Goal: Task Accomplishment & Management: Manage account settings

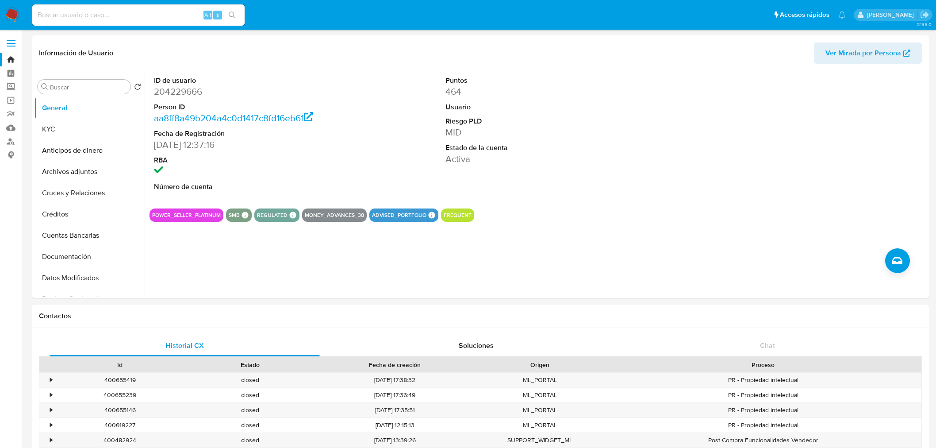
select select "10"
click at [10, 10] on img at bounding box center [11, 15] width 15 height 15
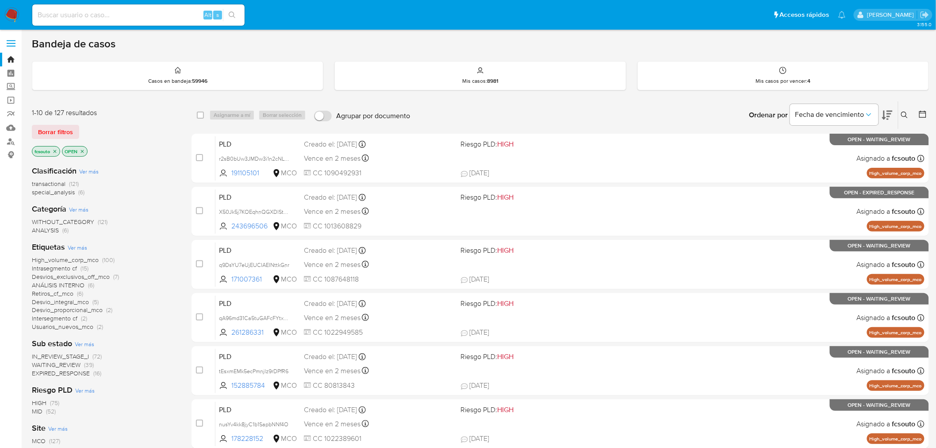
drag, startPoint x: 56, startPoint y: 134, endPoint x: 77, endPoint y: 139, distance: 20.9
click at [57, 133] on span "Borrar filtros" at bounding box center [55, 132] width 35 height 12
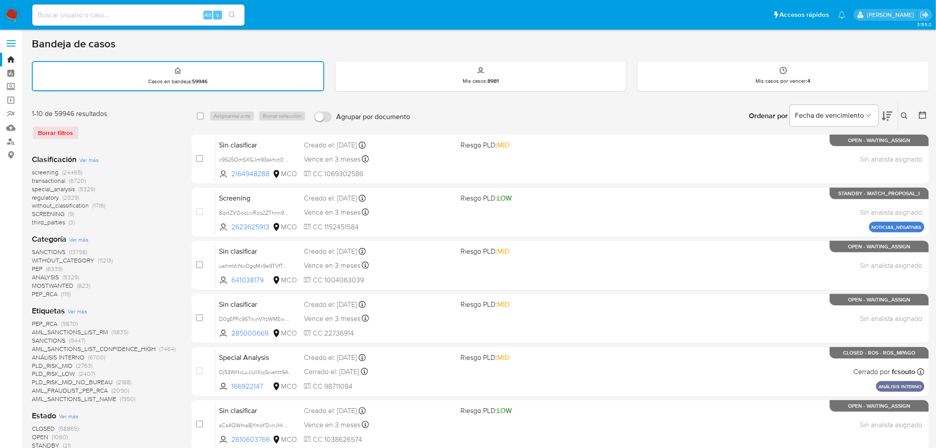
click at [905, 119] on button at bounding box center [906, 116] width 15 height 11
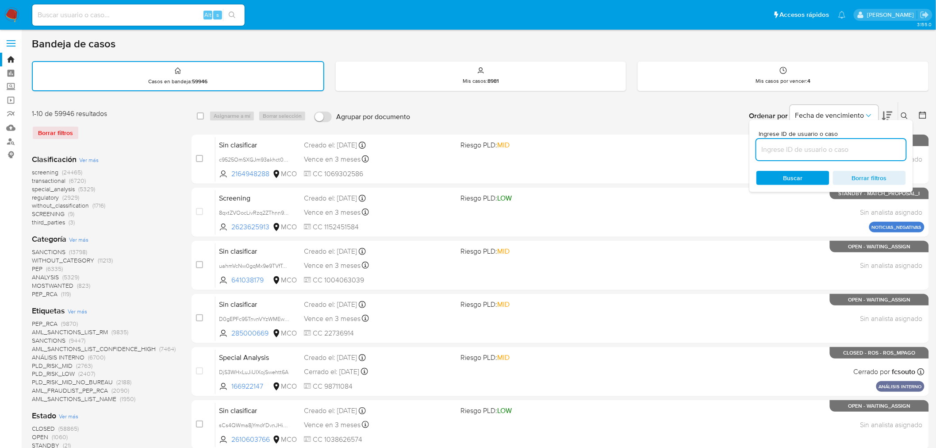
click at [844, 148] on input at bounding box center [832, 150] width 150 height 12
type input "1fYxdB3Hvk6ZV9eE28GWa2IL"
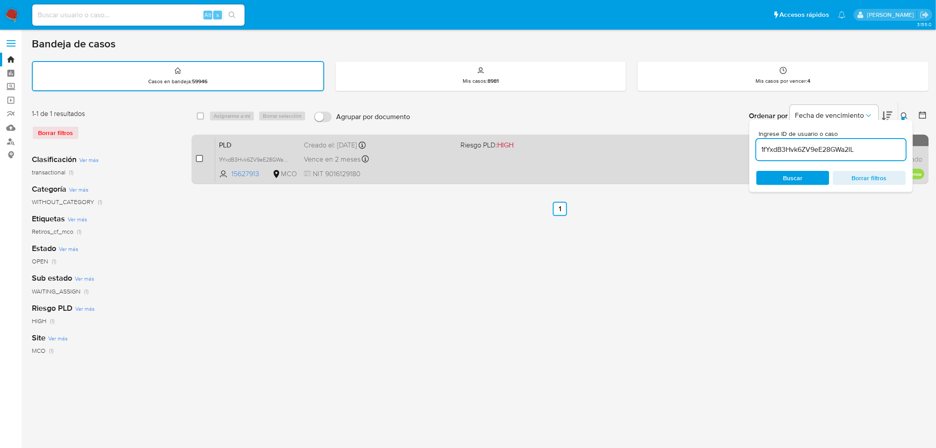
click at [200, 160] on input "checkbox" at bounding box center [199, 158] width 7 height 7
checkbox input "true"
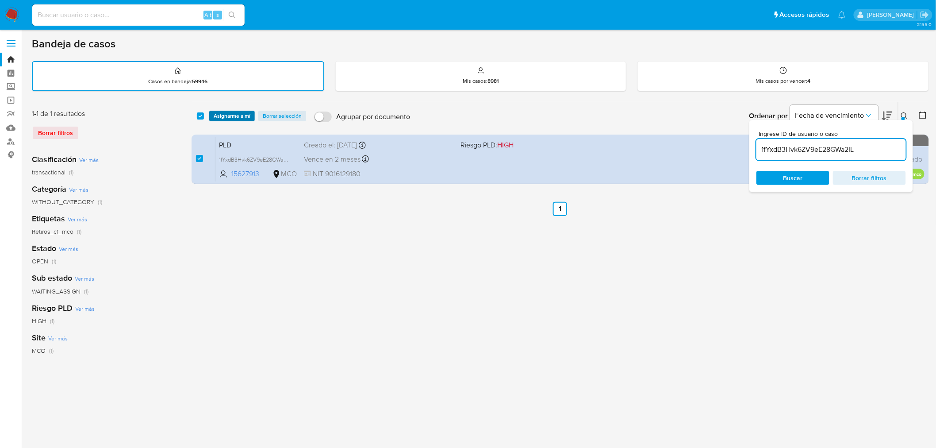
click at [227, 117] on span "Asignarme a mí" at bounding box center [232, 116] width 37 height 9
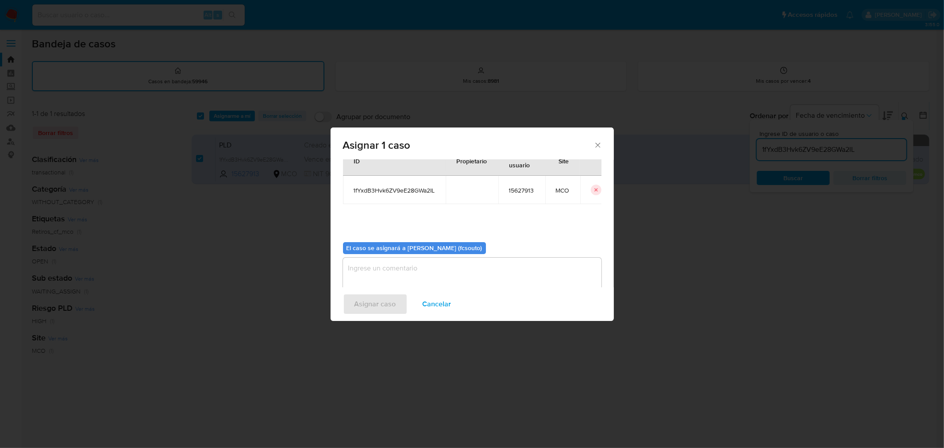
scroll to position [46, 0]
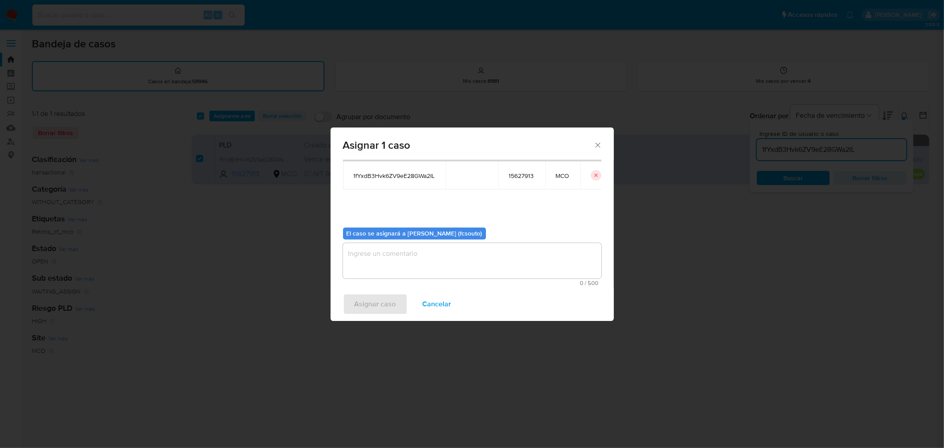
click at [468, 268] on textarea "assign-modal" at bounding box center [472, 260] width 258 height 35
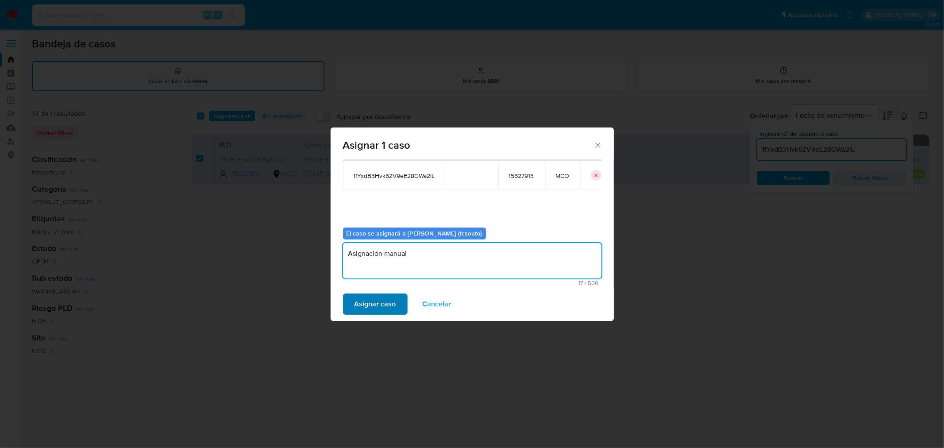
type textarea "Asignación manual"
click at [365, 297] on span "Asignar caso" at bounding box center [375, 303] width 42 height 19
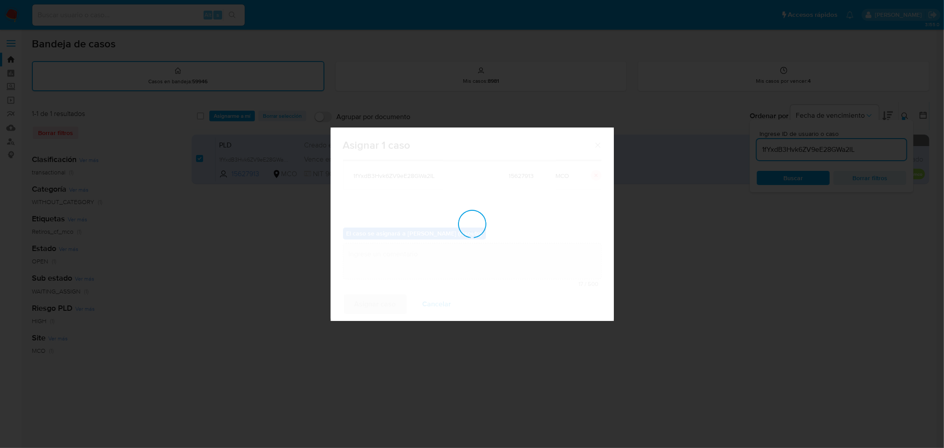
checkbox input "false"
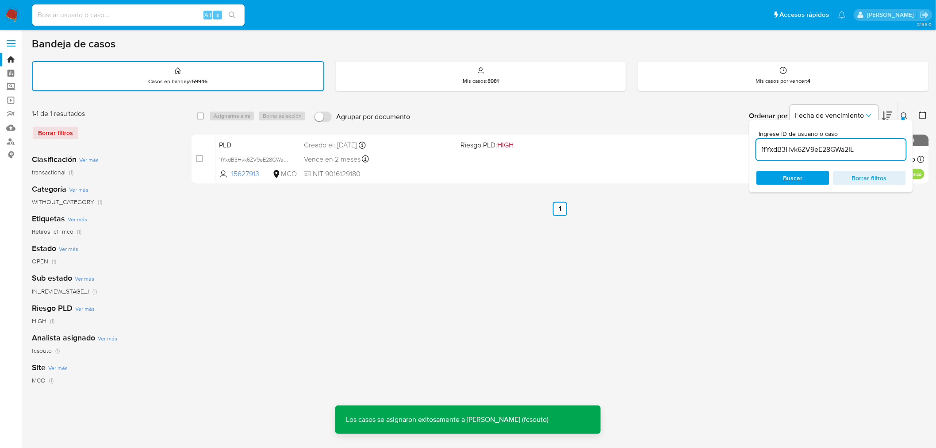
click at [431, 169] on span "NIT 9016129180" at bounding box center [379, 174] width 150 height 10
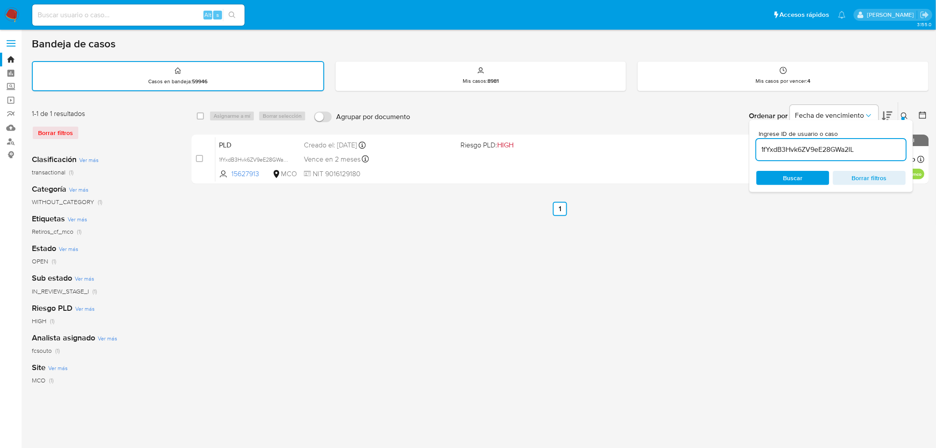
click at [836, 144] on input "1fYxdB3Hvk6ZV9eE28GWa2IL" at bounding box center [832, 150] width 150 height 12
paste input "xQ2LgZgnMy1BIVYxHXal9Mhm"
type input "xQ2LgZgnMy1BIVYxHXal9Mhm"
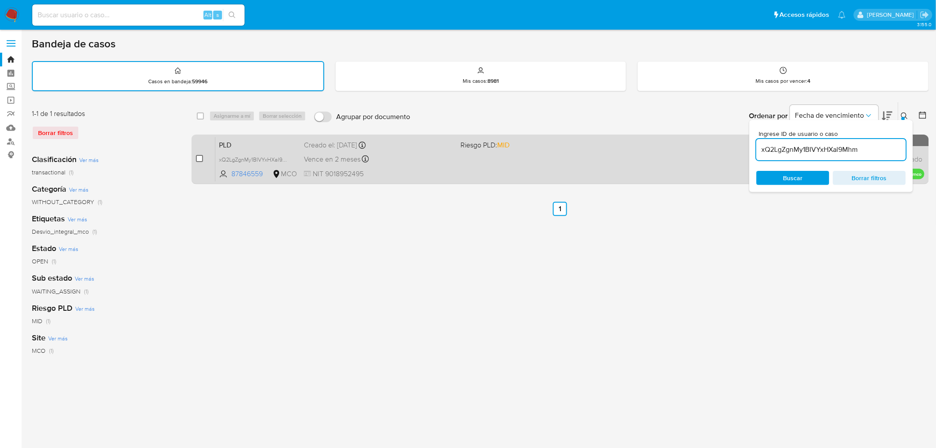
click at [198, 155] on input "checkbox" at bounding box center [199, 158] width 7 height 7
checkbox input "true"
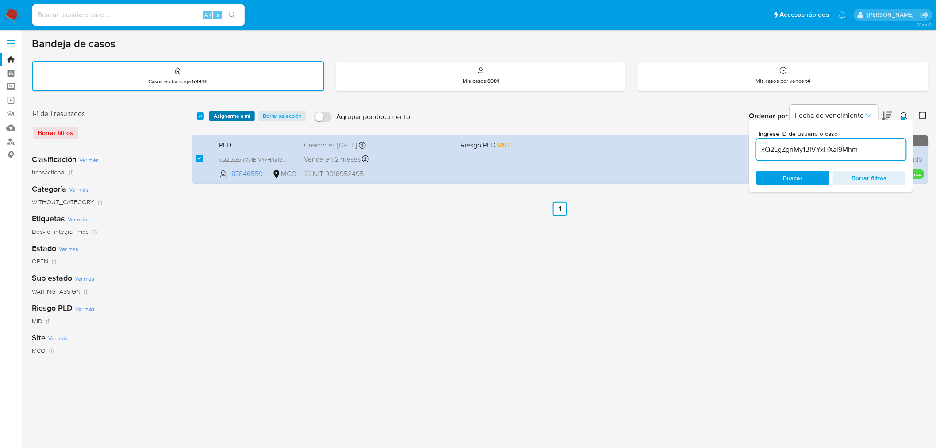
click at [222, 112] on span "Asignarme a mí" at bounding box center [232, 116] width 37 height 9
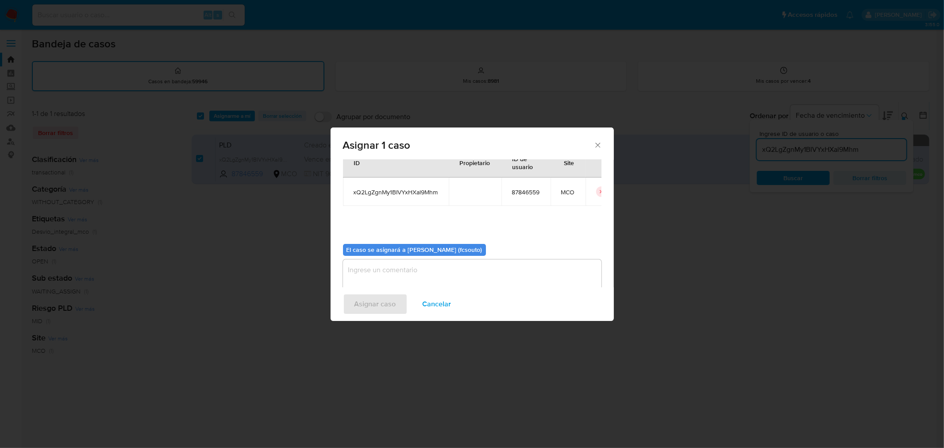
scroll to position [46, 0]
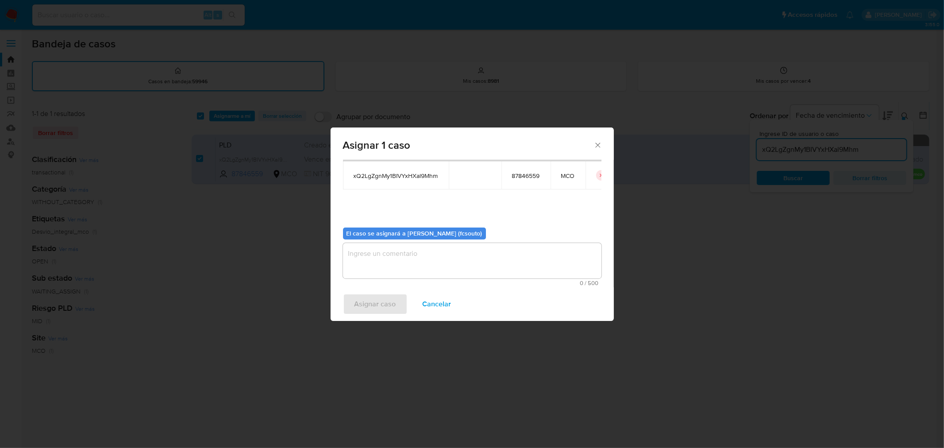
click at [470, 271] on textarea "assign-modal" at bounding box center [472, 260] width 258 height 35
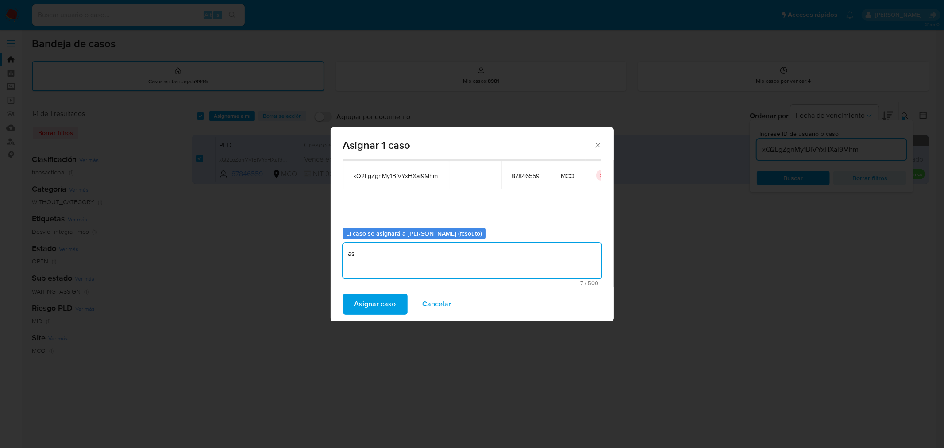
type textarea "a"
type textarea "Asignación manual"
click at [372, 310] on span "Asignar caso" at bounding box center [375, 303] width 42 height 19
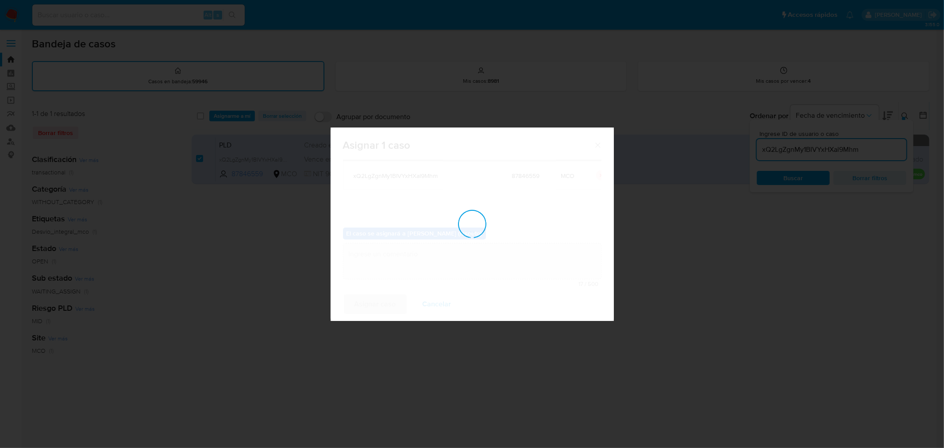
checkbox input "false"
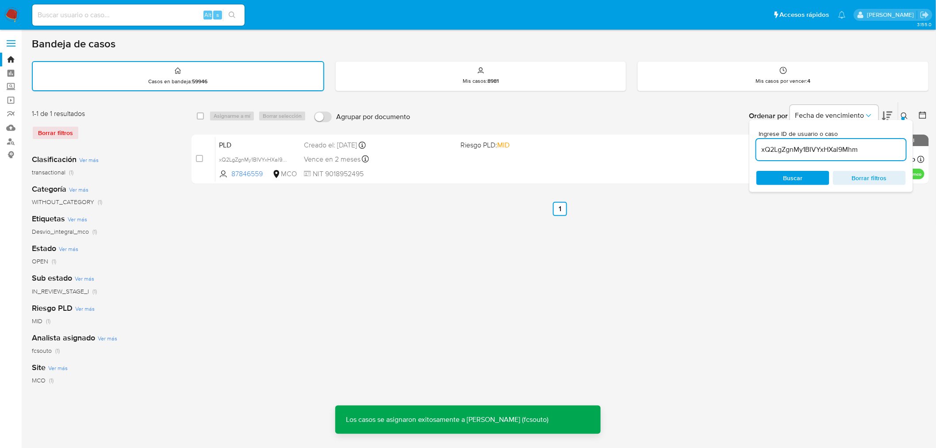
click at [415, 162] on div "Vence en 2 meses Vence el 10/10/2025 07:06:22" at bounding box center [379, 159] width 150 height 12
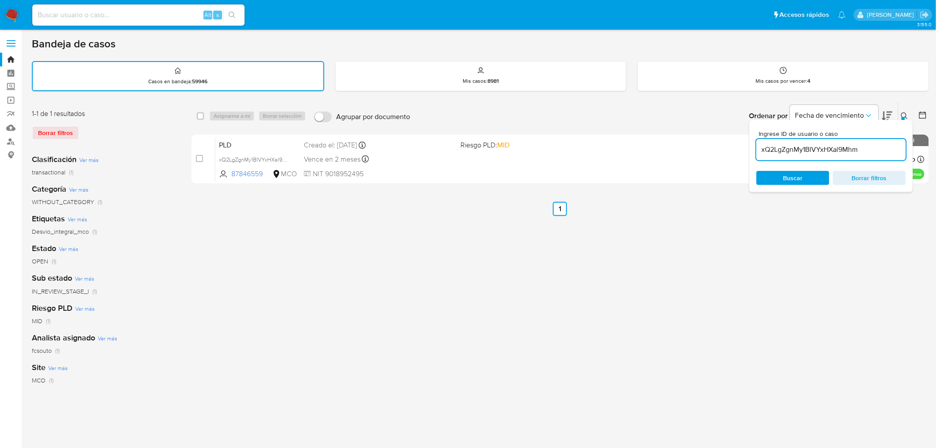
click at [843, 148] on input "xQ2LgZgnMy1BIVYxHXal9Mhm" at bounding box center [832, 150] width 150 height 12
paste input "c9PA5frktNjuqyzTDTJyaa1p"
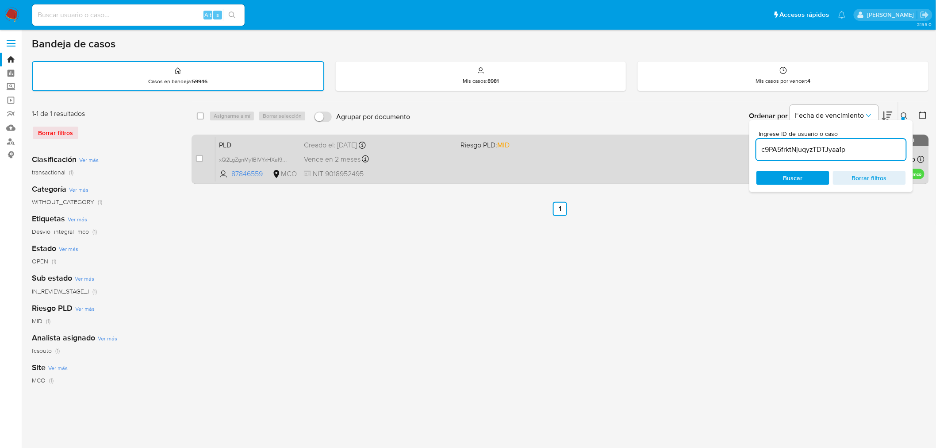
type input "c9PA5frktNjuqyzTDTJyaa1p"
click at [200, 156] on input "checkbox" at bounding box center [199, 158] width 7 height 7
checkbox input "true"
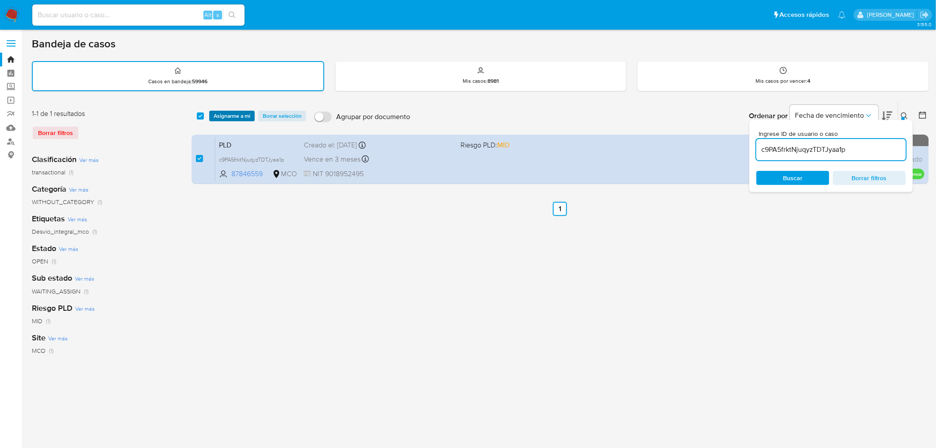
click at [236, 112] on span "Asignarme a mí" at bounding box center [232, 116] width 37 height 9
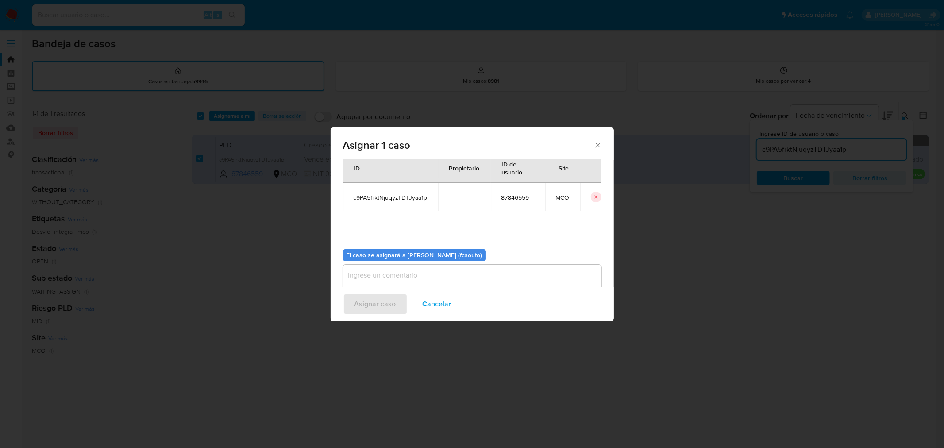
scroll to position [46, 0]
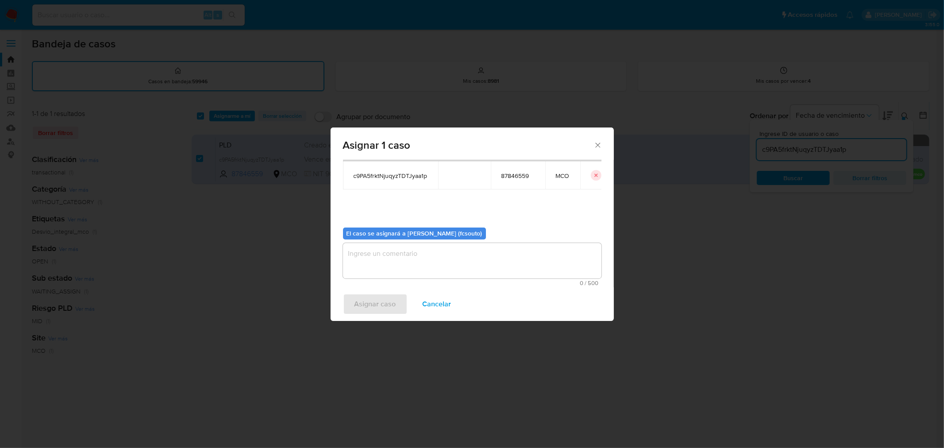
click at [472, 275] on textarea "assign-modal" at bounding box center [472, 260] width 258 height 35
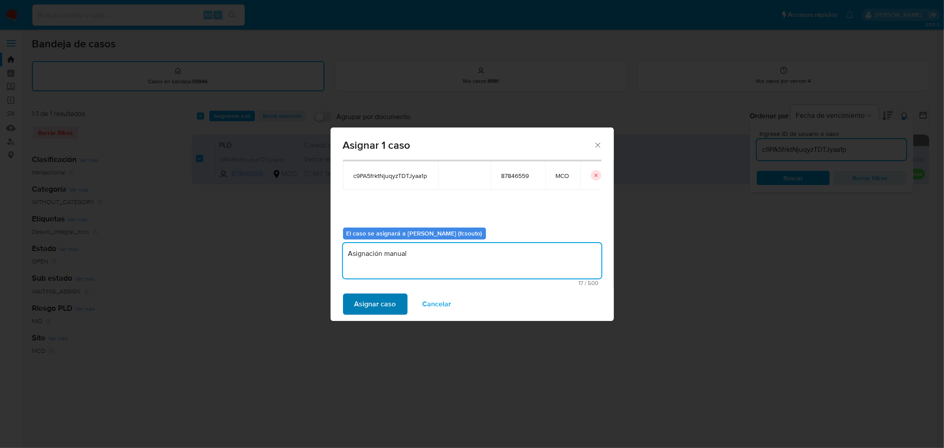
type textarea "Asignación manual"
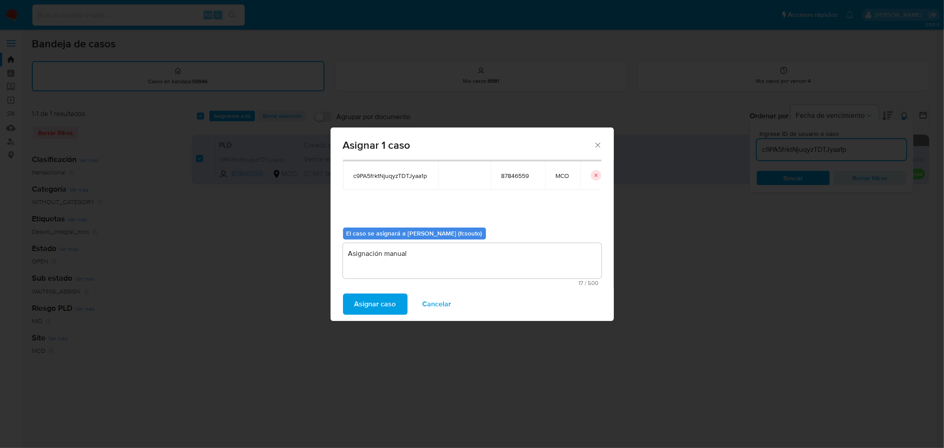
click at [381, 299] on span "Asignar caso" at bounding box center [375, 303] width 42 height 19
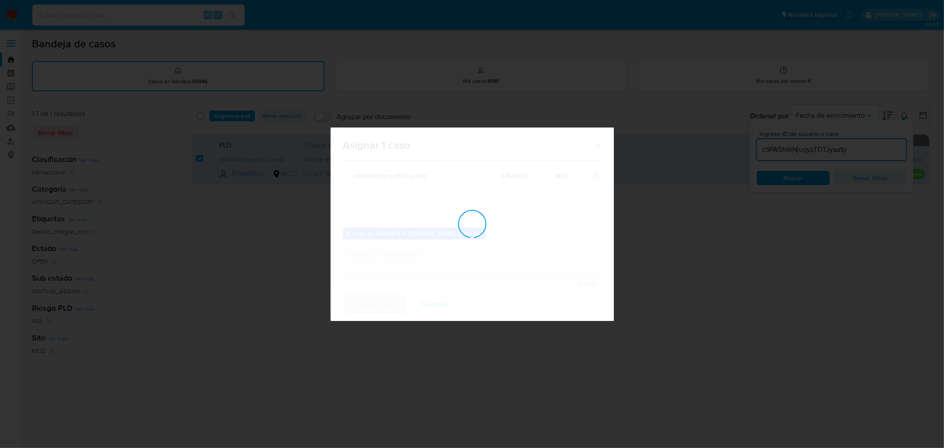
checkbox input "false"
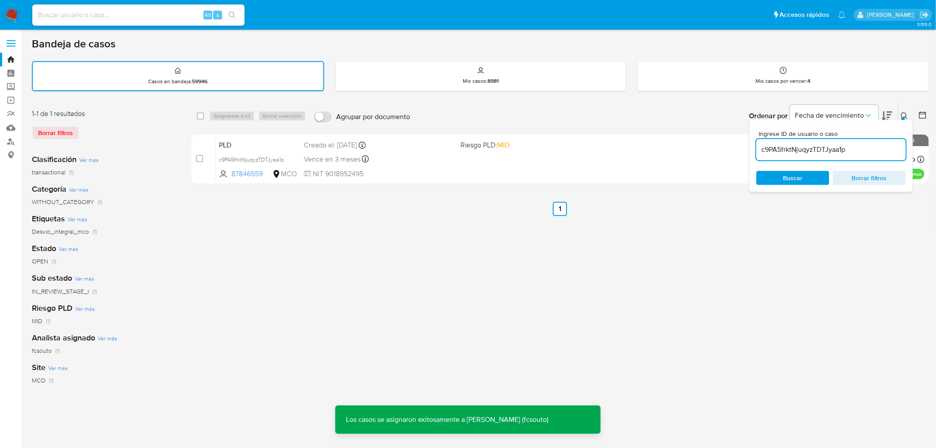
click at [476, 169] on div "PLD c9PA5frktNjuqyzTDTJyaa1p 87846559 MCO Riesgo PLD: MID Creado el: 12/08/2025…" at bounding box center [570, 159] width 709 height 45
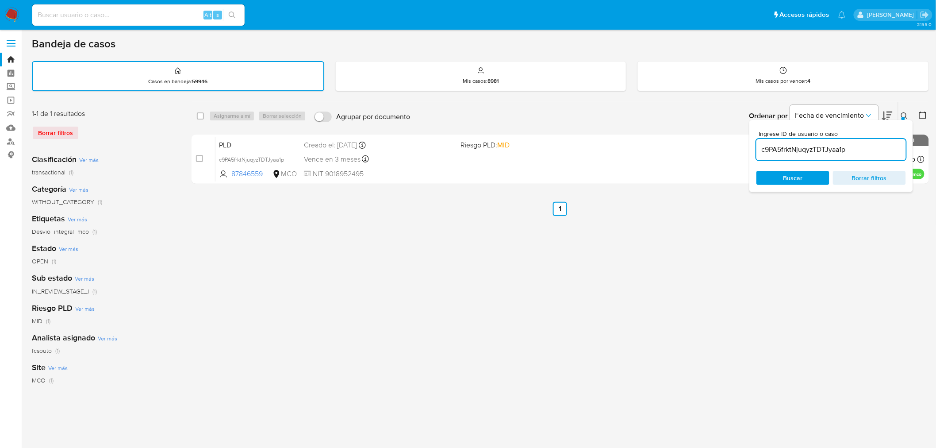
click at [833, 146] on input "c9PA5frktNjuqyzTDTJyaa1p" at bounding box center [832, 150] width 150 height 12
paste input "ly9orJMjYtNgCPYiFlzIIR5j"
type input "ly9orJMjYtNgCPYiFlzIIR5j"
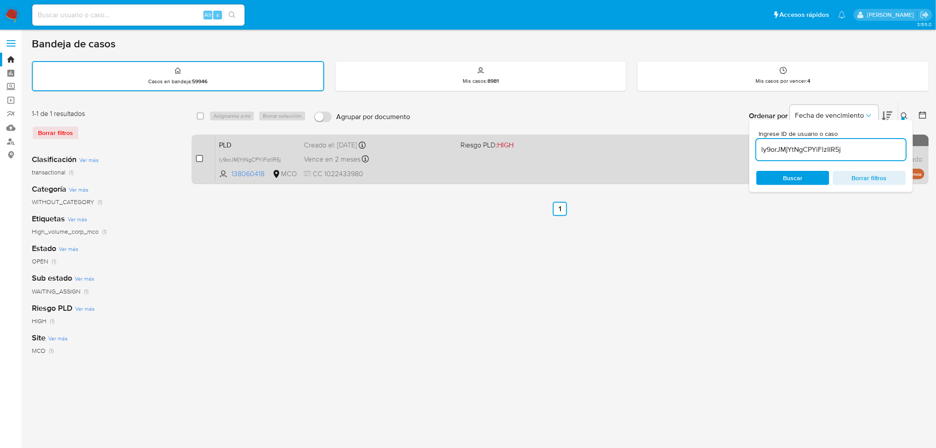
click at [200, 156] on input "checkbox" at bounding box center [199, 158] width 7 height 7
checkbox input "true"
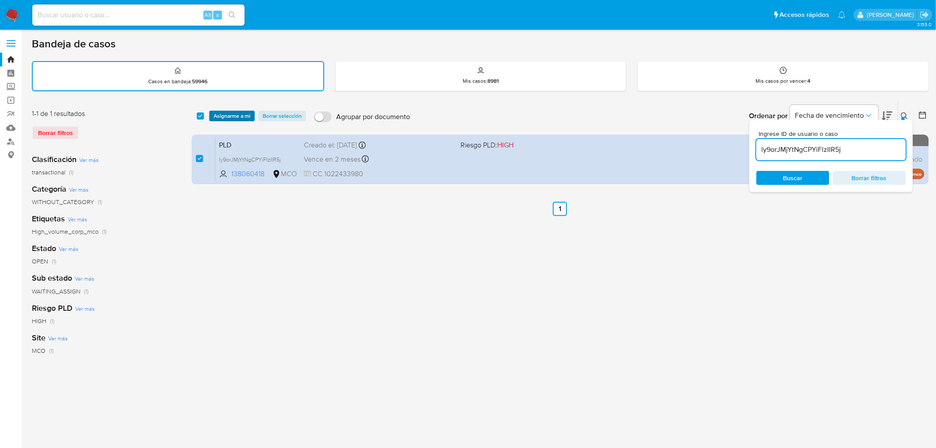
click at [232, 119] on span "Asignarme a mí" at bounding box center [232, 116] width 37 height 9
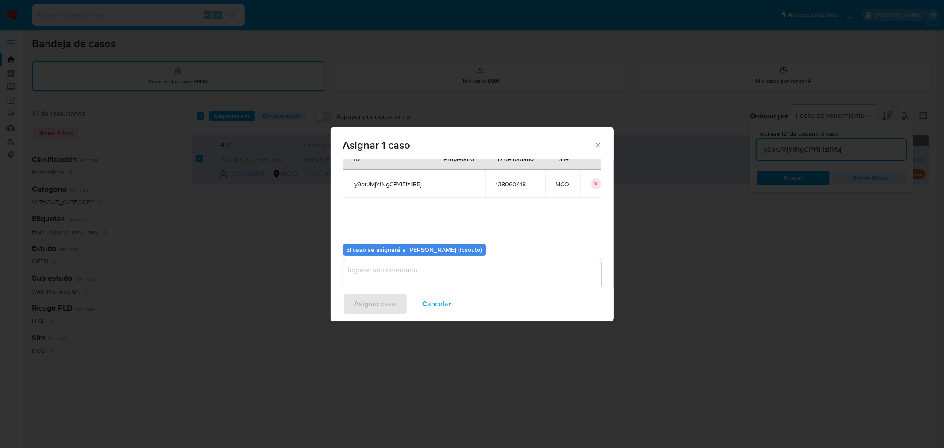
scroll to position [46, 0]
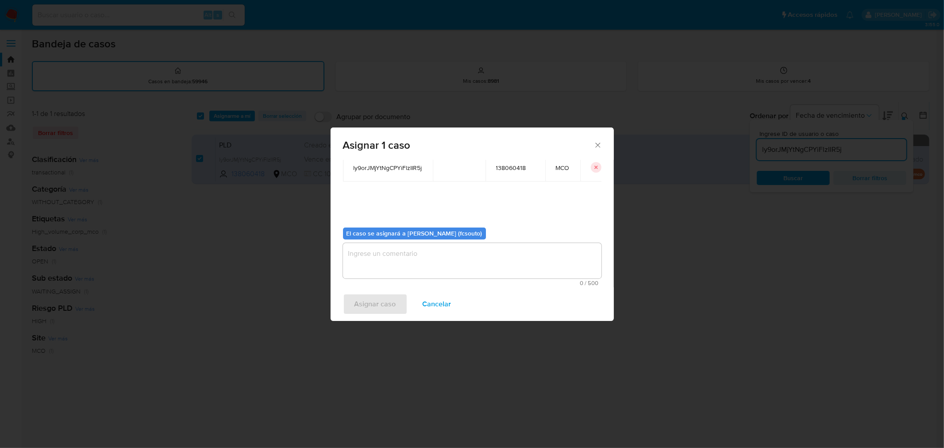
click at [492, 262] on textarea "assign-modal" at bounding box center [472, 260] width 258 height 35
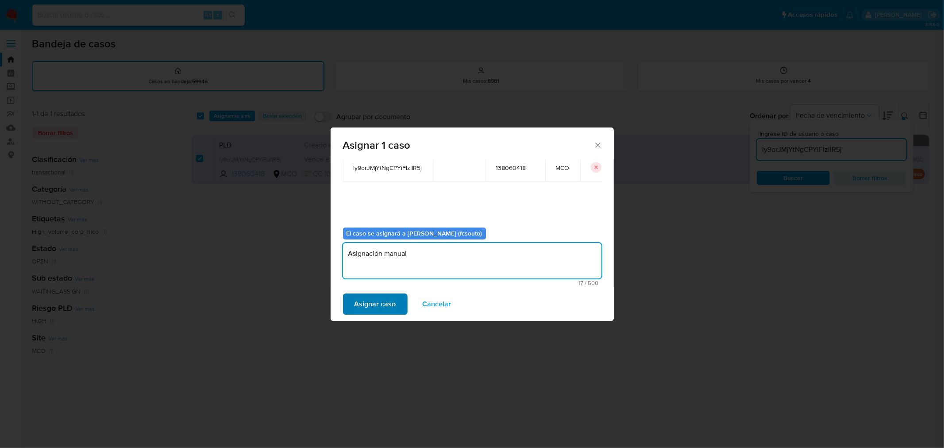
type textarea "Asignación manual"
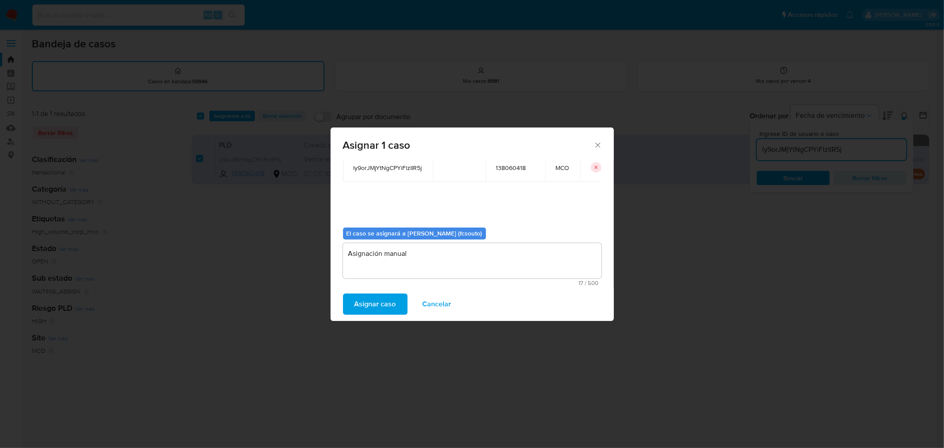
click at [398, 302] on button "Asignar caso" at bounding box center [375, 303] width 65 height 21
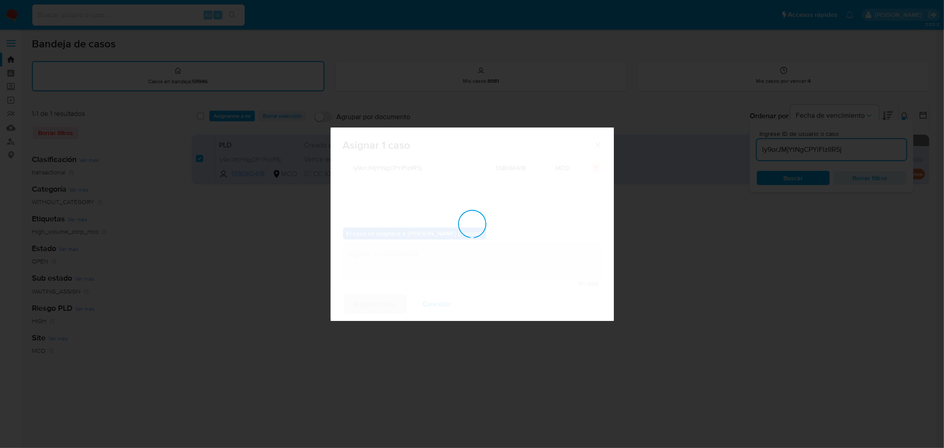
checkbox input "false"
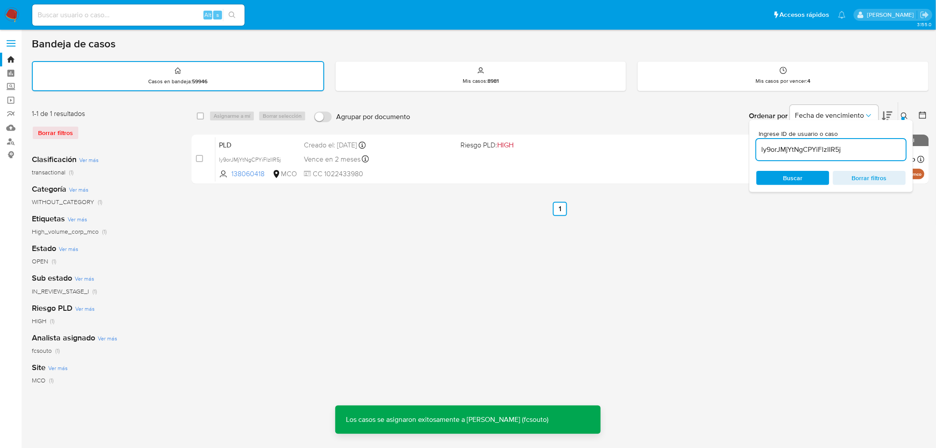
click at [445, 169] on span "CC 1022433980" at bounding box center [379, 174] width 150 height 10
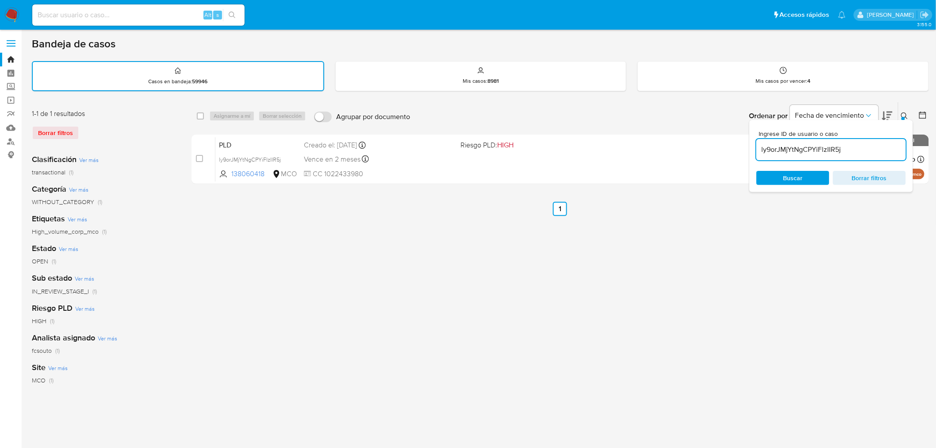
click at [802, 144] on input "ly9orJMjYtNgCPYiFlzIIR5j" at bounding box center [832, 150] width 150 height 12
paste input "Y3krurWtSYx7KxnDJBnk5BUF"
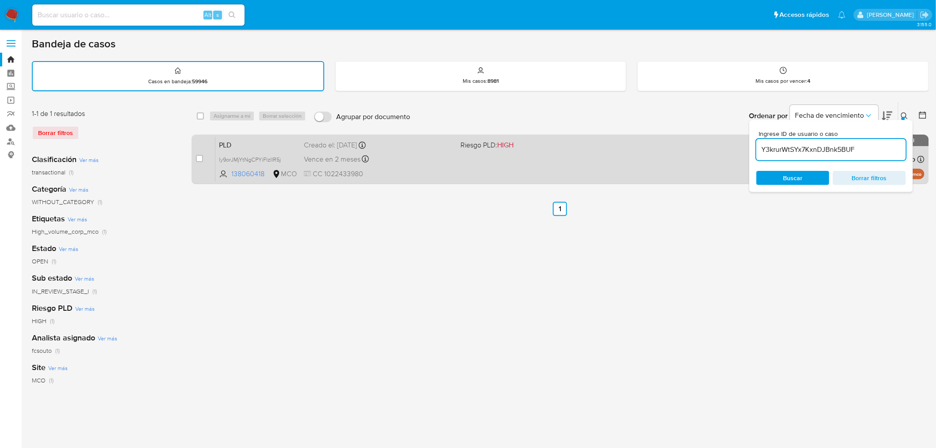
type input "Y3krurWtSYx7KxnDJBnk5BUF"
click at [201, 157] on input "checkbox" at bounding box center [199, 158] width 7 height 7
checkbox input "true"
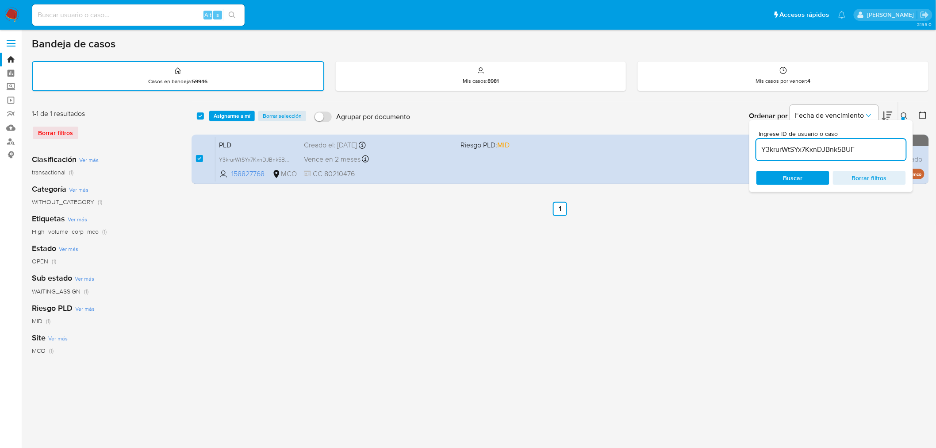
click at [228, 120] on div "select-all-cases-checkbox Asignarme a mí Borrar selección Agrupar por documento…" at bounding box center [561, 115] width 738 height 27
click at [235, 114] on span "Asignarme a mí" at bounding box center [232, 116] width 37 height 9
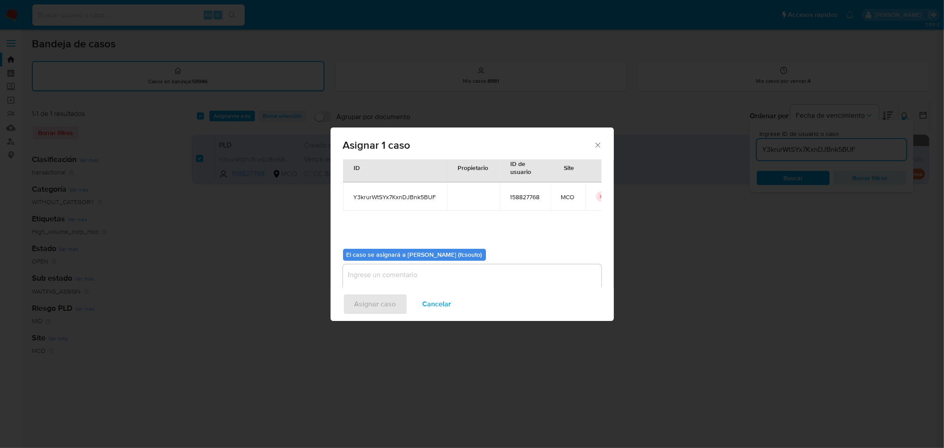
scroll to position [46, 0]
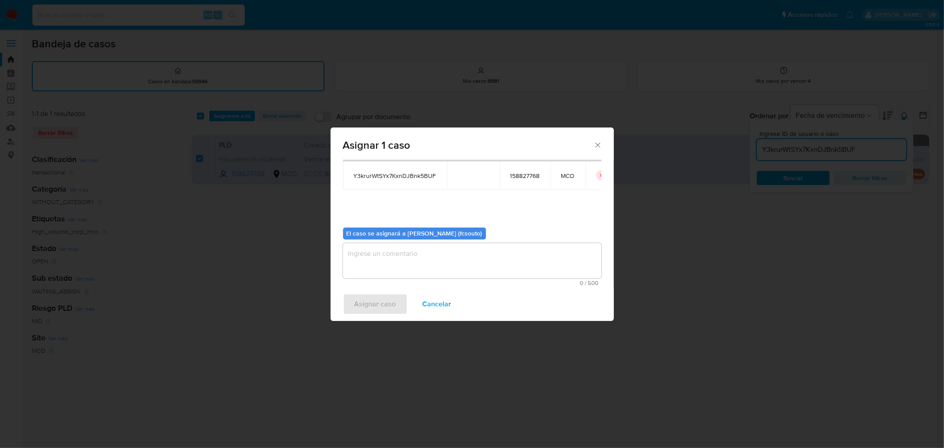
click at [454, 263] on textarea "assign-modal" at bounding box center [472, 260] width 258 height 35
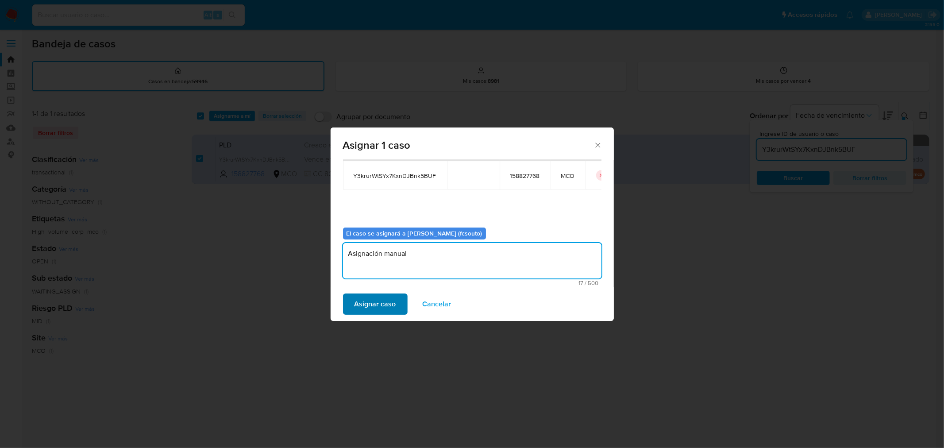
type textarea "Asignación manual"
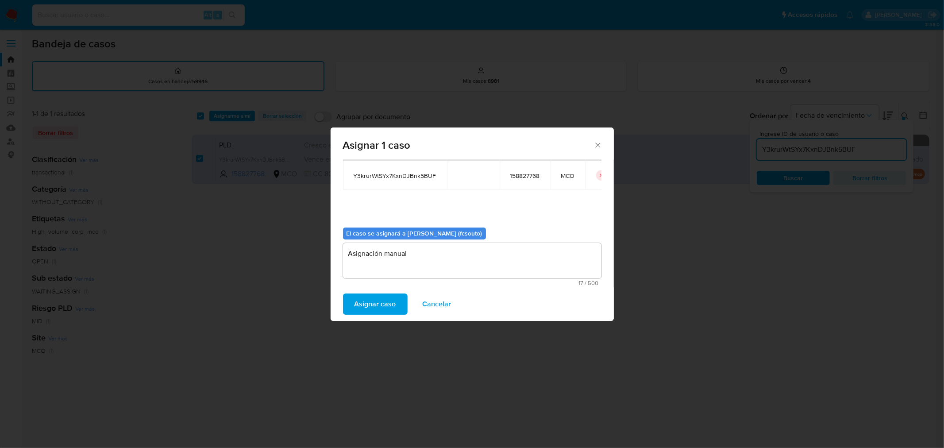
click at [349, 304] on button "Asignar caso" at bounding box center [375, 303] width 65 height 21
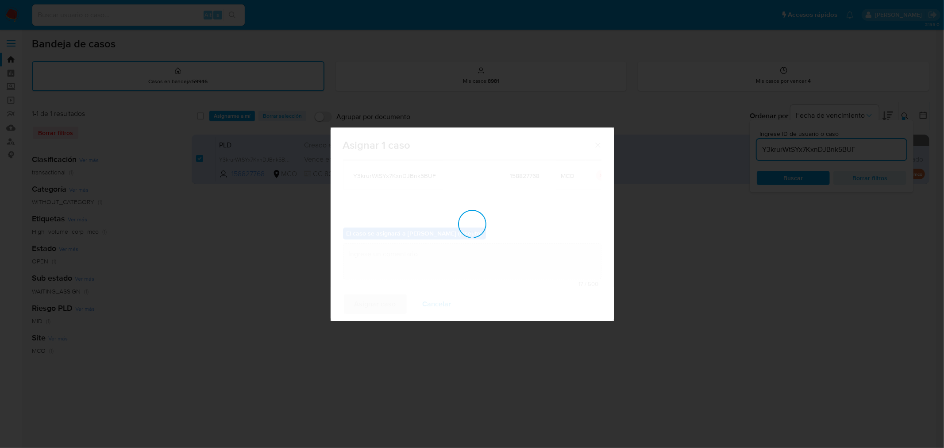
checkbox input "false"
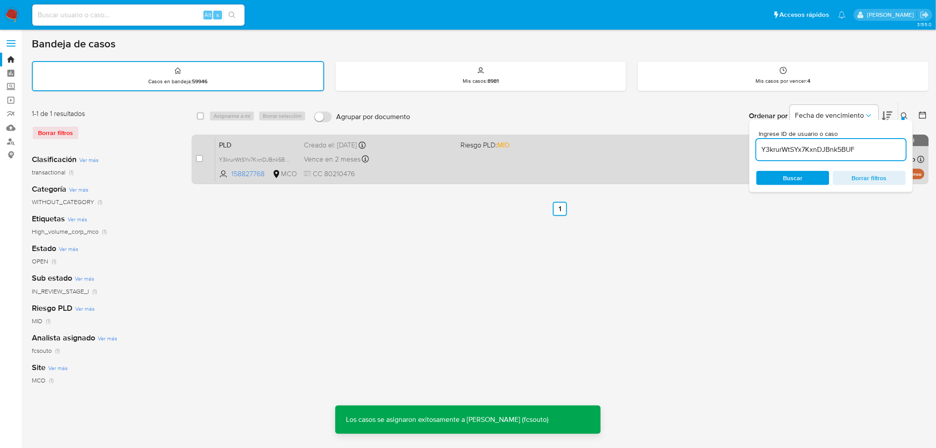
click at [444, 156] on div "Vence en 2 meses Vence el 10/10/2025 07:06:32" at bounding box center [379, 159] width 150 height 12
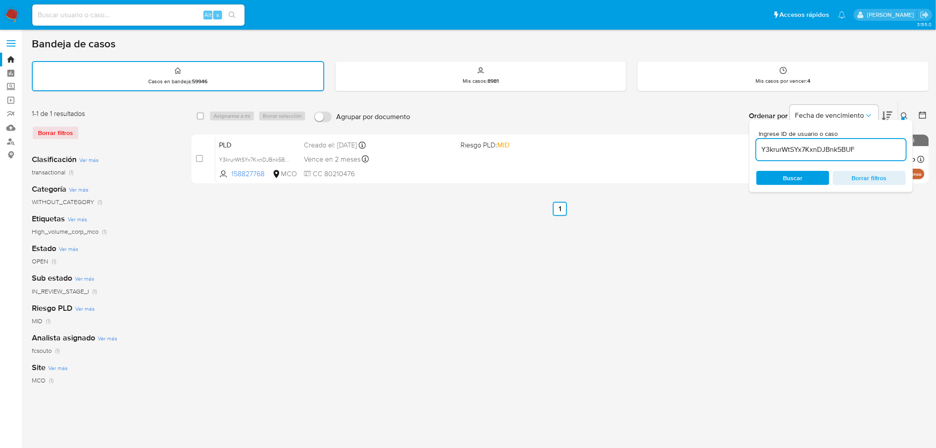
click at [825, 144] on input "Y3krurWtSYx7KxnDJBnk5BUF" at bounding box center [832, 150] width 150 height 12
paste input "8yMlgaq5STMdHjdf0Rj8govH"
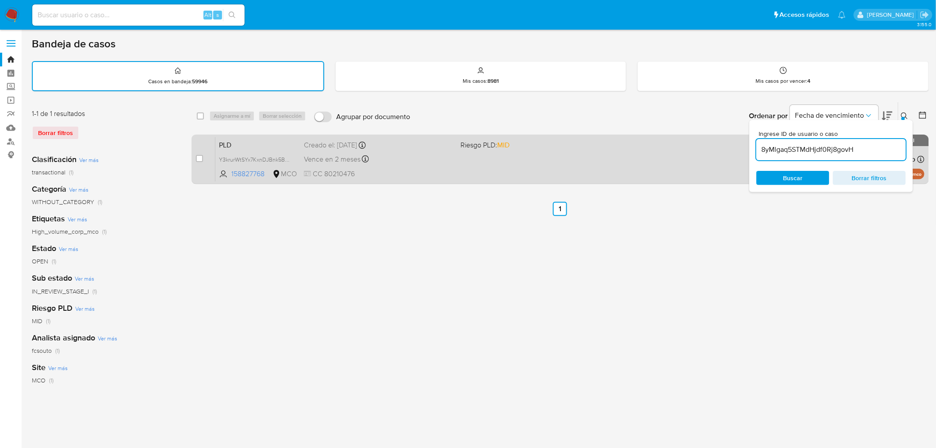
type input "8yMlgaq5STMdHjdf0Rj8govH"
click at [201, 157] on input "checkbox" at bounding box center [199, 158] width 7 height 7
checkbox input "true"
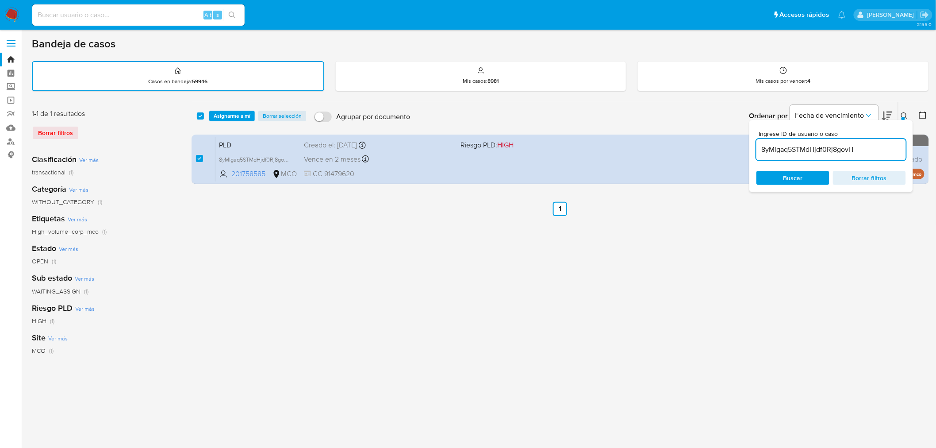
click at [243, 105] on div "select-all-cases-checkbox Asignarme a mí Borrar selección Agrupar por documento…" at bounding box center [561, 115] width 738 height 27
click at [241, 115] on span "Asignarme a mí" at bounding box center [232, 116] width 37 height 9
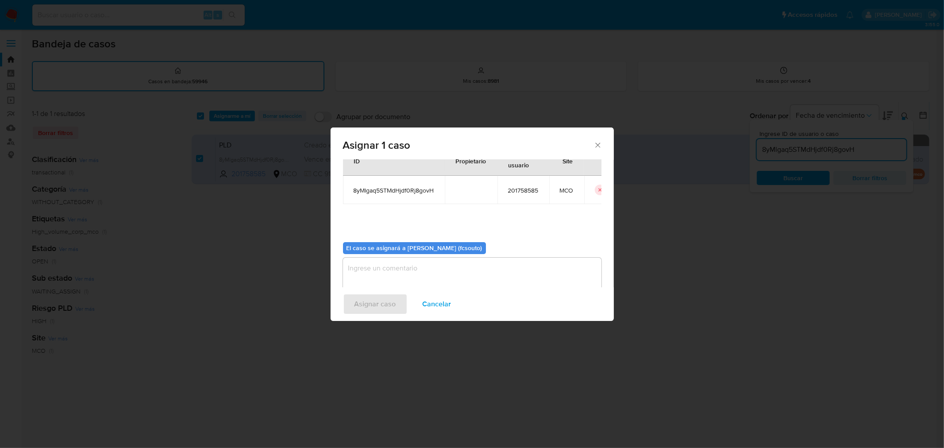
scroll to position [46, 0]
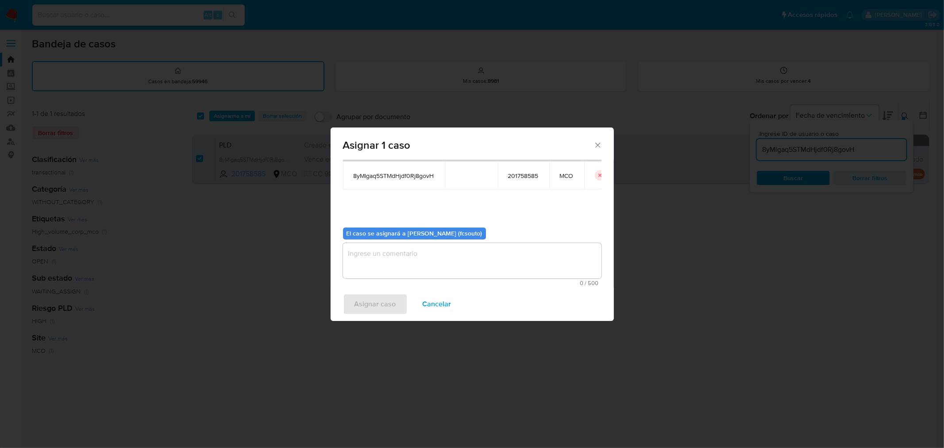
click at [503, 268] on textarea "assign-modal" at bounding box center [472, 260] width 258 height 35
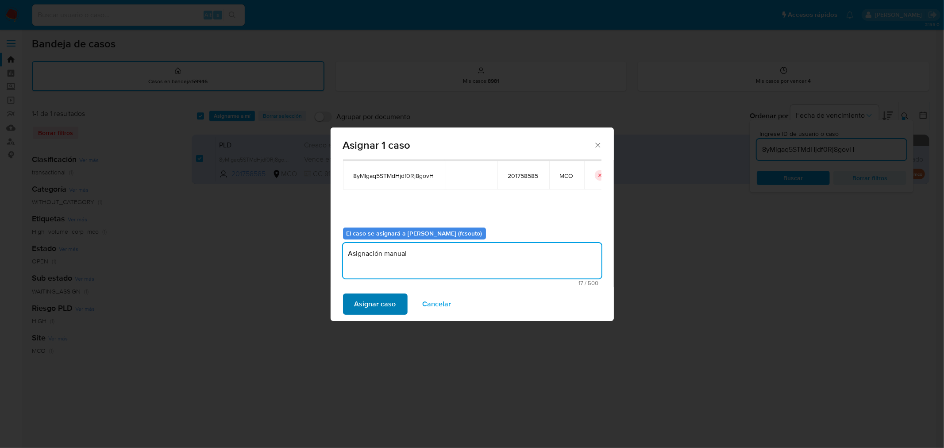
type textarea "Asignación manual"
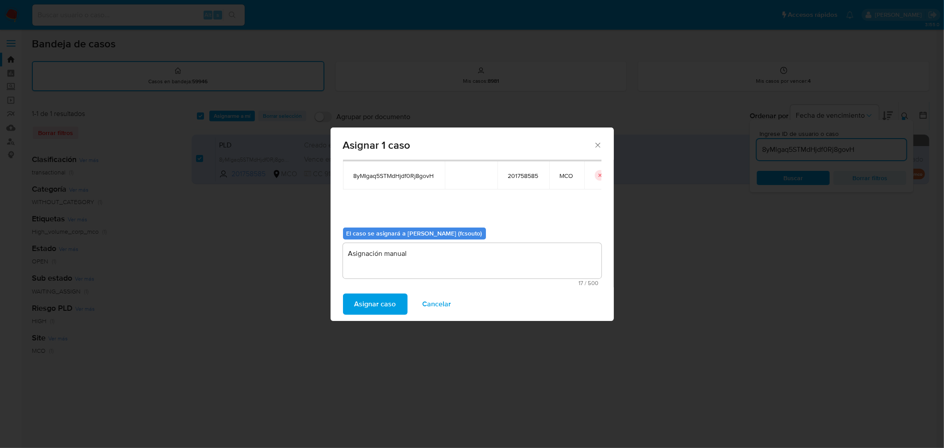
click at [390, 303] on span "Asignar caso" at bounding box center [375, 303] width 42 height 19
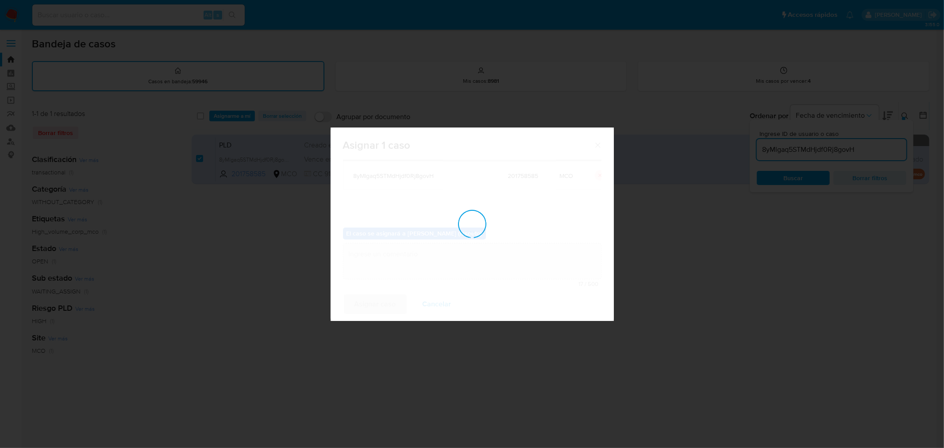
checkbox input "false"
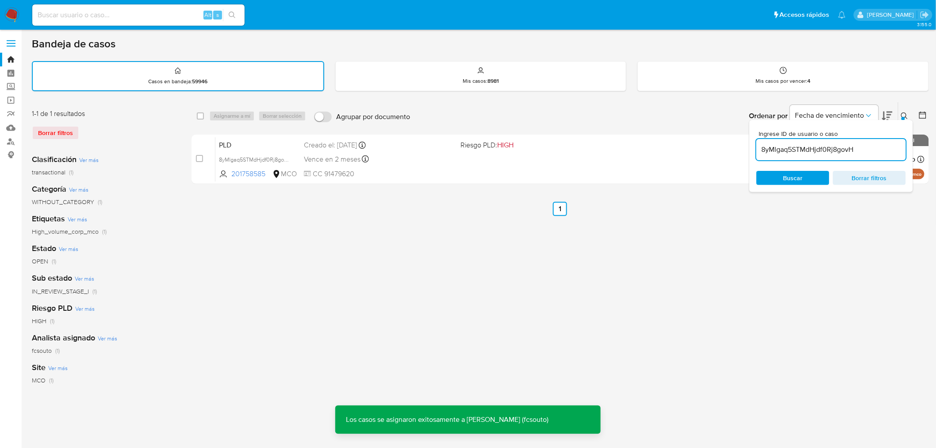
click at [452, 169] on span "CC 91479620" at bounding box center [379, 174] width 150 height 10
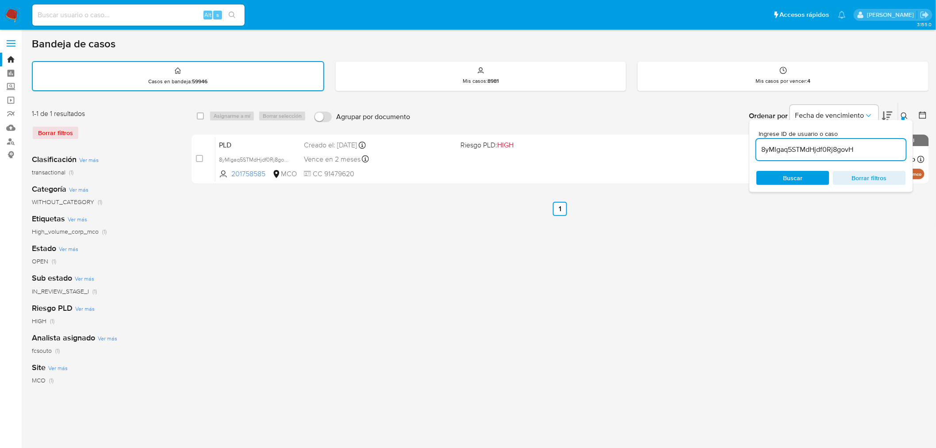
click at [828, 146] on input "8yMlgaq5STMdHjdf0Rj8govH" at bounding box center [832, 150] width 150 height 12
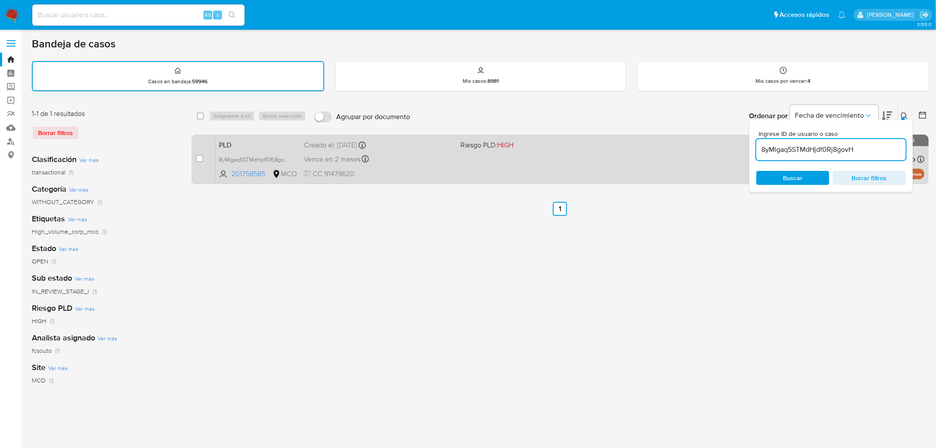
paste input "F3JXQReo0E8GPTkWikiNVOOd"
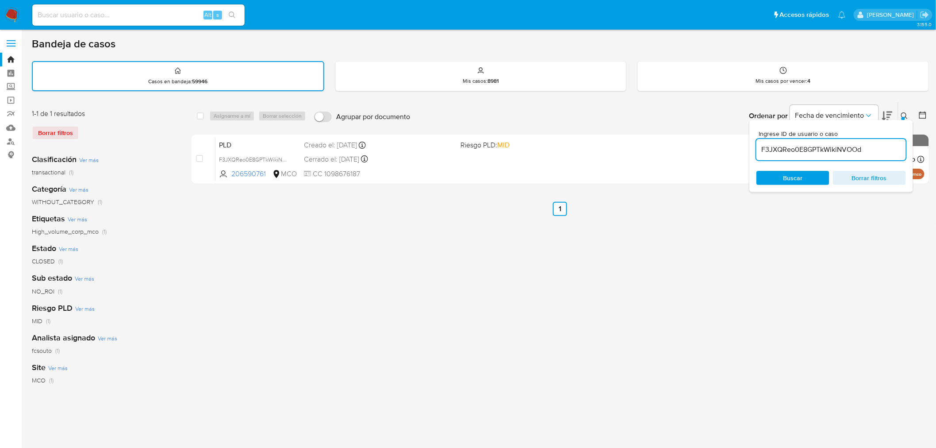
click at [901, 115] on button at bounding box center [906, 116] width 15 height 11
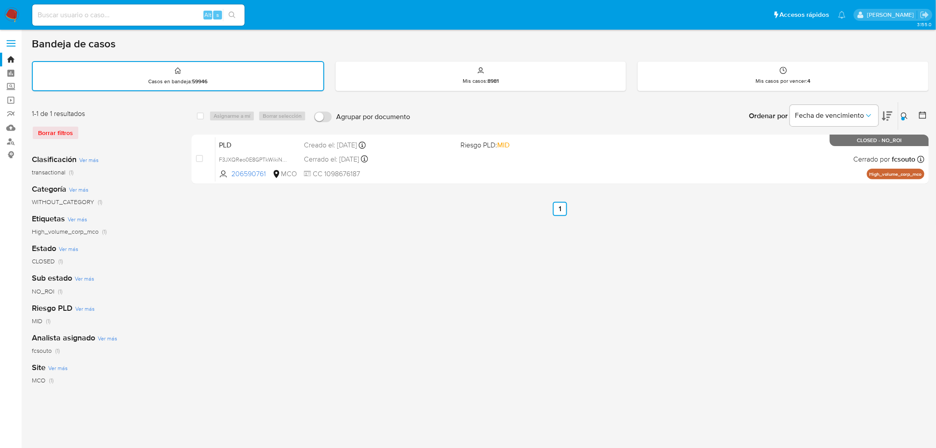
click at [905, 117] on div at bounding box center [904, 119] width 4 height 4
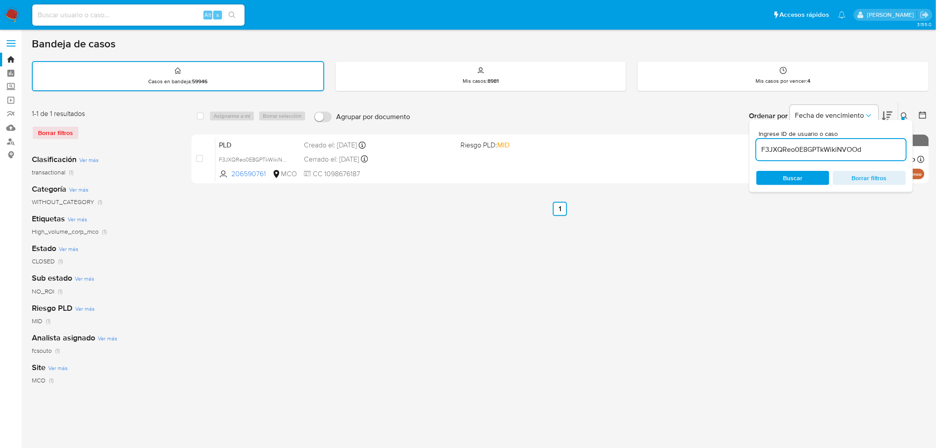
click at [860, 149] on input "F3JXQReo0E8GPTkWikiNVOOd" at bounding box center [832, 150] width 150 height 12
click at [676, 212] on ul "Anterior 1 Siguiente" at bounding box center [561, 209] width 738 height 14
click at [909, 112] on icon at bounding box center [904, 115] width 7 height 7
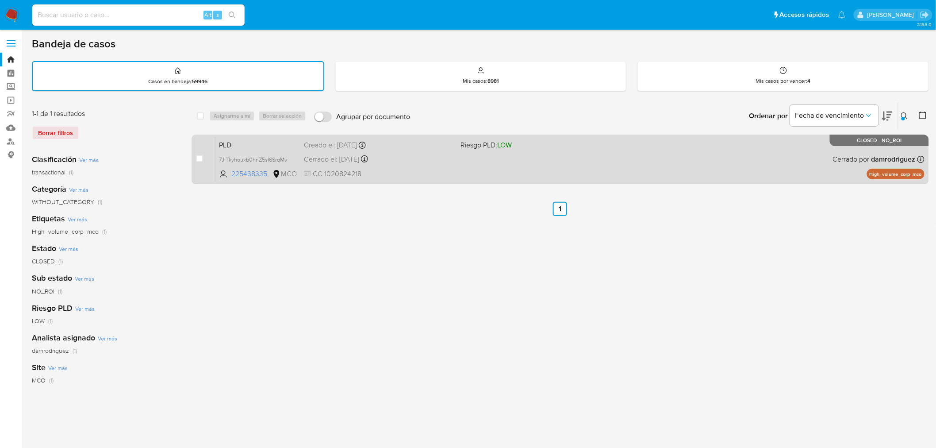
click at [584, 169] on div "PLD 7JITkyhouxb0hnZ5sf6SrqMv 225438335 MCO Riesgo PLD: LOW Creado el: 12/05/202…" at bounding box center [570, 159] width 709 height 45
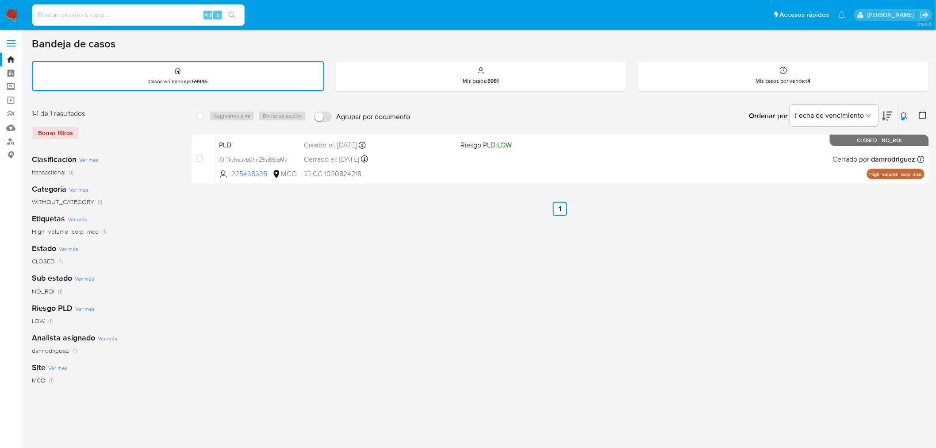
click at [905, 117] on div at bounding box center [904, 119] width 4 height 4
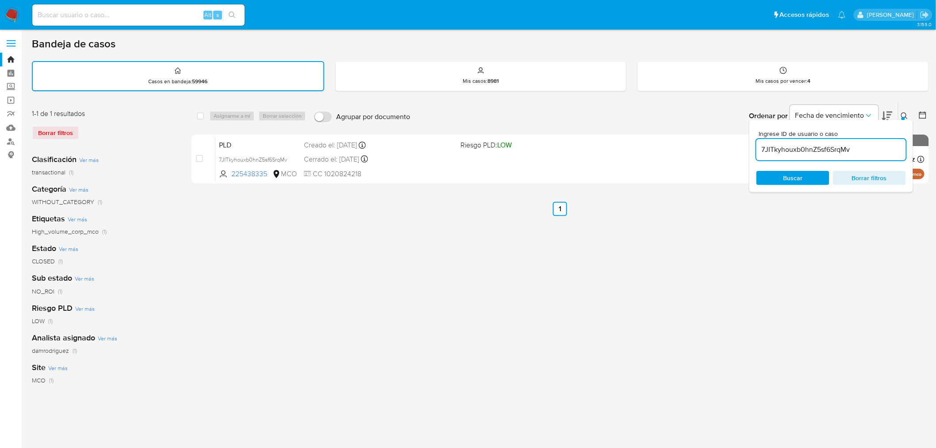
click at [790, 144] on input "7JITkyhouxb0hnZ5sf6SrqMv" at bounding box center [832, 150] width 150 height 12
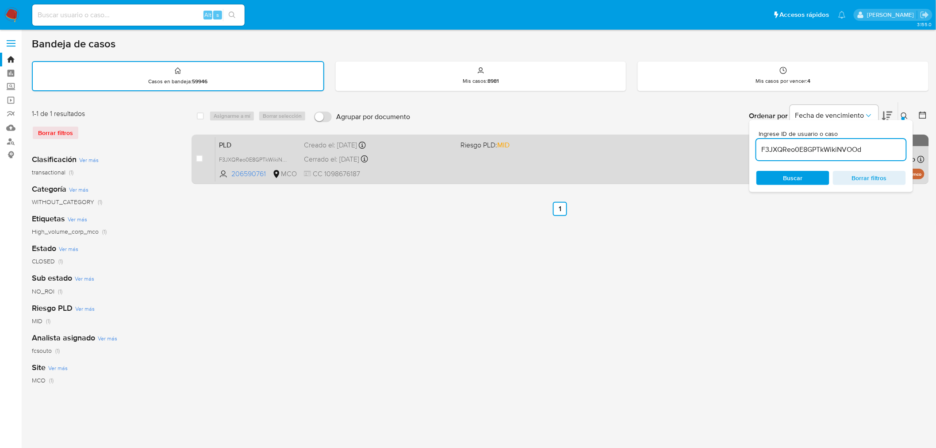
click at [406, 174] on span "CC 1098676187" at bounding box center [379, 174] width 150 height 10
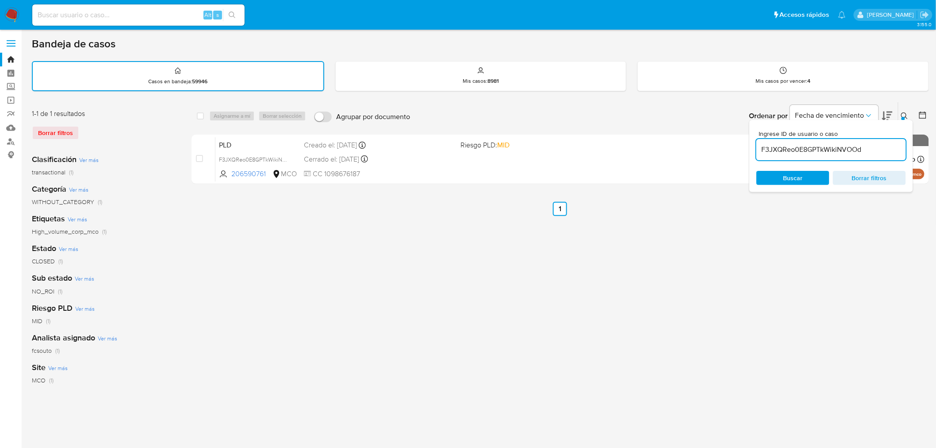
click at [816, 154] on input "F3JXQReo0E8GPTkWikiNVOOd" at bounding box center [832, 150] width 150 height 12
click at [816, 153] on input "F3JXQReo0E8GPTkWikiNVOOd" at bounding box center [832, 150] width 150 height 12
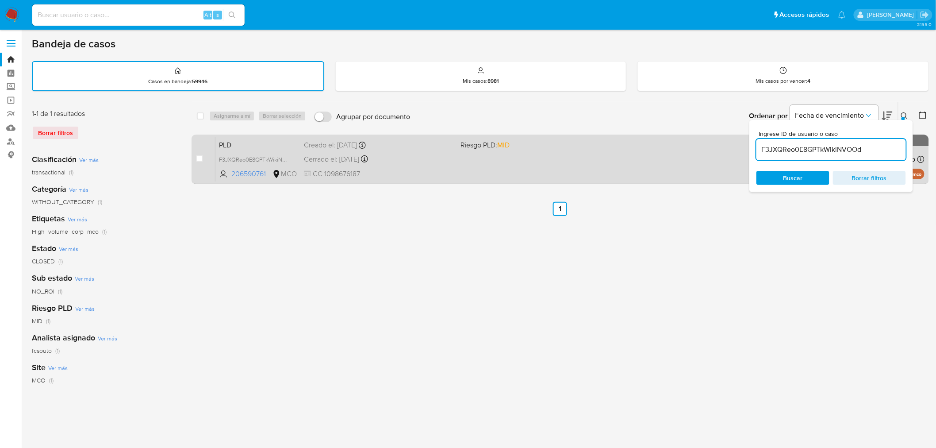
paste input "ob8GMbbGlge0ObNKQSv0851C"
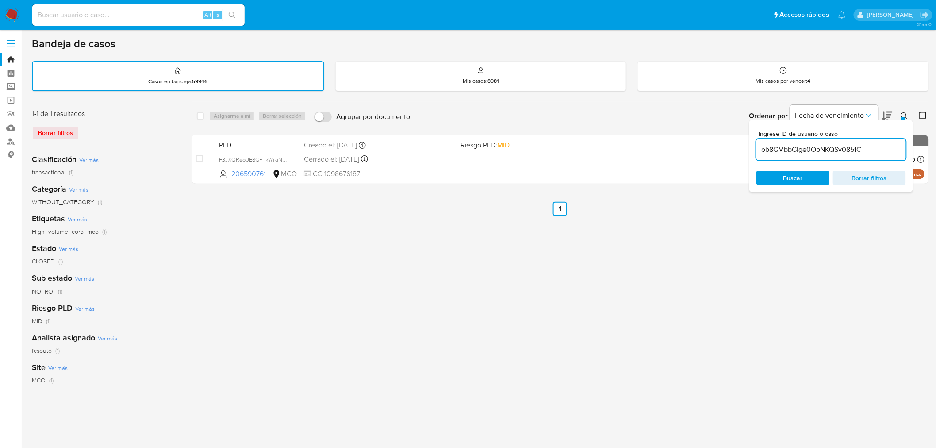
type input "ob8GMbbGlge0ObNKQSv0851C"
click at [655, 215] on div "select-all-cases-checkbox Asignarme a mí Borrar selección Agrupar por documento…" at bounding box center [561, 296] width 738 height 389
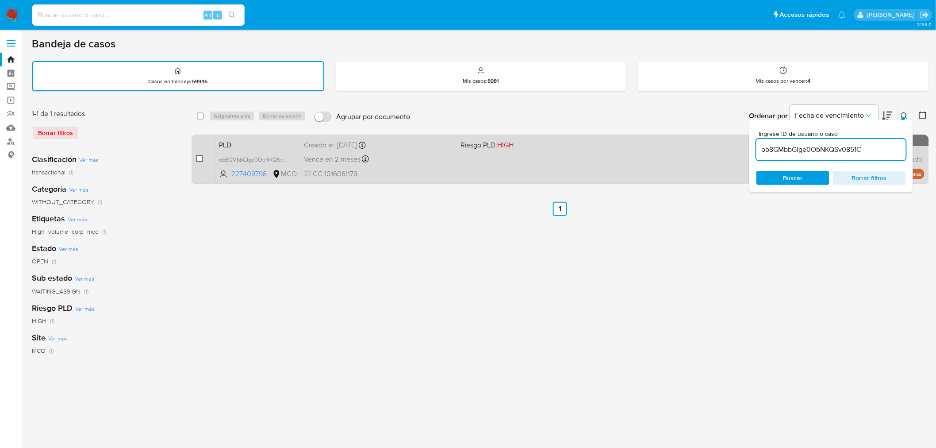
click at [200, 158] on input "checkbox" at bounding box center [199, 158] width 7 height 7
checkbox input "true"
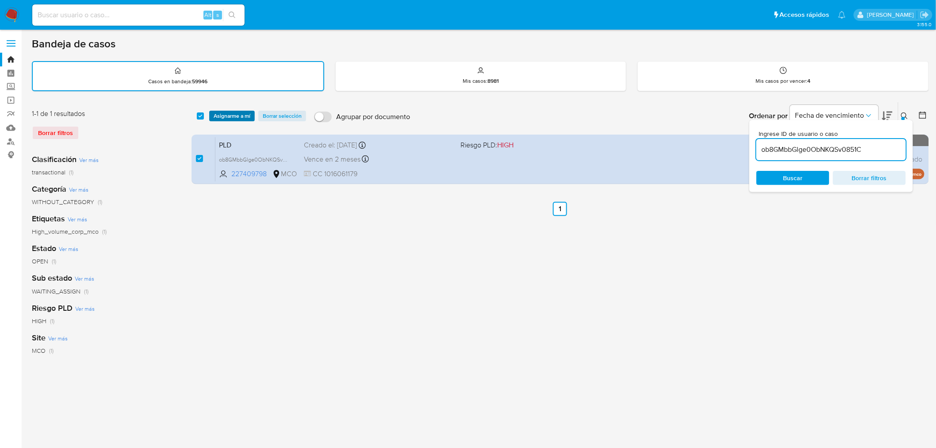
click at [235, 118] on span "Asignarme a mí" at bounding box center [232, 116] width 37 height 9
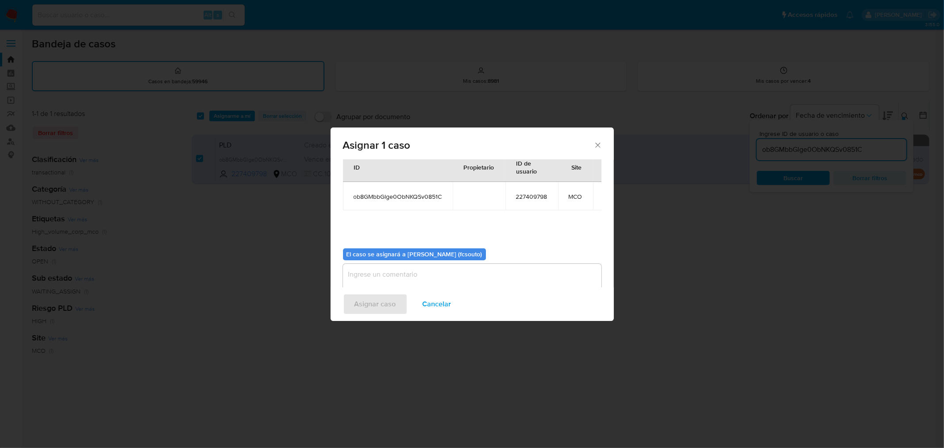
scroll to position [46, 0]
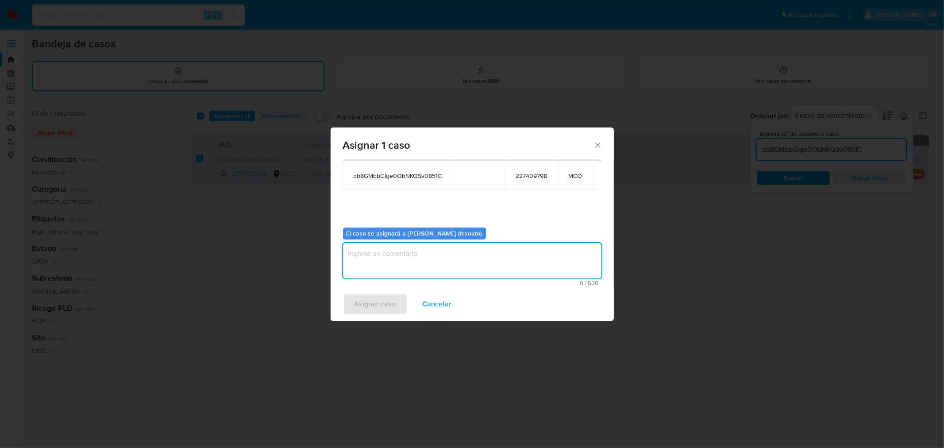
click at [501, 259] on textarea "assign-modal" at bounding box center [472, 260] width 258 height 35
type textarea "Asignación manual"
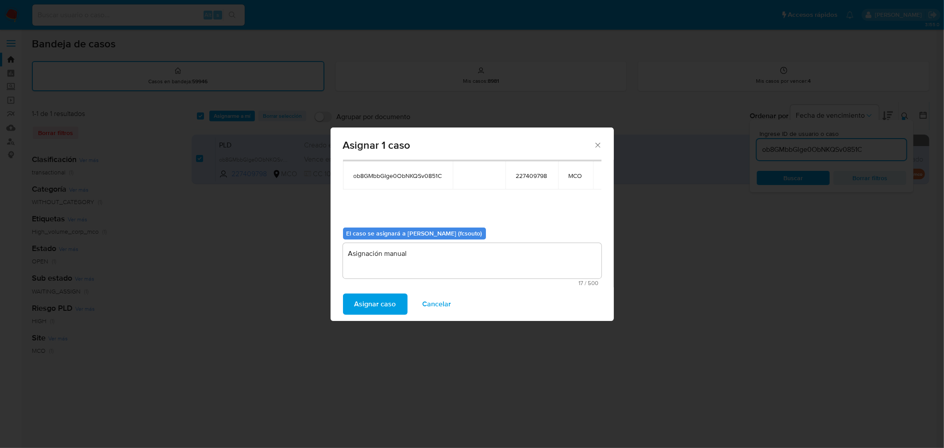
click at [368, 294] on span "Asignar caso" at bounding box center [375, 303] width 42 height 19
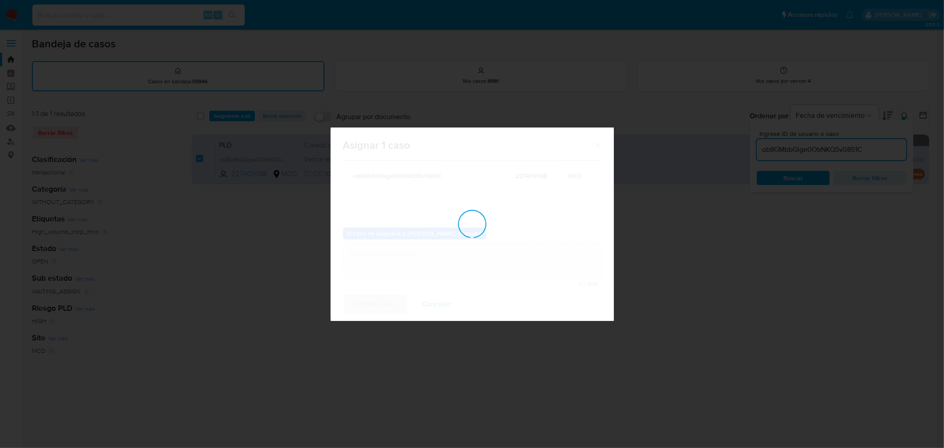
checkbox input "false"
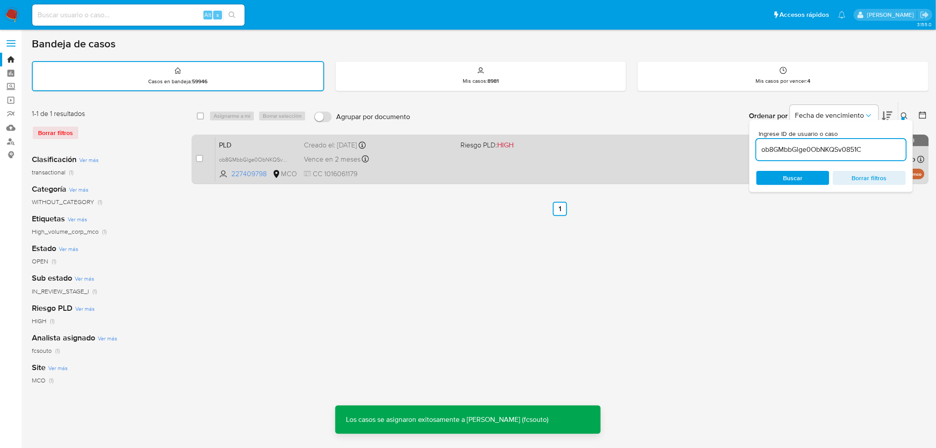
click at [466, 158] on div "PLD ob8GMbbGlge0ObNKQSv0851C 227409798 MCO Riesgo PLD: HIGH Creado el: 12/07/20…" at bounding box center [570, 159] width 709 height 45
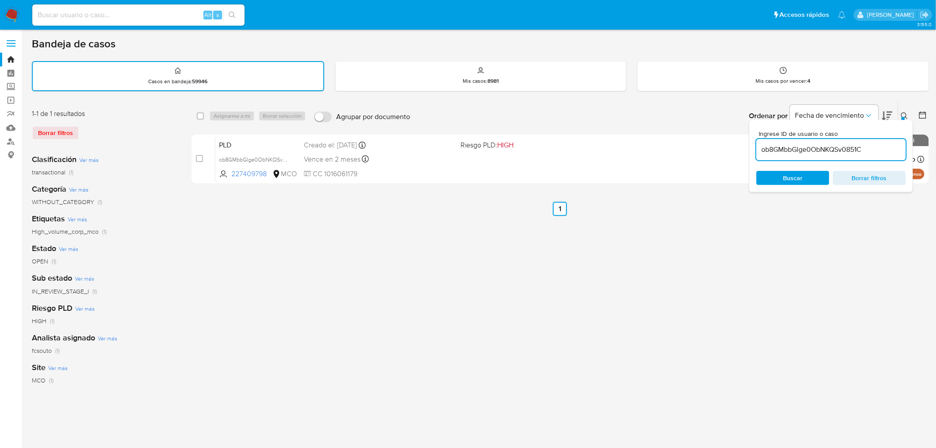
click at [848, 146] on input "ob8GMbbGlge0ObNKQSv0851C" at bounding box center [832, 150] width 150 height 12
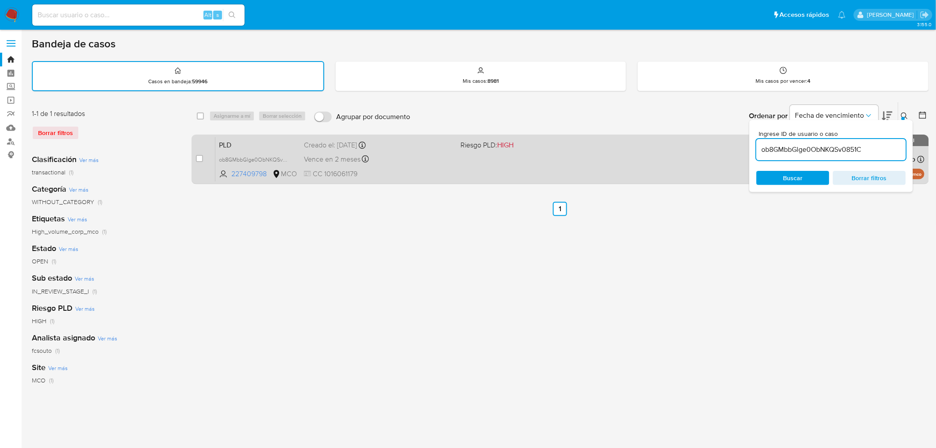
paste input "9b0eomun7kcnCnV1JWIOas5t"
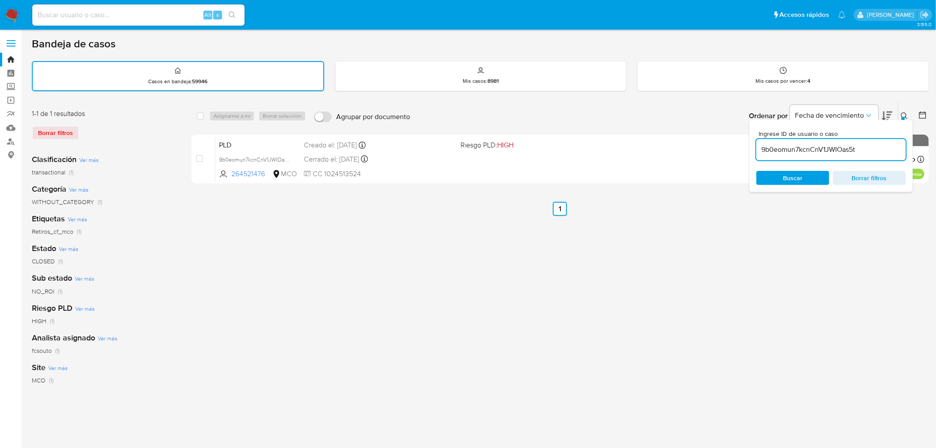
click at [904, 112] on icon at bounding box center [904, 115] width 7 height 7
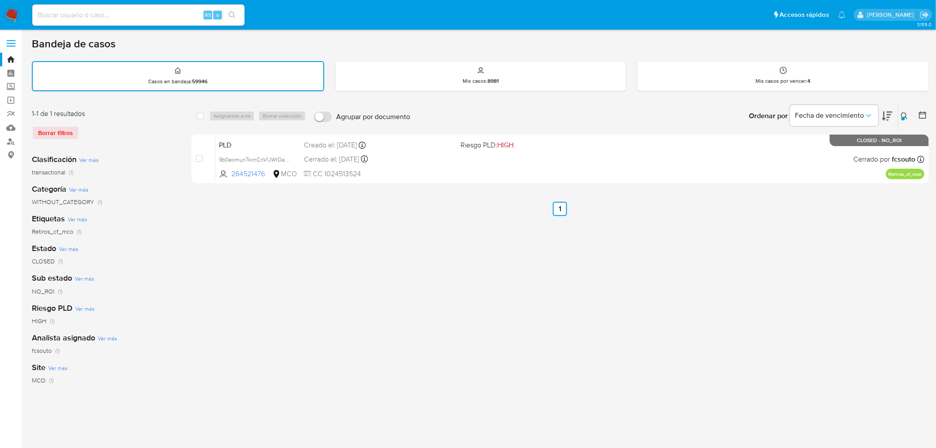
click at [902, 112] on icon at bounding box center [904, 115] width 7 height 7
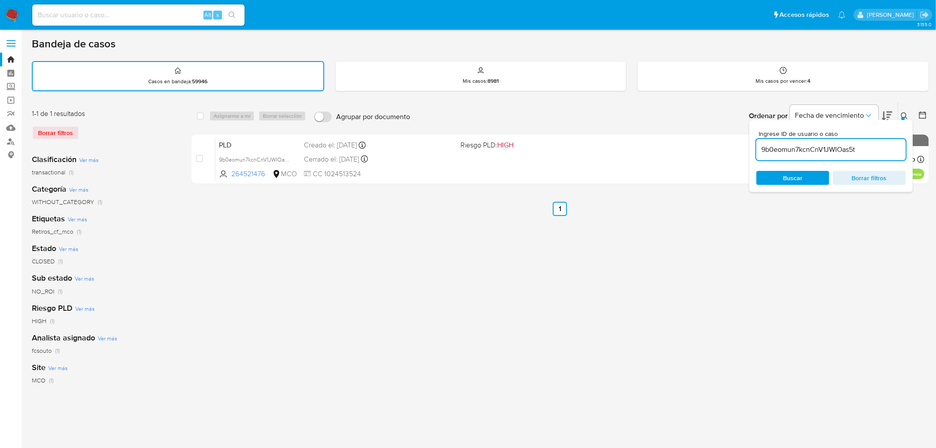
click at [824, 150] on input "9b0eomun7kcnCnV1JWIOas5t" at bounding box center [832, 150] width 150 height 12
type input "Z3ztMCSpSPxysX1FiazaPHUB"
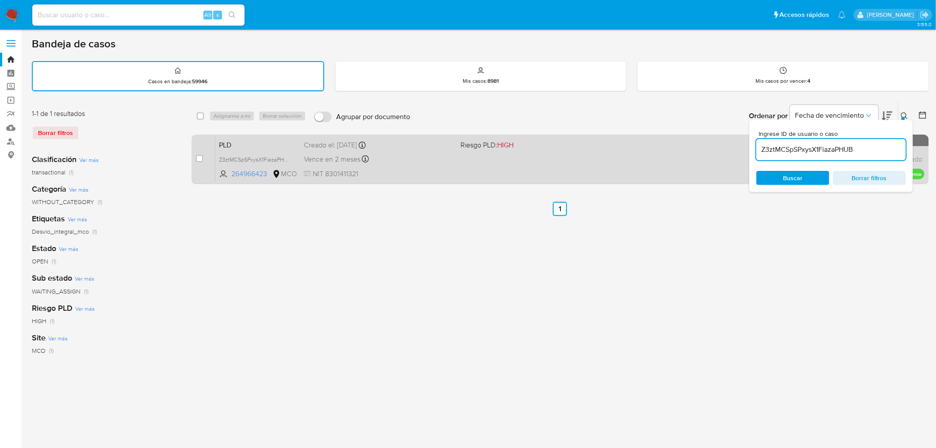
click at [199, 161] on div "case-item-checkbox" at bounding box center [199, 158] width 7 height 9
click at [200, 158] on input "checkbox" at bounding box center [199, 158] width 7 height 7
checkbox input "true"
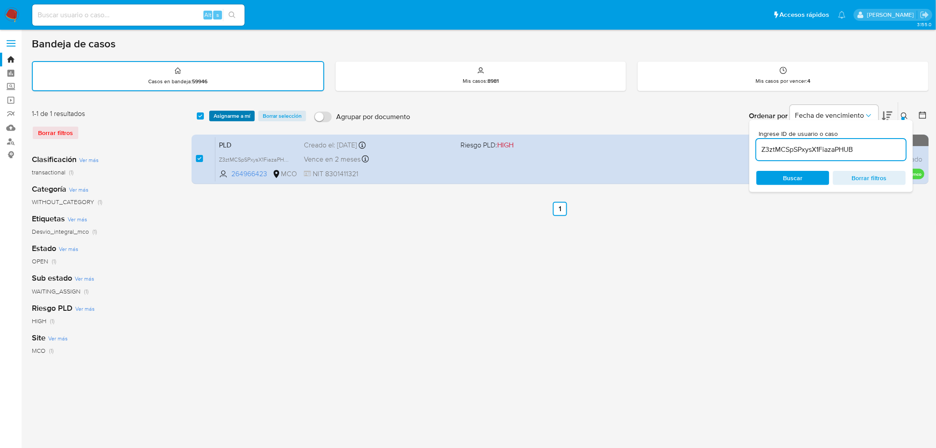
click at [244, 112] on span "Asignarme a mí" at bounding box center [232, 116] width 37 height 9
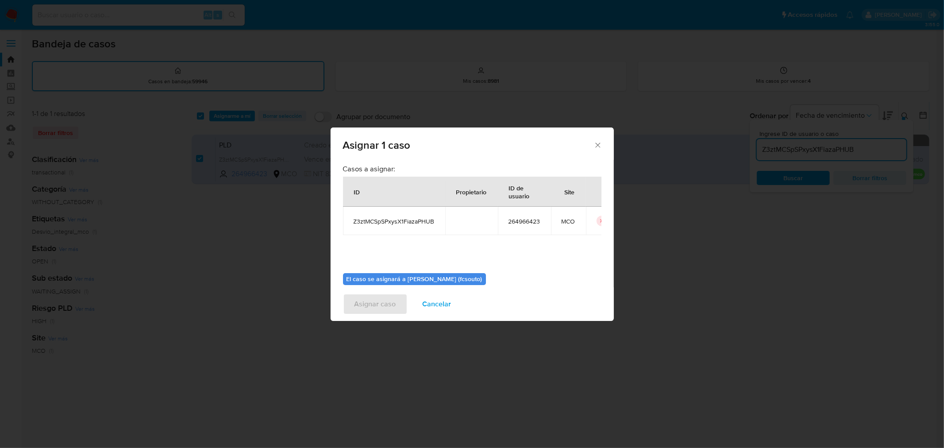
scroll to position [46, 0]
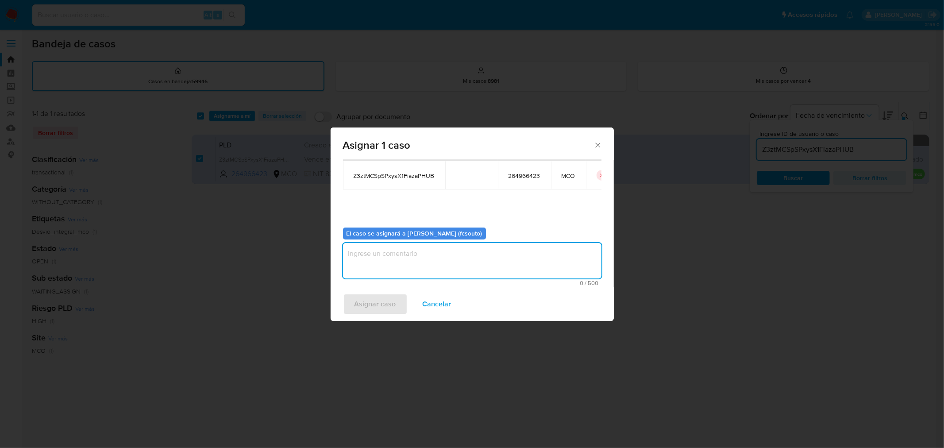
click at [442, 248] on textarea "assign-modal" at bounding box center [472, 260] width 258 height 35
type textarea "Asignación manual"
click at [372, 312] on span "Asignar caso" at bounding box center [375, 303] width 42 height 19
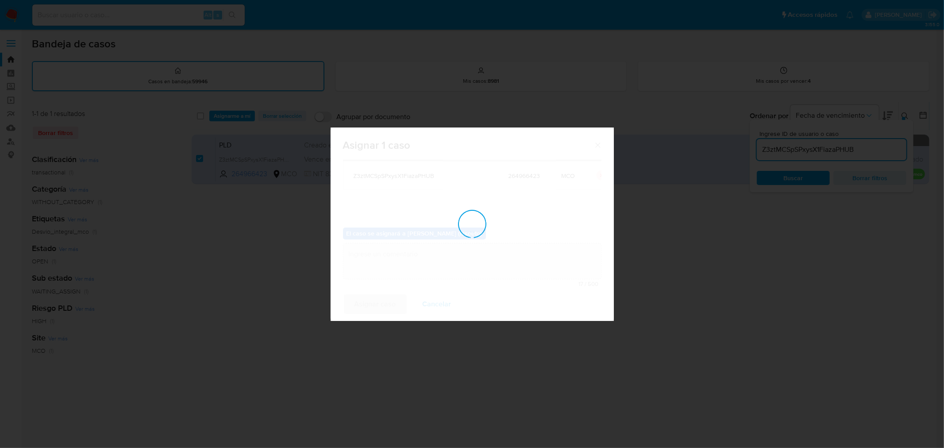
checkbox input "false"
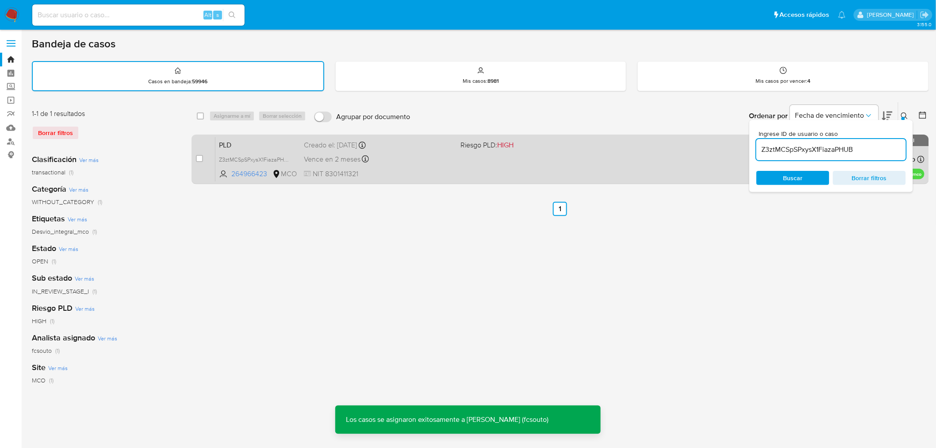
click at [407, 160] on div "Vence en 2 meses Vence el 10/10/2025 07:03:54" at bounding box center [379, 159] width 150 height 12
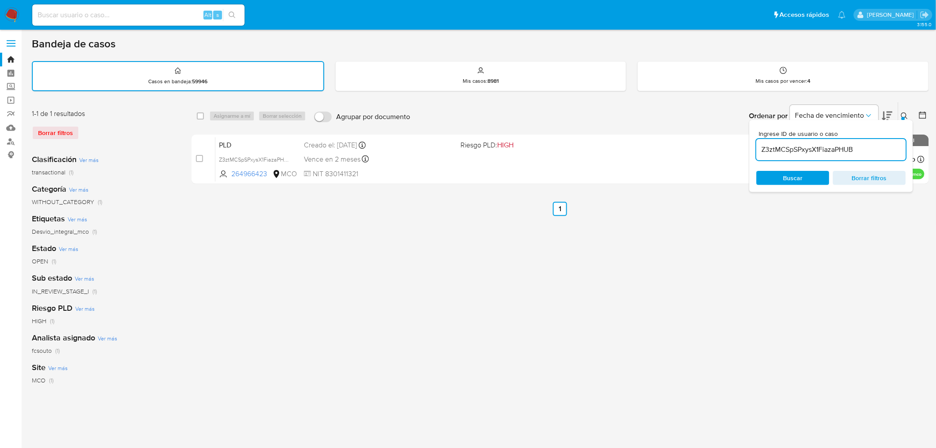
click at [817, 147] on input "Z3ztMCSpSPxysX1FiazaPHUB" at bounding box center [832, 150] width 150 height 12
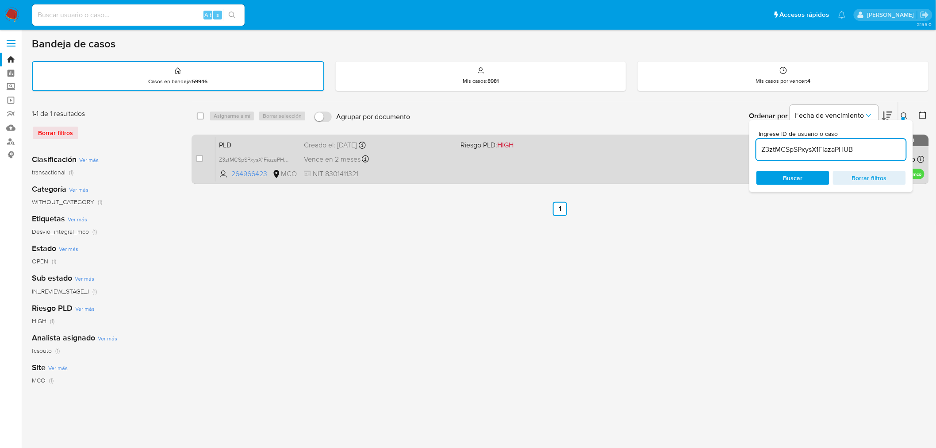
paste input "isYh7luDew14ncliIA7uZKx0"
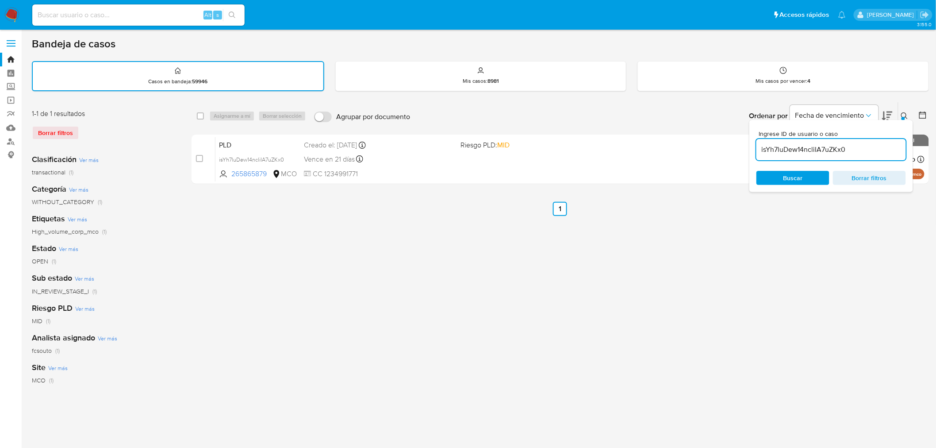
click at [904, 113] on icon at bounding box center [904, 115] width 7 height 7
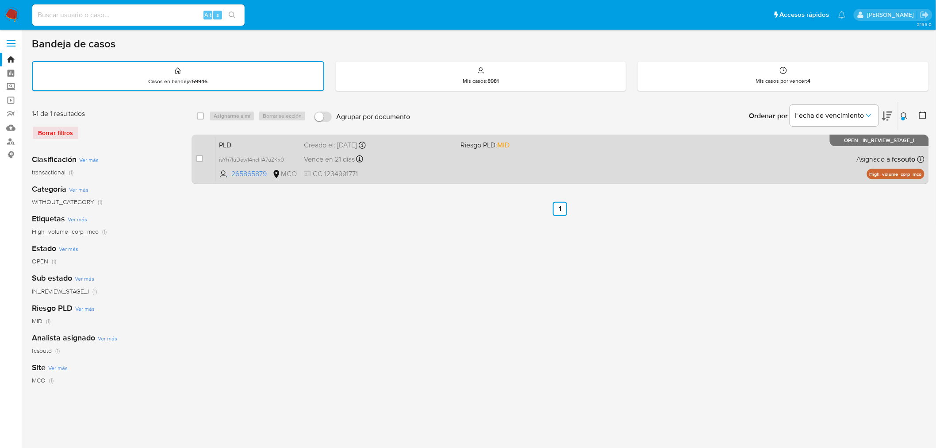
click at [465, 164] on div "PLD isYh7luDew14ncliIA7uZKx0 265865879 MCO Riesgo PLD: MID Creado el: 12/06/202…" at bounding box center [570, 159] width 709 height 45
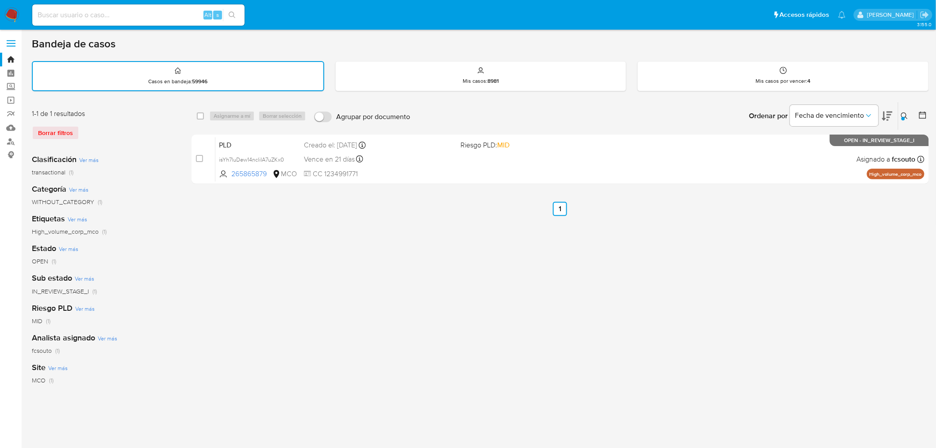
click at [905, 114] on icon at bounding box center [904, 115] width 7 height 7
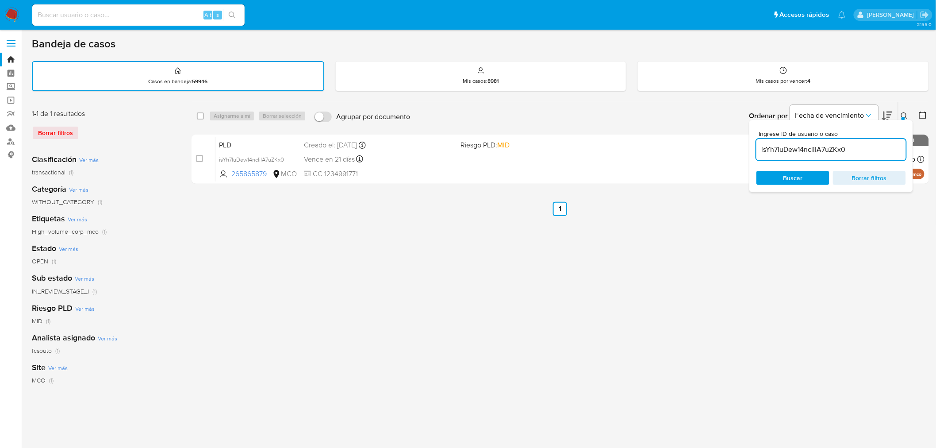
click at [823, 144] on input "isYh7luDew14ncliIA7uZKx0" at bounding box center [832, 150] width 150 height 12
click at [824, 141] on div "isYh7luDew14ncliIA7uZKx0" at bounding box center [832, 149] width 150 height 21
click at [824, 145] on input "isYh7luDew14ncliIA7uZKx0" at bounding box center [832, 150] width 150 height 12
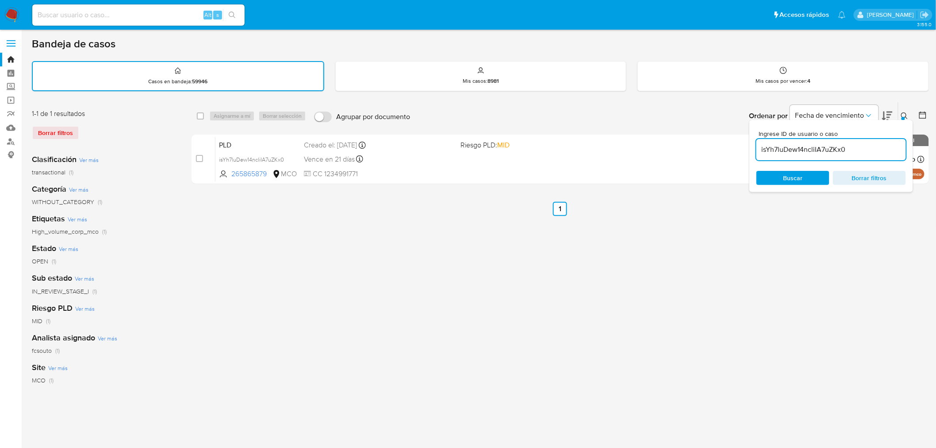
paste input "Z9nGP5sbd4d5i6GPhdN2HrO4"
type input "Z9nGP5sbd4d5i6GPhdN2HrO4"
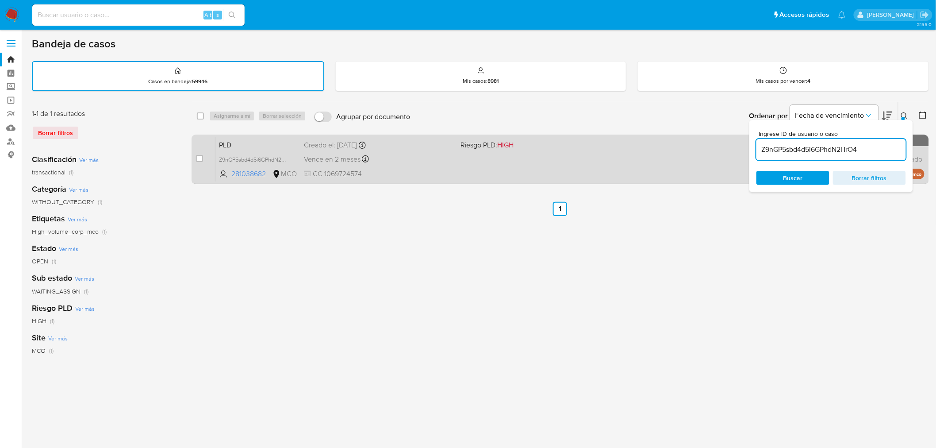
click at [204, 158] on div "case-item-checkbox No es posible asignar el caso" at bounding box center [205, 159] width 19 height 45
click at [201, 158] on input "checkbox" at bounding box center [199, 158] width 7 height 7
checkbox input "true"
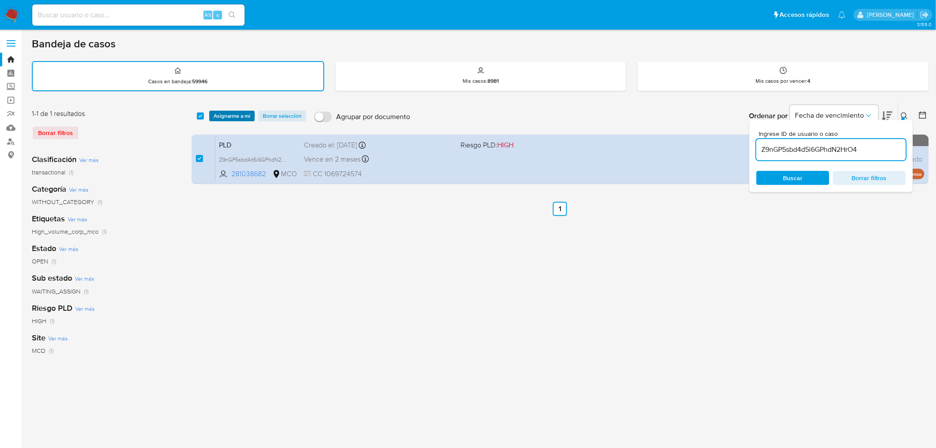
click at [238, 112] on span "Asignarme a mí" at bounding box center [232, 116] width 37 height 9
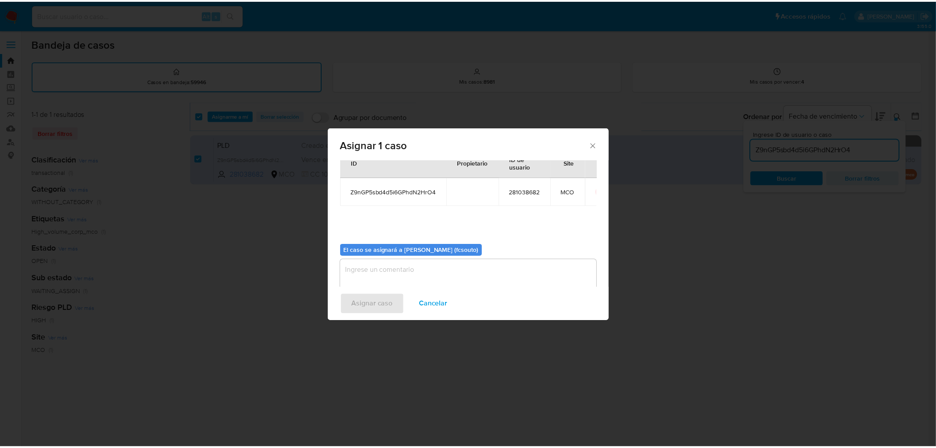
scroll to position [46, 0]
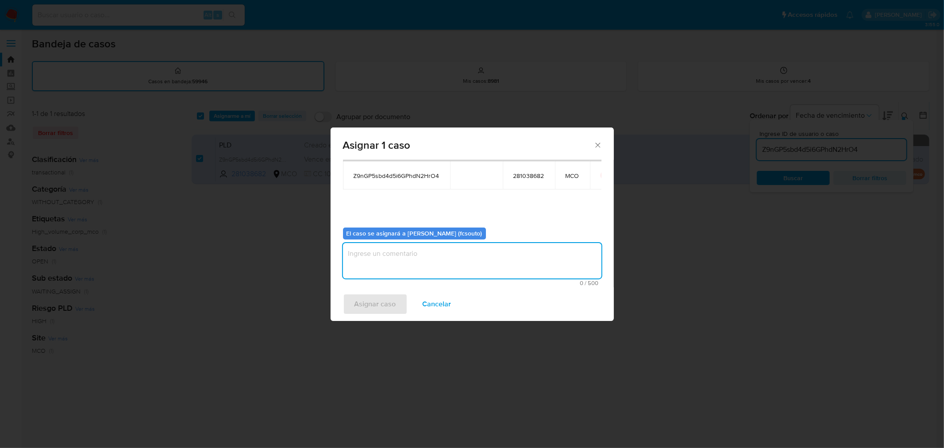
click at [482, 265] on textarea "assign-modal" at bounding box center [472, 260] width 258 height 35
type textarea "Asignación manual"
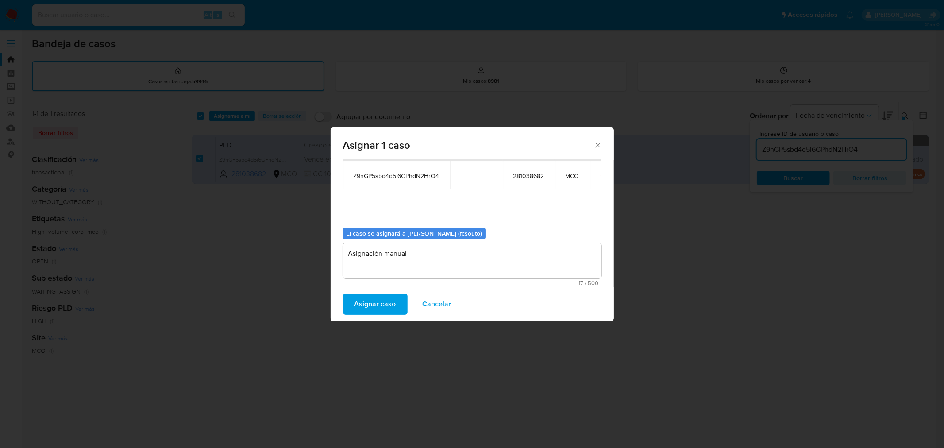
click at [391, 303] on span "Asignar caso" at bounding box center [375, 303] width 42 height 19
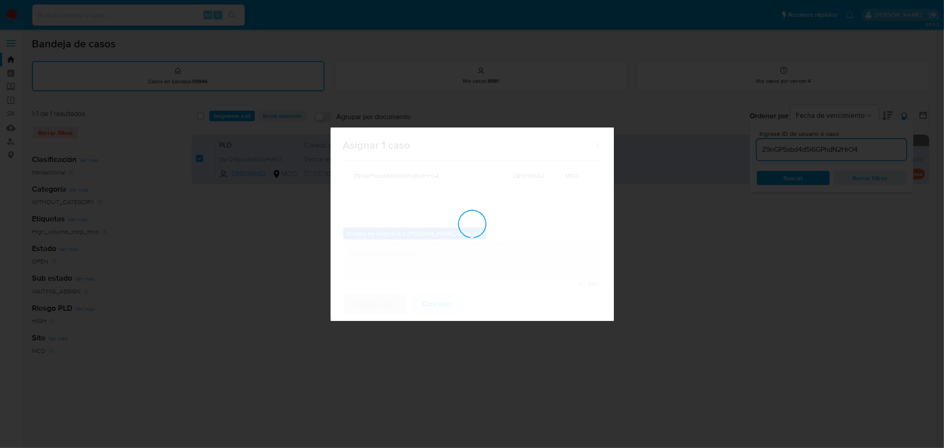
checkbox input "false"
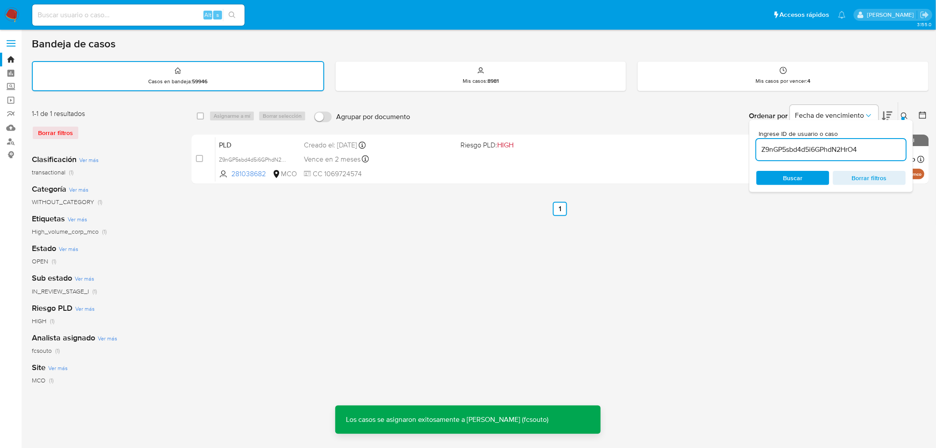
click at [467, 171] on div "PLD Z9nGP5sbd4d5i6GPhdN2HrO4 281038682 MCO Riesgo PLD: HIGH Creado el: 12/07/20…" at bounding box center [570, 159] width 709 height 45
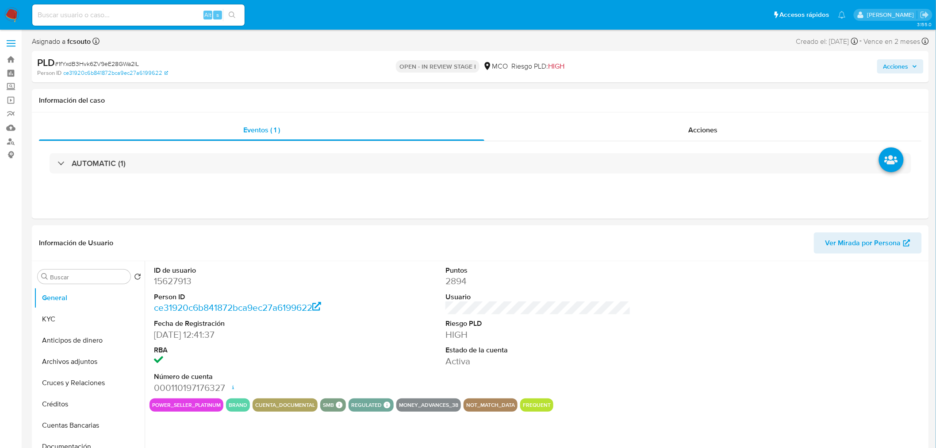
select select "10"
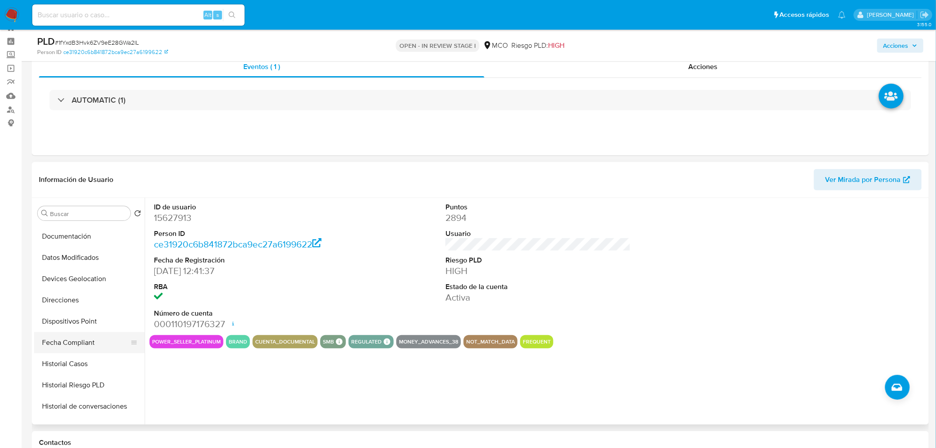
scroll to position [49, 0]
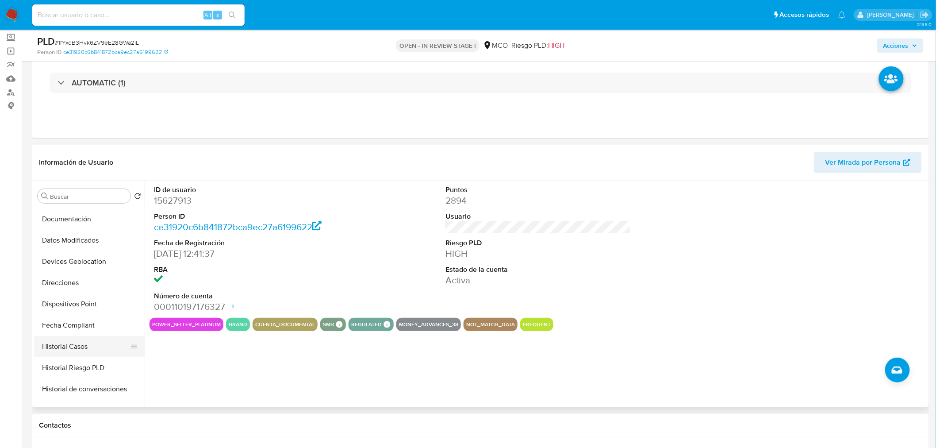
click at [82, 346] on button "Historial Casos" at bounding box center [86, 346] width 104 height 21
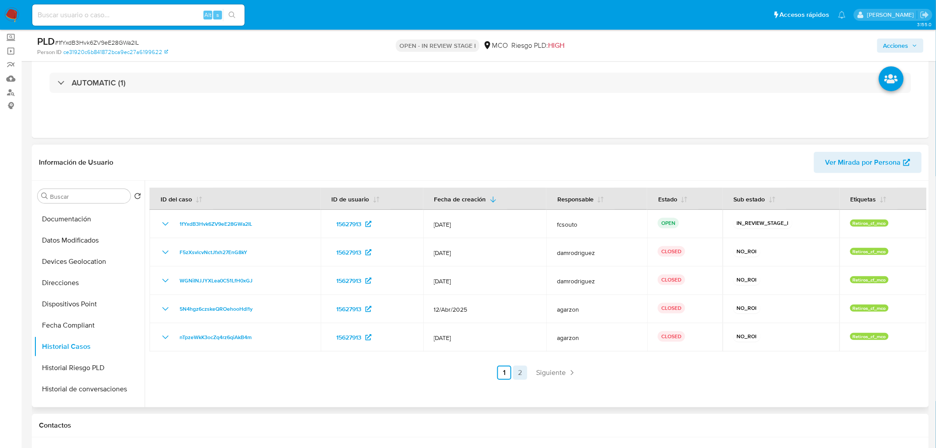
click at [524, 366] on link "2" at bounding box center [520, 373] width 14 height 14
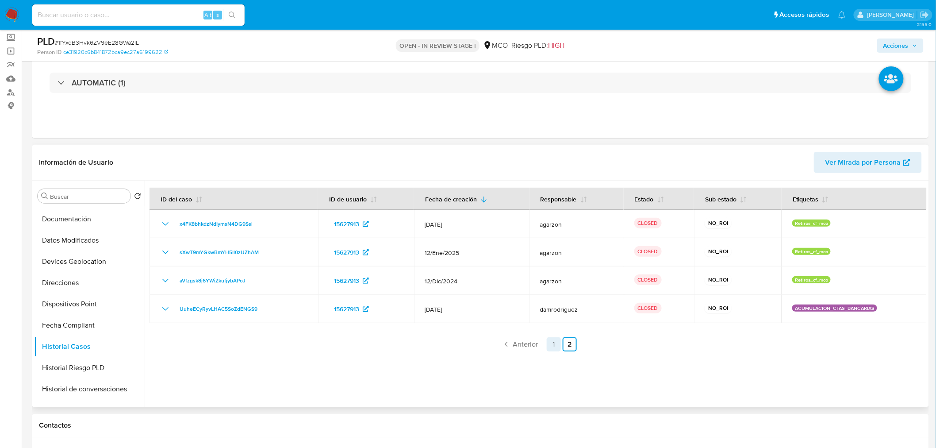
click at [554, 348] on link "1" at bounding box center [554, 344] width 14 height 14
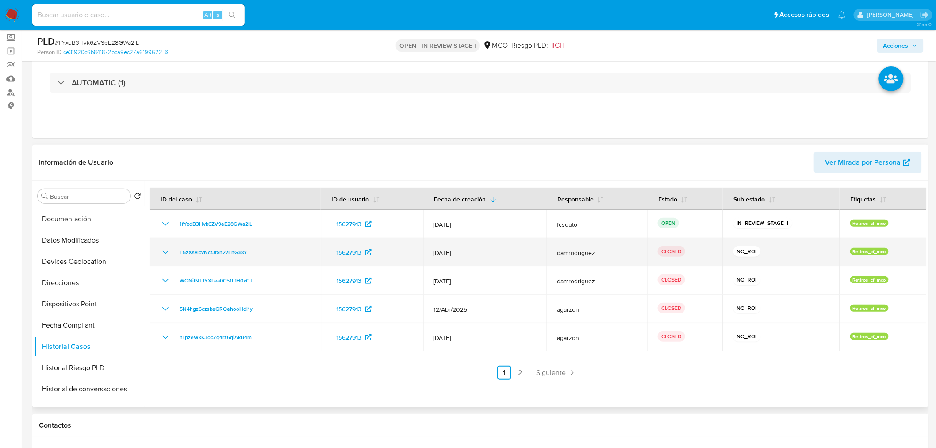
click at [166, 248] on icon "Mostrar/Ocultar" at bounding box center [165, 252] width 11 height 11
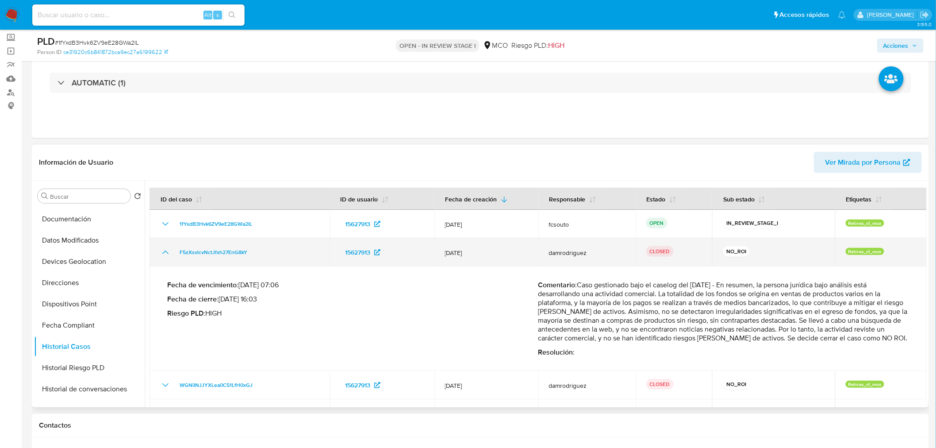
click at [166, 248] on icon "Mostrar/Ocultar" at bounding box center [165, 252] width 11 height 11
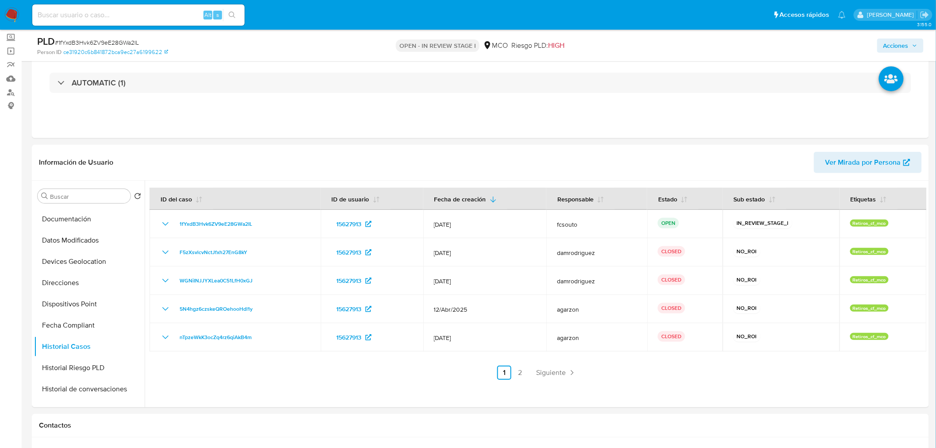
drag, startPoint x: 894, startPoint y: 42, endPoint x: 865, endPoint y: 50, distance: 30.2
click at [892, 42] on span "Acciones" at bounding box center [896, 45] width 25 height 14
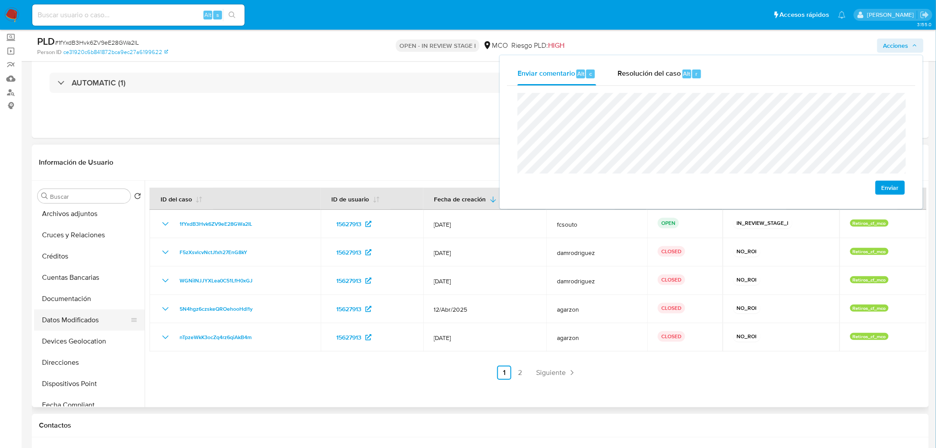
scroll to position [0, 0]
click at [64, 231] on button "KYC" at bounding box center [86, 238] width 104 height 21
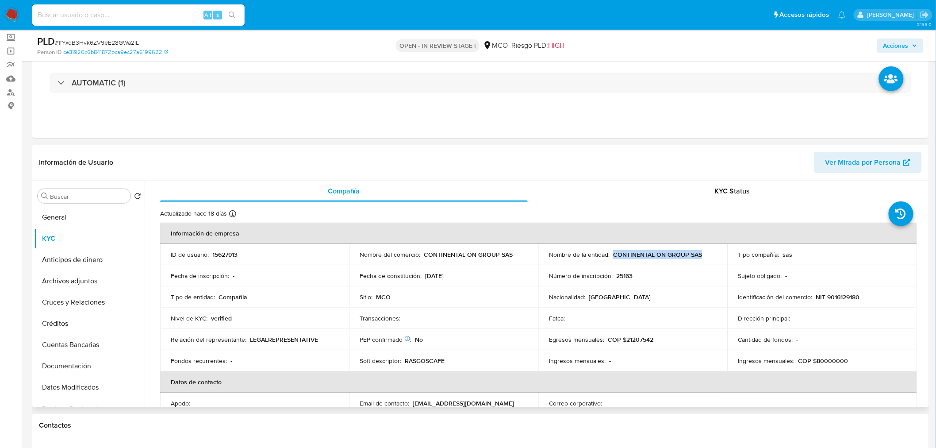
drag, startPoint x: 705, startPoint y: 254, endPoint x: 613, endPoint y: 254, distance: 92.0
click at [613, 254] on div "Nombre de la entidad : CONTINENTAL ON GROUP SAS" at bounding box center [633, 254] width 168 height 8
copy p "CONTINENTAL ON GROUP SAS"
click at [899, 51] on span "Acciones" at bounding box center [896, 45] width 25 height 14
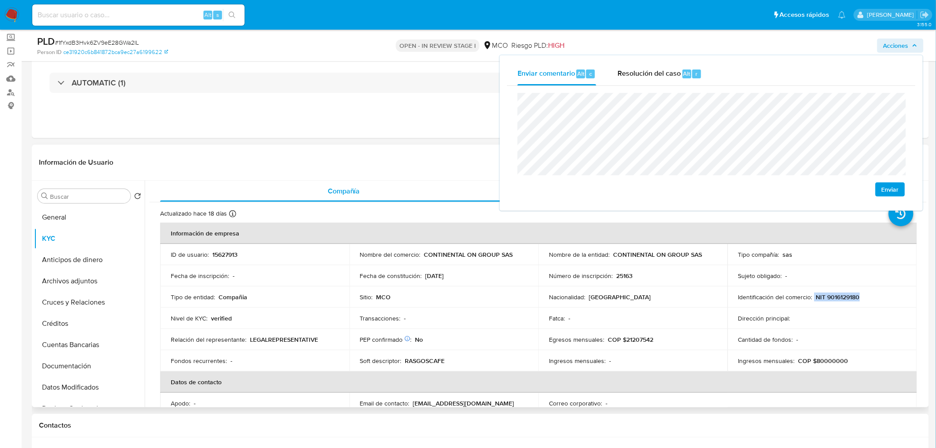
drag, startPoint x: 812, startPoint y: 295, endPoint x: 858, endPoint y: 299, distance: 46.2
click at [858, 299] on div "Identificación del comercio : NIT 9016129180" at bounding box center [823, 297] width 168 height 8
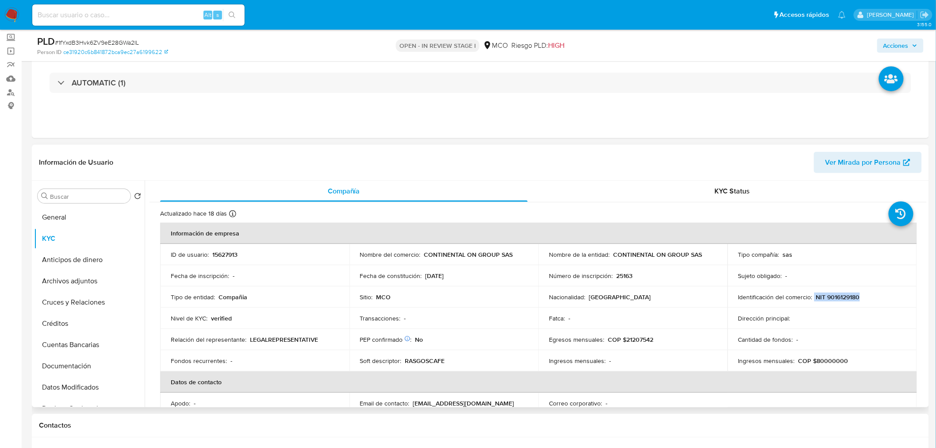
copy div "NIT 9016129180"
drag, startPoint x: 910, startPoint y: 38, endPoint x: 893, endPoint y: 49, distance: 20.4
click at [911, 40] on span "Acciones" at bounding box center [901, 45] width 34 height 12
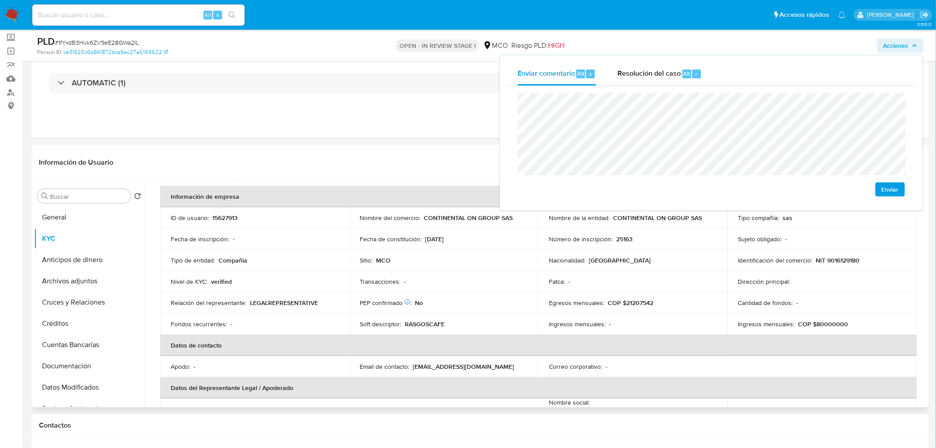
scroll to position [98, 0]
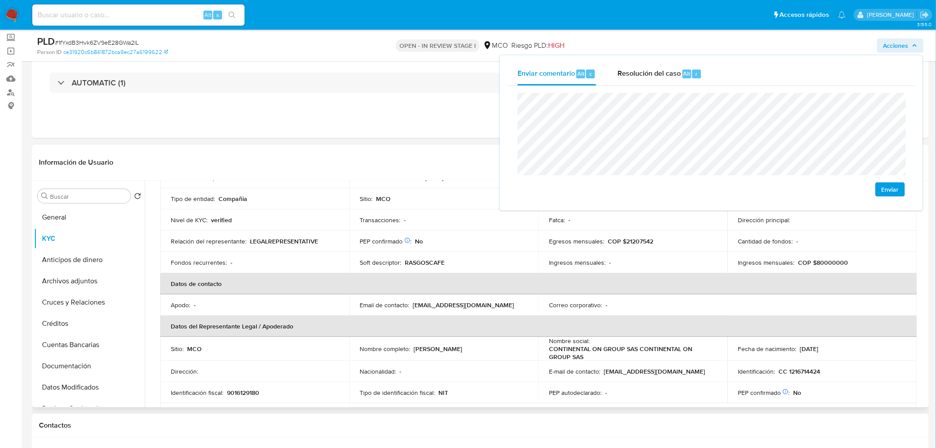
drag, startPoint x: 413, startPoint y: 348, endPoint x: 512, endPoint y: 348, distance: 99.6
click at [512, 348] on div "Nombre completo : Juan Daniel Sepulveda Quintero" at bounding box center [444, 349] width 168 height 8
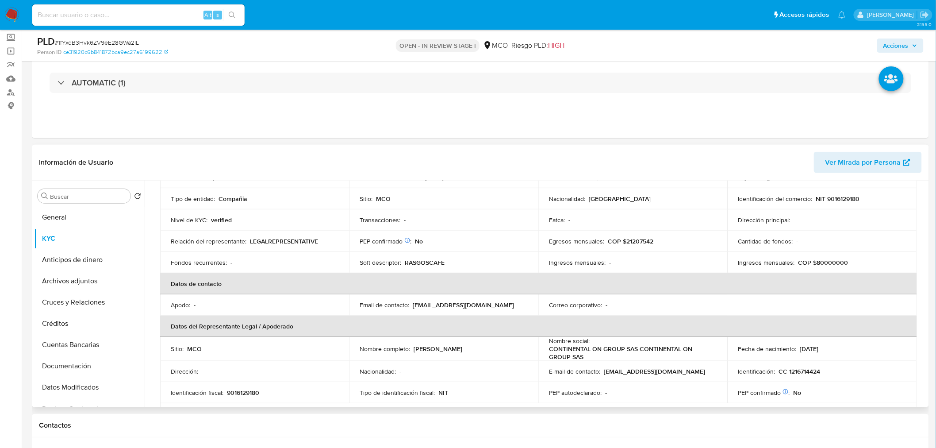
copy p "Juan Daniel Sepulveda Quintero"
drag, startPoint x: 897, startPoint y: 41, endPoint x: 883, endPoint y: 47, distance: 15.7
click at [897, 42] on span "Acciones" at bounding box center [896, 45] width 25 height 14
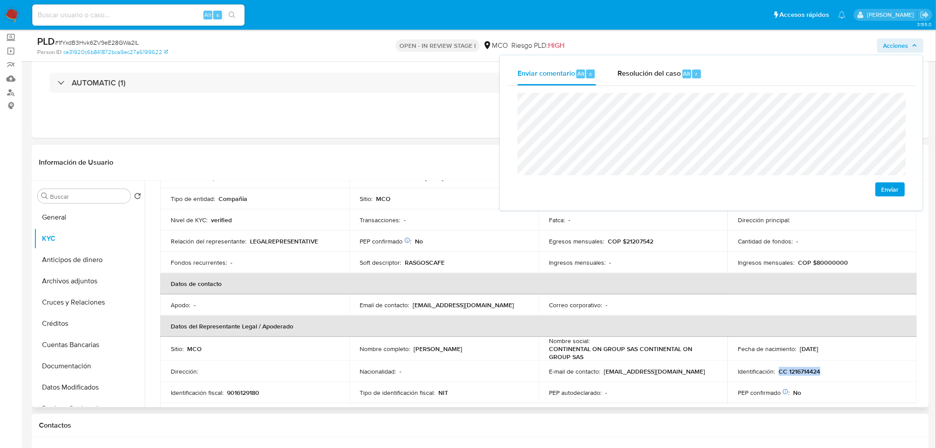
drag, startPoint x: 831, startPoint y: 365, endPoint x: 780, endPoint y: 370, distance: 51.6
click at [779, 370] on td "Identificación : CC 1216714424" at bounding box center [822, 371] width 189 height 21
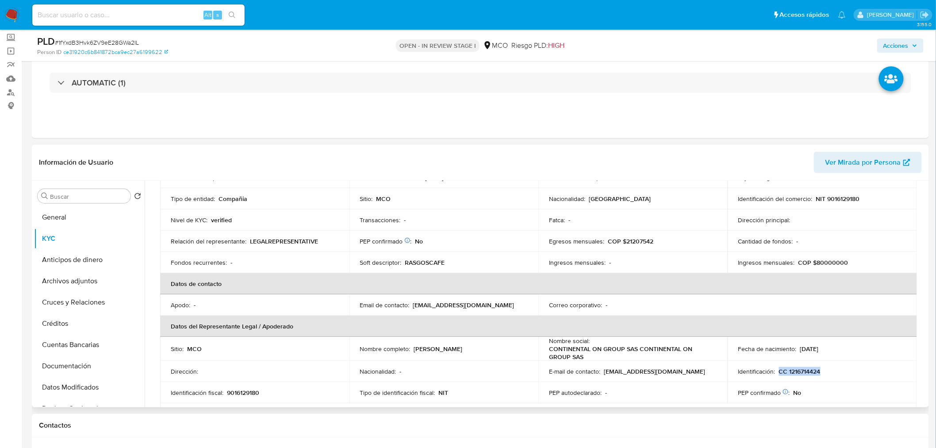
copy p "CC 1216714424"
click at [911, 42] on span "Acciones" at bounding box center [901, 45] width 34 height 12
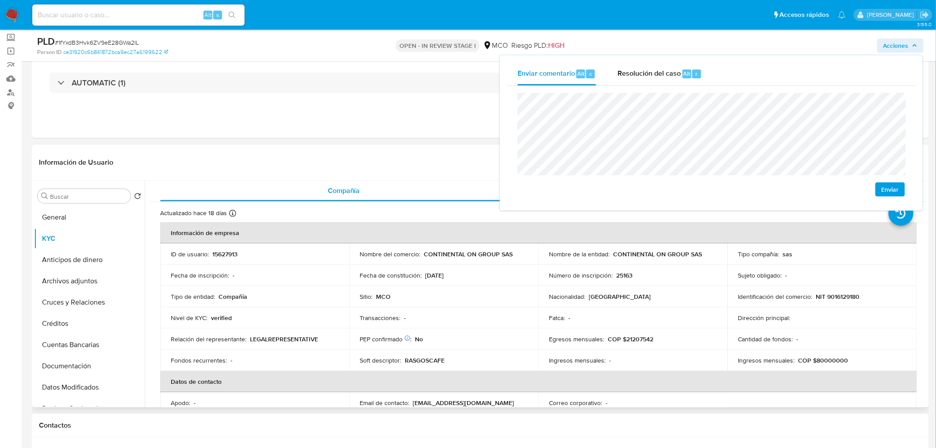
scroll to position [0, 0]
click at [428, 361] on p "RASGOSCAFE" at bounding box center [425, 361] width 40 height 8
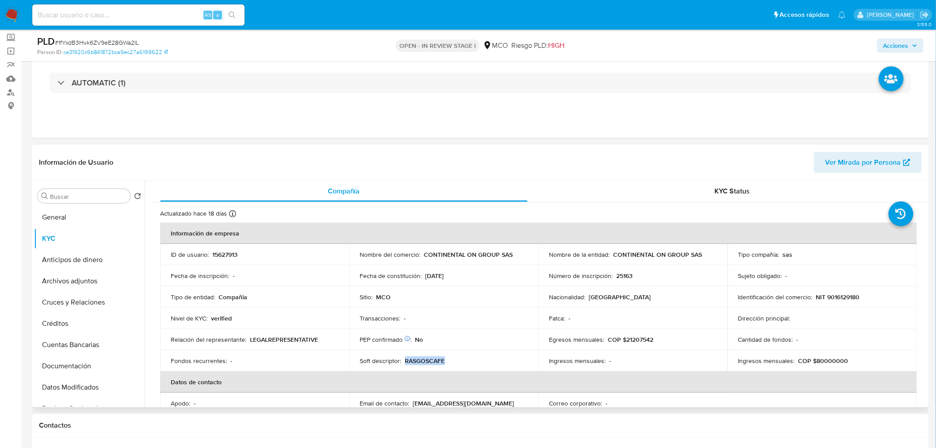
click at [427, 361] on p "RASGOSCAFE" at bounding box center [425, 361] width 40 height 8
copy p "RASGOSCAFE"
click at [902, 42] on span "Acciones" at bounding box center [896, 45] width 25 height 14
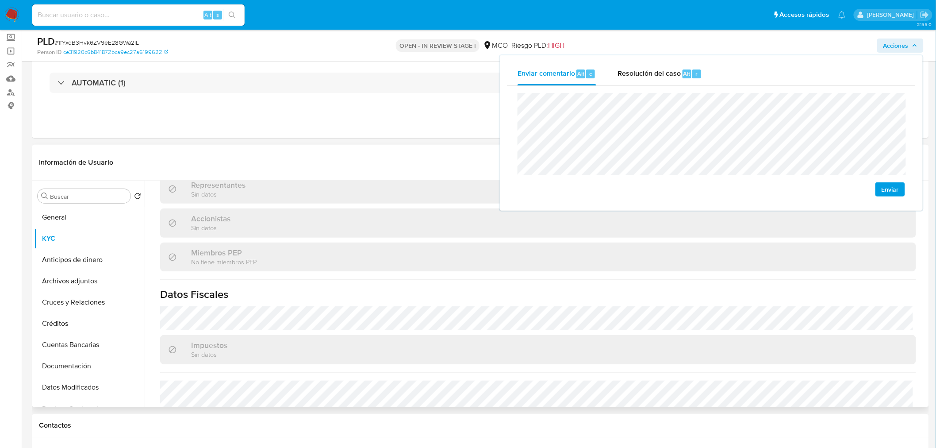
scroll to position [558, 0]
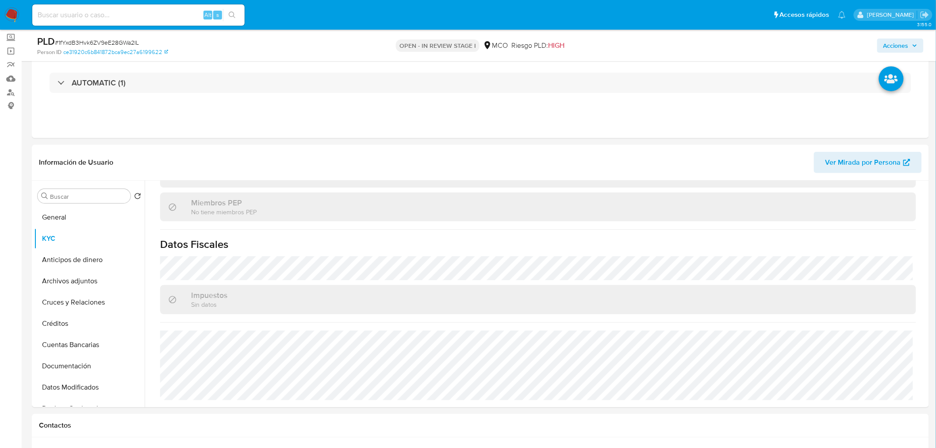
click at [901, 49] on span "Acciones" at bounding box center [896, 45] width 25 height 14
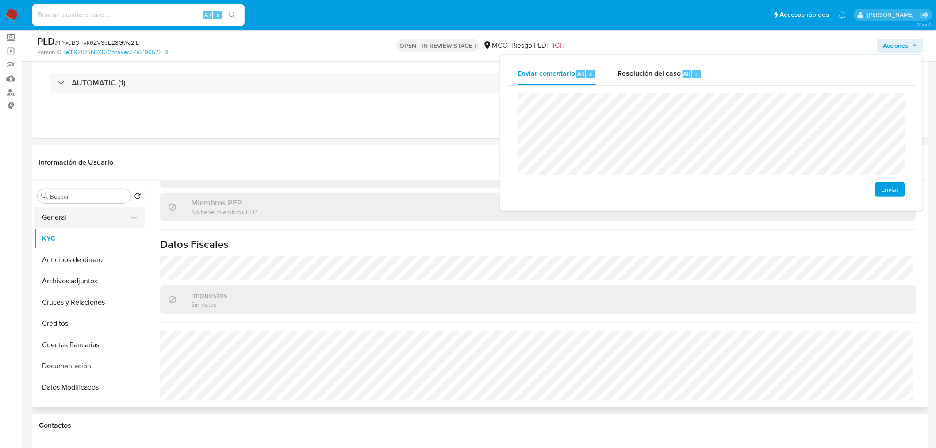
click at [64, 219] on button "General" at bounding box center [86, 217] width 104 height 21
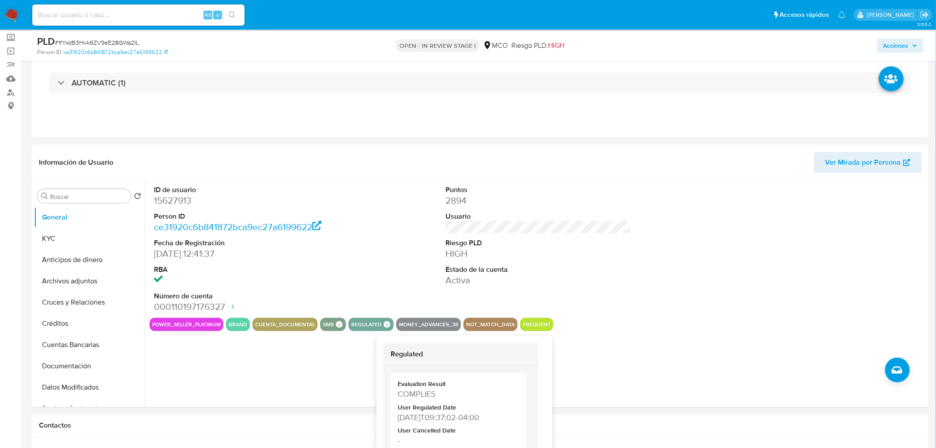
scroll to position [192, 0]
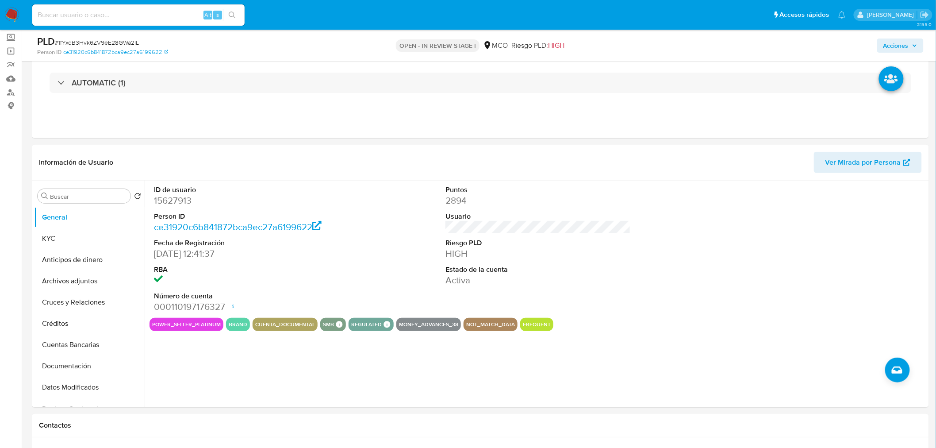
click at [914, 40] on span "Acciones" at bounding box center [901, 45] width 34 height 12
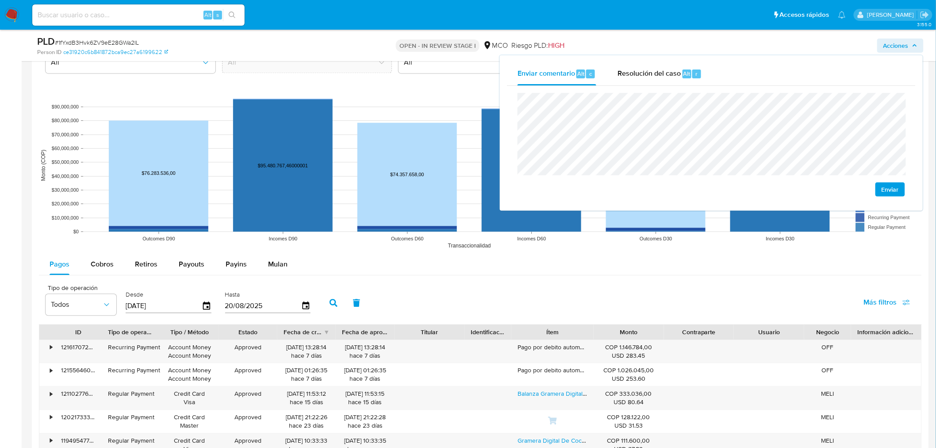
scroll to position [835, 0]
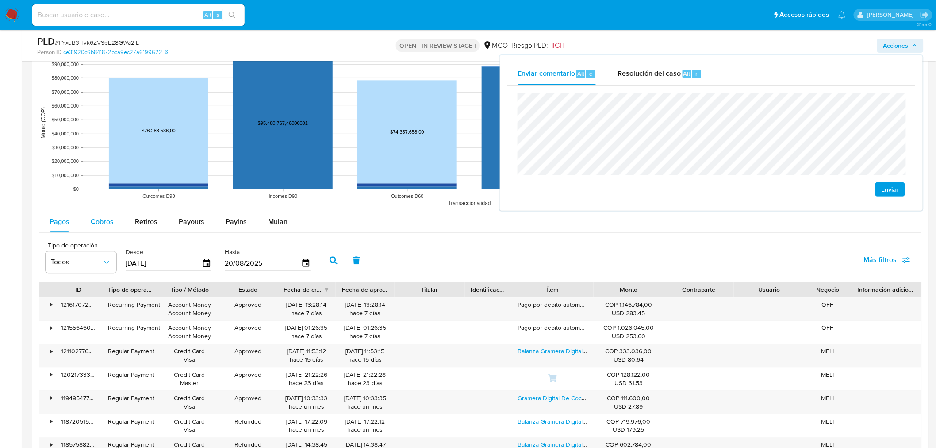
click at [98, 224] on span "Cobros" at bounding box center [102, 221] width 23 height 10
select select "10"
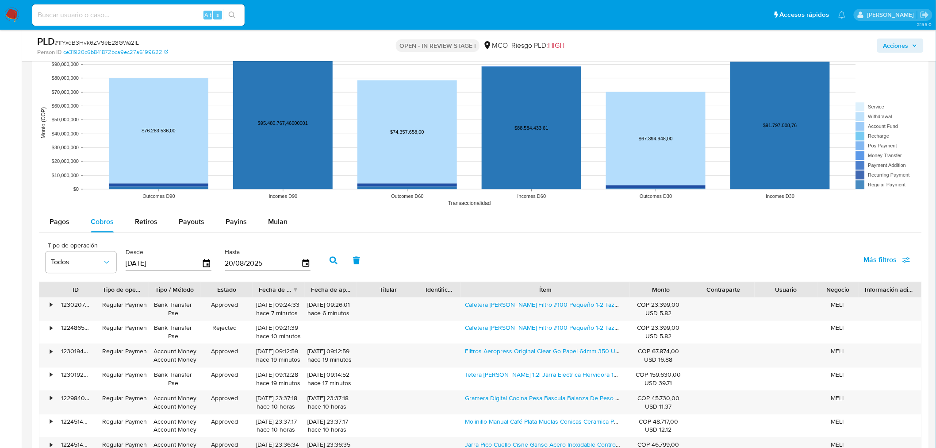
drag, startPoint x: 598, startPoint y: 291, endPoint x: 699, endPoint y: 283, distance: 101.7
click at [690, 295] on div "ID Tipo de operación Tipo / Método Estado Fecha de creación Fecha de aprobación…" at bounding box center [480, 289] width 882 height 15
click at [892, 45] on span "Acciones" at bounding box center [896, 45] width 25 height 14
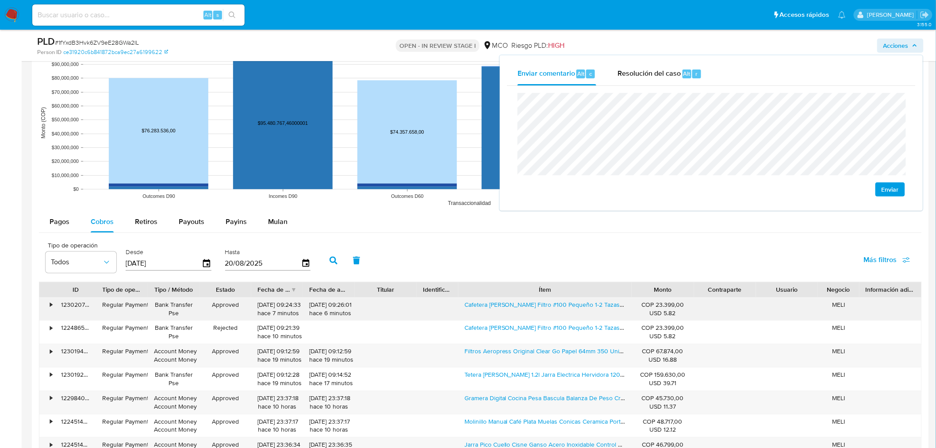
drag, startPoint x: 461, startPoint y: 308, endPoint x: 538, endPoint y: 315, distance: 77.7
click at [538, 315] on div "Cafetera Melitta Porta Filtro #100 Pequeño 1-2 Tazas Naranja" at bounding box center [544, 308] width 173 height 23
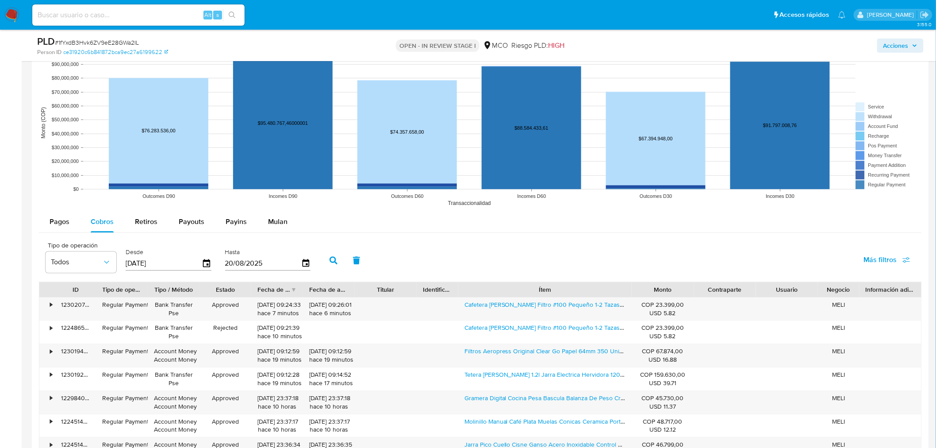
click at [905, 50] on span "Acciones" at bounding box center [896, 45] width 25 height 14
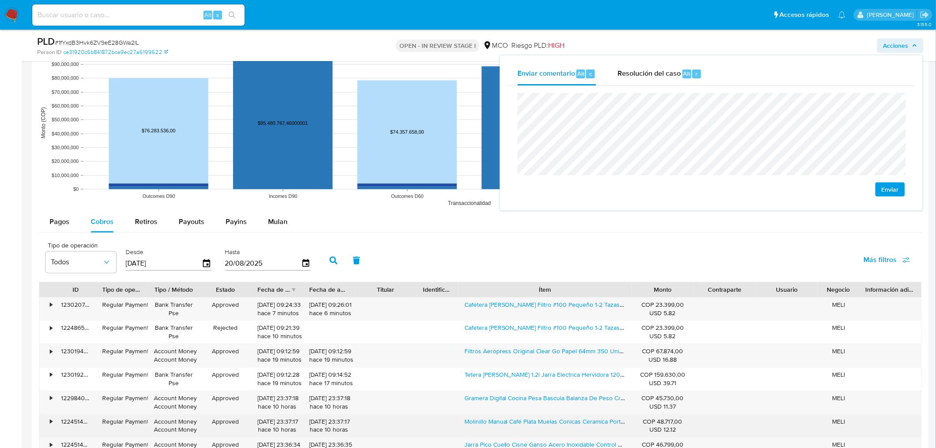
drag, startPoint x: 463, startPoint y: 423, endPoint x: 559, endPoint y: 427, distance: 95.7
click at [559, 427] on div "Molinillo Manual Café Plata Muelas Conicas Ceramica Portátil" at bounding box center [544, 425] width 173 height 23
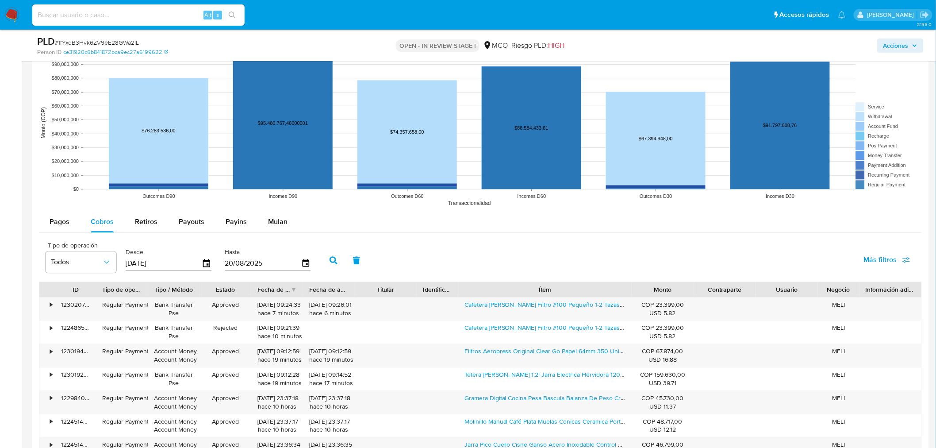
click at [915, 48] on span "Acciones" at bounding box center [901, 45] width 34 height 12
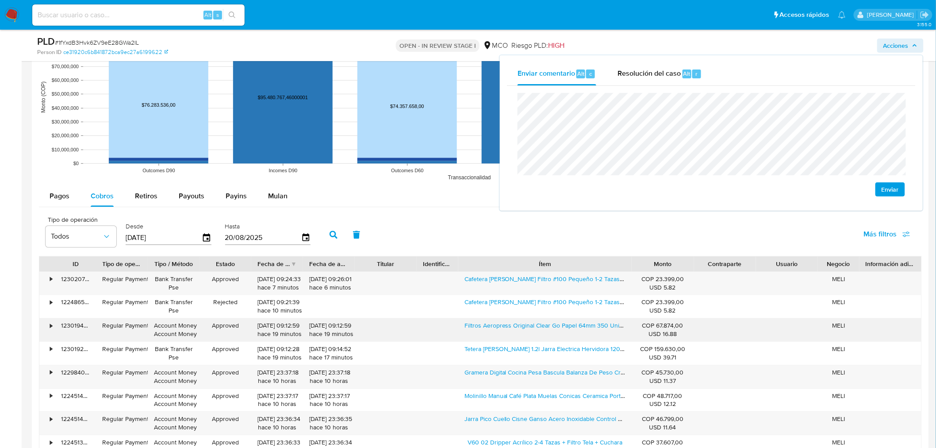
scroll to position [885, 0]
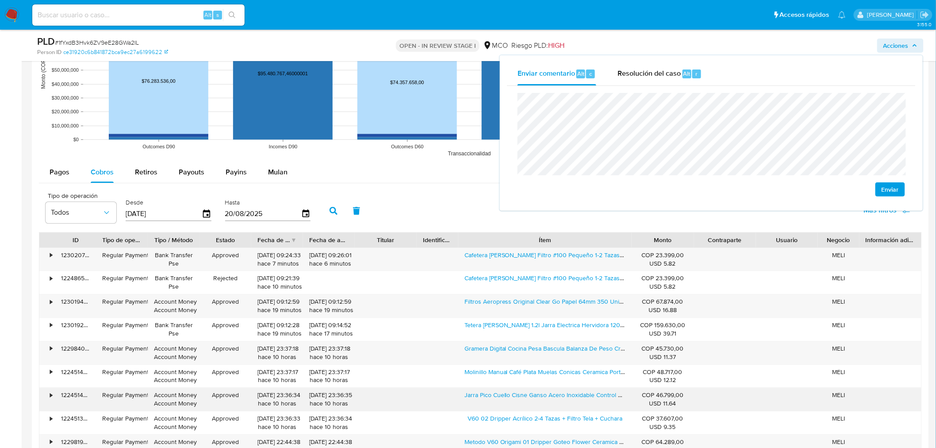
click at [594, 404] on div "• 122451448111 Regular Payment Account Money Account Money Approved 19/08/2025 …" at bounding box center [480, 399] width 882 height 23
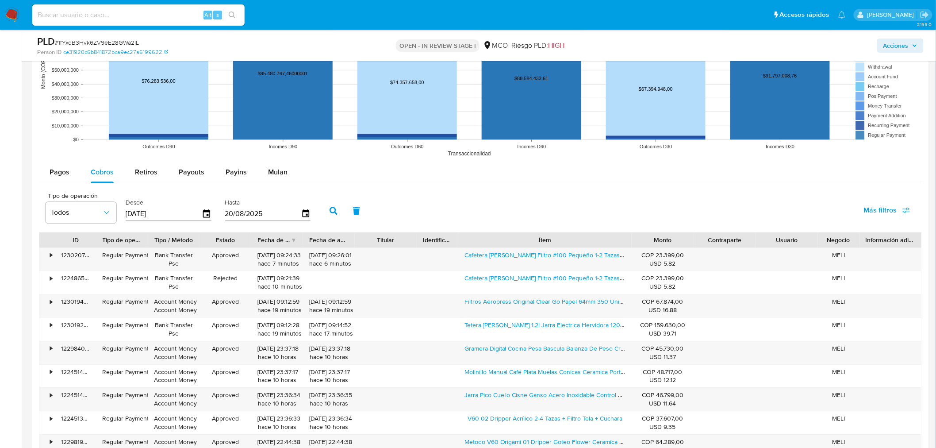
click at [905, 50] on span "Acciones" at bounding box center [896, 45] width 25 height 14
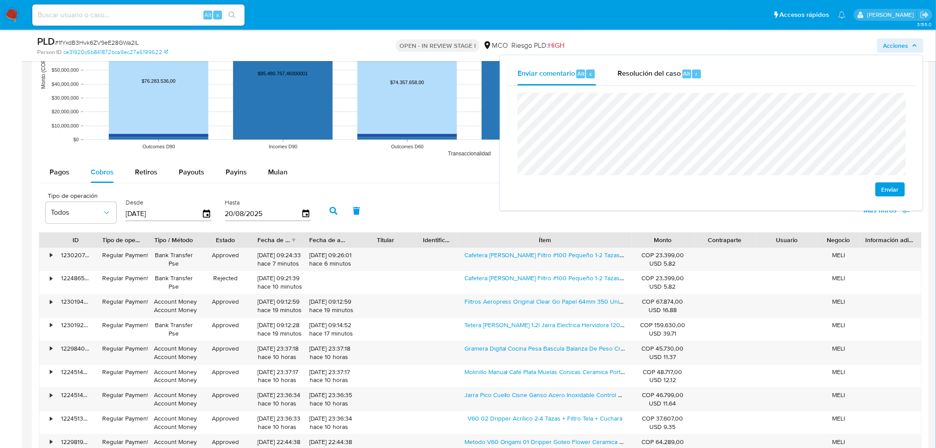
scroll to position [934, 0]
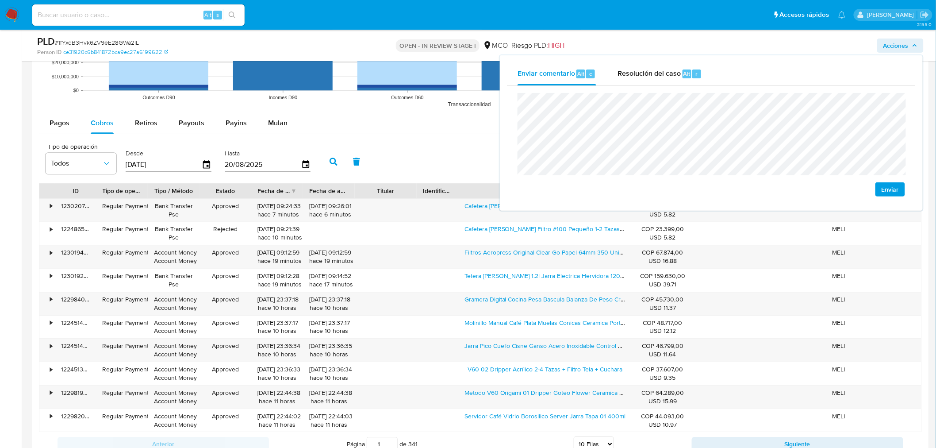
click at [136, 129] on div "Retiros" at bounding box center [146, 122] width 23 height 21
select select "10"
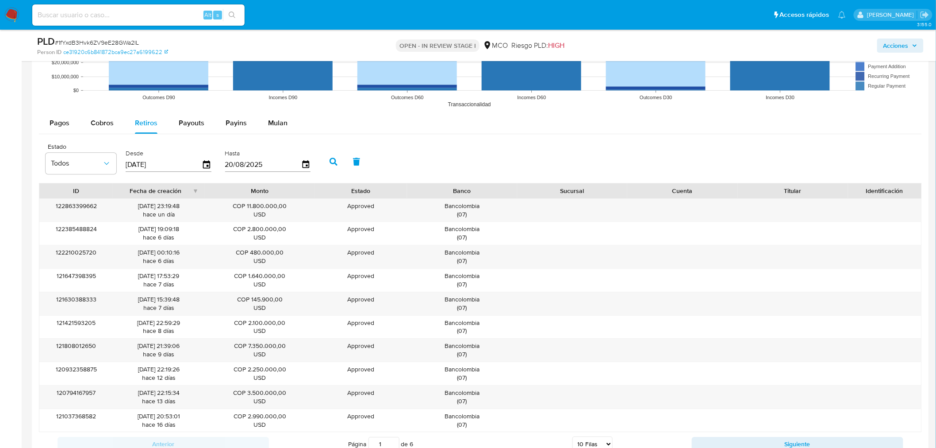
click at [905, 45] on span "Acciones" at bounding box center [896, 45] width 25 height 14
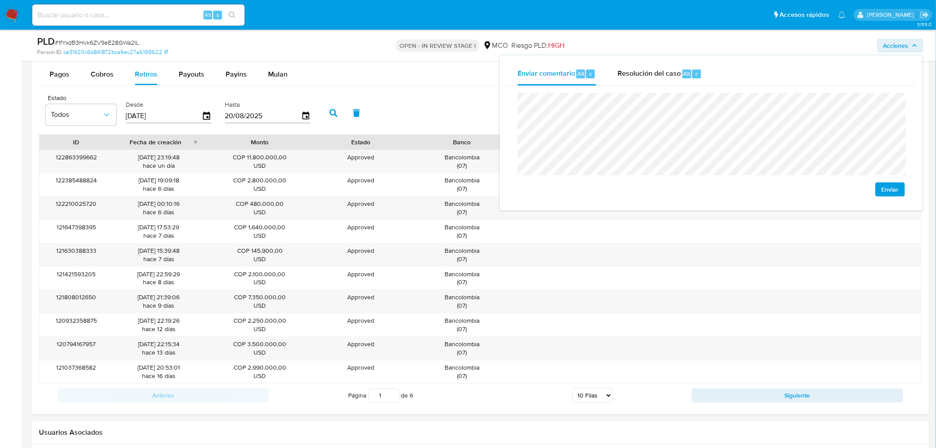
scroll to position [983, 0]
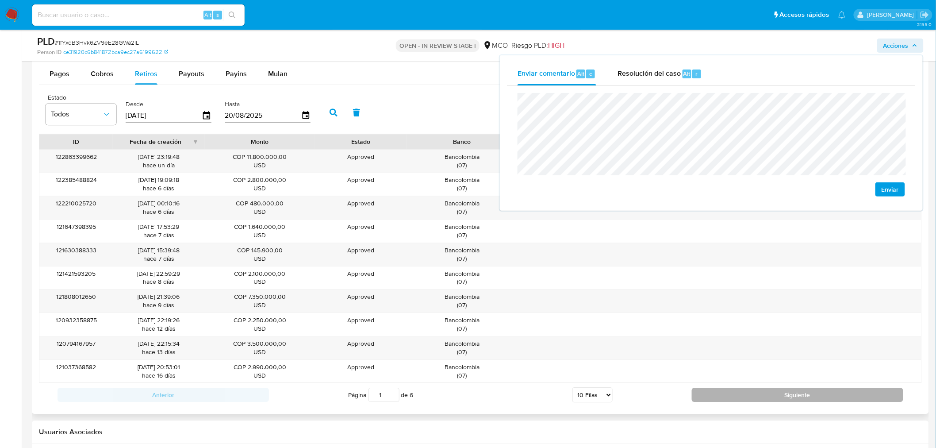
click at [772, 395] on button "Siguiente" at bounding box center [798, 395] width 212 height 14
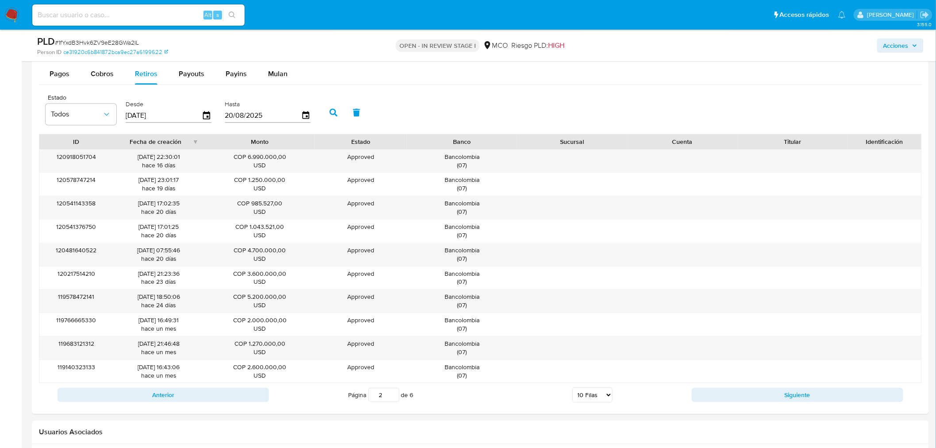
click at [904, 50] on span "Acciones" at bounding box center [896, 45] width 25 height 14
click at [899, 43] on span "Acciones" at bounding box center [896, 45] width 25 height 14
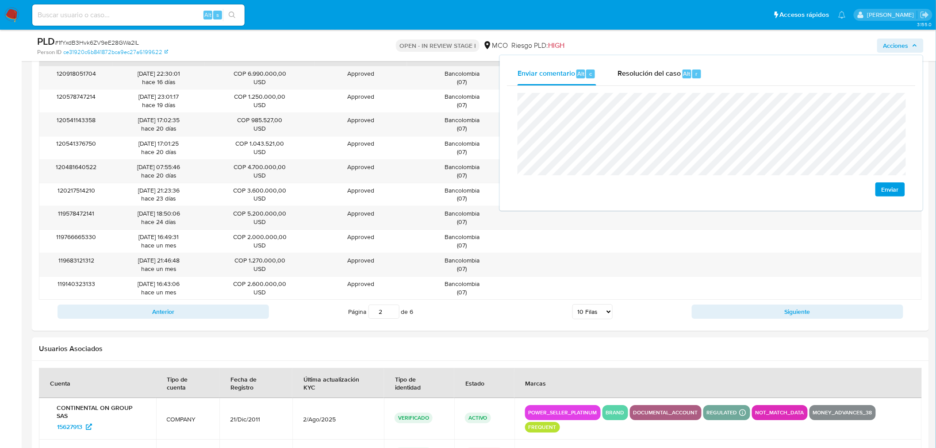
scroll to position [1082, 0]
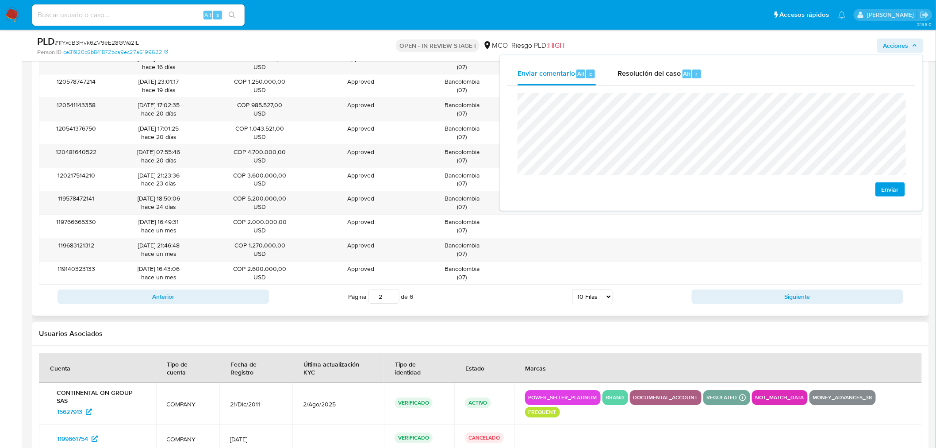
click at [739, 308] on div "Anterior Página 2 de 6 5 Filas 10 Filas 20 Filas 25 Filas 50 Filas 100 Filas Si…" at bounding box center [480, 297] width 883 height 24
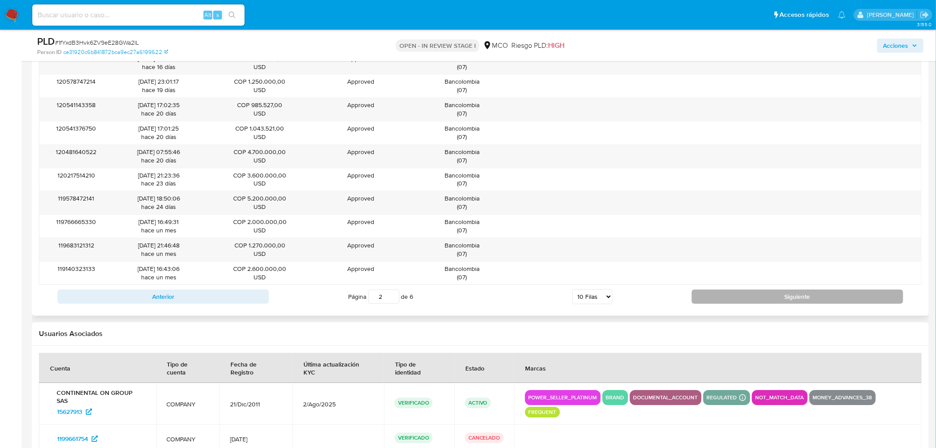
click at [758, 295] on button "Siguiente" at bounding box center [798, 296] width 212 height 14
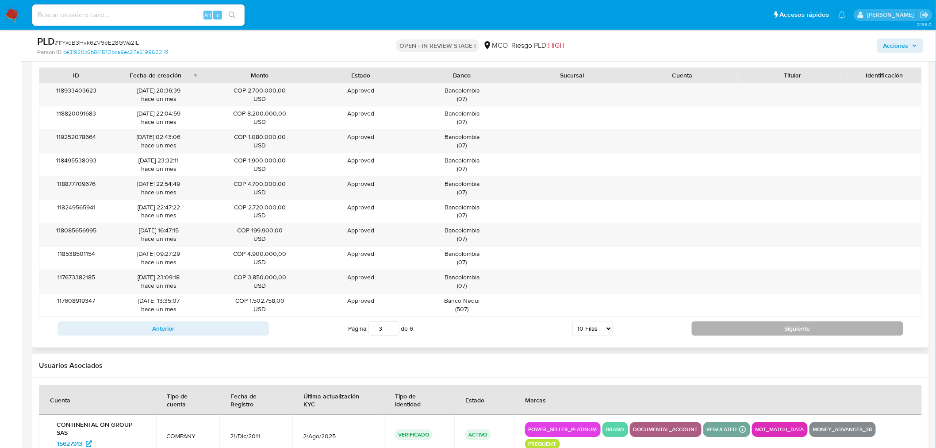
scroll to position [1032, 0]
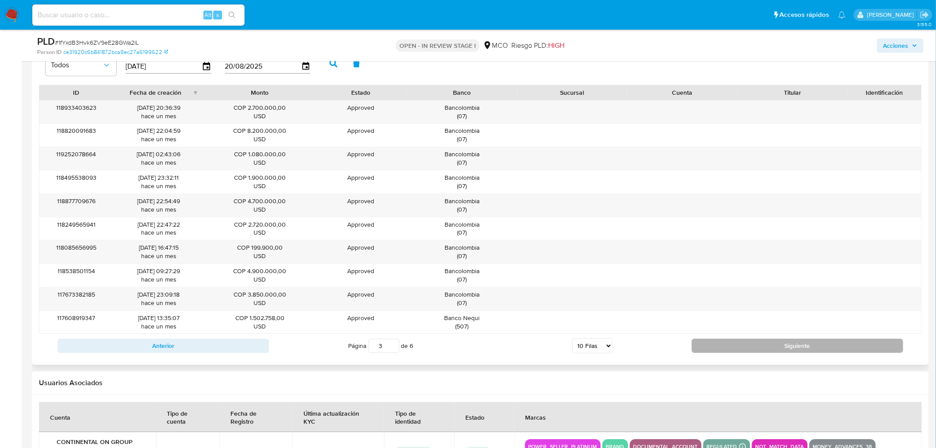
click at [751, 343] on button "Siguiente" at bounding box center [798, 346] width 212 height 14
click at [753, 347] on button "Siguiente" at bounding box center [798, 346] width 212 height 14
type input "5"
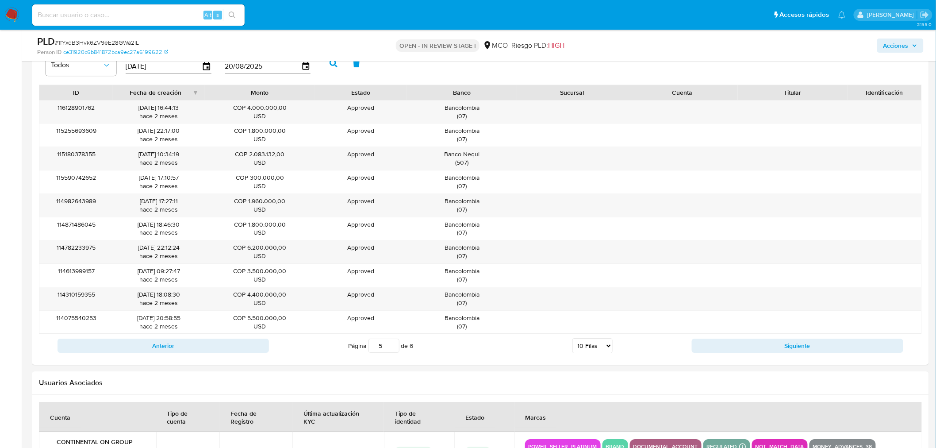
click at [904, 49] on span "Acciones" at bounding box center [896, 45] width 25 height 14
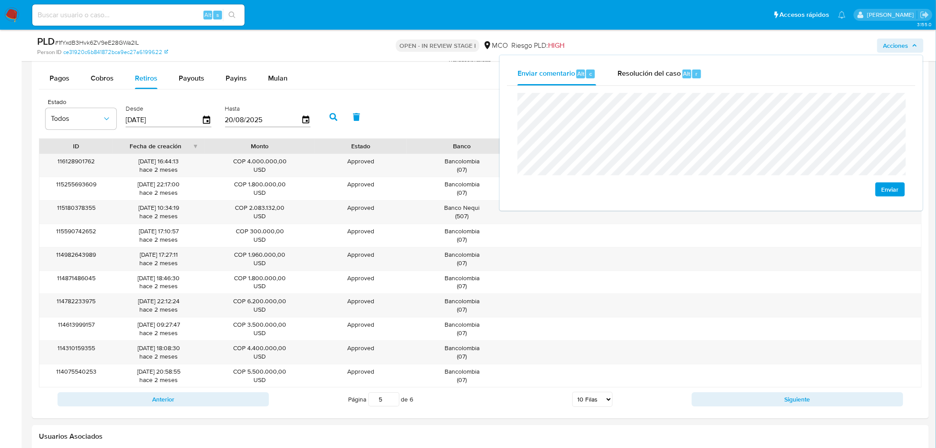
scroll to position [885, 0]
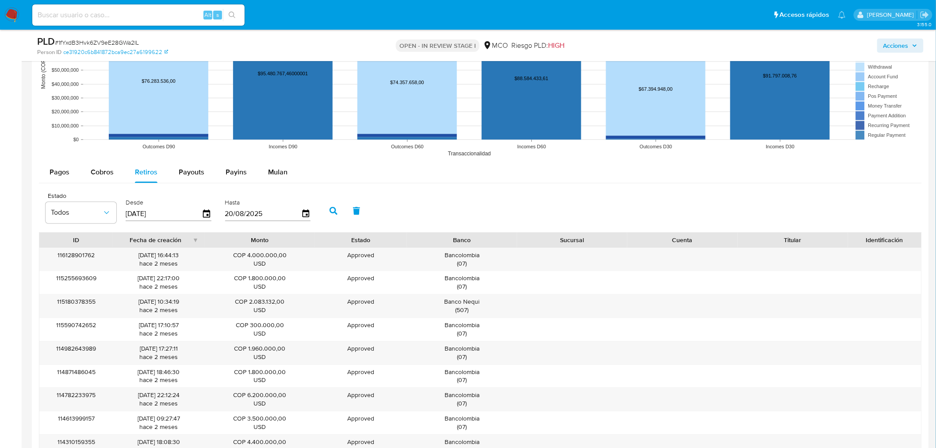
drag, startPoint x: 893, startPoint y: 40, endPoint x: 885, endPoint y: 49, distance: 11.6
click at [891, 42] on span "Acciones" at bounding box center [896, 45] width 25 height 14
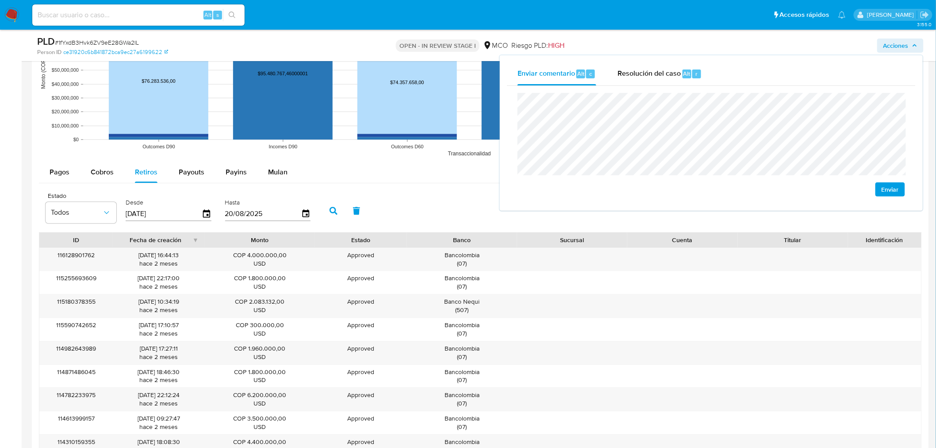
drag, startPoint x: 666, startPoint y: 68, endPoint x: 630, endPoint y: 86, distance: 40.0
click at [666, 67] on div "Resolución del caso Alt r" at bounding box center [660, 73] width 85 height 23
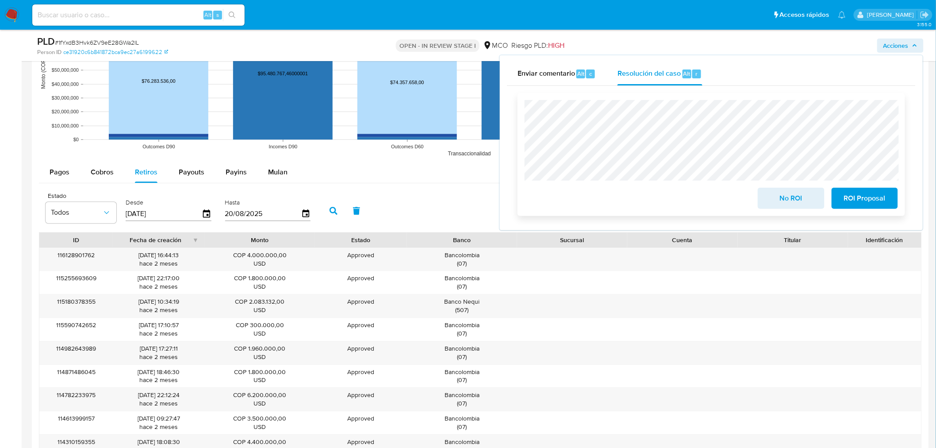
click at [792, 198] on span "No ROI" at bounding box center [791, 198] width 43 height 19
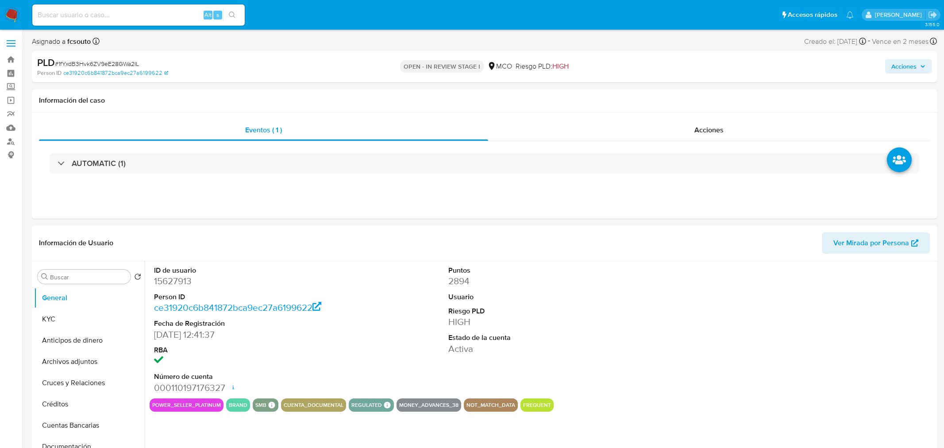
select select "10"
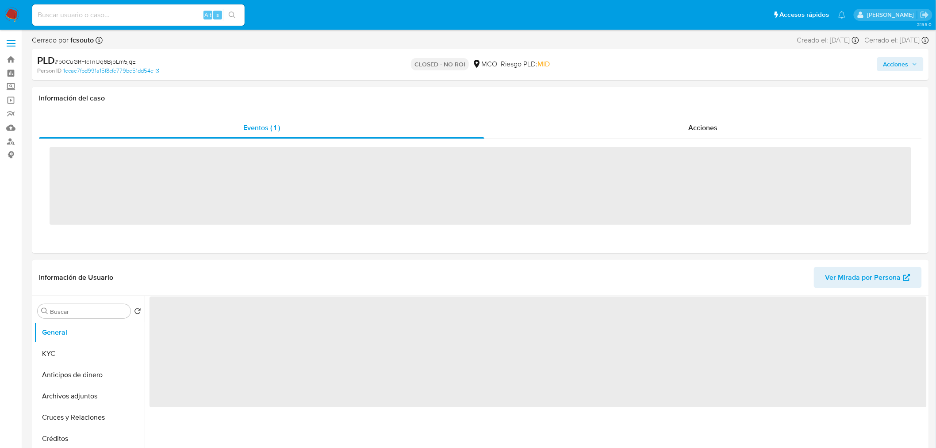
click at [899, 54] on div "Acciones" at bounding box center [777, 64] width 293 height 21
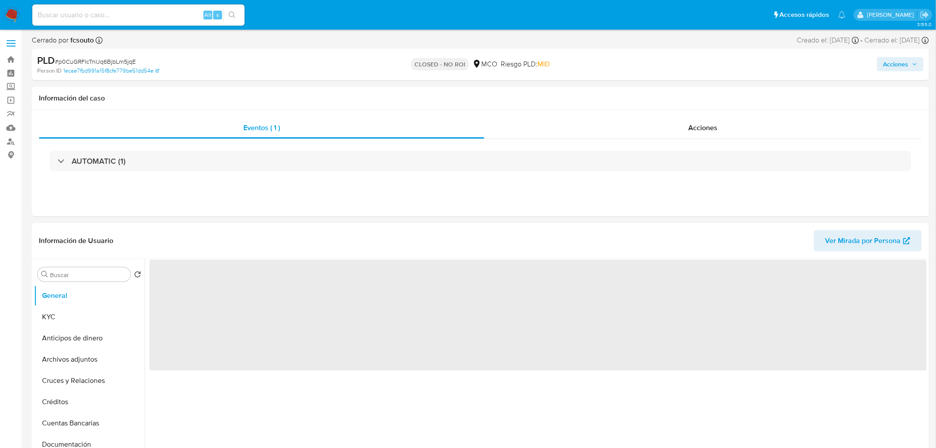
drag, startPoint x: 899, startPoint y: 61, endPoint x: 893, endPoint y: 62, distance: 6.7
click at [900, 61] on span "Acciones" at bounding box center [896, 64] width 25 height 14
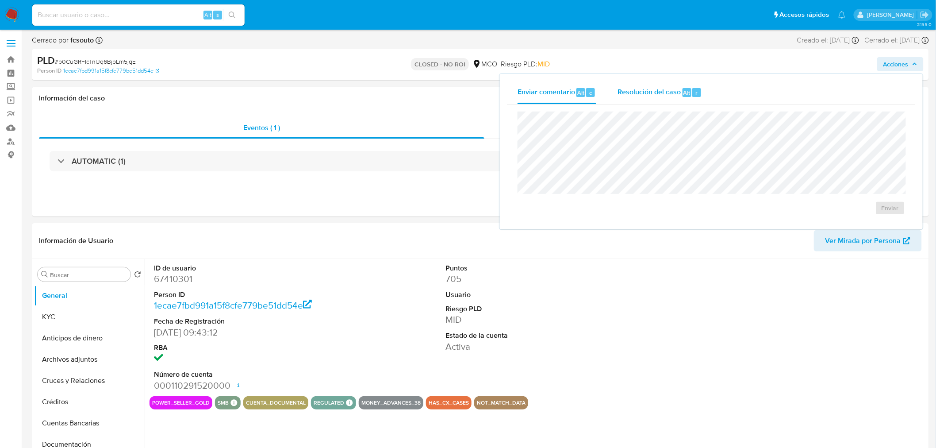
click at [681, 82] on div "Resolución del caso Alt r" at bounding box center [660, 92] width 85 height 23
select select "10"
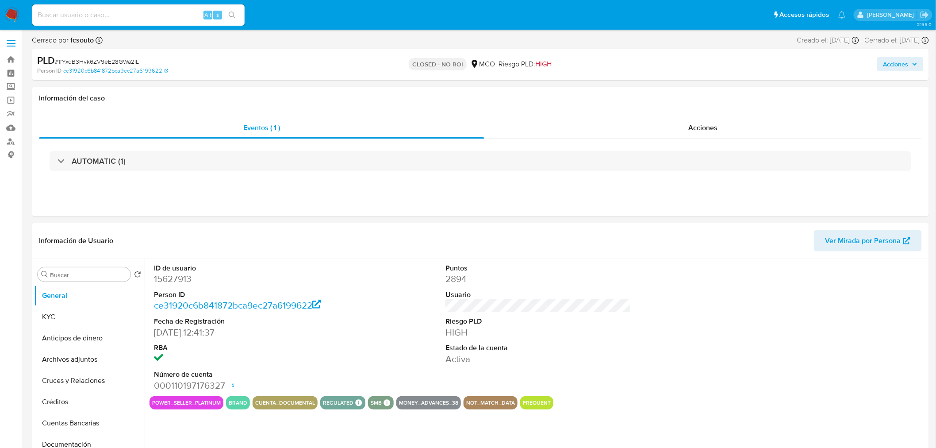
select select "10"
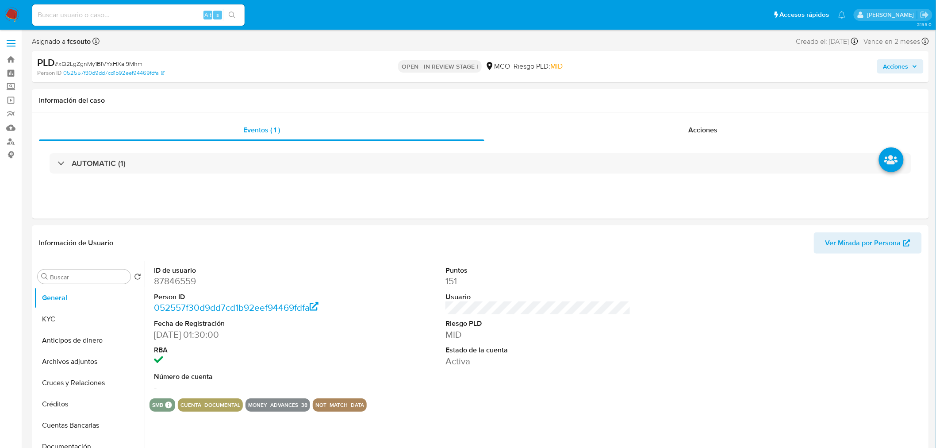
select select "10"
click at [904, 67] on span "Acciones" at bounding box center [896, 66] width 25 height 14
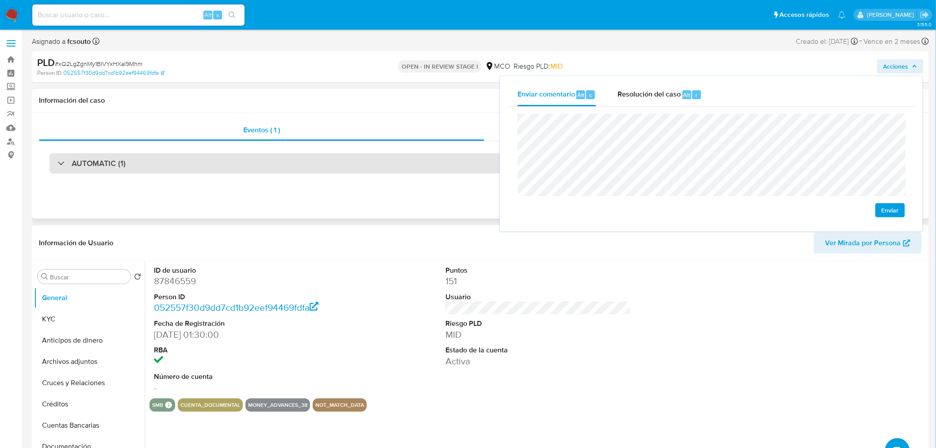
click at [176, 167] on div "AUTOMATIC (1)" at bounding box center [481, 163] width 862 height 20
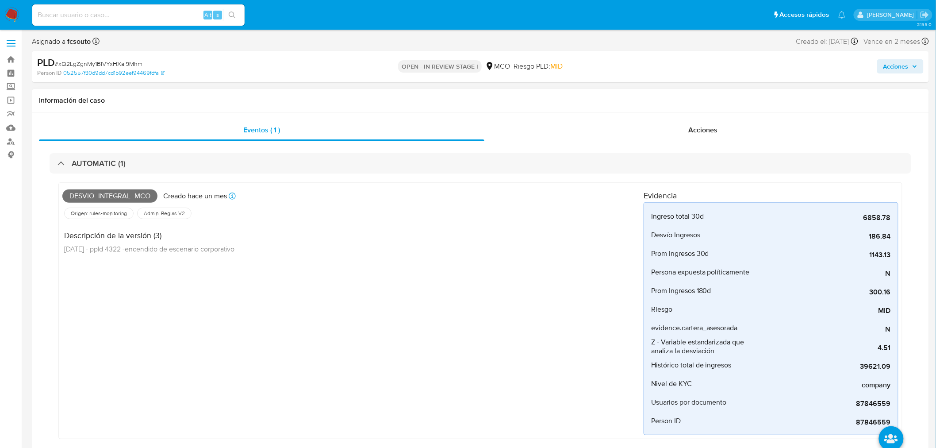
click at [99, 197] on span "Desvio_integral_mco" at bounding box center [109, 195] width 95 height 13
copy span "Desvio_integral_mco"
click at [900, 66] on span "Acciones" at bounding box center [896, 66] width 25 height 14
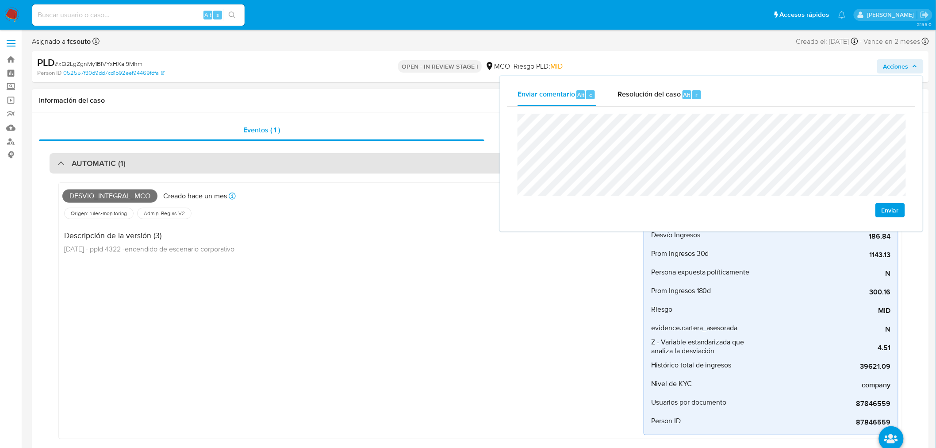
drag, startPoint x: 264, startPoint y: 169, endPoint x: 258, endPoint y: 171, distance: 6.4
click at [264, 169] on div "AUTOMATIC (1)" at bounding box center [481, 163] width 862 height 20
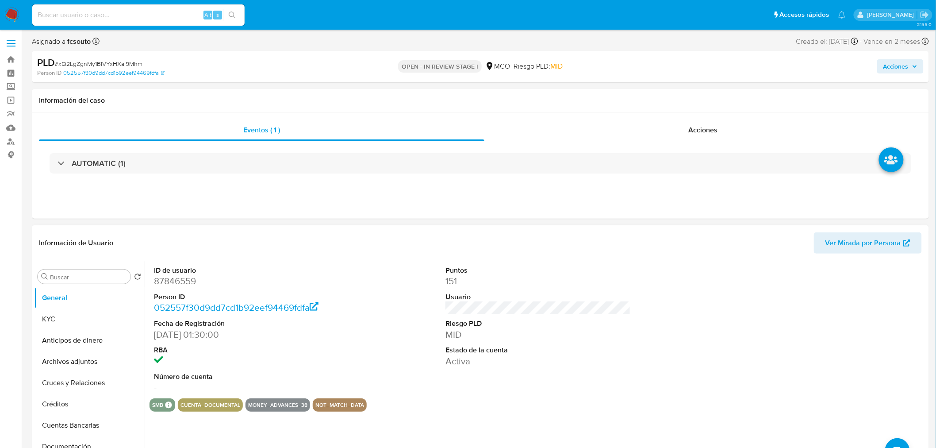
scroll to position [49, 0]
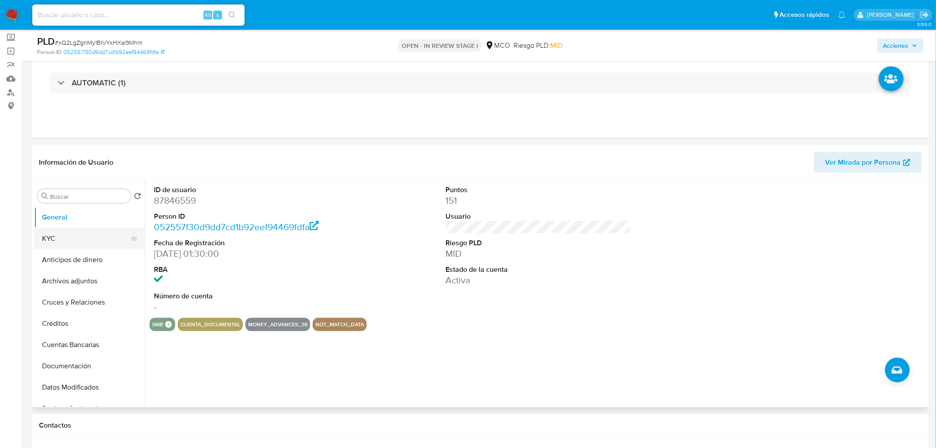
click at [78, 238] on button "KYC" at bounding box center [86, 238] width 104 height 21
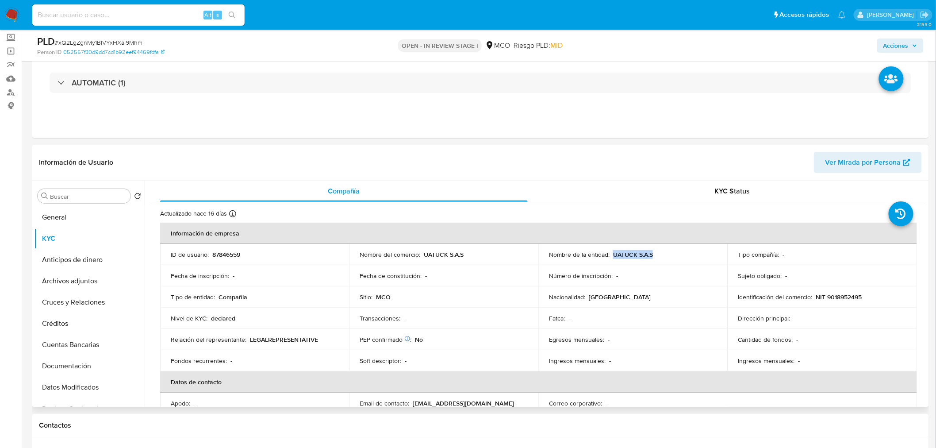
drag, startPoint x: 656, startPoint y: 251, endPoint x: 613, endPoint y: 253, distance: 43.4
click at [613, 253] on div "Nombre de la entidad : UATUCK S.A.S" at bounding box center [633, 254] width 168 height 8
copy p "UATUCK S.A.S"
click at [911, 46] on span "Acciones" at bounding box center [901, 45] width 34 height 12
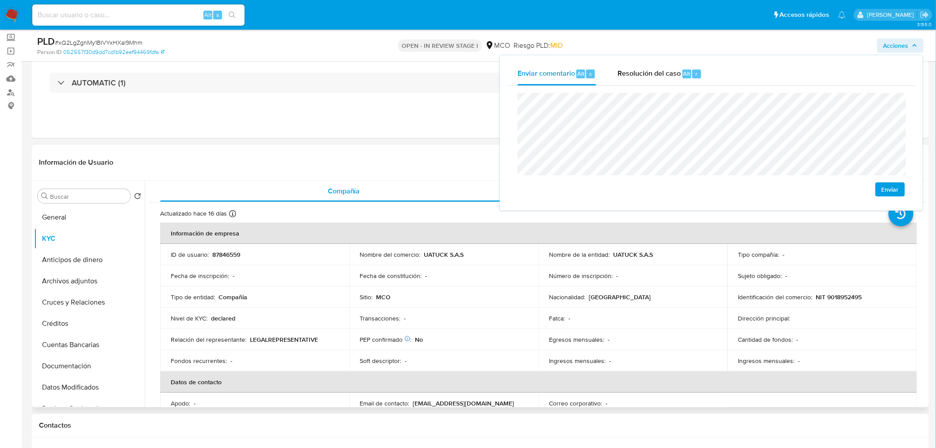
click at [846, 299] on p "NIT 9018952495" at bounding box center [839, 297] width 46 height 8
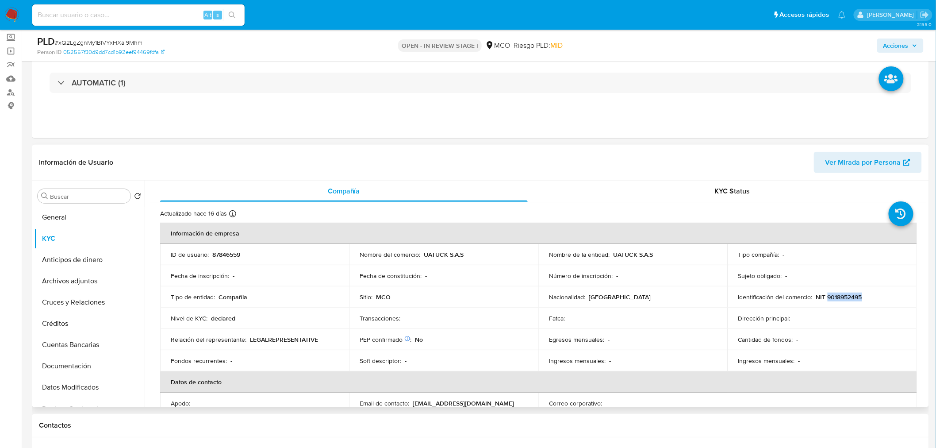
click at [846, 299] on p "NIT 9018952495" at bounding box center [839, 297] width 46 height 8
copy p "9018952495"
click at [900, 42] on span "Acciones" at bounding box center [896, 45] width 25 height 14
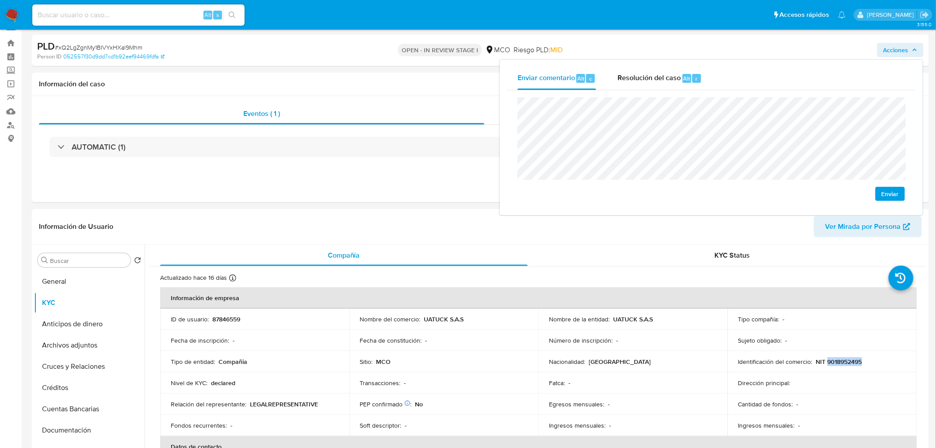
scroll to position [0, 0]
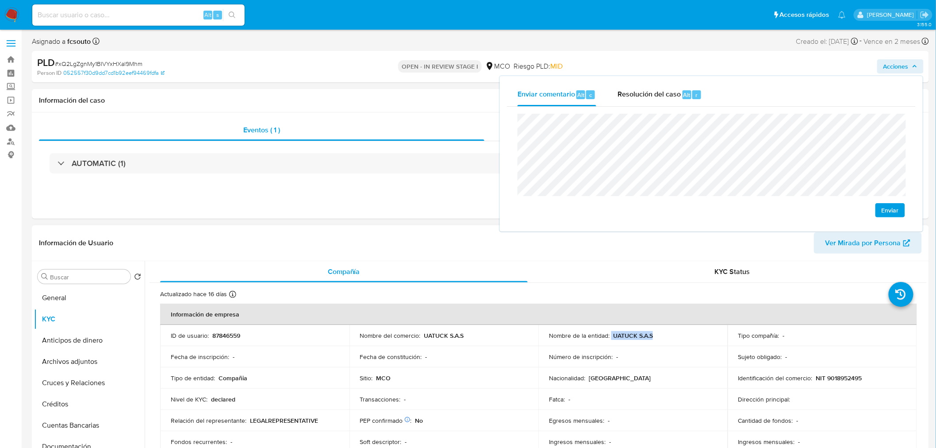
drag, startPoint x: 663, startPoint y: 335, endPoint x: 610, endPoint y: 332, distance: 53.1
click at [610, 332] on div "Nombre de la entidad : UATUCK S.A.S" at bounding box center [633, 335] width 168 height 8
copy div "UATUCK S.A.S"
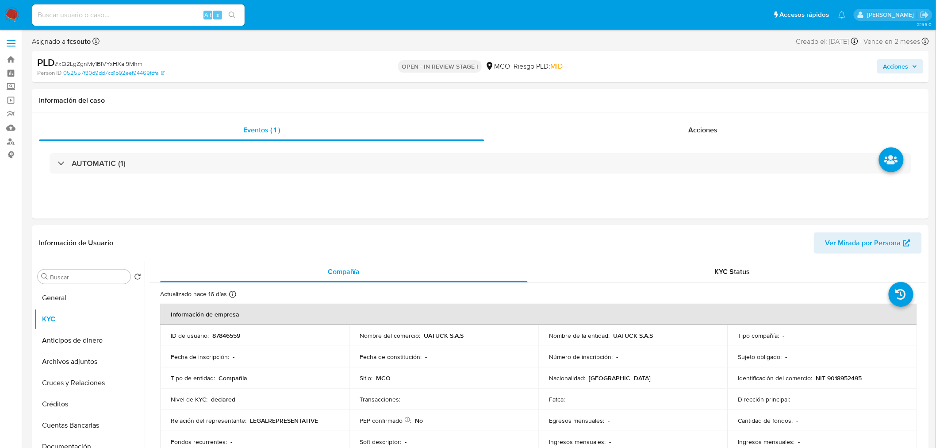
click at [903, 58] on div "Acciones" at bounding box center [777, 66] width 293 height 21
click at [896, 66] on span "Acciones" at bounding box center [896, 66] width 25 height 14
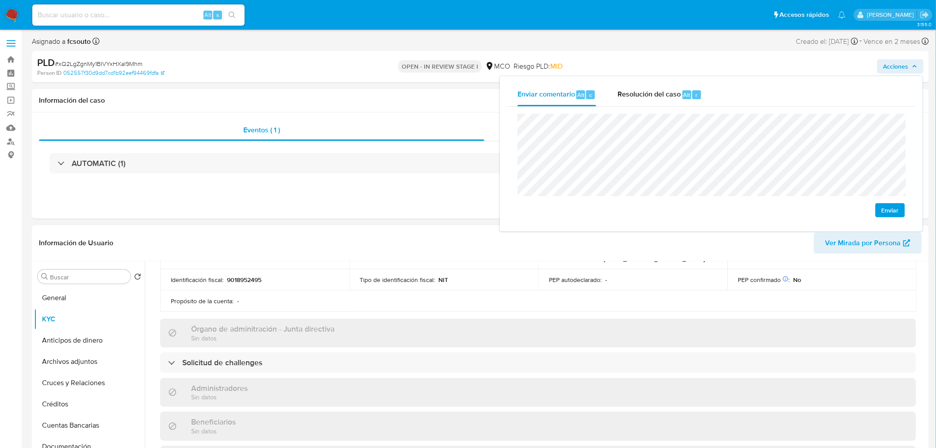
scroll to position [196, 0]
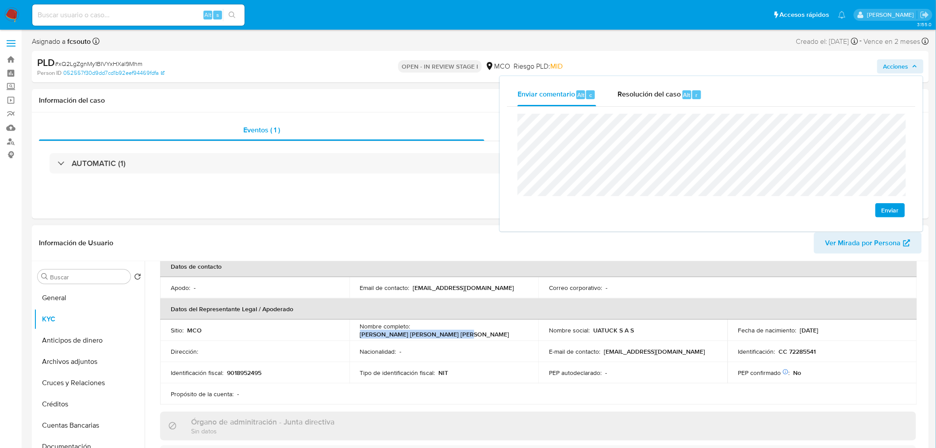
drag, startPoint x: 414, startPoint y: 330, endPoint x: 504, endPoint y: 330, distance: 89.8
click at [505, 330] on p "Juan Antonio Segun Torres Coello" at bounding box center [435, 334] width 150 height 8
copy p "Juan Antonio Segun Torres Coello"
click at [886, 73] on span "Acciones" at bounding box center [896, 66] width 25 height 14
drag, startPoint x: 818, startPoint y: 348, endPoint x: 776, endPoint y: 351, distance: 41.7
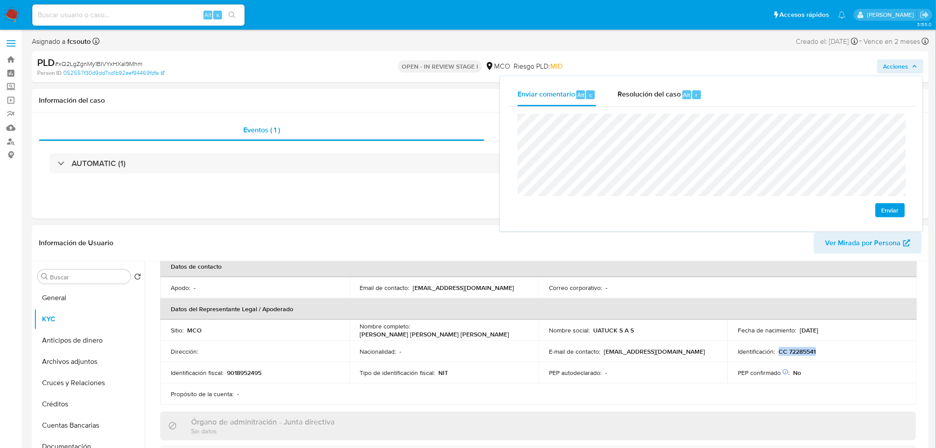
click at [776, 351] on div "Identificación : CC 72285541" at bounding box center [823, 351] width 168 height 8
copy p "CC 72285541"
click at [901, 67] on span "Acciones" at bounding box center [896, 66] width 25 height 14
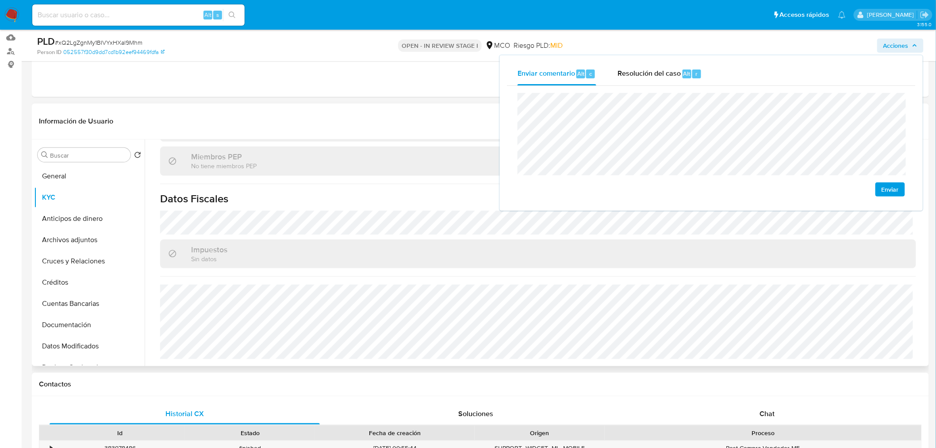
scroll to position [98, 0]
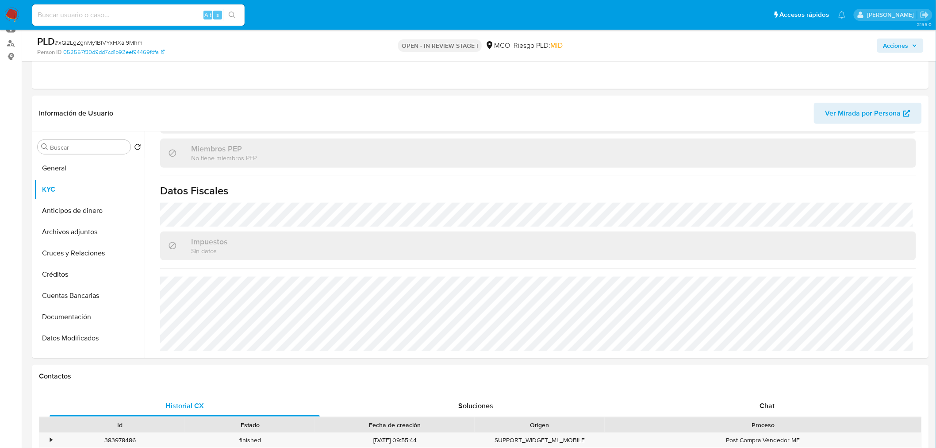
click at [891, 51] on span "Acciones" at bounding box center [896, 45] width 25 height 14
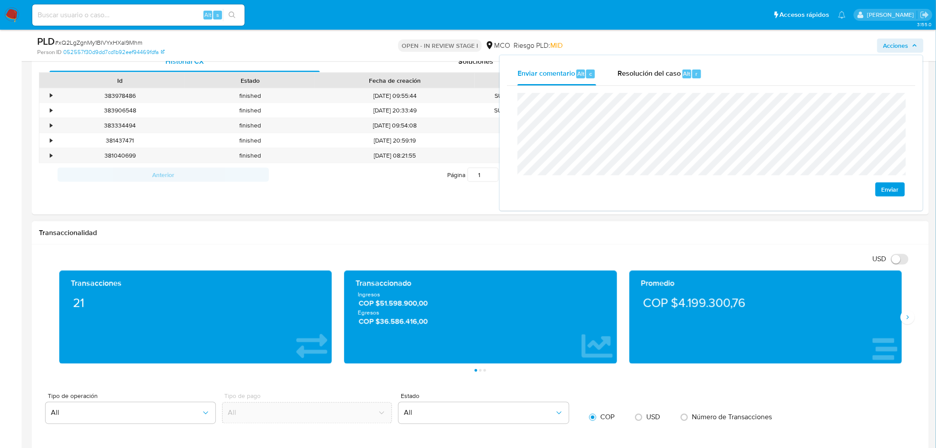
scroll to position [786, 0]
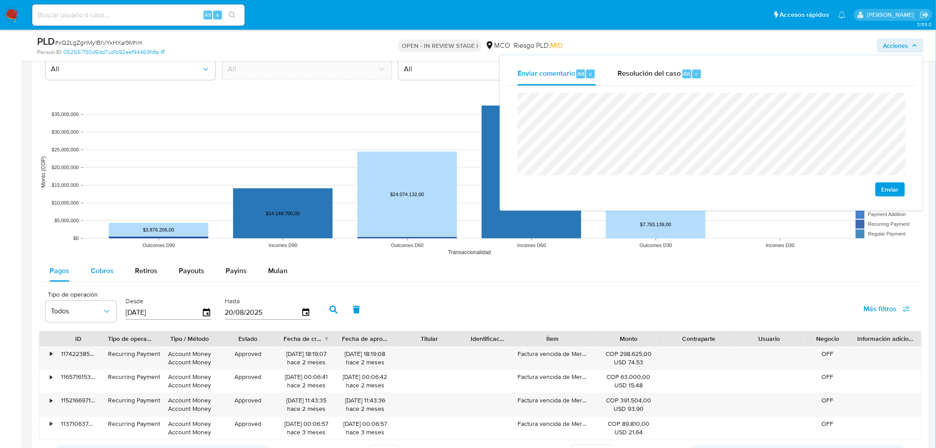
click at [110, 268] on span "Cobros" at bounding box center [102, 271] width 23 height 10
select select "10"
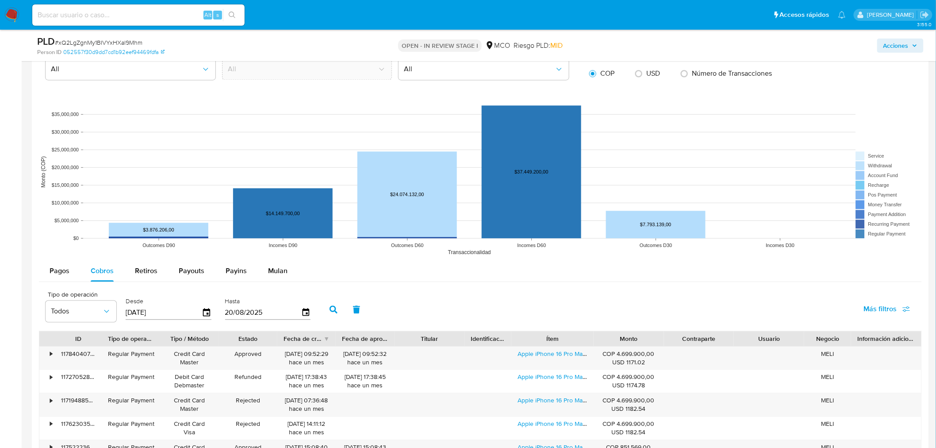
click at [899, 50] on span "Acciones" at bounding box center [896, 45] width 25 height 14
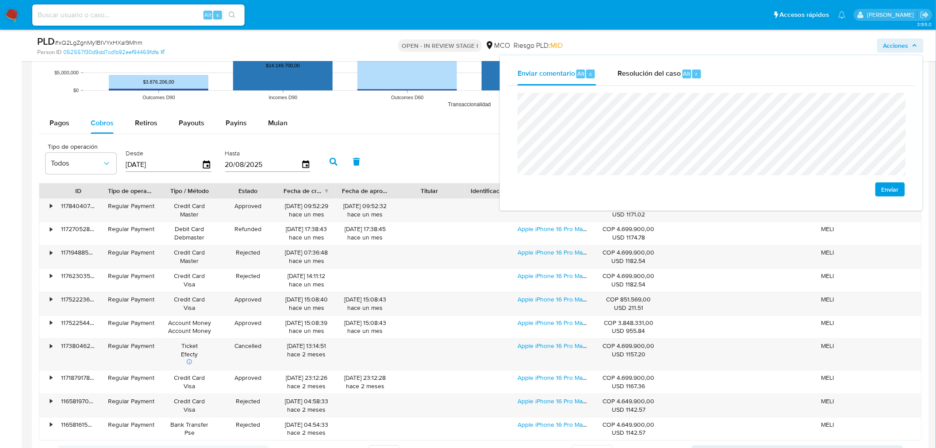
scroll to position [1082, 0]
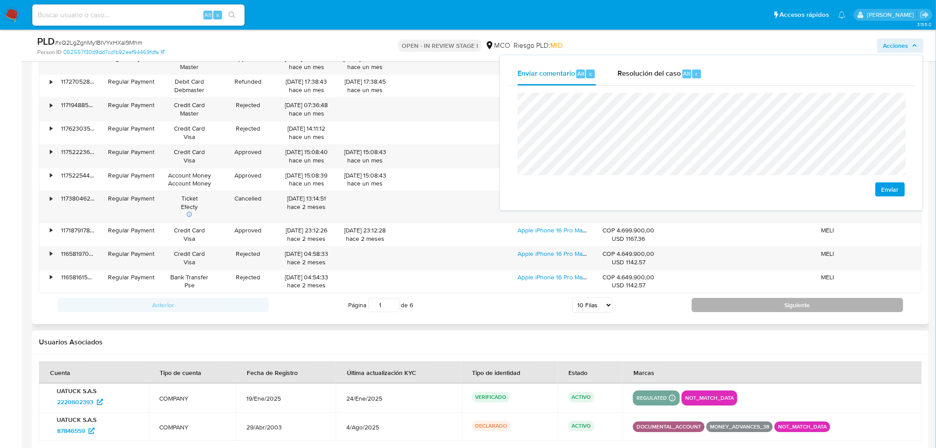
click at [736, 302] on button "Siguiente" at bounding box center [798, 305] width 212 height 14
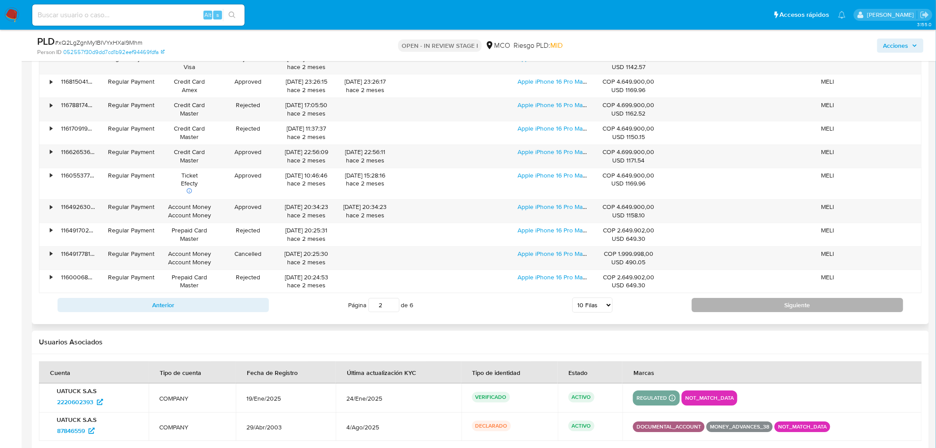
click at [733, 305] on button "Siguiente" at bounding box center [798, 305] width 212 height 14
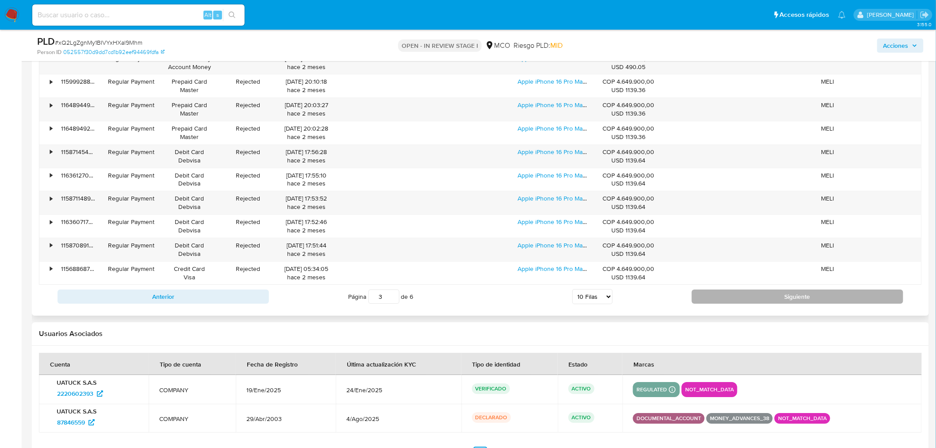
click at [760, 297] on button "Siguiente" at bounding box center [798, 296] width 212 height 14
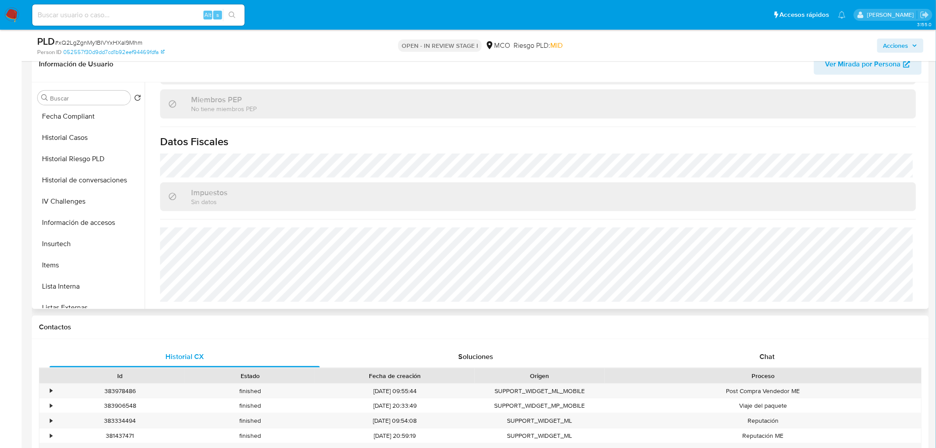
scroll to position [374, 0]
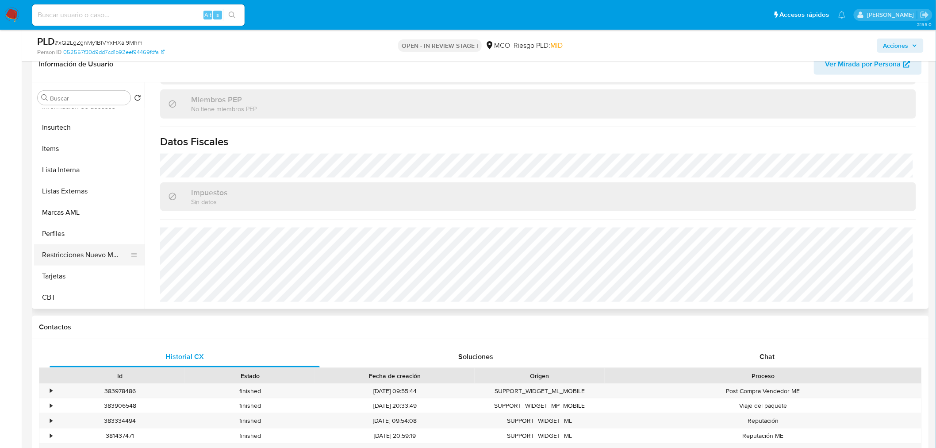
click at [68, 255] on button "Restricciones Nuevo Mundo" at bounding box center [86, 254] width 104 height 21
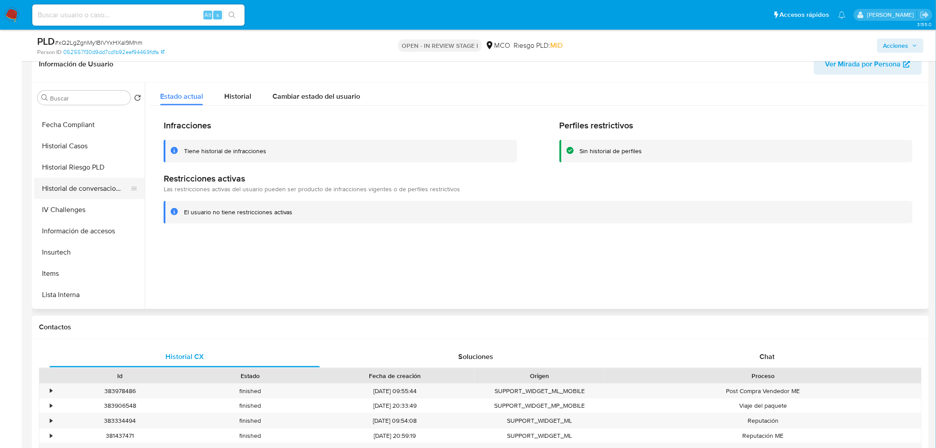
scroll to position [227, 0]
click at [76, 169] on button "Historial Casos" at bounding box center [86, 168] width 104 height 21
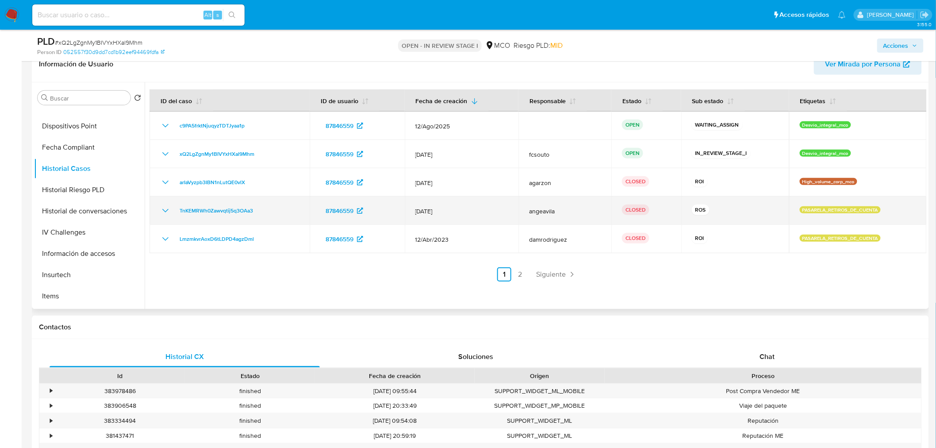
click at [167, 208] on icon "Mostrar/Ocultar" at bounding box center [165, 210] width 11 height 11
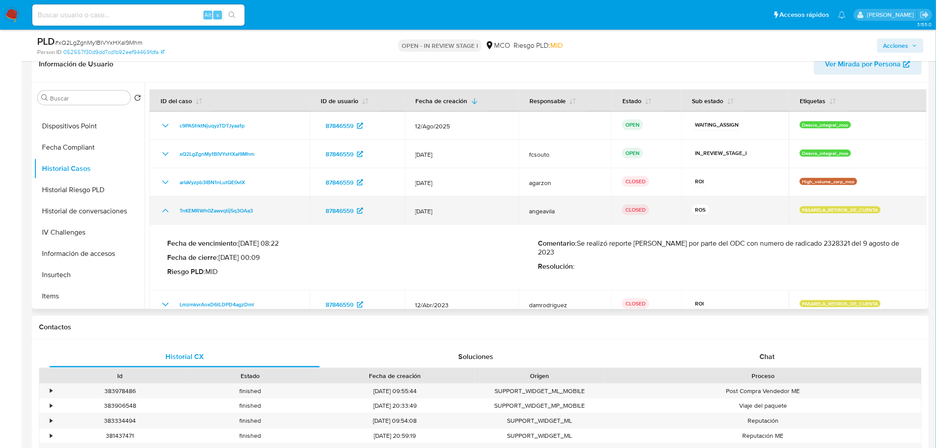
click at [167, 208] on icon "Mostrar/Ocultar" at bounding box center [165, 210] width 11 height 11
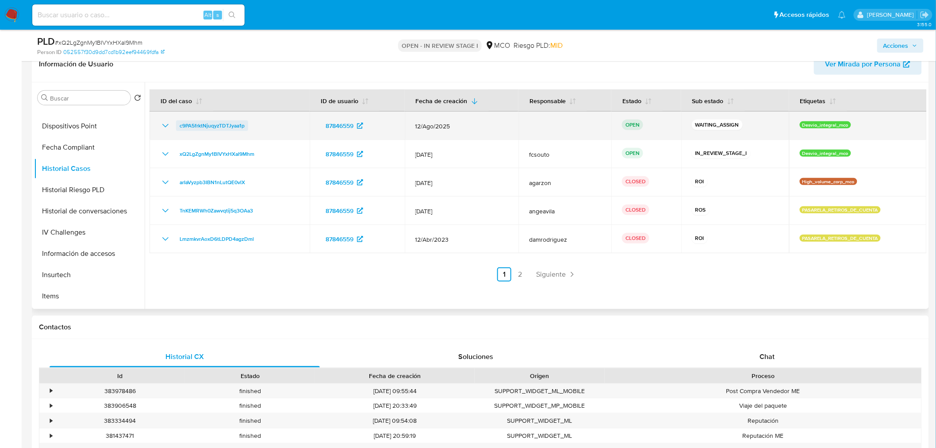
drag, startPoint x: 252, startPoint y: 125, endPoint x: 178, endPoint y: 127, distance: 73.9
click at [178, 127] on div "c9PA5frktNjuqyzTDTJyaa1p" at bounding box center [229, 125] width 139 height 11
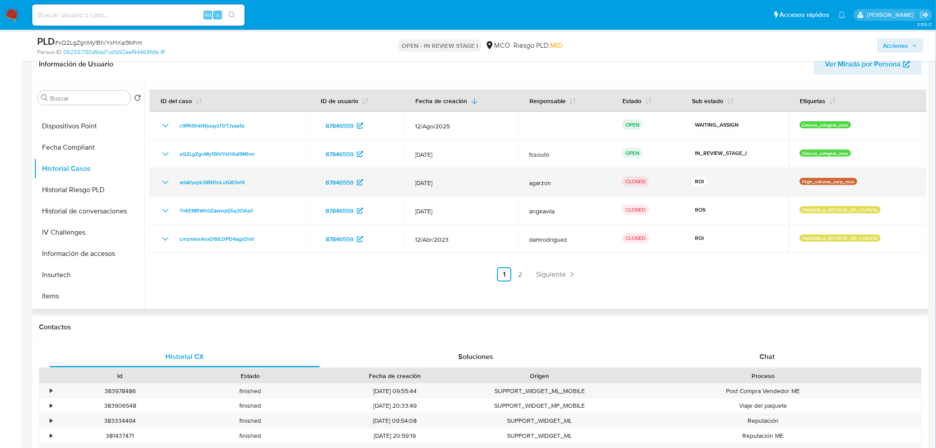
click at [162, 183] on icon "Mostrar/Ocultar" at bounding box center [165, 182] width 11 height 11
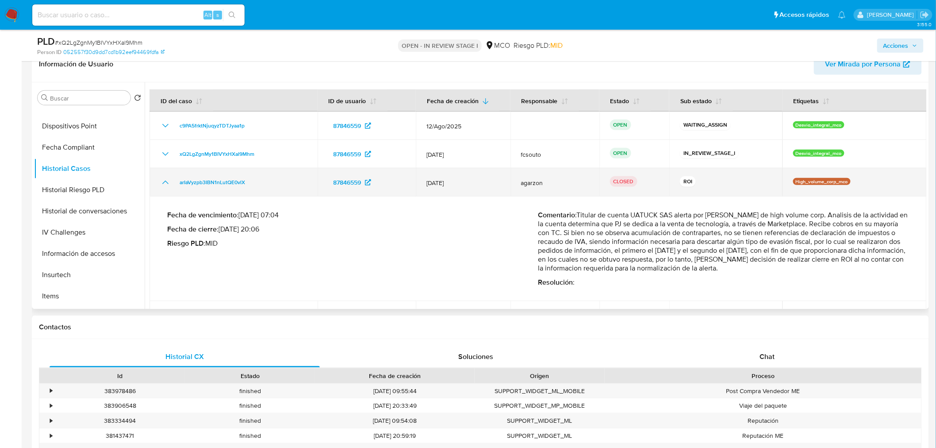
click at [162, 183] on icon "Mostrar/Ocultar" at bounding box center [165, 182] width 11 height 11
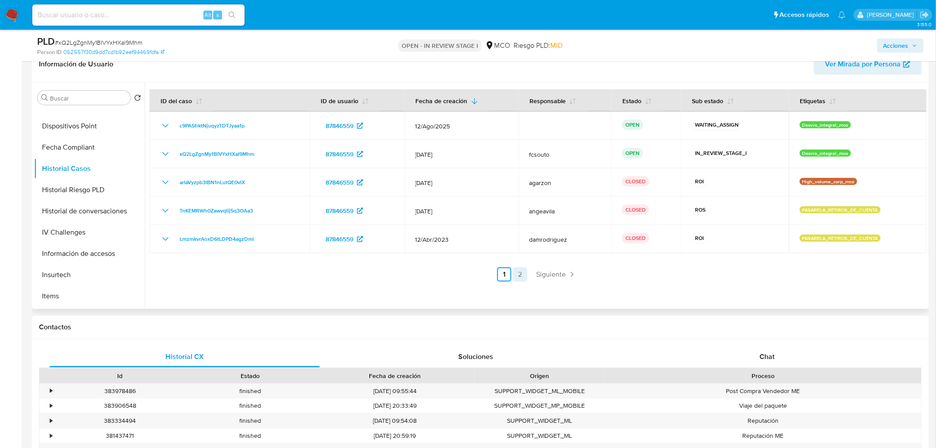
click at [519, 276] on link "2" at bounding box center [520, 274] width 14 height 14
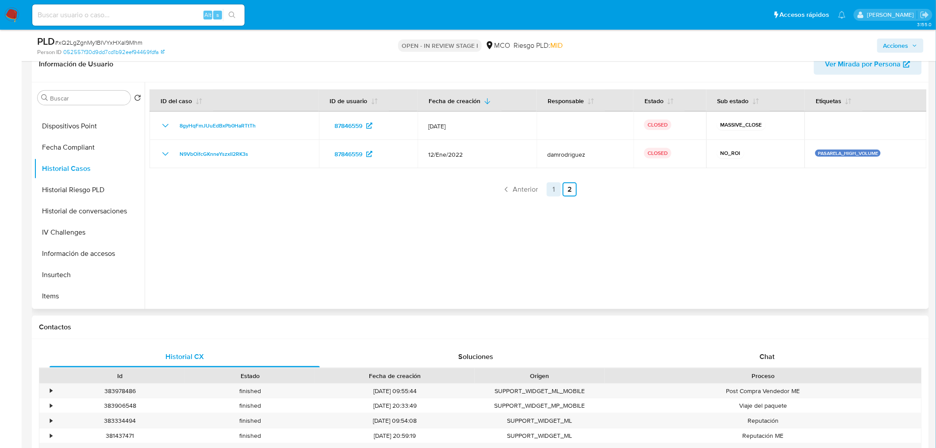
click at [555, 190] on link "1" at bounding box center [554, 189] width 14 height 14
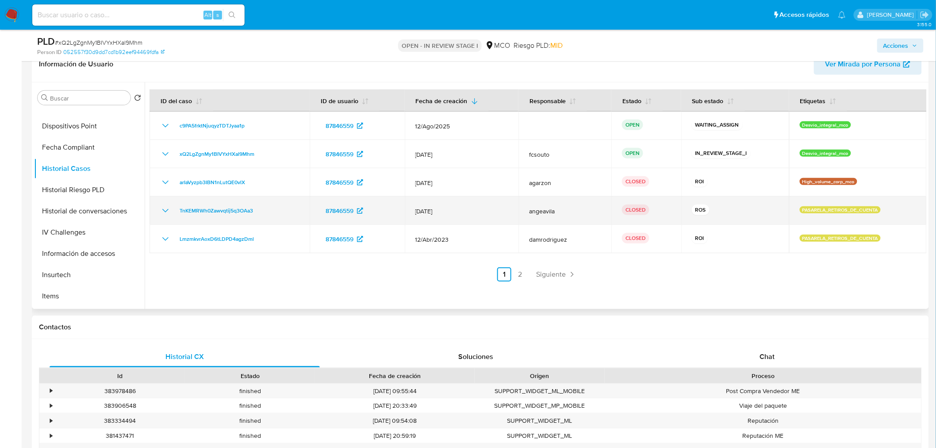
click at [162, 210] on icon "Mostrar/Ocultar" at bounding box center [165, 210] width 11 height 11
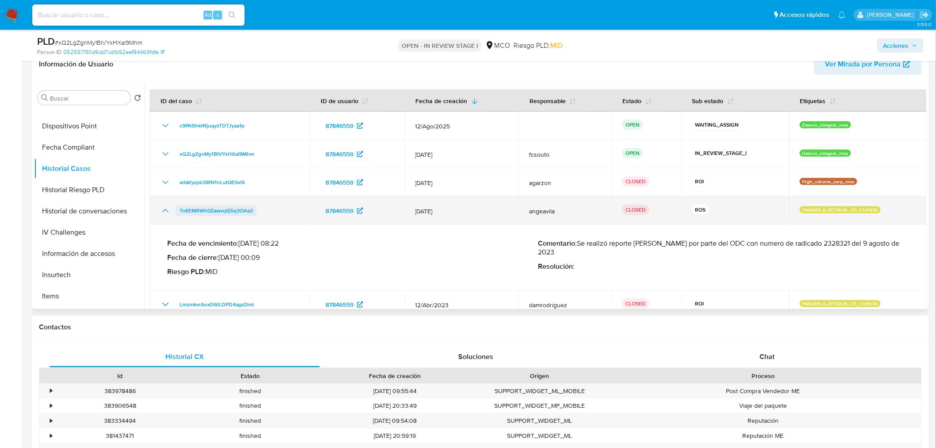
click at [200, 215] on span "TnKEMRWh0Zawvqtij5q3OAa3" at bounding box center [216, 210] width 73 height 11
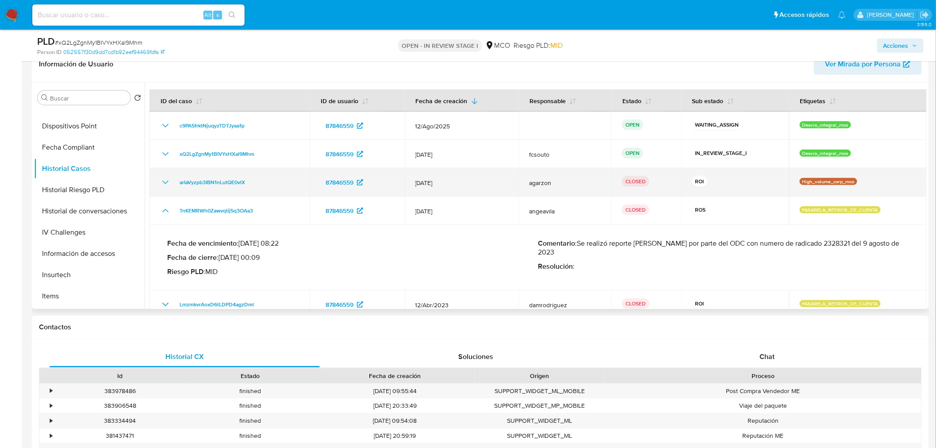
click at [166, 178] on icon "Mostrar/Ocultar" at bounding box center [165, 182] width 11 height 11
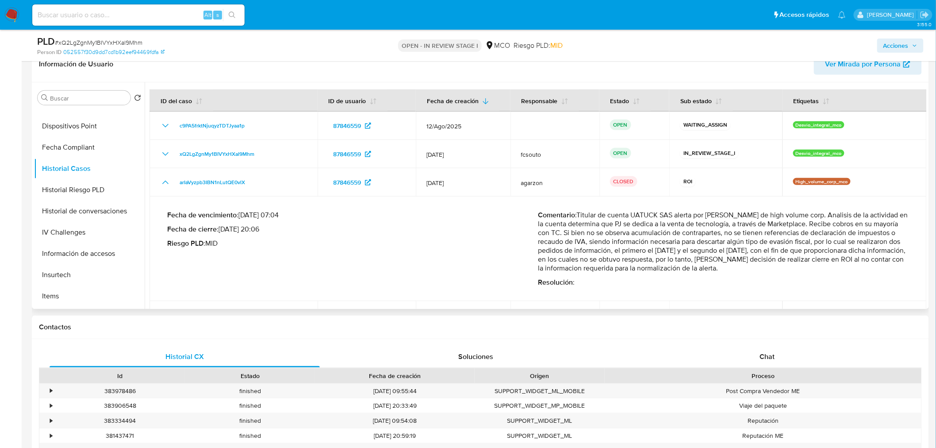
drag, startPoint x: 688, startPoint y: 263, endPoint x: 843, endPoint y: 267, distance: 155.8
click at [843, 267] on p "Comentario : Titular de cuenta UATUCK SAS alerta por regla de high volume corp.…" at bounding box center [724, 242] width 371 height 62
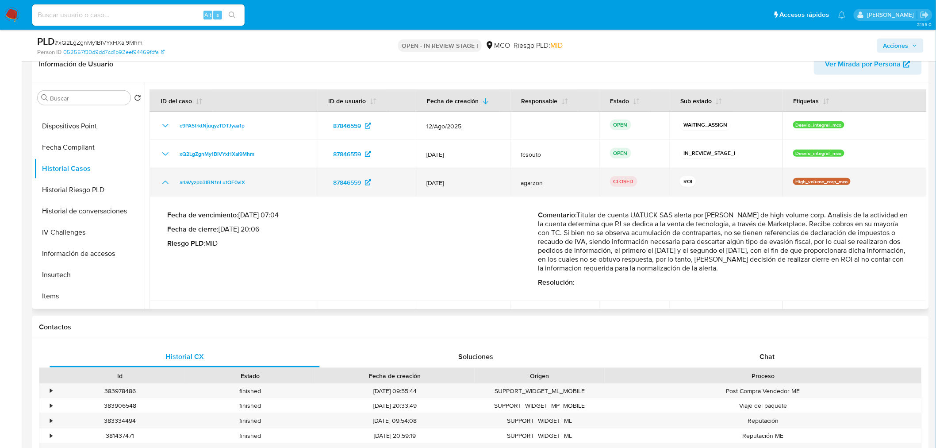
click at [170, 183] on icon "Mostrar/Ocultar" at bounding box center [165, 182] width 11 height 11
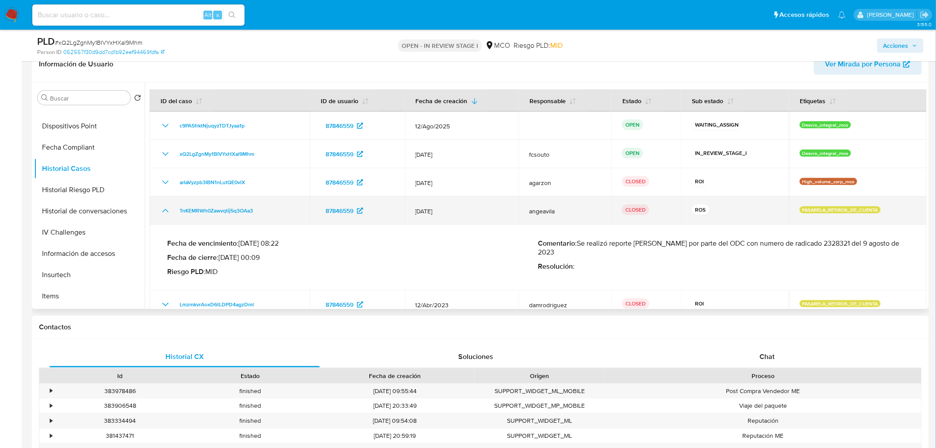
scroll to position [42, 0]
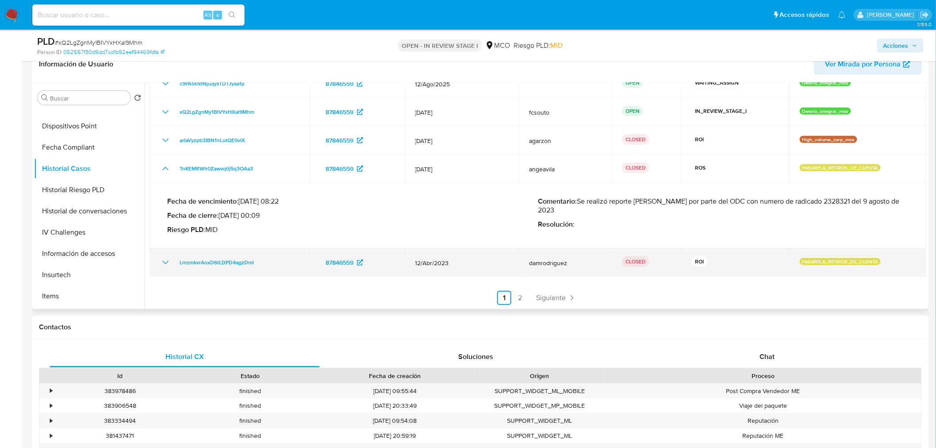
click at [158, 262] on td "LmzmkvrAoxD6tLDPD4agzDml" at bounding box center [230, 262] width 160 height 28
click at [162, 261] on icon "Mostrar/Ocultar" at bounding box center [165, 262] width 11 height 11
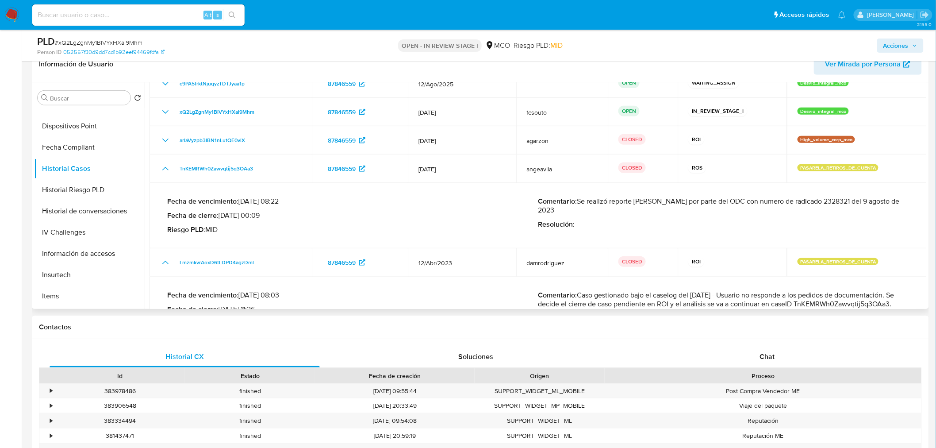
scroll to position [91, 0]
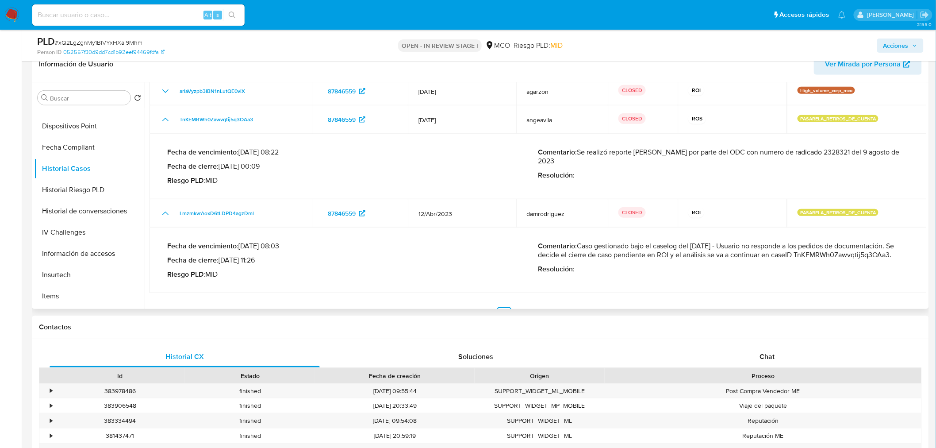
drag, startPoint x: 841, startPoint y: 241, endPoint x: 882, endPoint y: 240, distance: 40.7
click at [882, 242] on p "Comentario : Caso gestionado bajo el caselog del 12/05/2023 - Usuario no respon…" at bounding box center [724, 251] width 371 height 18
drag, startPoint x: 624, startPoint y: 250, endPoint x: 701, endPoint y: 257, distance: 76.9
click at [701, 257] on p "Comentario : Caso gestionado bajo el caselog del 12/05/2023 - Usuario no respon…" at bounding box center [724, 251] width 371 height 18
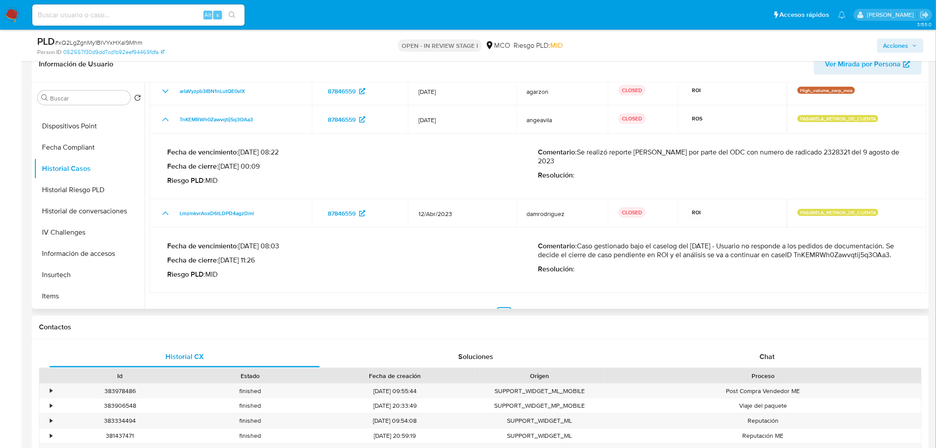
click at [701, 257] on p "Comentario : Caso gestionado bajo el caselog del 12/05/2023 - Usuario no respon…" at bounding box center [724, 251] width 371 height 18
drag, startPoint x: 726, startPoint y: 251, endPoint x: 828, endPoint y: 251, distance: 102.2
click at [825, 253] on p "Comentario : Caso gestionado bajo el caselog del 12/05/2023 - Usuario no respon…" at bounding box center [724, 251] width 371 height 18
click at [828, 251] on p "Comentario : Caso gestionado bajo el caselog del 12/05/2023 - Usuario no respon…" at bounding box center [724, 251] width 371 height 18
drag, startPoint x: 593, startPoint y: 152, endPoint x: 700, endPoint y: 157, distance: 107.2
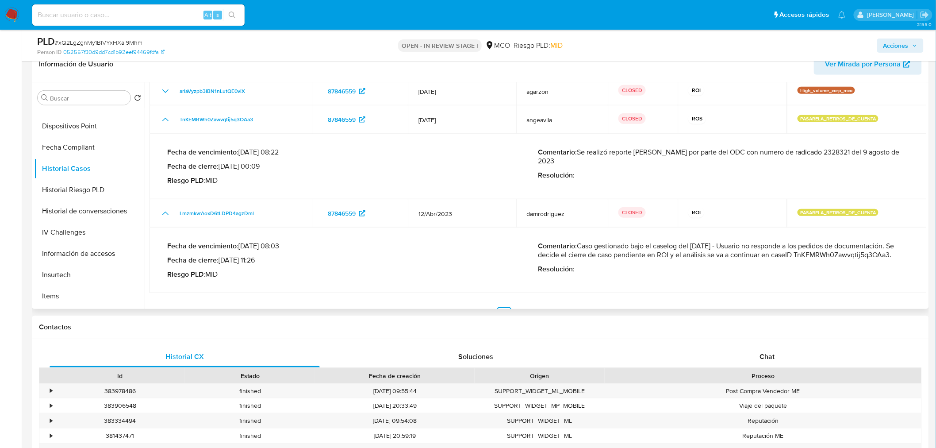
click at [700, 157] on div "Comentario : Se realizó reporte ROS Meli por parte del ODC con numero de radica…" at bounding box center [724, 166] width 371 height 37
drag, startPoint x: 705, startPoint y: 153, endPoint x: 791, endPoint y: 155, distance: 86.3
click at [784, 156] on div "Comentario : Se realizó reporte ROS Meli por parte del ODC con numero de radica…" at bounding box center [724, 166] width 371 height 37
click at [793, 154] on p "Comentario : Se realizó reporte ROS Meli por parte del ODC con numero de radica…" at bounding box center [724, 157] width 371 height 18
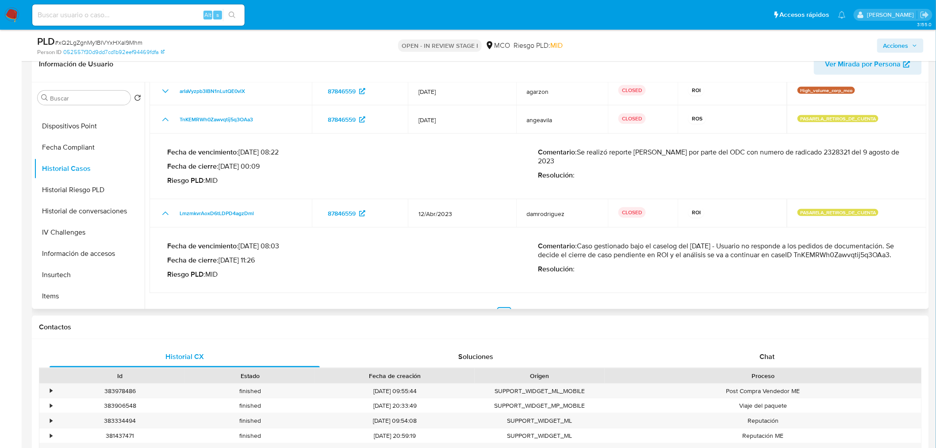
click at [832, 149] on p "Comentario : Se realizó reporte ROS Meli por parte del ODC con numero de radica…" at bounding box center [724, 157] width 371 height 18
click at [812, 149] on p "Comentario : Se realizó reporte ROS Meli por parte del ODC con numero de radica…" at bounding box center [724, 157] width 371 height 18
click at [813, 149] on p "Comentario : Se realizó reporte ROS Meli por parte del ODC con numero de radica…" at bounding box center [724, 157] width 371 height 18
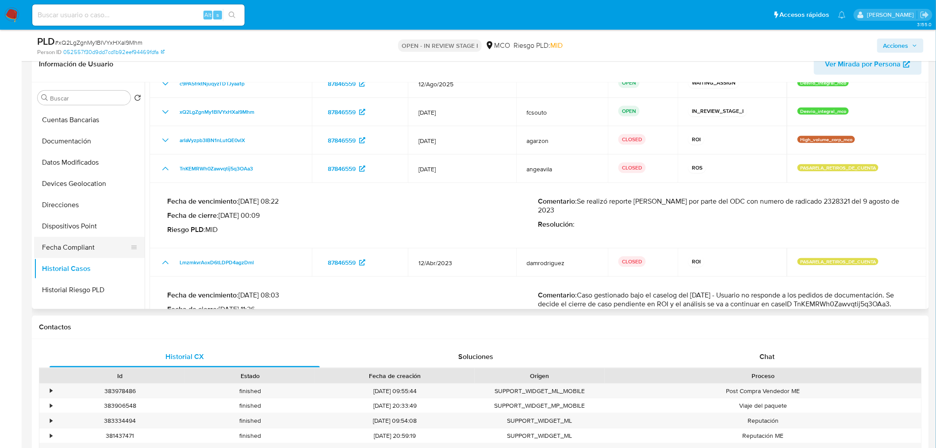
scroll to position [0, 0]
click at [85, 140] on button "KYC" at bounding box center [86, 140] width 104 height 21
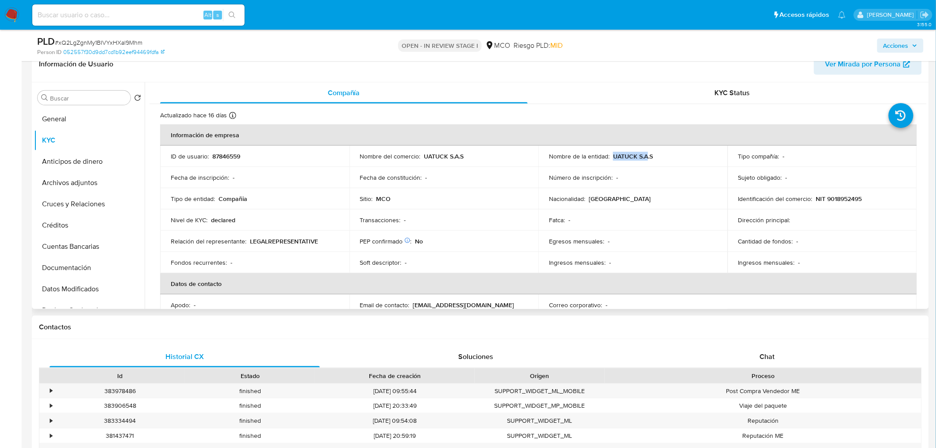
drag, startPoint x: 614, startPoint y: 151, endPoint x: 648, endPoint y: 152, distance: 33.7
click at [647, 152] on td "Nombre de la entidad : UATUCK S.A.S" at bounding box center [633, 156] width 189 height 21
click at [674, 151] on td "Nombre de la entidad : UATUCK S.A.S" at bounding box center [633, 156] width 189 height 21
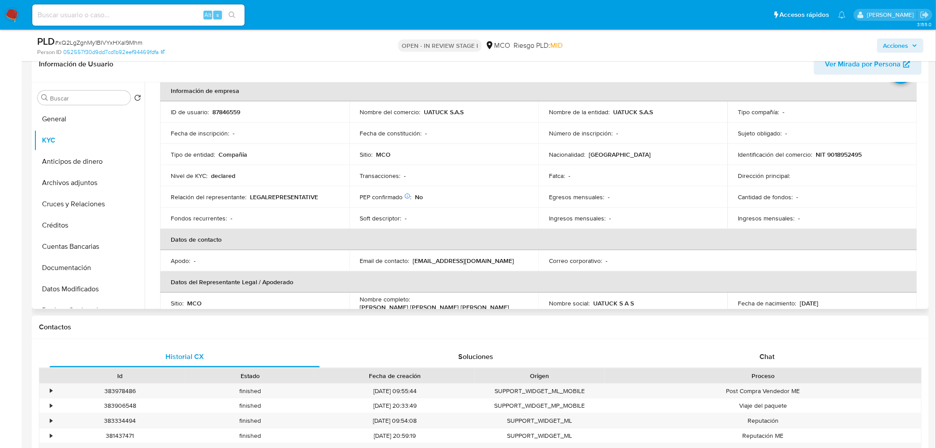
scroll to position [98, 0]
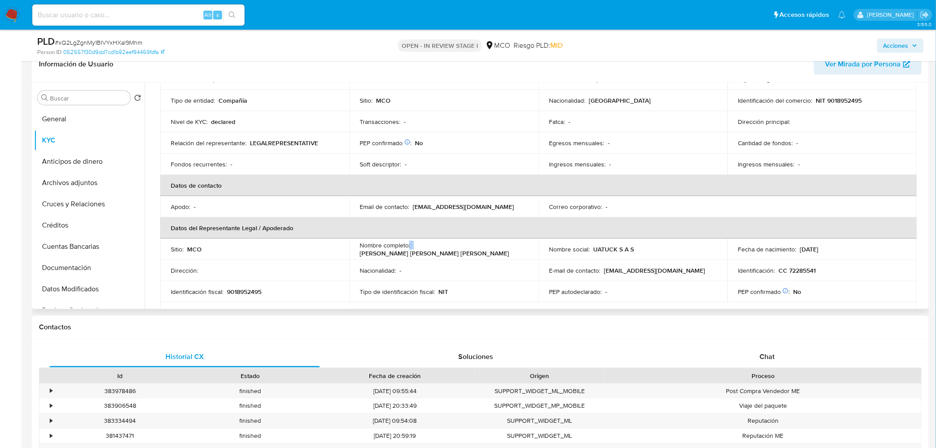
drag, startPoint x: 407, startPoint y: 250, endPoint x: 501, endPoint y: 243, distance: 94.5
click at [501, 243] on td "Nombre completo : Juan Antonio Segun Torres Coello" at bounding box center [444, 249] width 189 height 21
click at [535, 246] on td "Nombre completo : Juan Antonio Segun Torres Coello" at bounding box center [444, 249] width 189 height 21
drag, startPoint x: 534, startPoint y: 246, endPoint x: 424, endPoint y: 250, distance: 110.3
click at [425, 251] on td "Nombre completo : Juan Antonio Segun Torres Coello" at bounding box center [444, 249] width 189 height 21
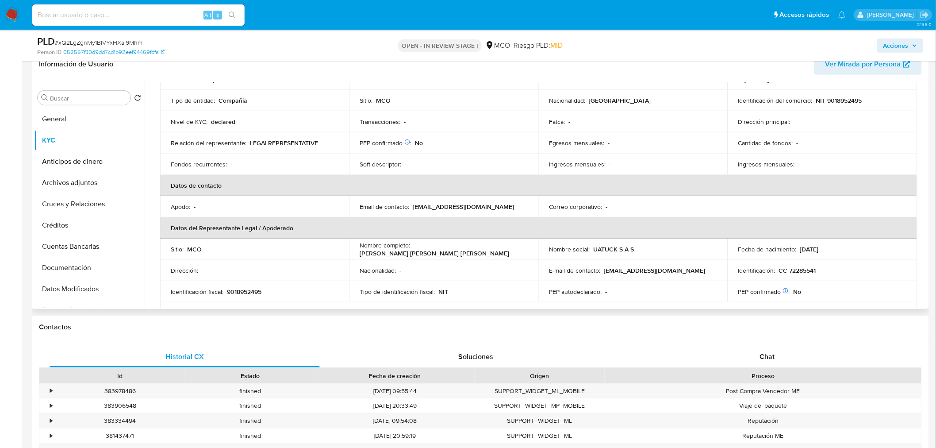
click at [424, 250] on p "Juan Antonio Segun Torres Coello" at bounding box center [435, 253] width 150 height 8
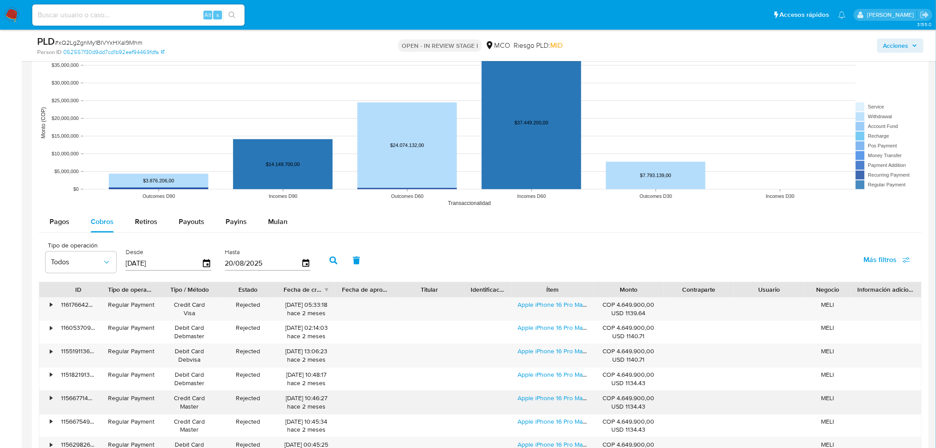
scroll to position [983, 0]
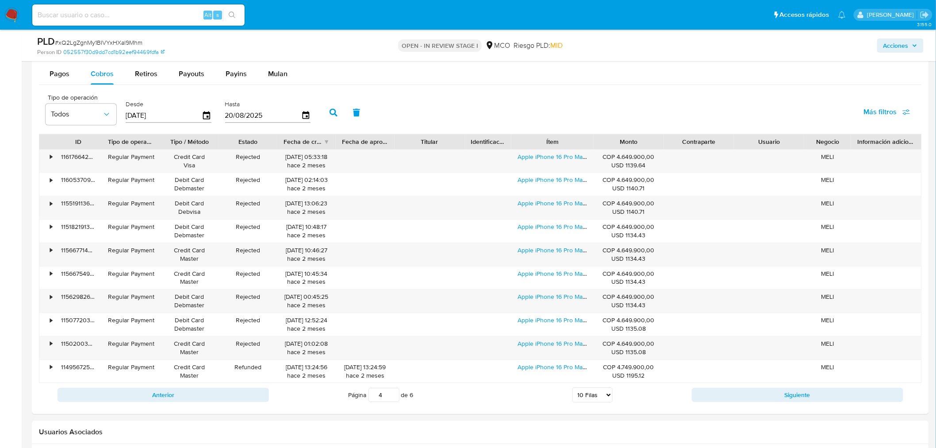
click at [253, 392] on button "Anterior" at bounding box center [164, 395] width 212 height 14
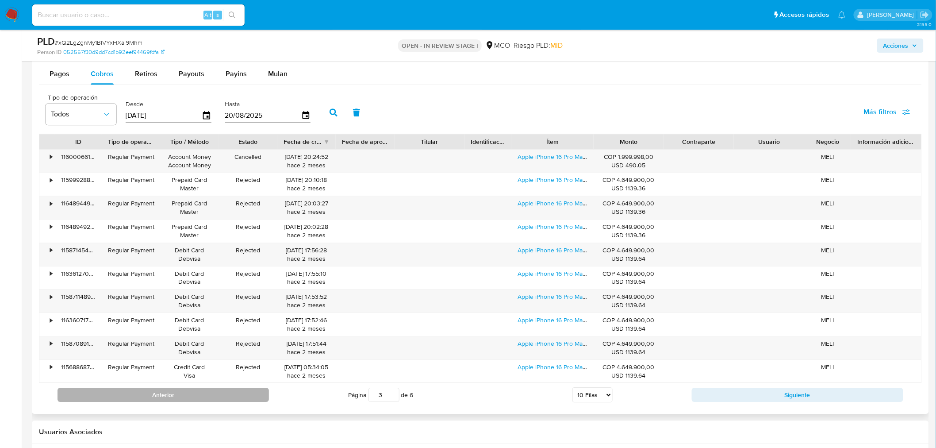
click at [239, 396] on button "Anterior" at bounding box center [164, 395] width 212 height 14
type input "2"
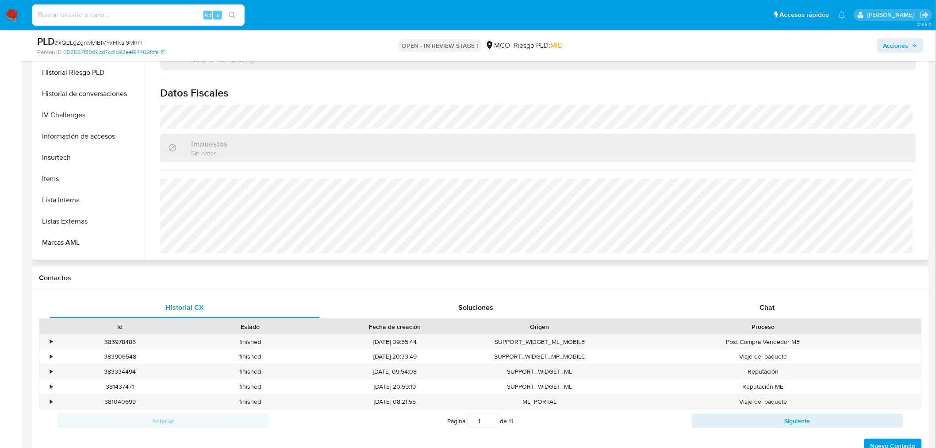
scroll to position [374, 0]
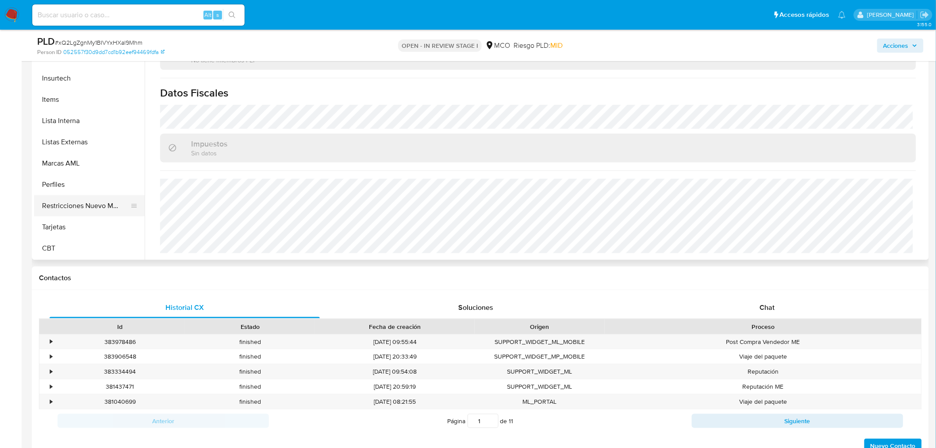
click at [85, 209] on button "Restricciones Nuevo Mundo" at bounding box center [86, 205] width 104 height 21
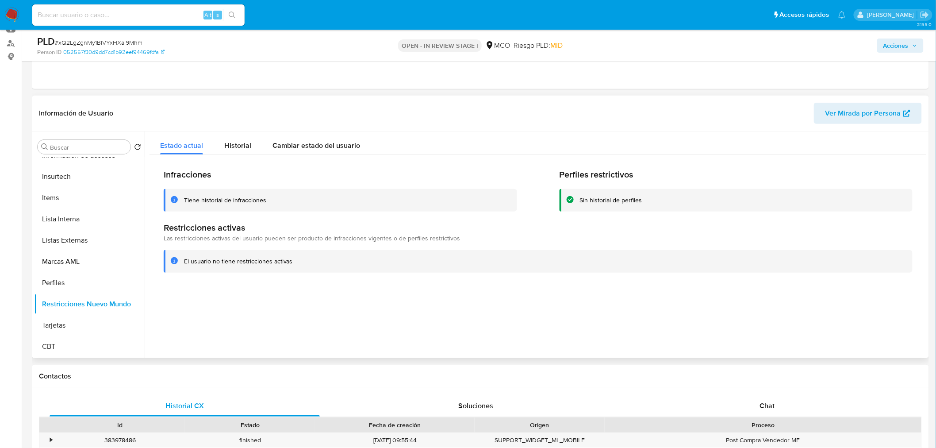
scroll to position [373, 0]
click at [243, 148] on span "Historial" at bounding box center [237, 145] width 27 height 10
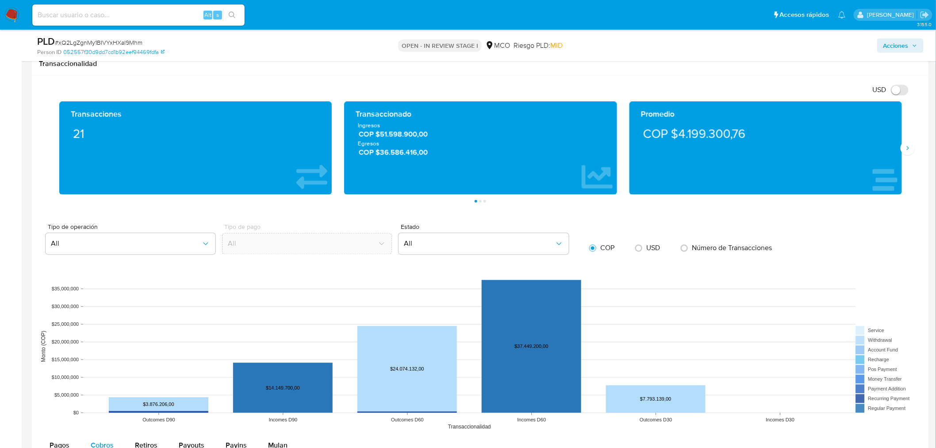
scroll to position [786, 0]
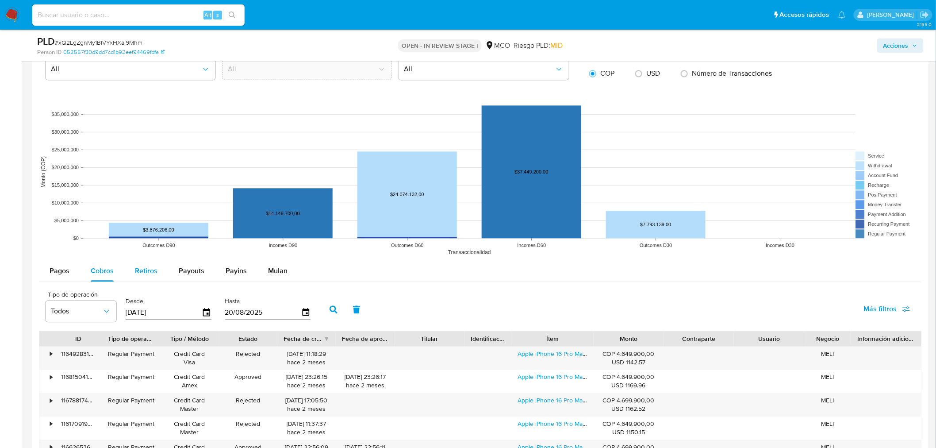
click at [139, 279] on div "Retiros" at bounding box center [146, 270] width 23 height 21
select select "10"
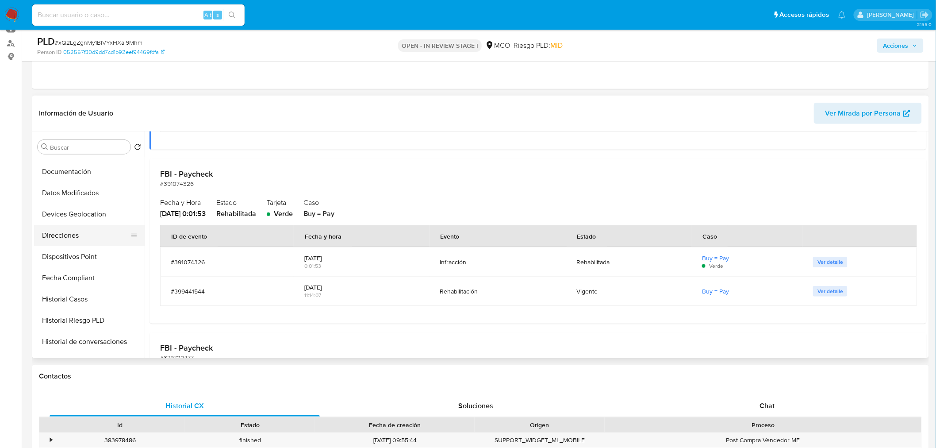
scroll to position [127, 0]
click at [89, 313] on button "Historial Casos" at bounding box center [86, 316] width 104 height 21
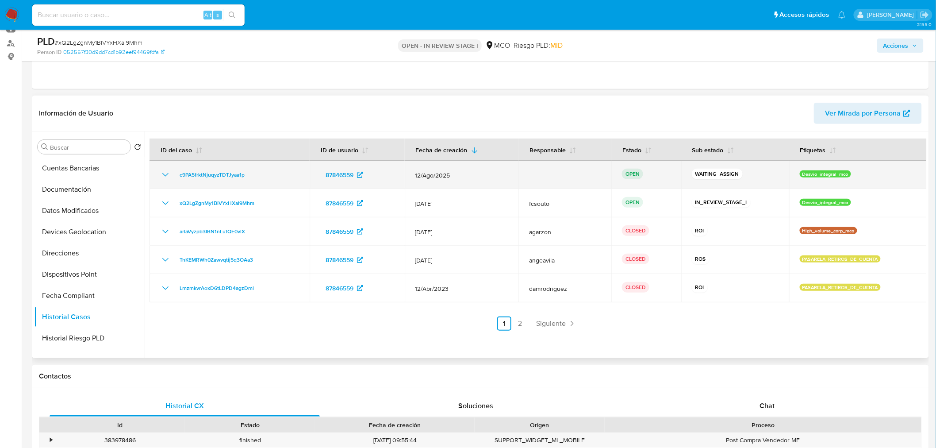
drag, startPoint x: 254, startPoint y: 176, endPoint x: 179, endPoint y: 166, distance: 75.9
click at [179, 166] on td "c9PA5frktNjuqyzTDTJyaa1p" at bounding box center [230, 175] width 160 height 28
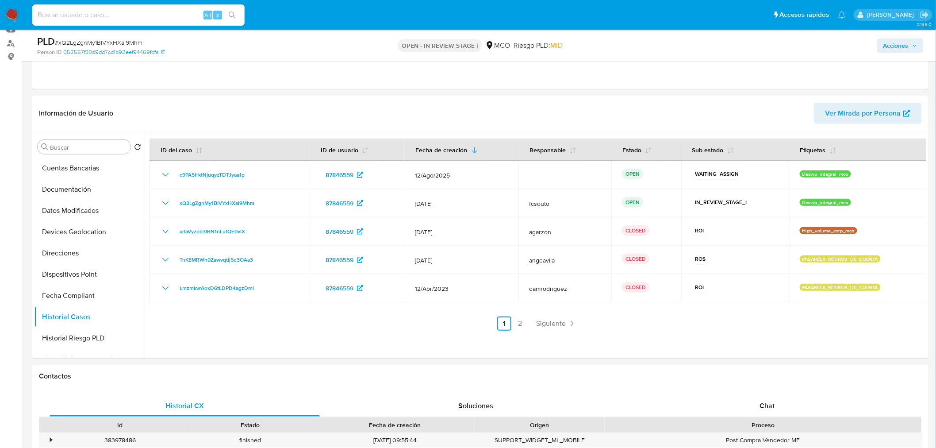
click at [910, 47] on span "Acciones" at bounding box center [901, 45] width 34 height 12
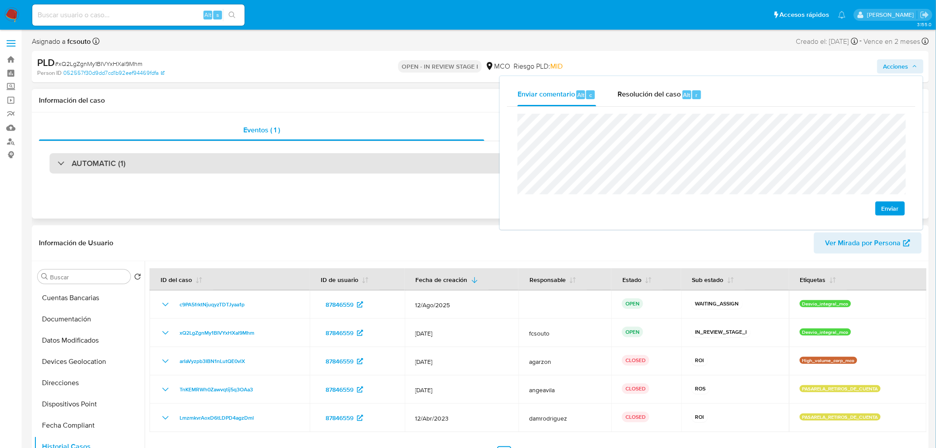
click at [189, 158] on div "AUTOMATIC (1)" at bounding box center [481, 163] width 862 height 20
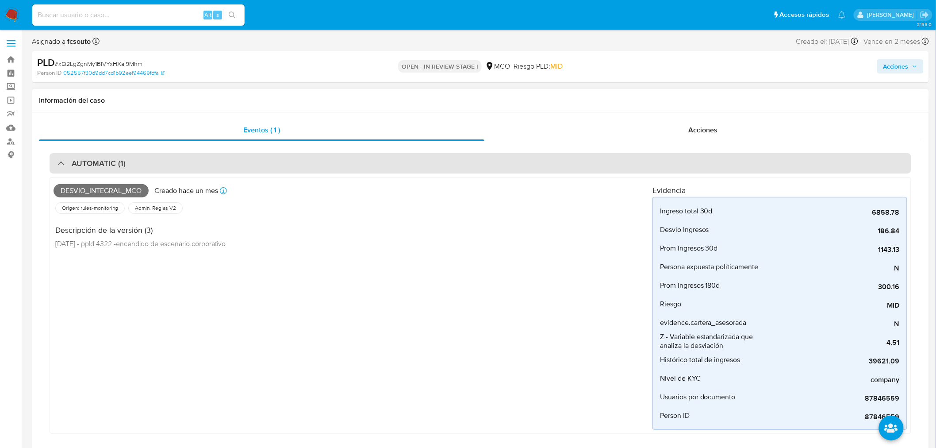
click at [189, 160] on div "AUTOMATIC (1)" at bounding box center [481, 163] width 862 height 20
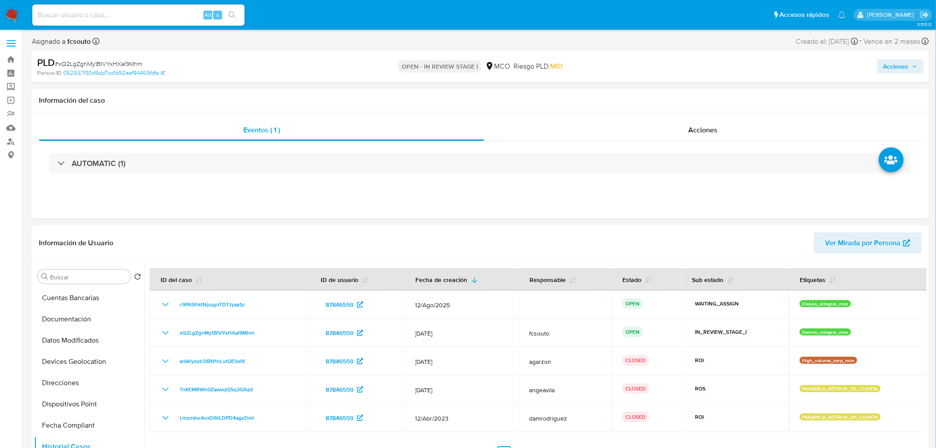
click at [906, 69] on span "Acciones" at bounding box center [896, 66] width 25 height 14
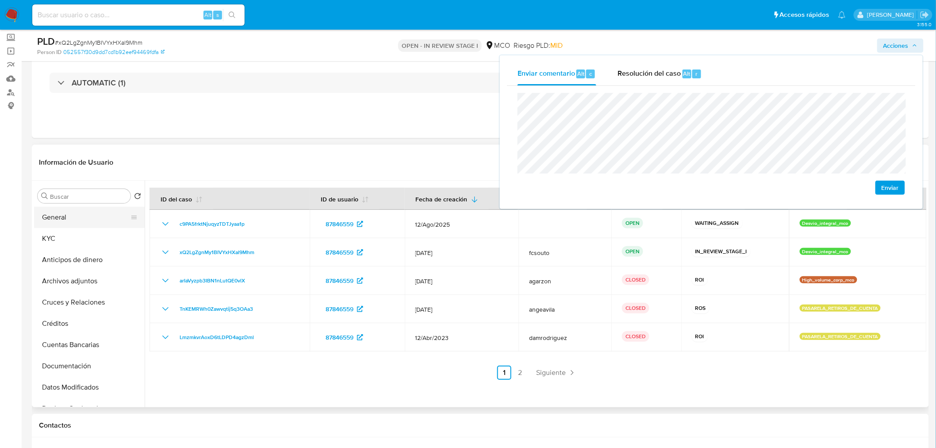
click at [82, 221] on button "General" at bounding box center [86, 217] width 104 height 21
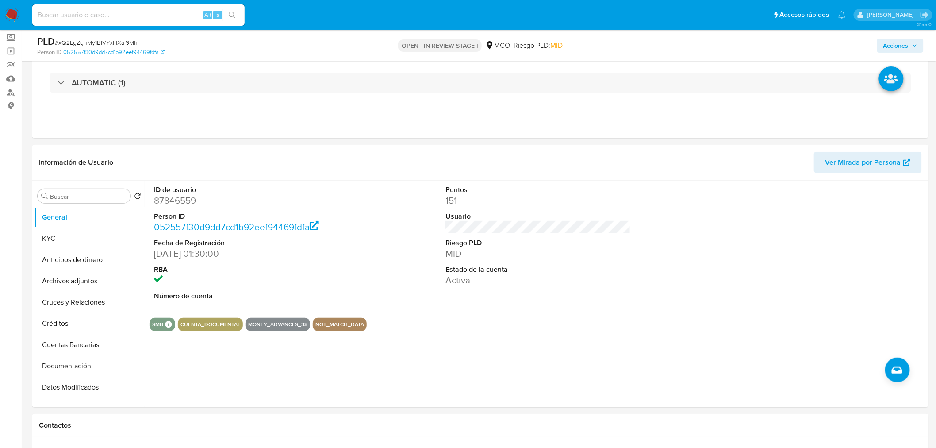
click at [916, 39] on span "Acciones" at bounding box center [901, 45] width 34 height 12
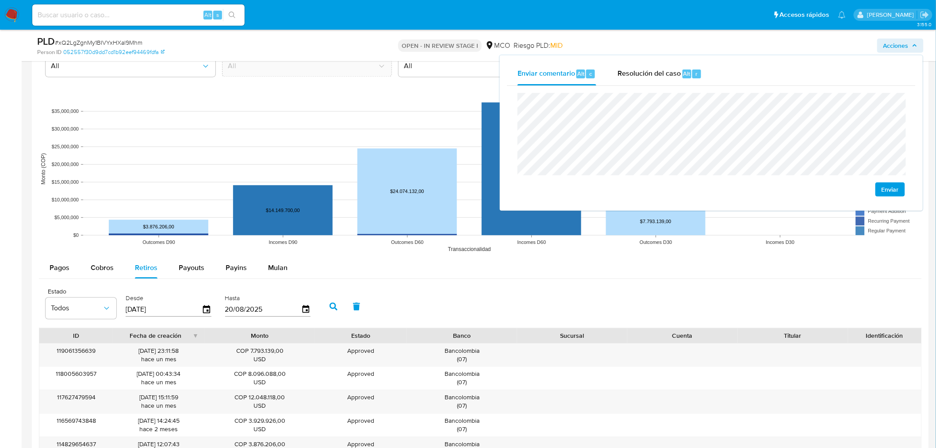
scroll to position [983, 0]
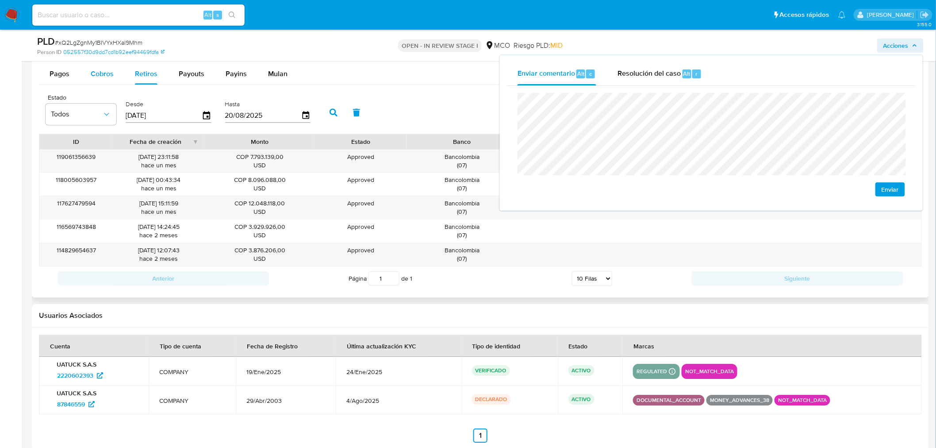
click at [97, 71] on span "Cobros" at bounding box center [102, 74] width 23 height 10
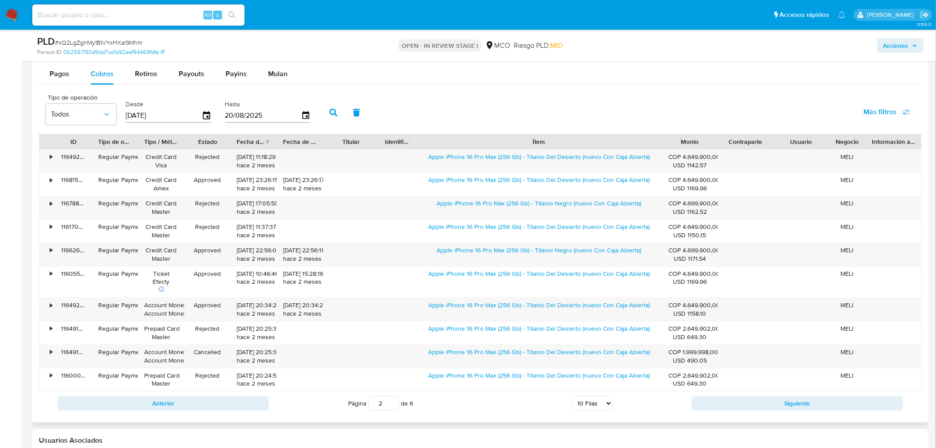
drag, startPoint x: 597, startPoint y: 144, endPoint x: 761, endPoint y: 142, distance: 164.6
click at [761, 142] on div "ID Tipo de operación Tipo / Método Estado Fecha de creación Fecha de aprobación…" at bounding box center [480, 141] width 882 height 15
drag, startPoint x: 437, startPoint y: 164, endPoint x: 652, endPoint y: 159, distance: 215.1
click at [652, 159] on div "Apple iPhone 16 Pro Max (256 Gb) - Titanio Del Desierto (nuevo Con Caja Abierta)" at bounding box center [539, 161] width 246 height 23
click at [905, 38] on span "Acciones" at bounding box center [896, 45] width 25 height 14
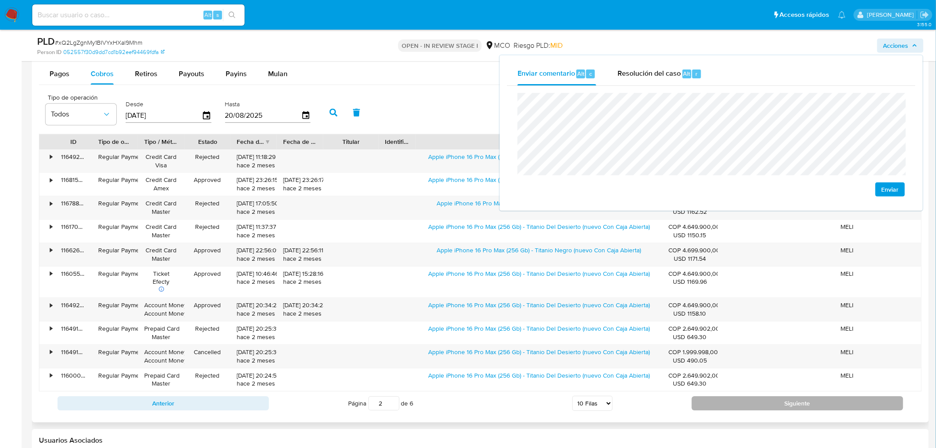
click at [746, 408] on button "Siguiente" at bounding box center [798, 403] width 212 height 14
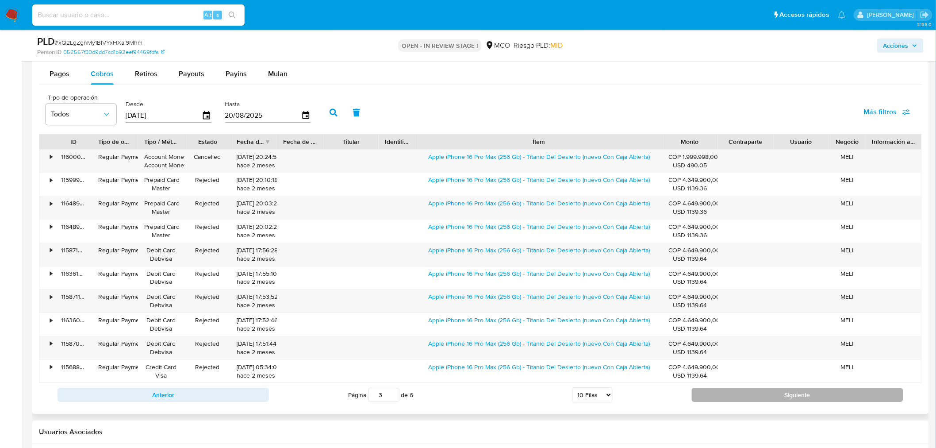
click at [753, 397] on button "Siguiente" at bounding box center [798, 395] width 212 height 14
click at [754, 397] on button "Siguiente" at bounding box center [798, 395] width 212 height 14
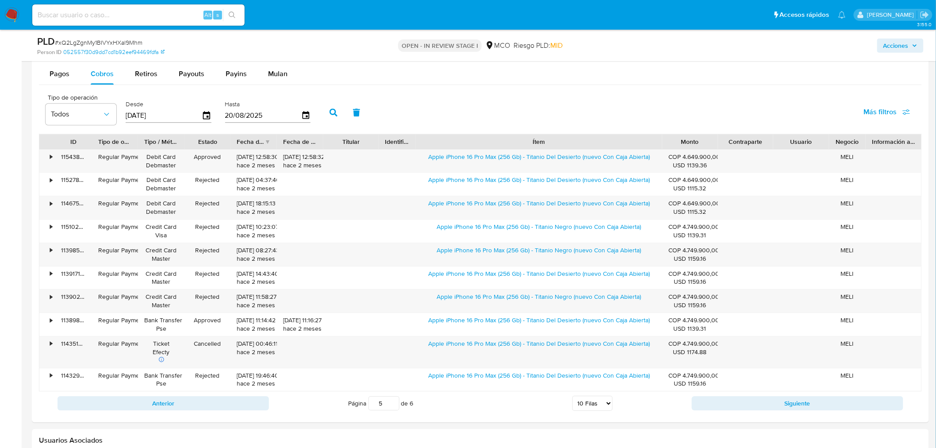
click at [777, 405] on button "Siguiente" at bounding box center [798, 403] width 212 height 14
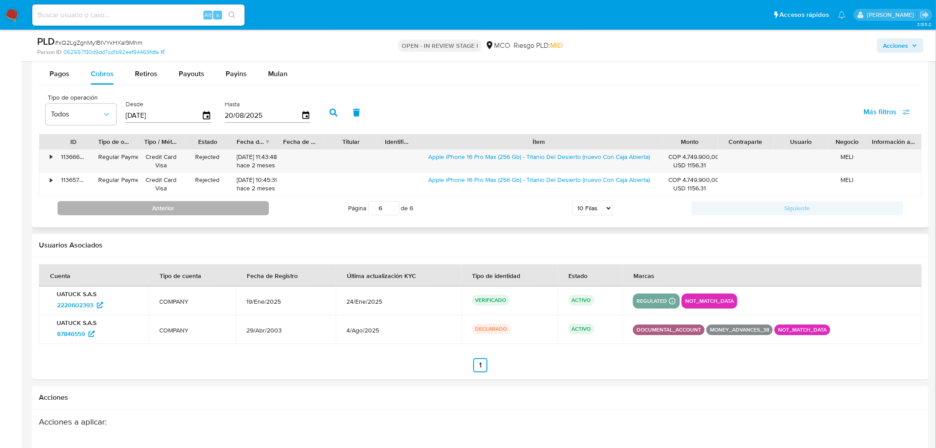
click at [213, 212] on button "Anterior" at bounding box center [164, 208] width 212 height 14
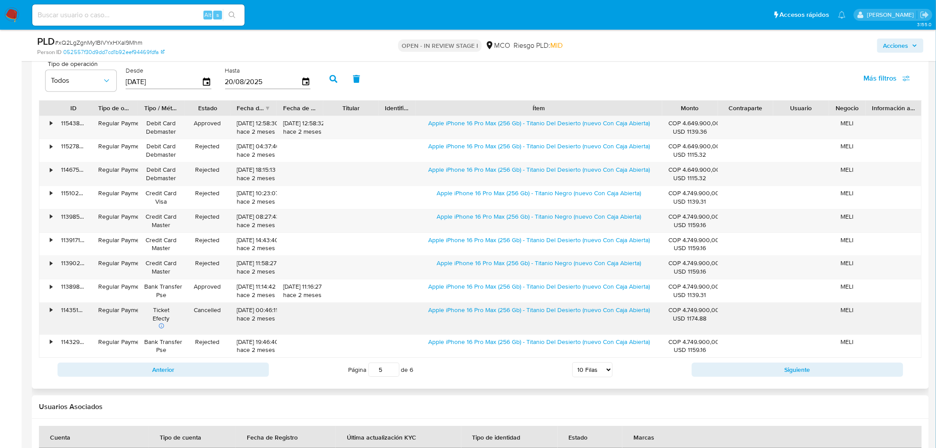
scroll to position [1032, 0]
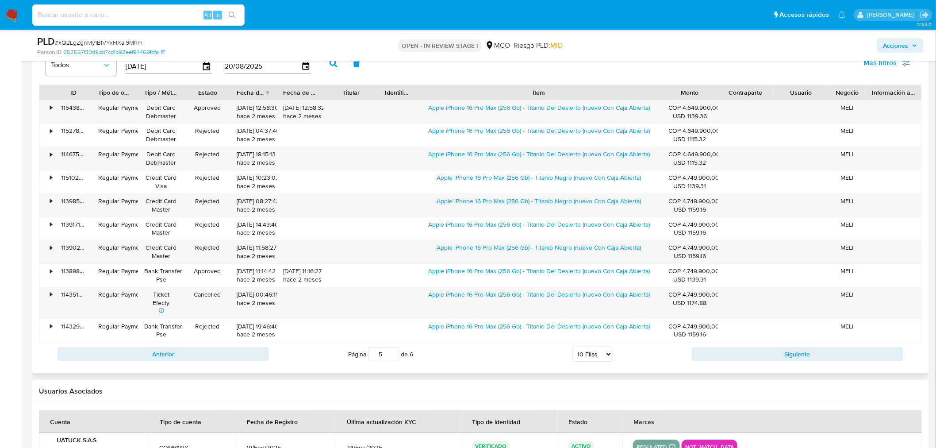
click at [233, 347] on div "Anterior Página 5 de 6 5 Filas 10 Filas 20 Filas 25 Filas 50 Filas 100 Filas Si…" at bounding box center [480, 354] width 883 height 24
click at [238, 354] on button "Anterior" at bounding box center [164, 354] width 212 height 14
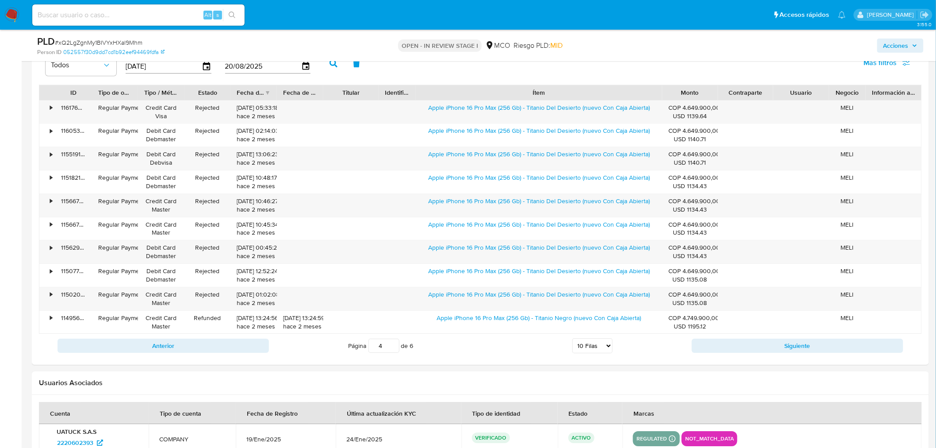
click at [264, 351] on button "Anterior" at bounding box center [164, 346] width 212 height 14
click at [236, 338] on div "Anterior Página 3 de 6 5 Filas 10 Filas 20 Filas 25 Filas 50 Filas 100 Filas Si…" at bounding box center [480, 346] width 883 height 24
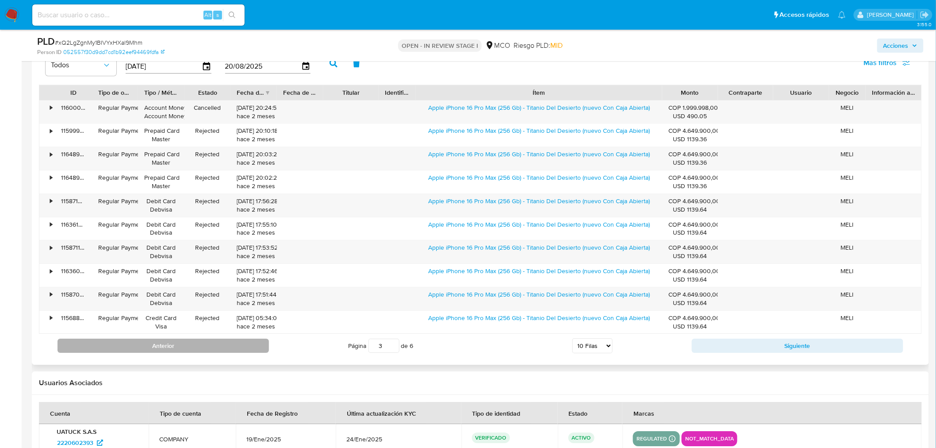
click at [242, 346] on button "Anterior" at bounding box center [164, 346] width 212 height 14
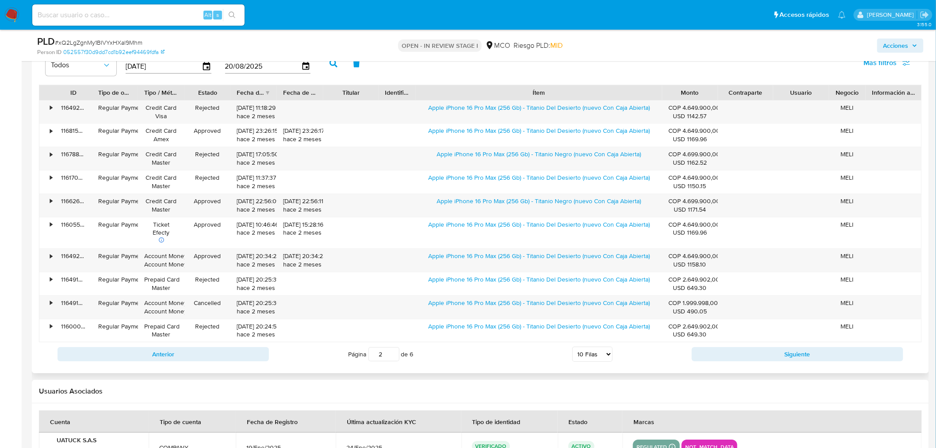
click at [227, 363] on div "Anterior Página 2 de 6 5 Filas 10 Filas 20 Filas 25 Filas 50 Filas 100 Filas Si…" at bounding box center [480, 354] width 883 height 24
click at [227, 358] on button "Anterior" at bounding box center [164, 354] width 212 height 14
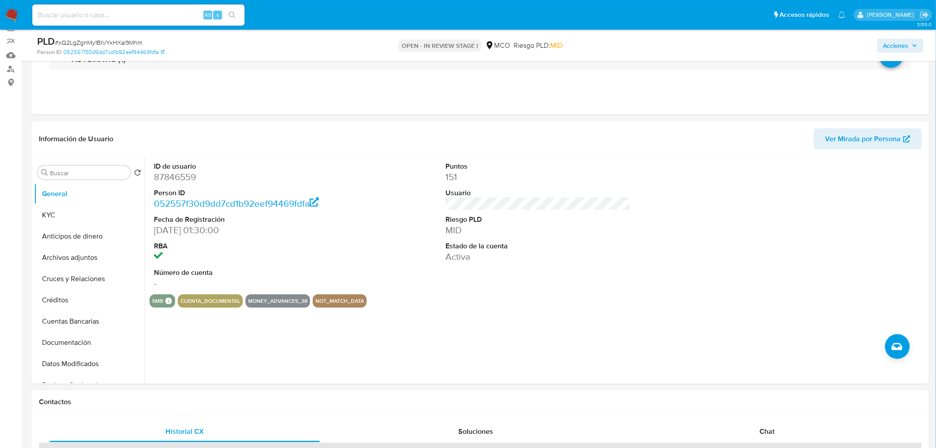
scroll to position [0, 0]
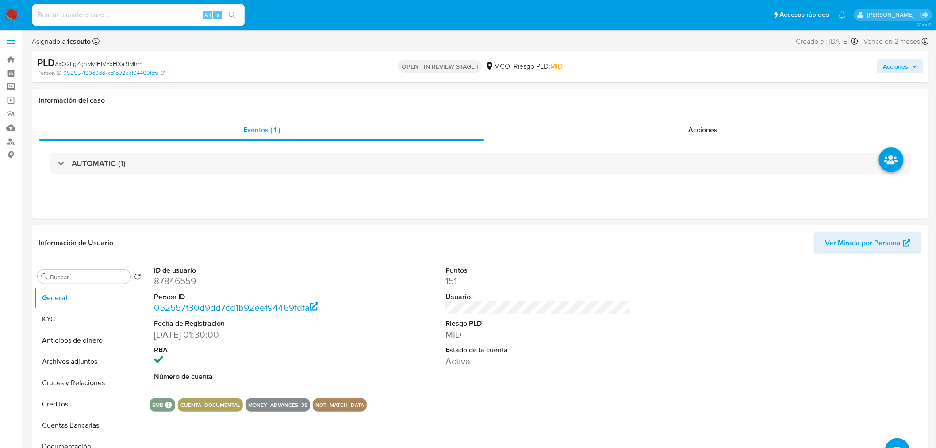
click at [894, 67] on span "Acciones" at bounding box center [896, 66] width 25 height 14
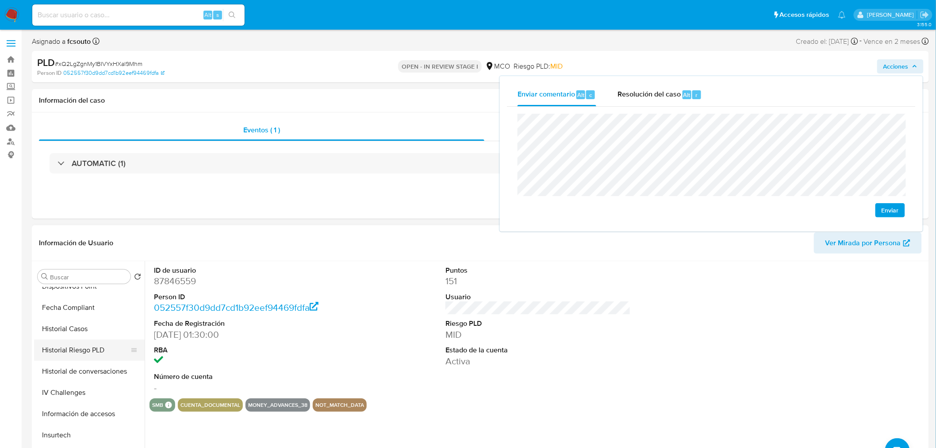
scroll to position [245, 0]
click at [84, 326] on button "Historial Casos" at bounding box center [86, 329] width 104 height 21
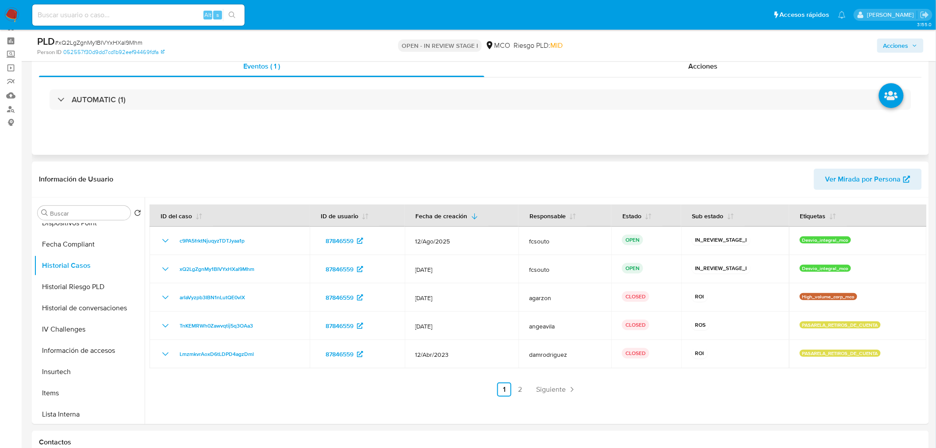
scroll to position [49, 0]
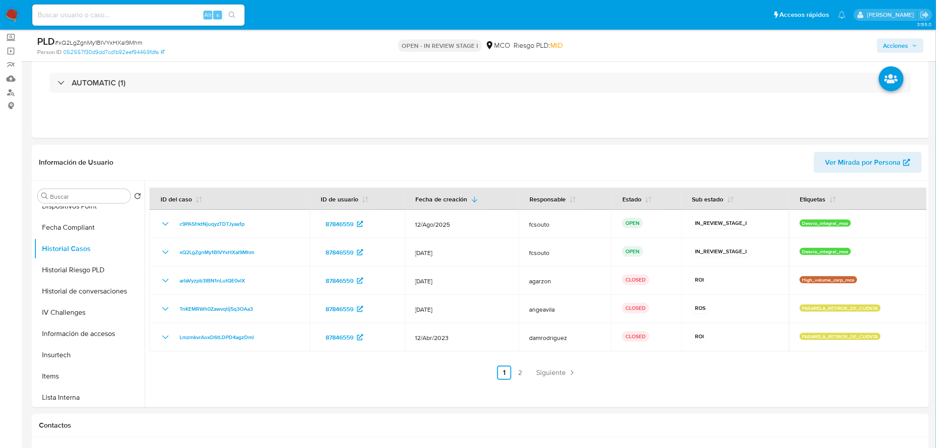
click at [897, 42] on span "Acciones" at bounding box center [896, 45] width 25 height 14
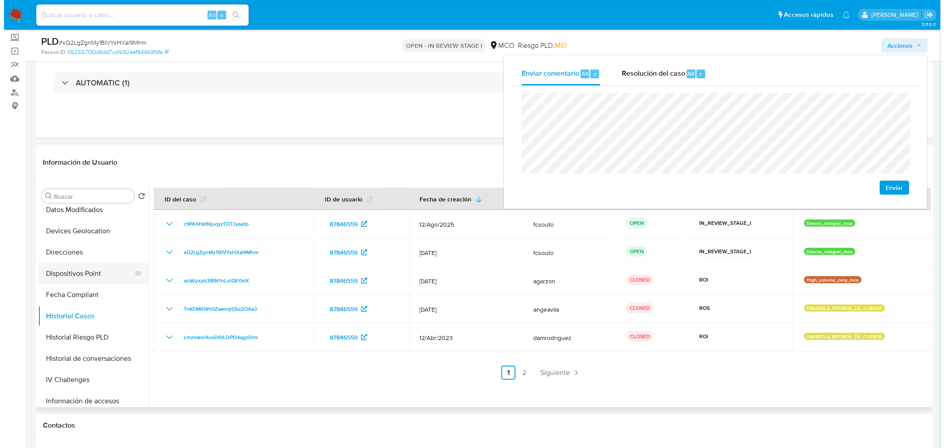
scroll to position [227, 0]
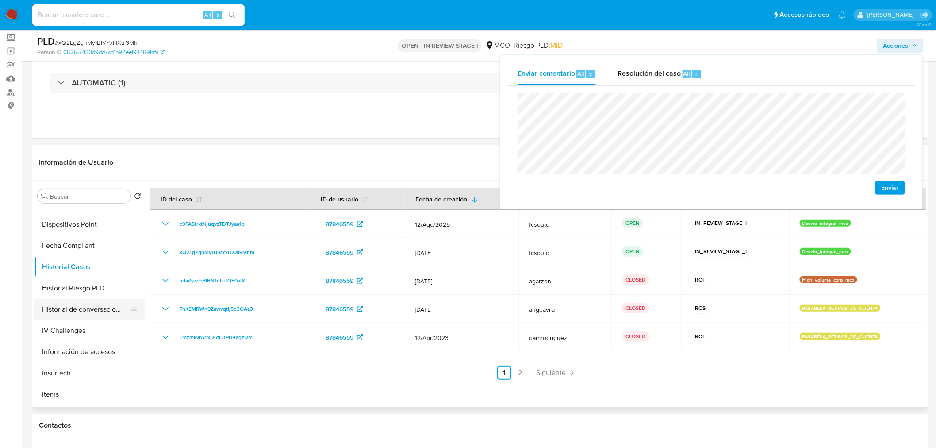
click at [90, 310] on button "Historial de conversaciones" at bounding box center [86, 309] width 104 height 21
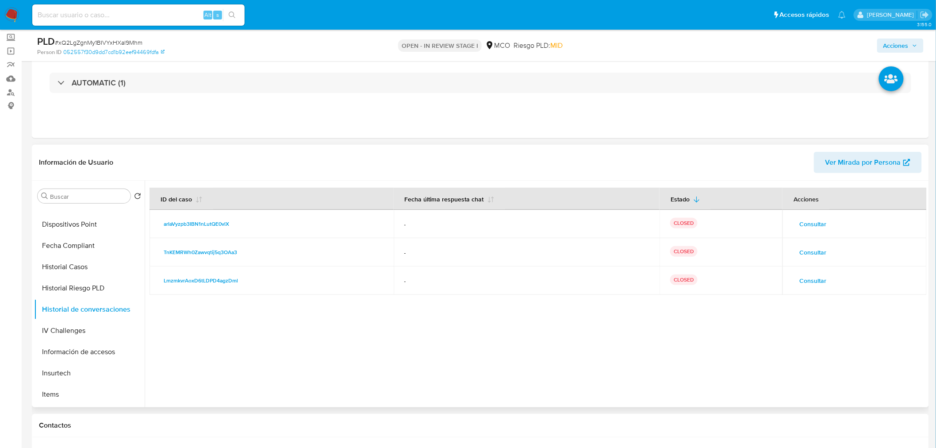
click at [805, 280] on span "Consultar" at bounding box center [813, 280] width 27 height 12
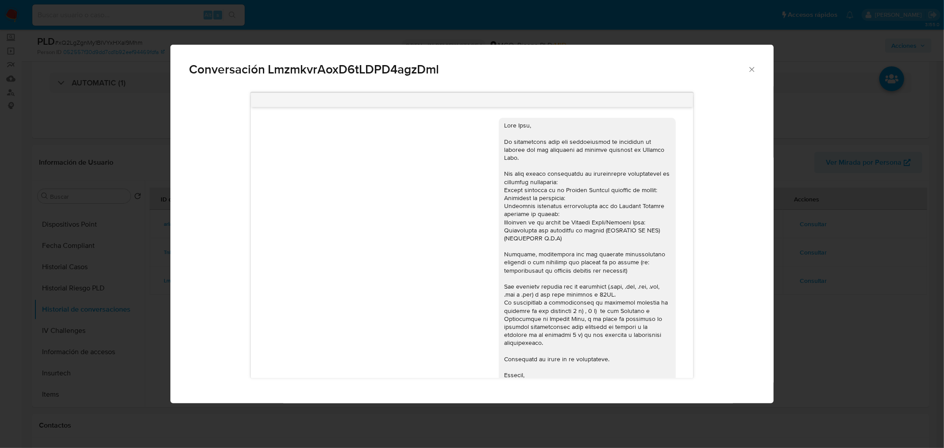
scroll to position [492, 0]
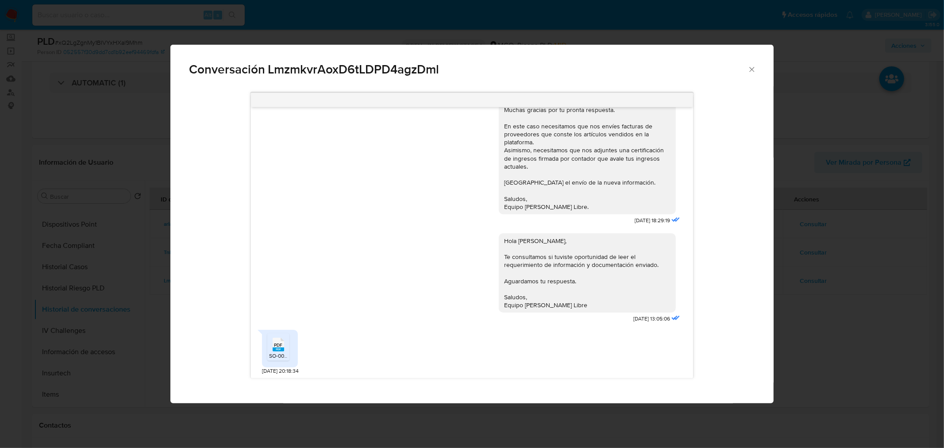
click at [274, 353] on span "SO-00368.pdf" at bounding box center [285, 356] width 33 height 8
click at [835, 267] on div "Conversación LmzmkvrAoxD6tLDPD4agzDml 04/05/2023 16:43:27 Hola Juan, Te consult…" at bounding box center [472, 224] width 944 height 448
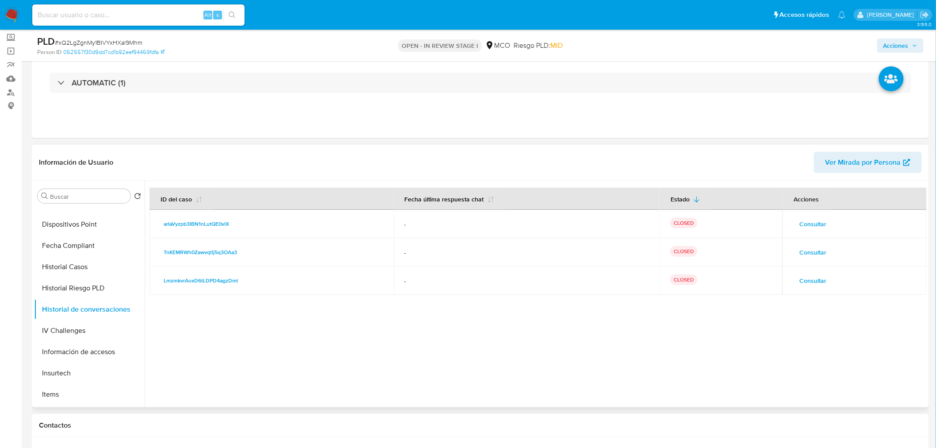
click at [815, 241] on td "Consultar" at bounding box center [855, 252] width 144 height 28
click at [815, 246] on span "Consultar" at bounding box center [813, 252] width 27 height 12
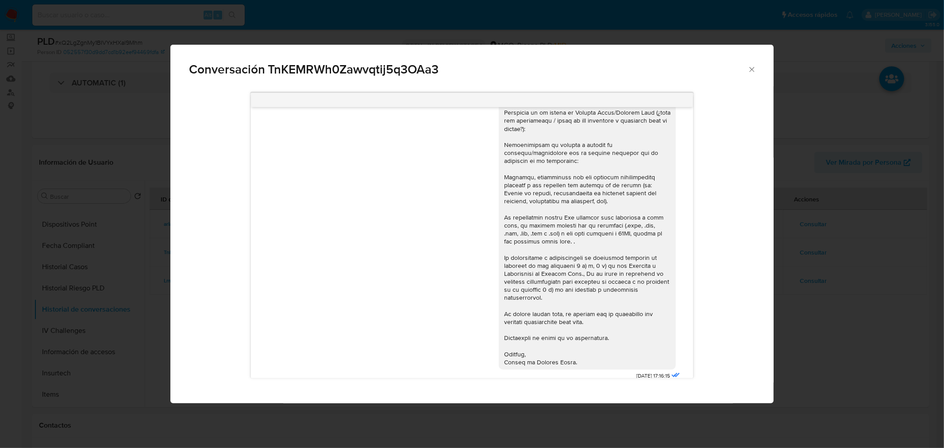
scroll to position [0, 0]
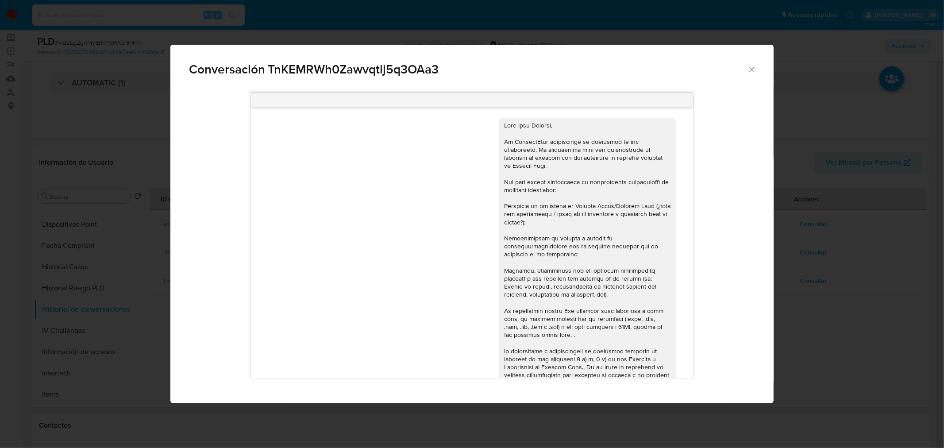
click at [868, 275] on div "Conversación TnKEMRWh0Zawvqtij5q3OAa3 06/06/2023 17:16:15" at bounding box center [472, 224] width 944 height 448
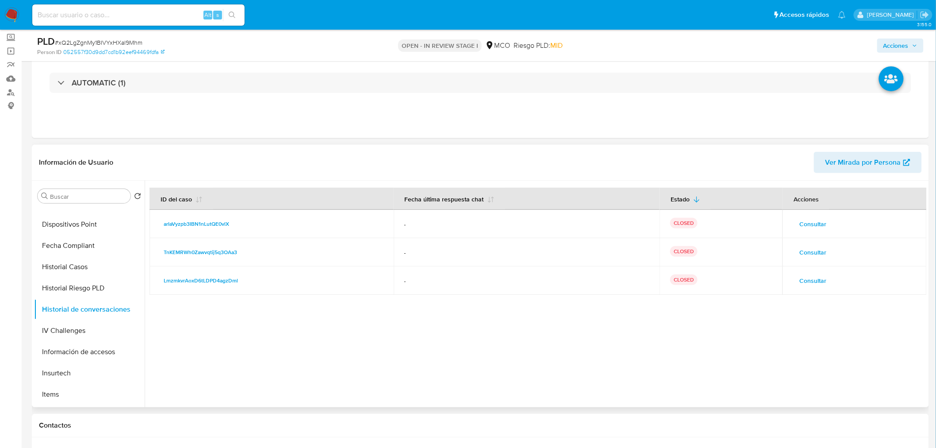
click at [816, 228] on span "Consultar" at bounding box center [813, 224] width 27 height 12
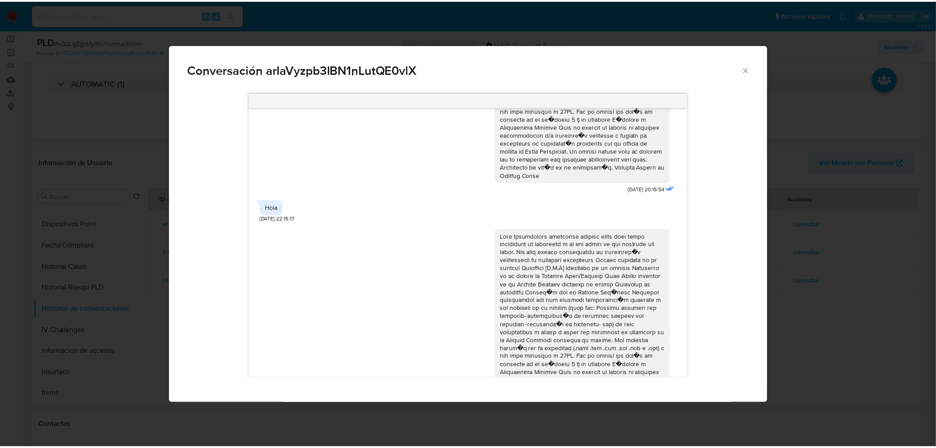
scroll to position [187, 0]
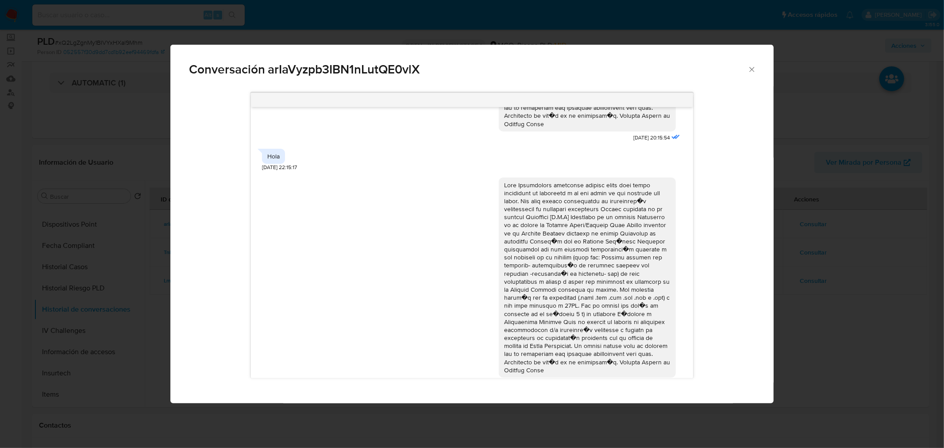
click at [805, 304] on div "Conversación arIaVyzpb3IBN1nLutQE0vlX 21/03/2025 20:15:54 Hola 21/03/2025 22:15…" at bounding box center [472, 224] width 944 height 448
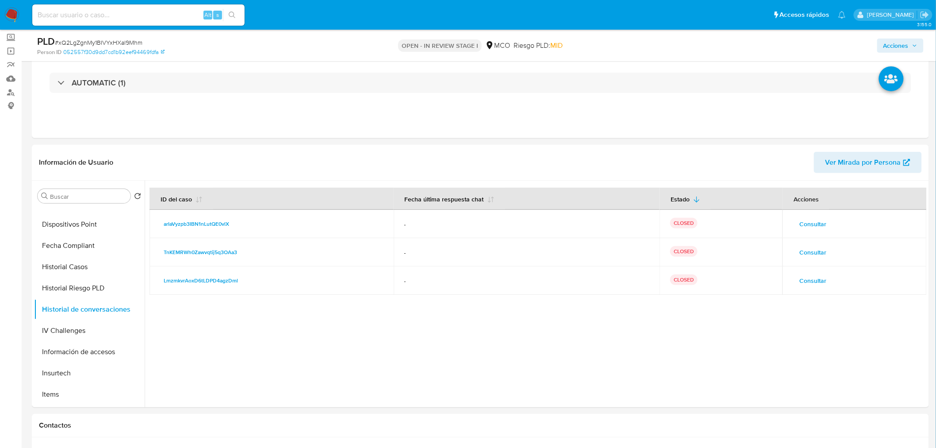
click at [900, 45] on span "Acciones" at bounding box center [896, 45] width 25 height 14
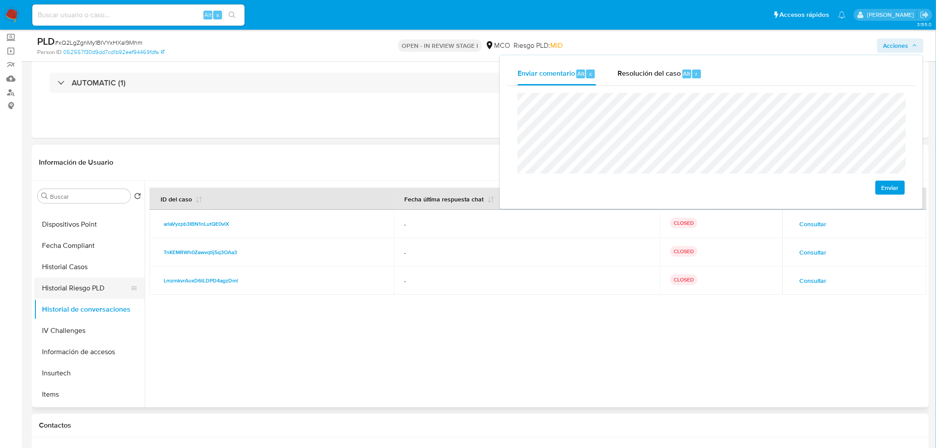
drag, startPoint x: 76, startPoint y: 267, endPoint x: 116, endPoint y: 279, distance: 41.6
click at [76, 267] on button "Historial Casos" at bounding box center [89, 266] width 111 height 21
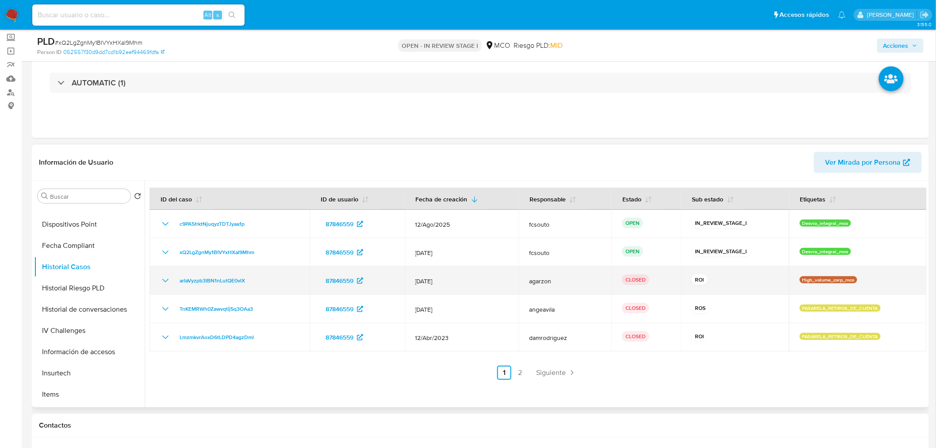
click at [166, 279] on icon "Mostrar/Ocultar" at bounding box center [165, 280] width 11 height 11
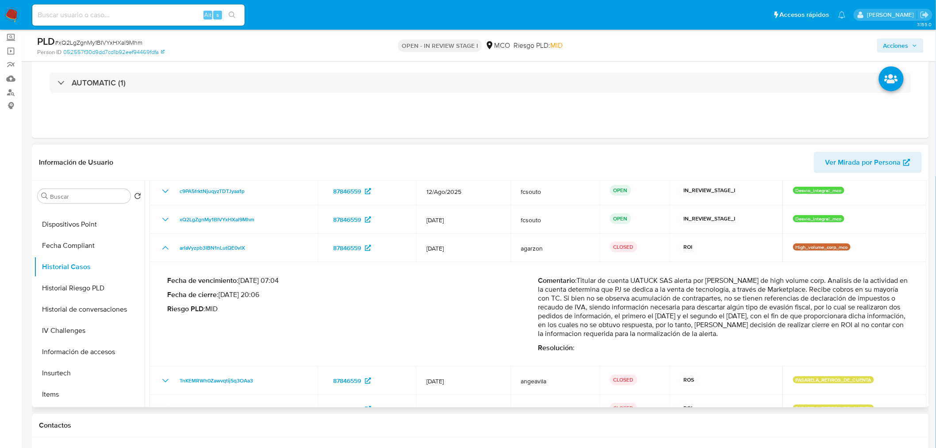
scroll to position [49, 0]
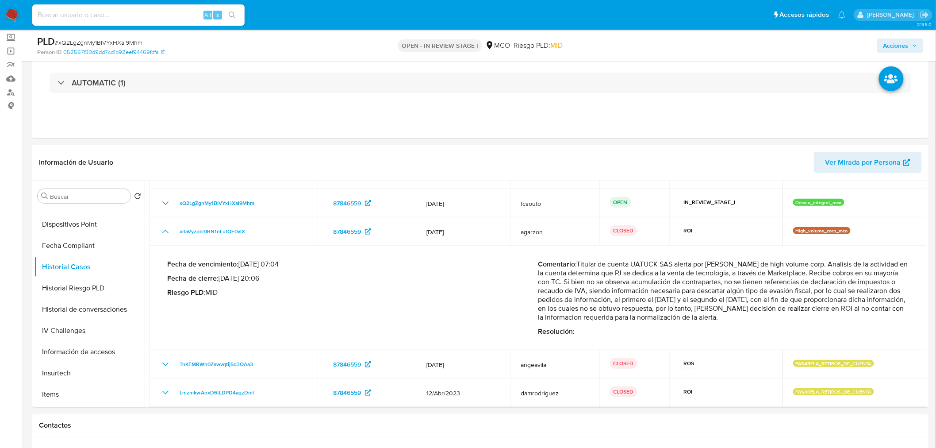
drag, startPoint x: 904, startPoint y: 46, endPoint x: 892, endPoint y: 50, distance: 13.2
click at [901, 46] on span "Acciones" at bounding box center [896, 45] width 25 height 14
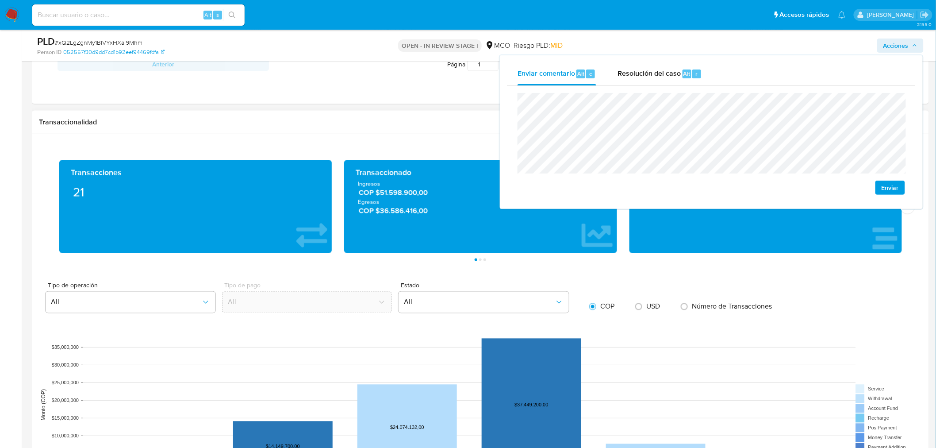
scroll to position [737, 0]
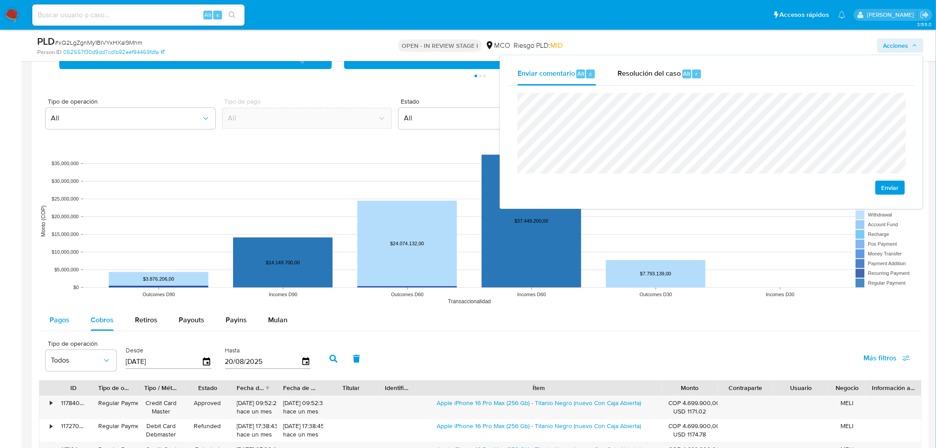
click at [58, 320] on span "Pagos" at bounding box center [60, 320] width 20 height 10
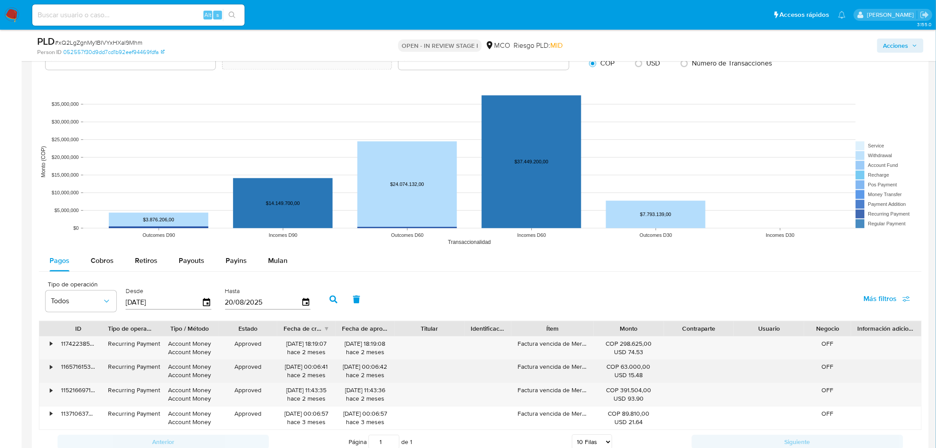
scroll to position [885, 0]
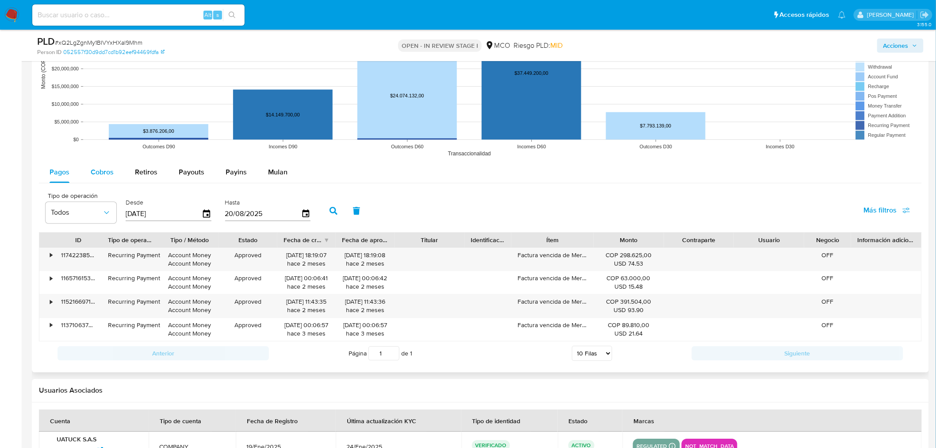
click at [99, 177] on span "Cobros" at bounding box center [102, 172] width 23 height 10
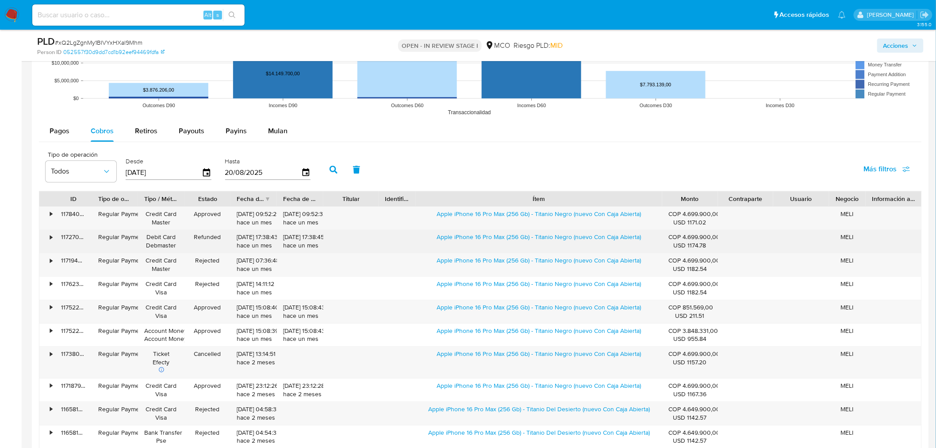
scroll to position [983, 0]
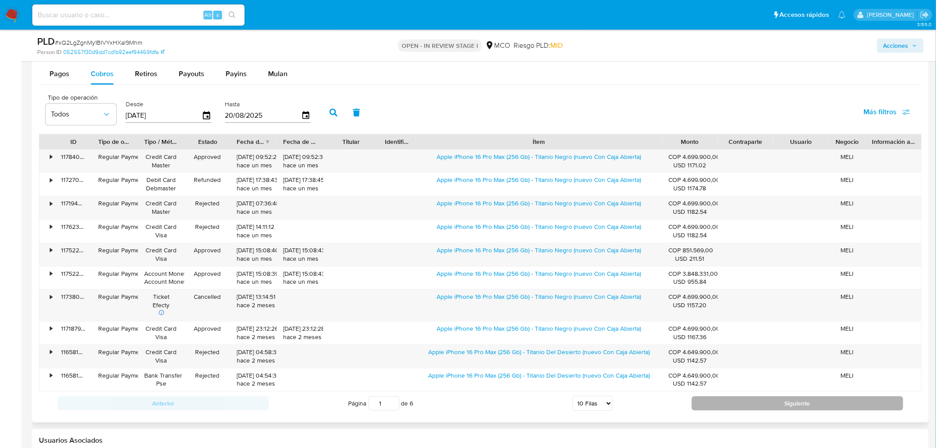
click at [727, 400] on button "Siguiente" at bounding box center [798, 403] width 212 height 14
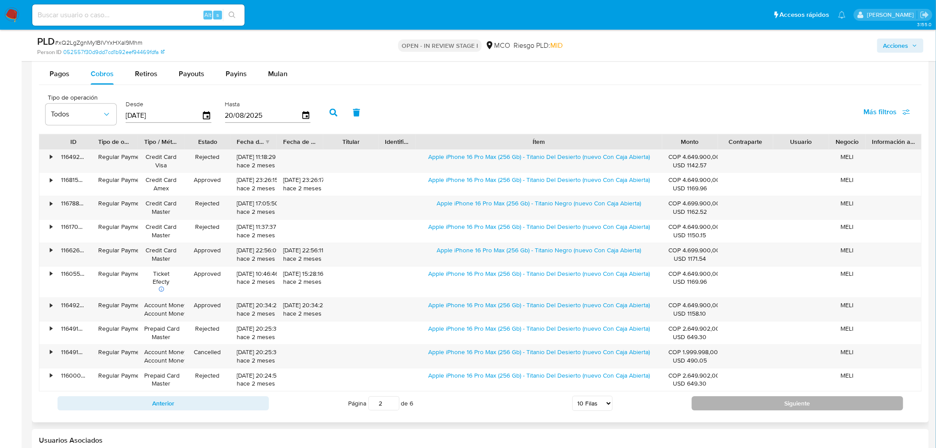
click at [733, 408] on button "Siguiente" at bounding box center [798, 403] width 212 height 14
type input "3"
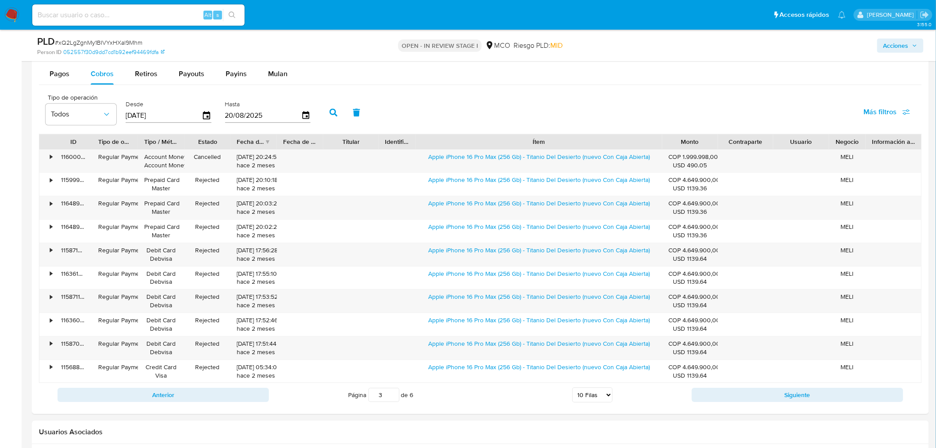
drag, startPoint x: 909, startPoint y: 50, endPoint x: 903, endPoint y: 52, distance: 6.0
click at [909, 51] on span "Acciones" at bounding box center [896, 45] width 25 height 14
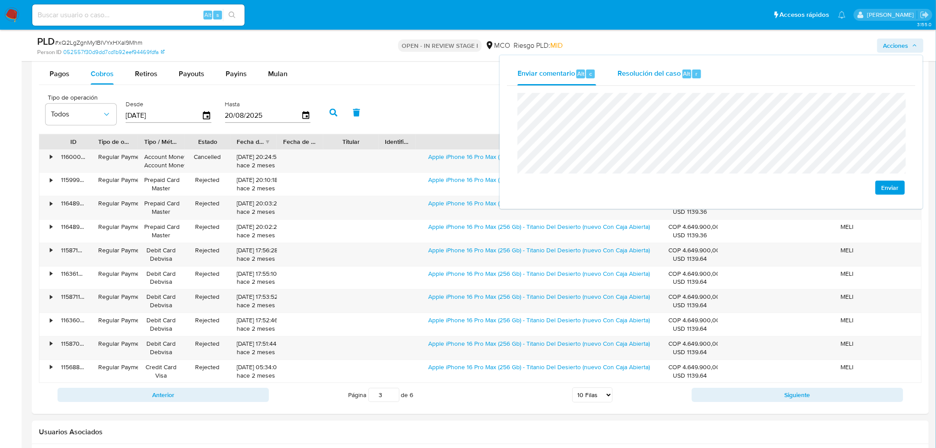
click at [661, 72] on span "Resolución del caso" at bounding box center [649, 73] width 63 height 10
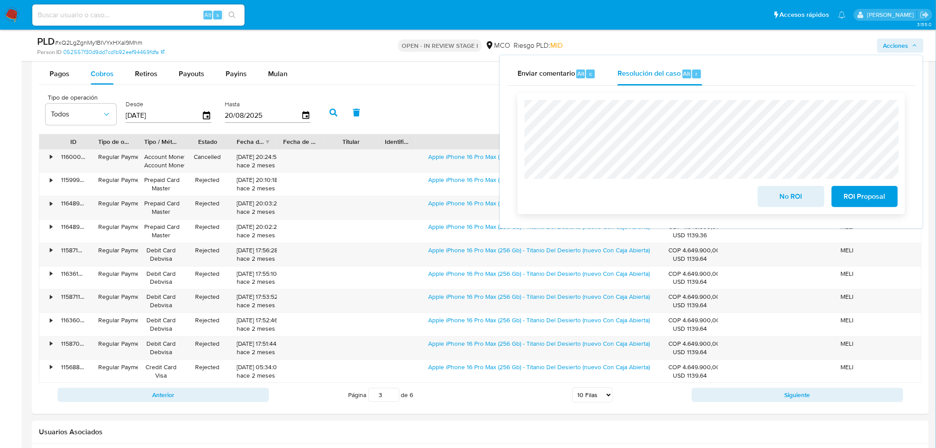
click at [798, 195] on span "No ROI" at bounding box center [791, 196] width 43 height 19
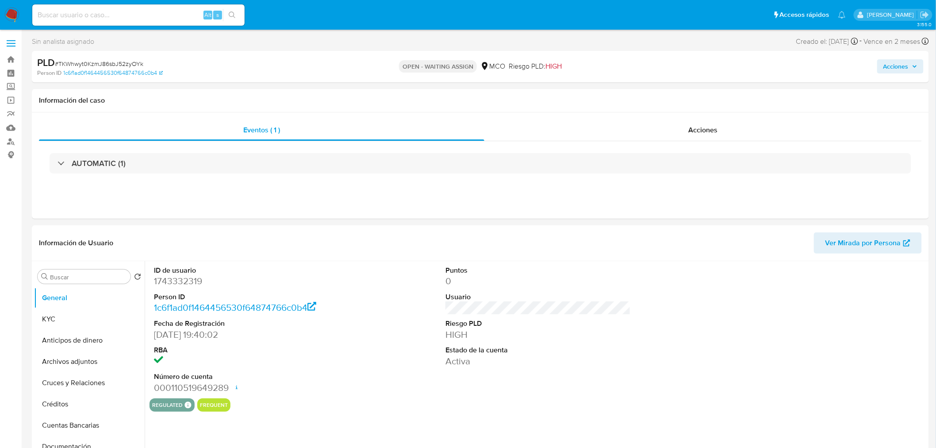
select select "10"
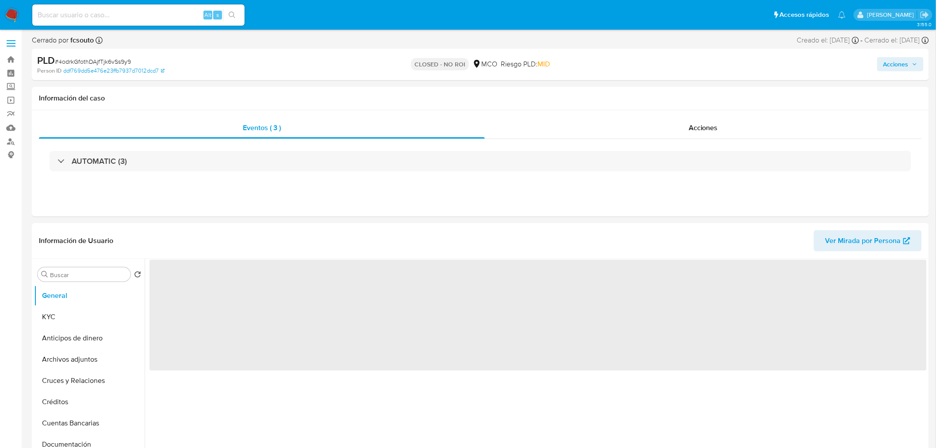
click at [891, 68] on span "Acciones" at bounding box center [896, 64] width 25 height 14
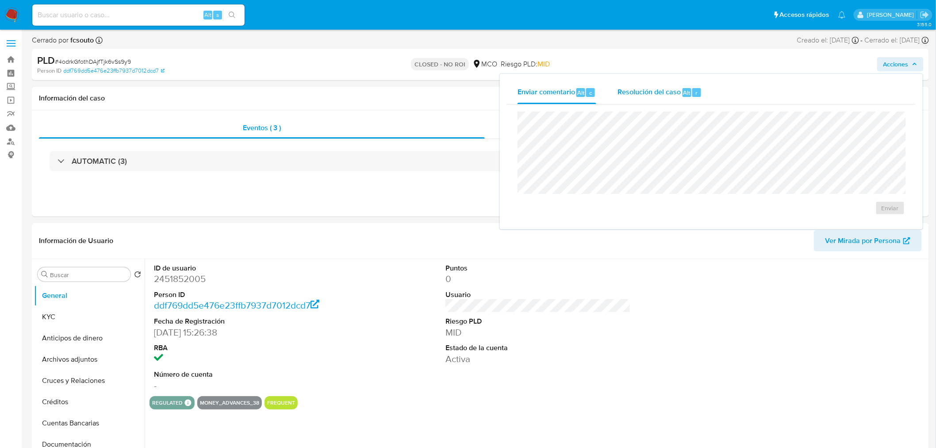
click at [663, 84] on div "Resolución del caso Alt r" at bounding box center [660, 92] width 85 height 23
select select "10"
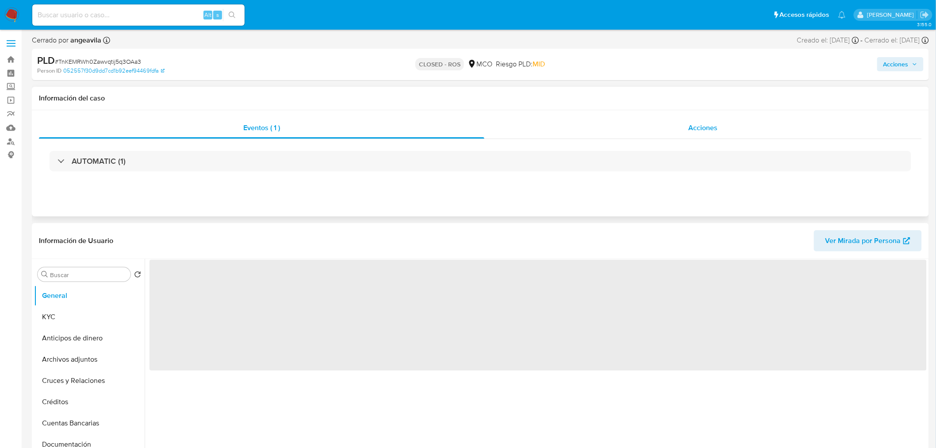
click at [713, 126] on span "Acciones" at bounding box center [703, 128] width 29 height 10
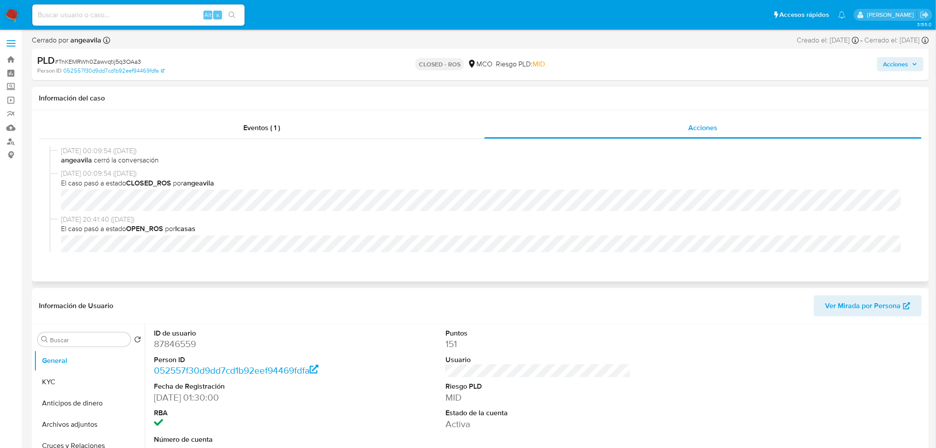
select select "10"
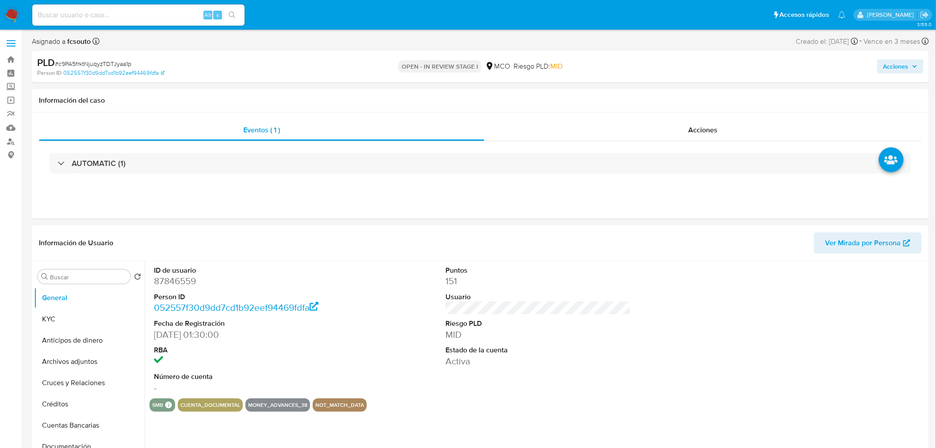
select select "10"
click at [900, 61] on span "Acciones" at bounding box center [896, 66] width 25 height 14
click at [652, 87] on div "Resolución del caso Alt r" at bounding box center [660, 94] width 85 height 23
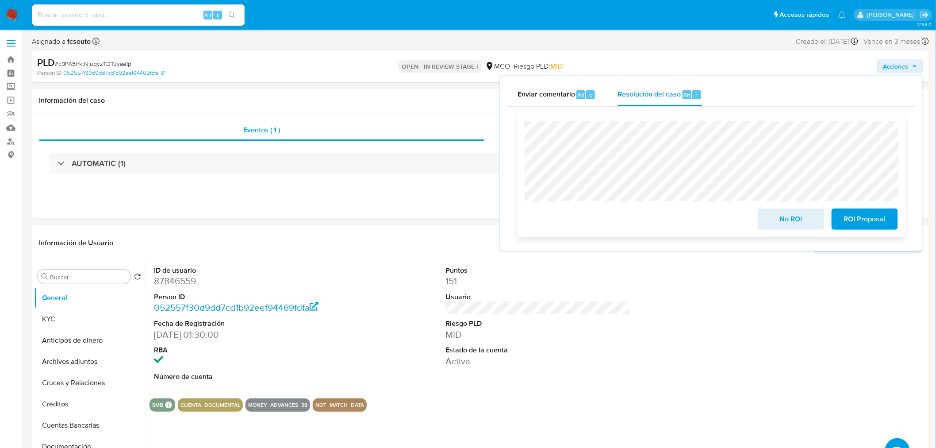
click at [786, 220] on span "No ROI" at bounding box center [791, 218] width 43 height 19
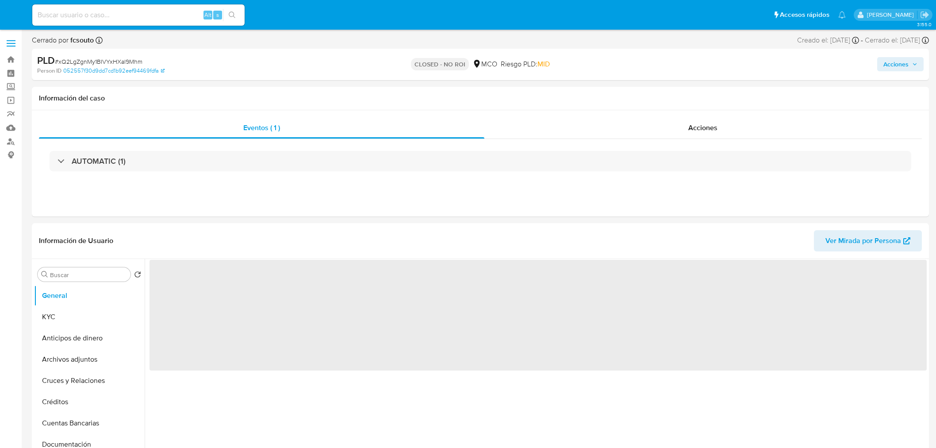
select select "10"
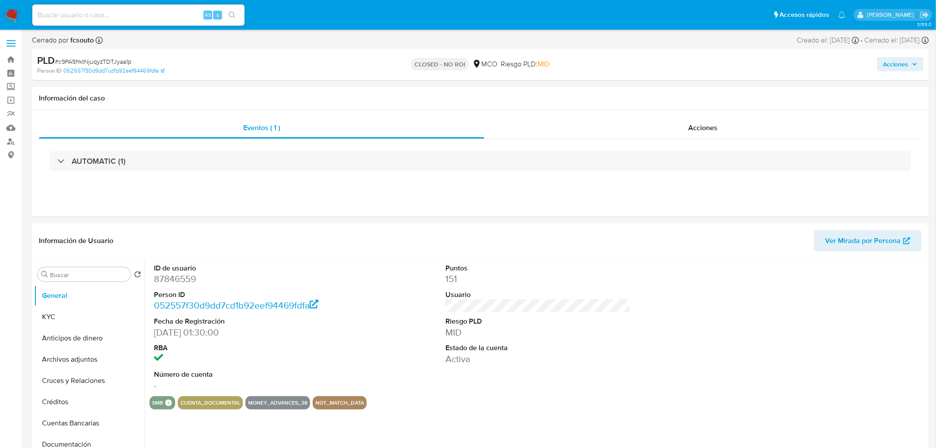
select select "10"
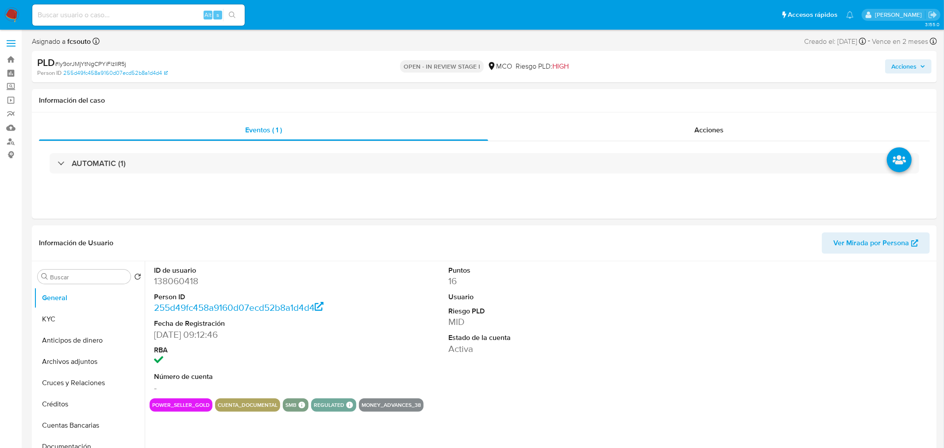
select select "10"
click at [897, 65] on span "Acciones" at bounding box center [896, 66] width 25 height 14
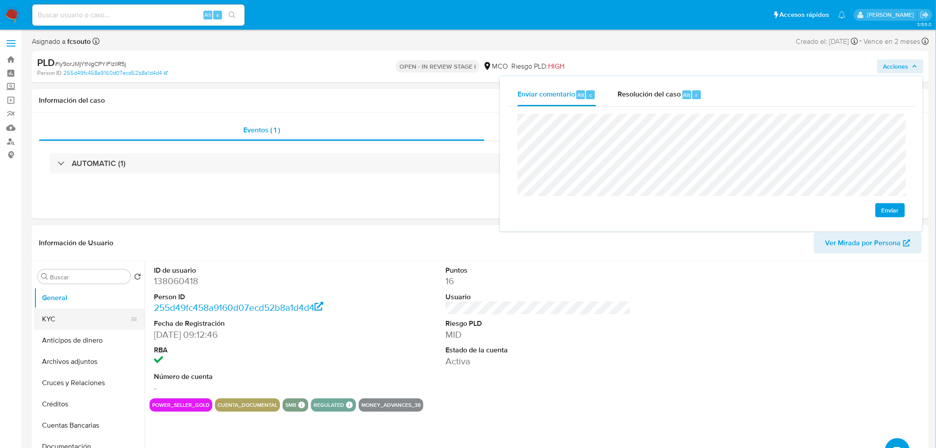
drag, startPoint x: 56, startPoint y: 320, endPoint x: 50, endPoint y: 318, distance: 5.9
click at [55, 320] on button "KYC" at bounding box center [86, 318] width 104 height 21
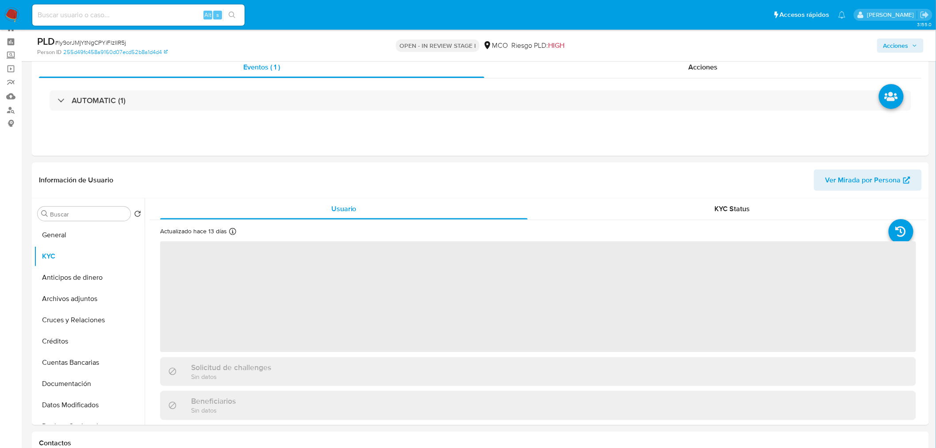
scroll to position [49, 0]
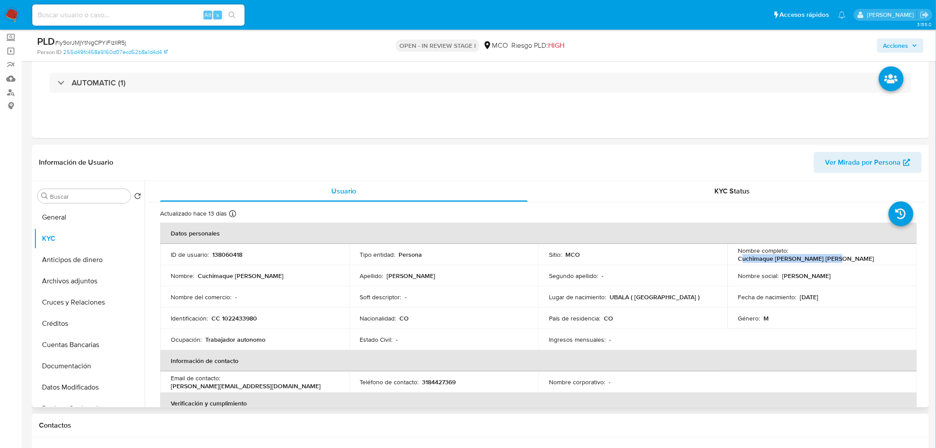
drag, startPoint x: 792, startPoint y: 254, endPoint x: 836, endPoint y: 262, distance: 44.9
click at [875, 254] on p "Cuchimaque [PERSON_NAME] [PERSON_NAME]" at bounding box center [807, 258] width 136 height 8
click at [834, 261] on td "Nombre completo : Cuchimaque [PERSON_NAME] [PERSON_NAME]" at bounding box center [822, 254] width 189 height 21
drag, startPoint x: 790, startPoint y: 252, endPoint x: 883, endPoint y: 253, distance: 93.4
click at [875, 254] on p "Cuchimaque [PERSON_NAME] [PERSON_NAME]" at bounding box center [807, 258] width 136 height 8
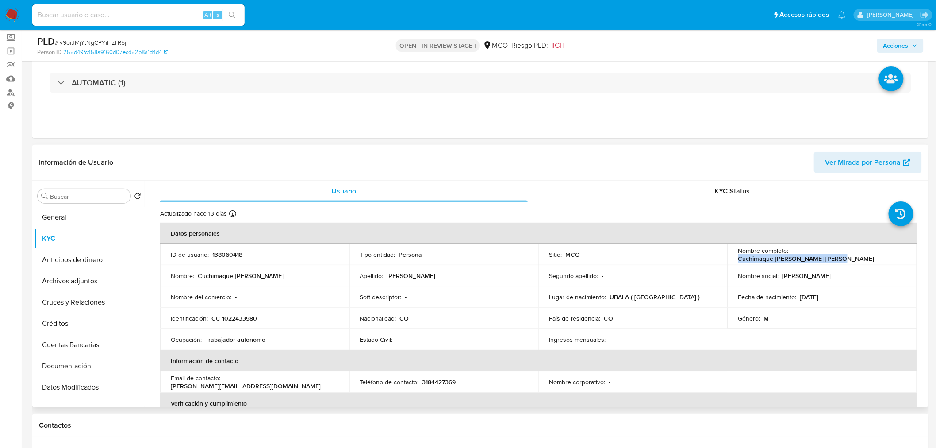
copy p "Cuchimaque [PERSON_NAME] [PERSON_NAME]"
click at [897, 42] on span "Acciones" at bounding box center [896, 45] width 25 height 14
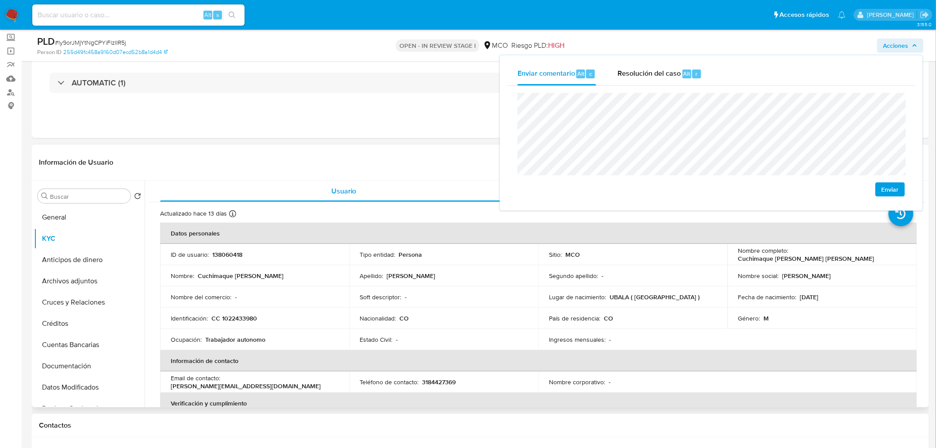
click at [246, 320] on p "CC 1022433980" at bounding box center [235, 318] width 46 height 8
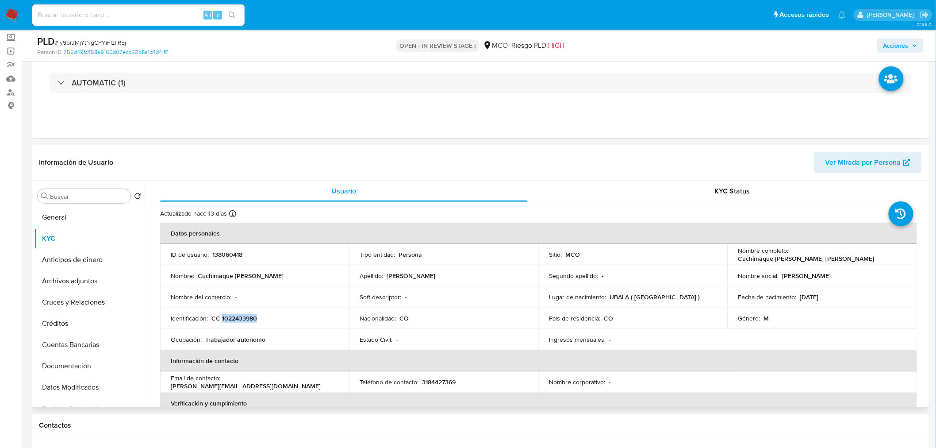
click at [246, 320] on p "CC 1022433980" at bounding box center [235, 318] width 46 height 8
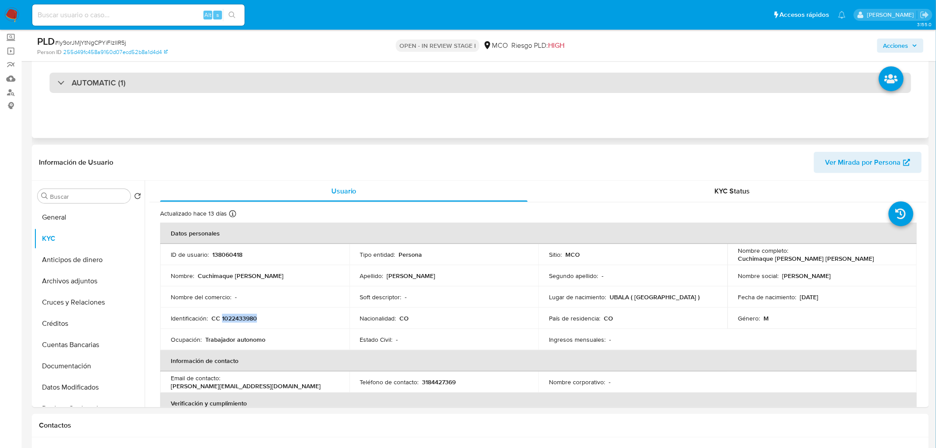
copy p "1022433980"
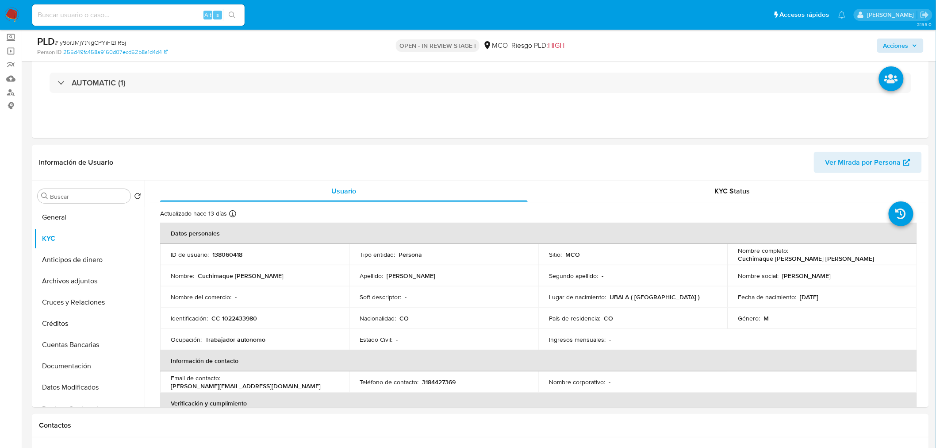
drag, startPoint x: 930, startPoint y: 35, endPoint x: 918, endPoint y: 39, distance: 12.7
click at [926, 36] on div "PLD # ly9orJMjYtNgCPYiFlzIIR5j Person ID 255d49fc458a9160d07ecd52b8a1d4d4 OPEN …" at bounding box center [468, 45] width 936 height 31
drag, startPoint x: 905, startPoint y: 45, endPoint x: 896, endPoint y: 47, distance: 9.2
click at [903, 45] on span "Acciones" at bounding box center [896, 45] width 25 height 14
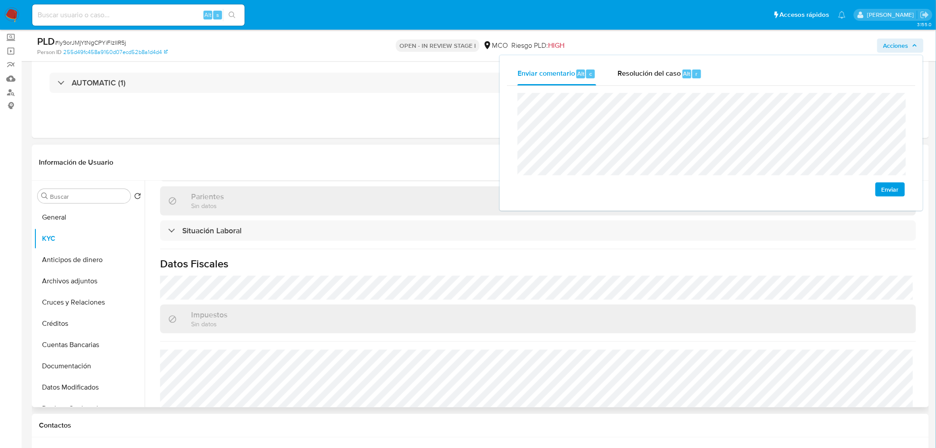
scroll to position [448, 0]
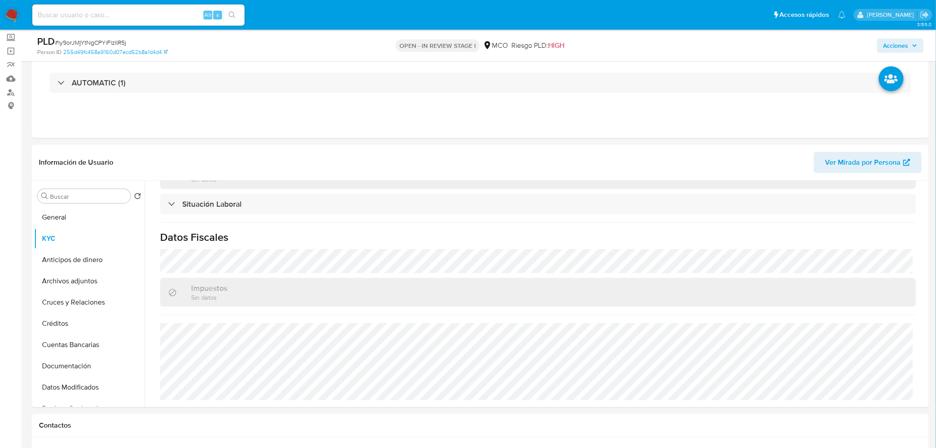
click at [908, 42] on span "Acciones" at bounding box center [896, 45] width 25 height 14
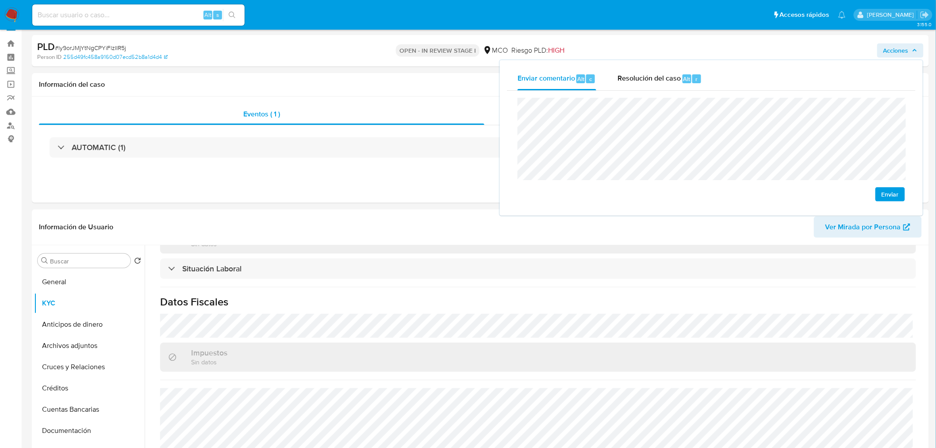
scroll to position [0, 0]
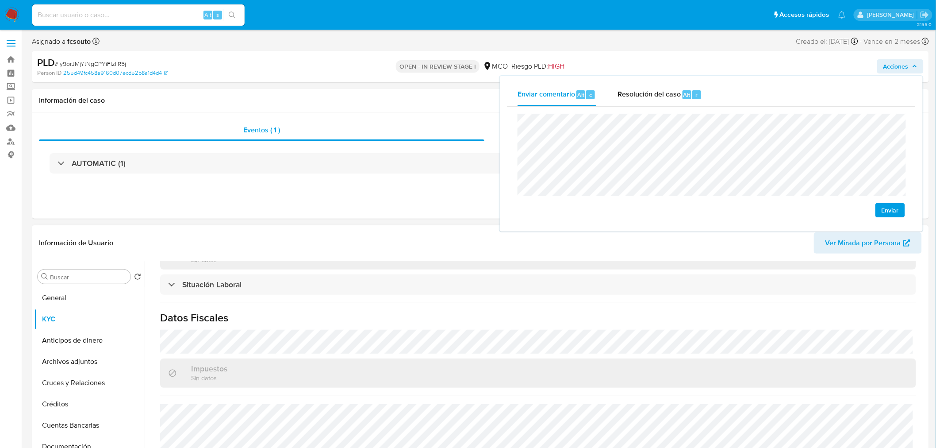
drag, startPoint x: 74, startPoint y: 222, endPoint x: 72, endPoint y: 228, distance: 6.4
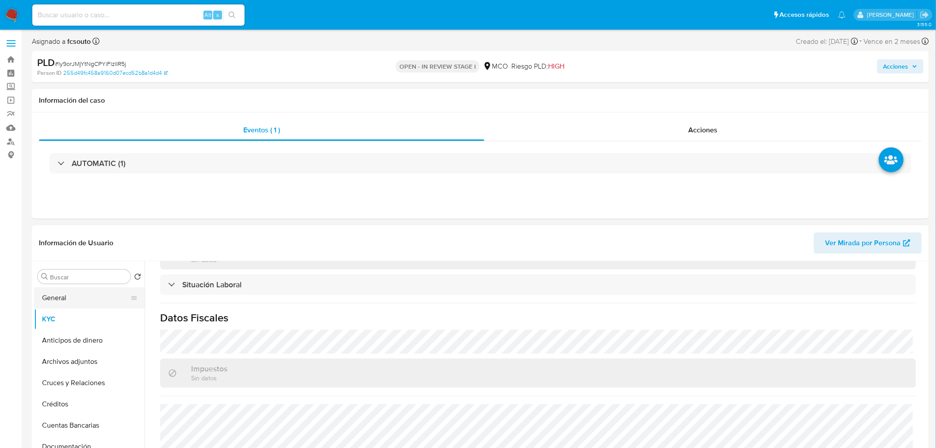
drag, startPoint x: 101, startPoint y: 300, endPoint x: 29, endPoint y: 296, distance: 72.2
click at [100, 300] on button "General" at bounding box center [89, 297] width 111 height 21
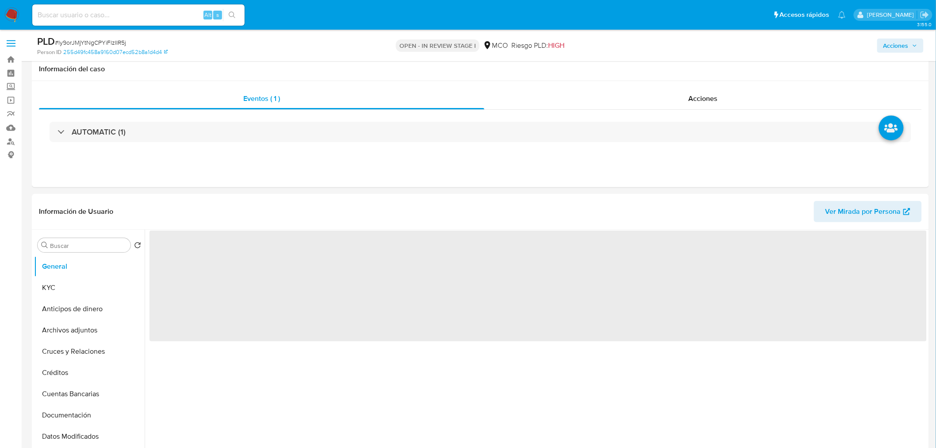
scroll to position [98, 0]
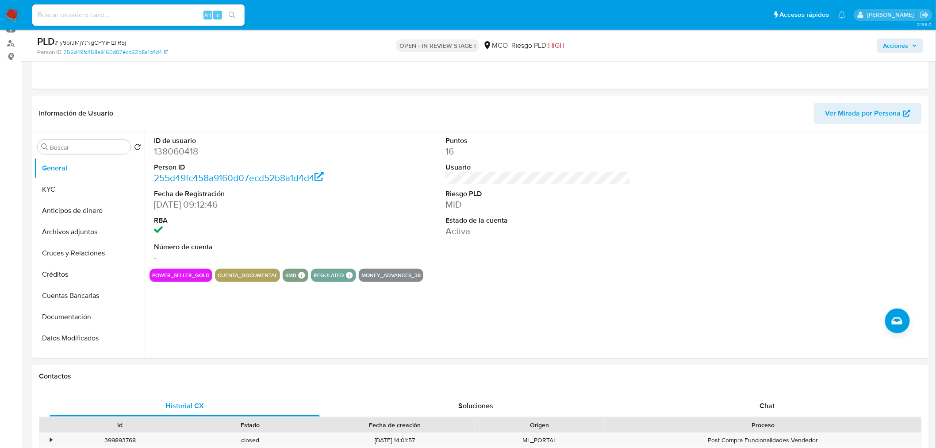
click at [901, 50] on span "Acciones" at bounding box center [896, 45] width 25 height 14
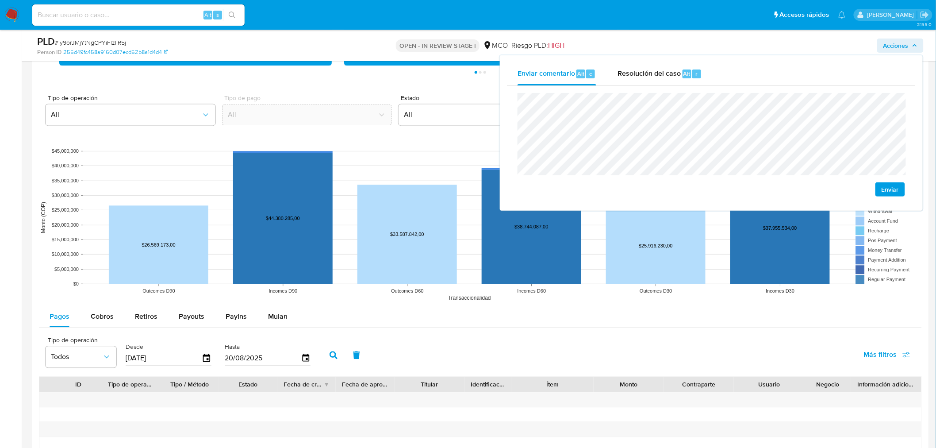
scroll to position [835, 0]
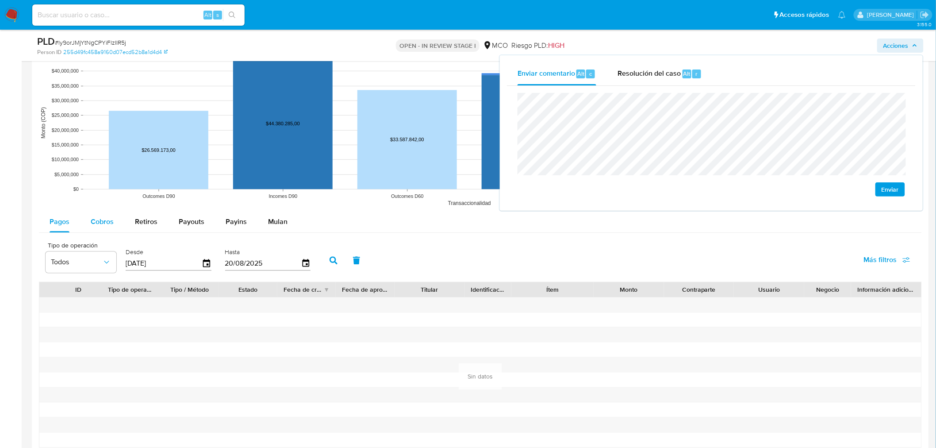
click at [110, 227] on div "Cobros" at bounding box center [102, 221] width 23 height 21
select select "10"
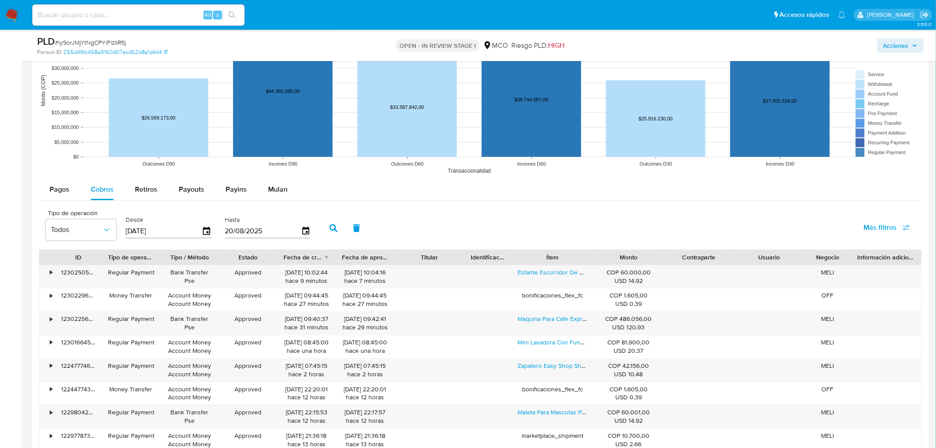
scroll to position [885, 0]
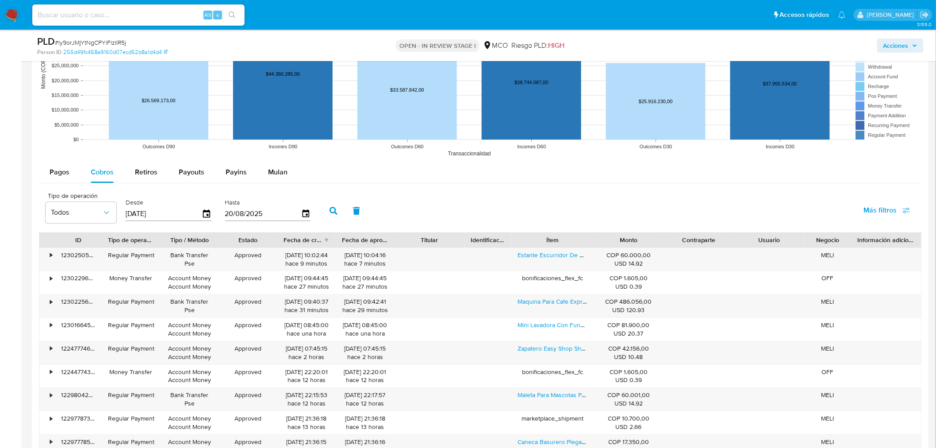
drag, startPoint x: 607, startPoint y: 239, endPoint x: 631, endPoint y: 243, distance: 24.3
click at [647, 243] on div "Monto" at bounding box center [629, 239] width 58 height 9
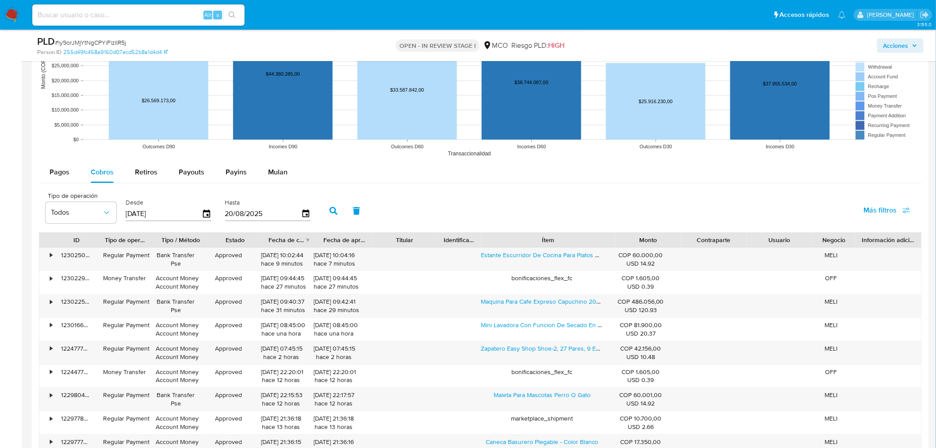
drag, startPoint x: 651, startPoint y: 241, endPoint x: 718, endPoint y: 245, distance: 66.9
click at [718, 245] on div "ID Tipo de operación Tipo / Método Estado Fecha de creación Fecha de aprobación…" at bounding box center [480, 239] width 882 height 15
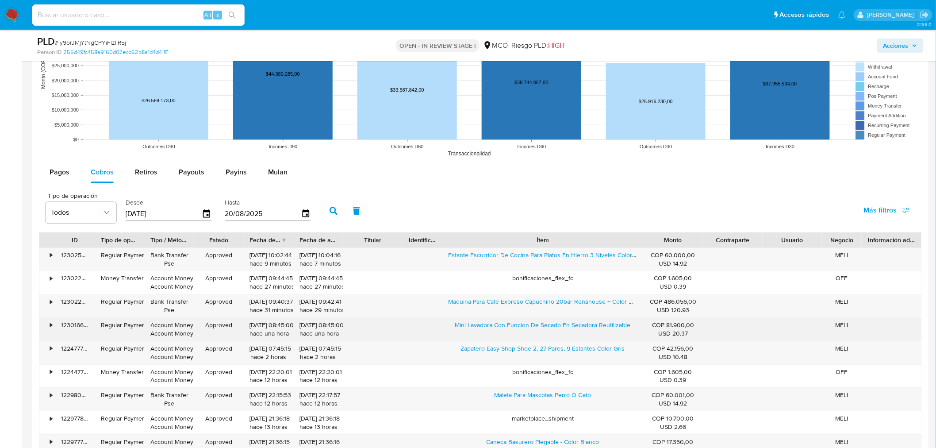
drag, startPoint x: 450, startPoint y: 332, endPoint x: 560, endPoint y: 333, distance: 110.2
click at [560, 333] on div "Mini Lavadora Con Funcion De Secado En Secadora Reutilizable" at bounding box center [543, 329] width 201 height 23
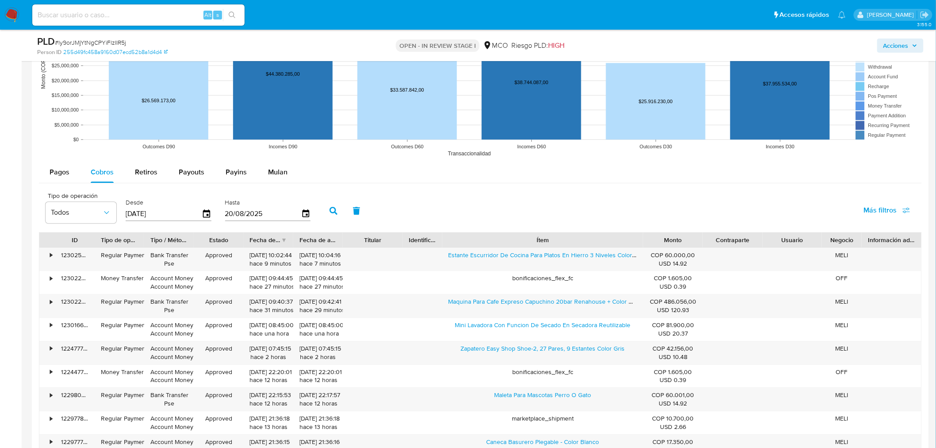
click at [890, 43] on span "Acciones" at bounding box center [896, 45] width 25 height 14
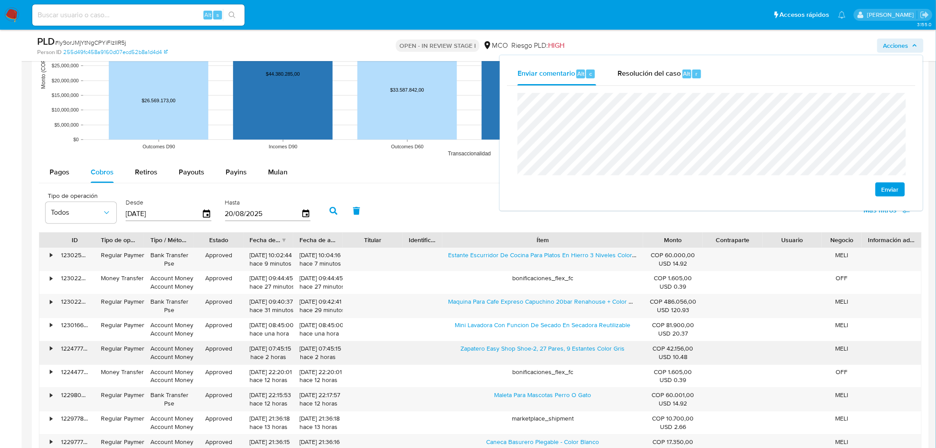
drag, startPoint x: 459, startPoint y: 349, endPoint x: 516, endPoint y: 360, distance: 58.7
click at [516, 360] on div "Zapatero Easy Shop Shoe-2, 27 Pares, 9 Estantes Color Gris" at bounding box center [543, 352] width 201 height 23
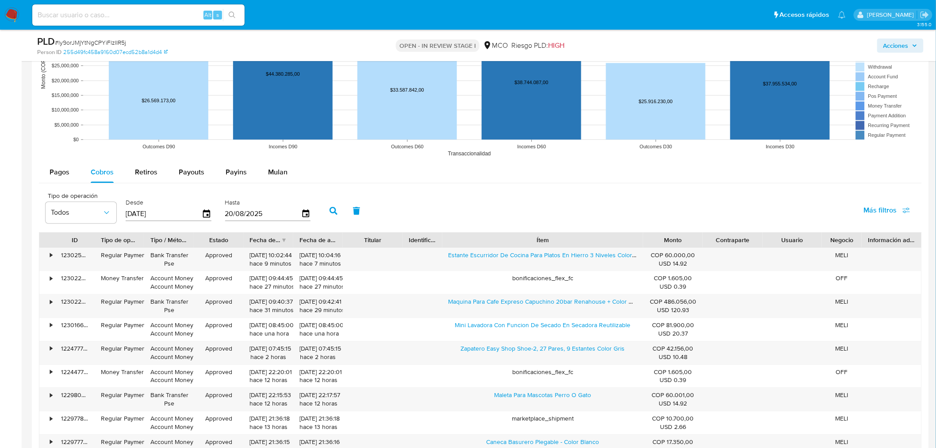
click at [886, 51] on span "Acciones" at bounding box center [896, 45] width 25 height 14
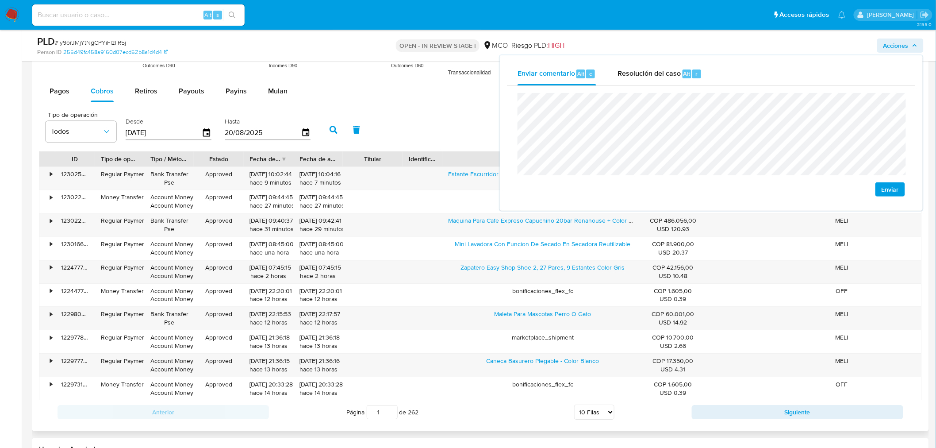
scroll to position [983, 0]
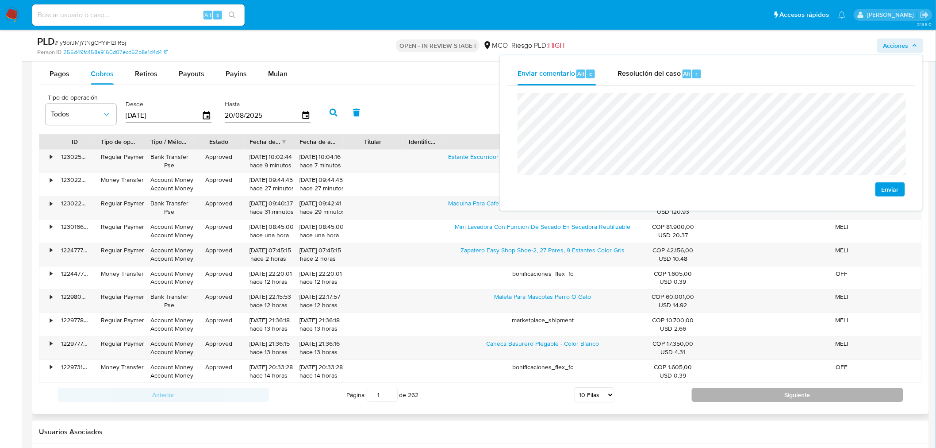
click at [733, 399] on button "Siguiente" at bounding box center [798, 395] width 212 height 14
type input "2"
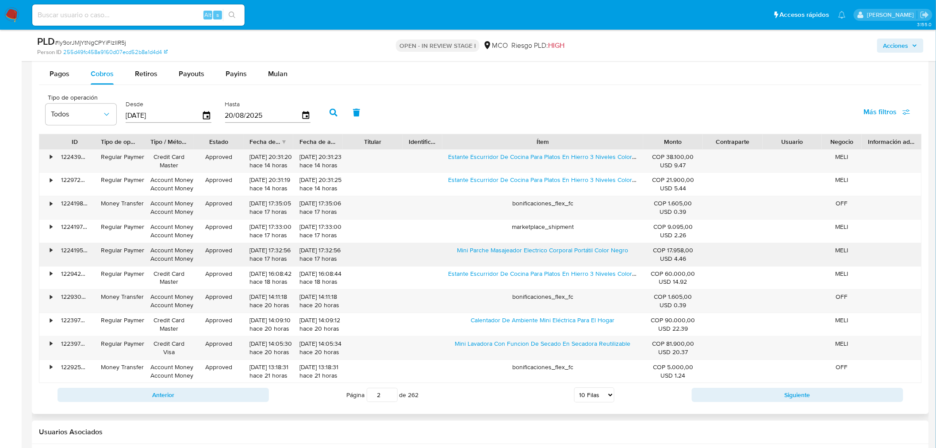
click at [453, 257] on div "Mini Parche Masajeador Electrico Corporal Portátil Color Negro" at bounding box center [543, 254] width 201 height 23
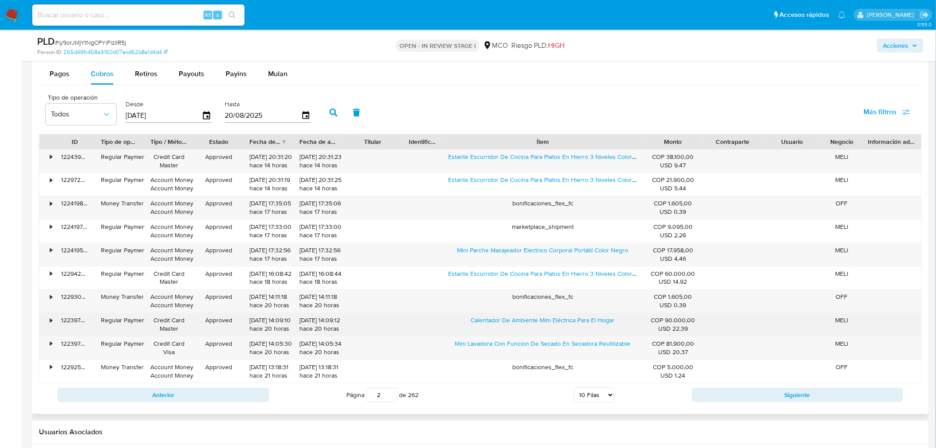
drag, startPoint x: 463, startPoint y: 324, endPoint x: 576, endPoint y: 328, distance: 113.4
click at [576, 328] on div "Calentador De Ambiente Mini Eléctrica Para El Hogar" at bounding box center [543, 324] width 201 height 23
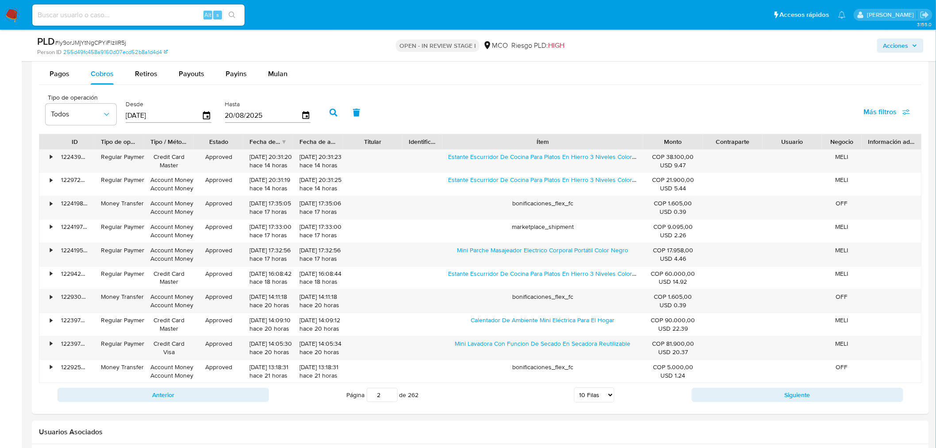
click at [896, 45] on span "Acciones" at bounding box center [896, 45] width 25 height 14
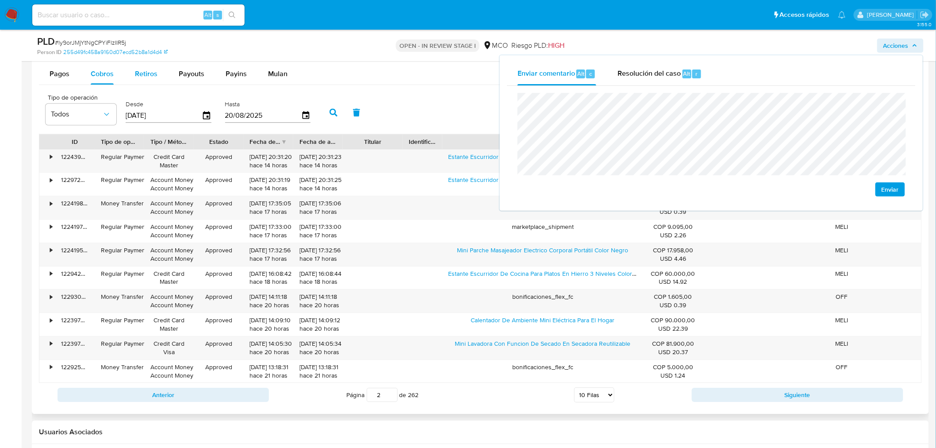
click at [136, 77] on span "Retiros" at bounding box center [146, 74] width 23 height 10
select select "10"
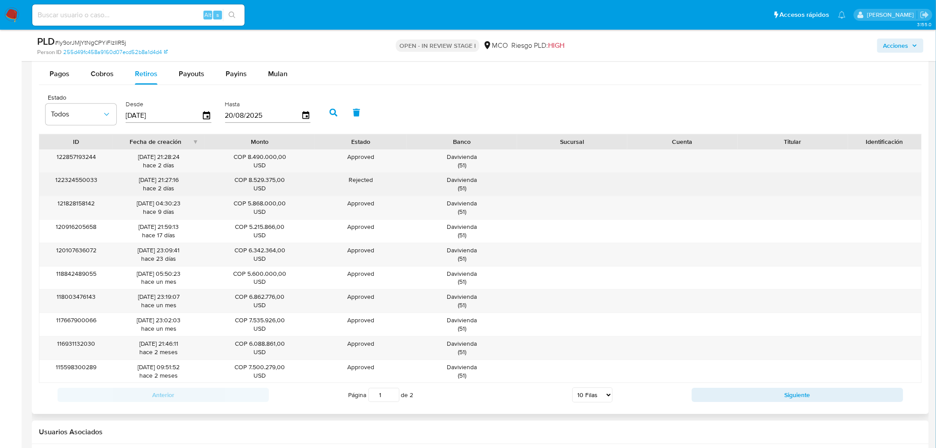
click at [468, 179] on div "Davivienda ( 51 )" at bounding box center [462, 184] width 98 height 17
click at [468, 178] on div "Davivienda ( 51 )" at bounding box center [462, 184] width 98 height 17
click at [470, 182] on div "Davivienda ( 51 )" at bounding box center [462, 184] width 98 height 17
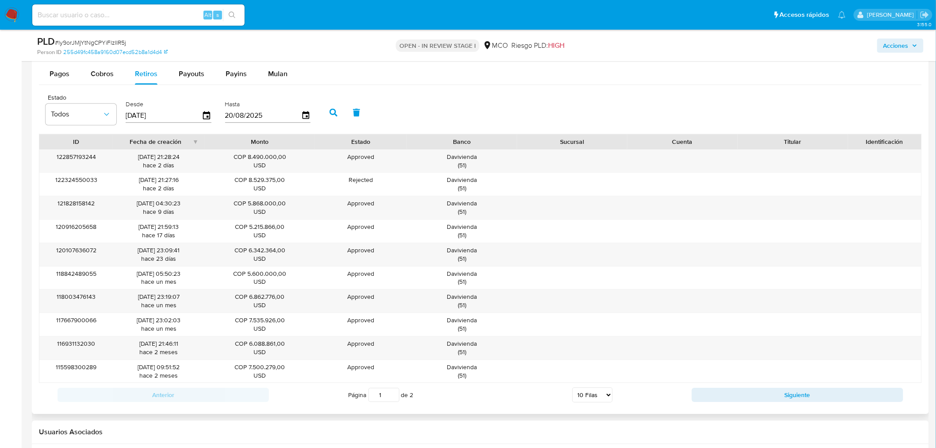
drag, startPoint x: 789, startPoint y: 399, endPoint x: 829, endPoint y: 279, distance: 125.9
click at [789, 399] on button "Siguiente" at bounding box center [798, 395] width 212 height 14
type input "2"
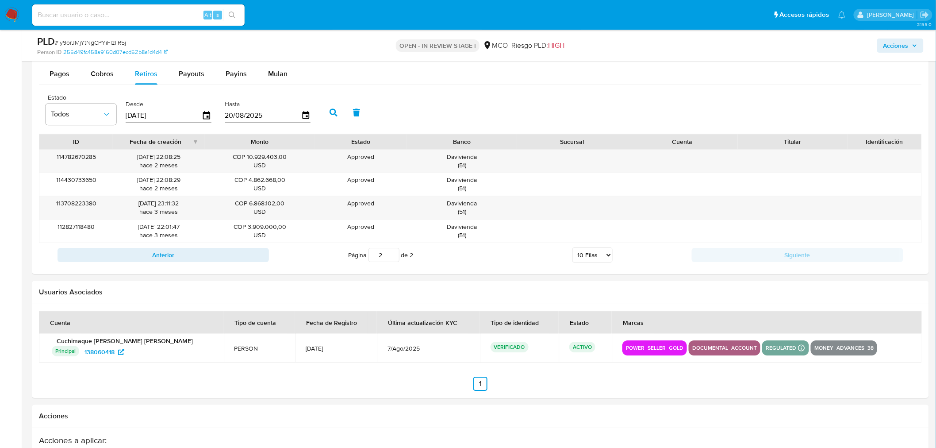
click at [901, 54] on div "Acciones" at bounding box center [777, 45] width 293 height 21
click at [894, 45] on span "Acciones" at bounding box center [896, 45] width 25 height 14
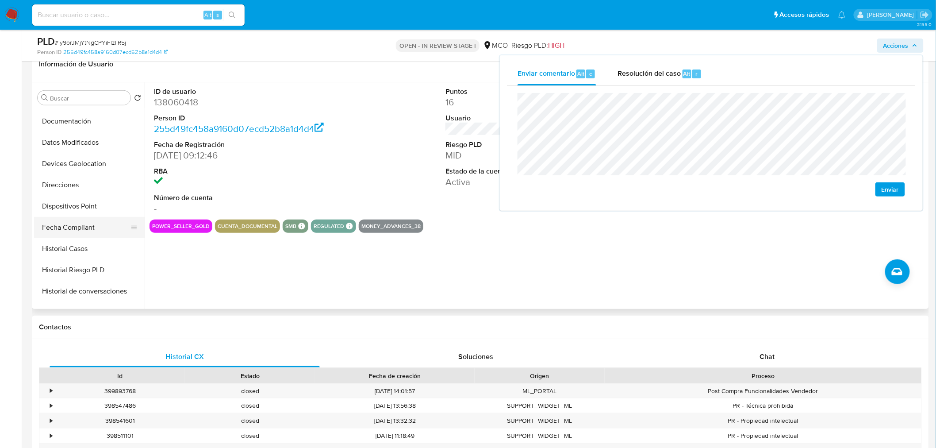
scroll to position [147, 0]
click at [94, 246] on button "Historial Casos" at bounding box center [86, 248] width 104 height 21
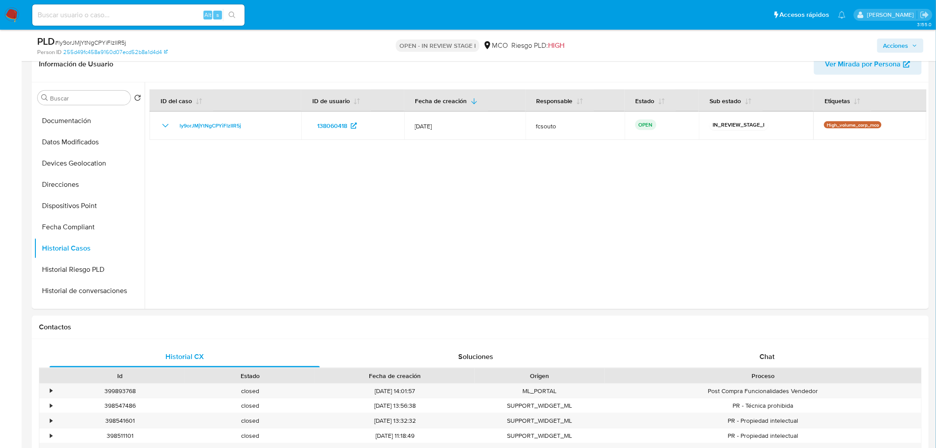
drag, startPoint x: 898, startPoint y: 43, endPoint x: 833, endPoint y: 53, distance: 65.8
click at [893, 44] on span "Acciones" at bounding box center [896, 45] width 25 height 14
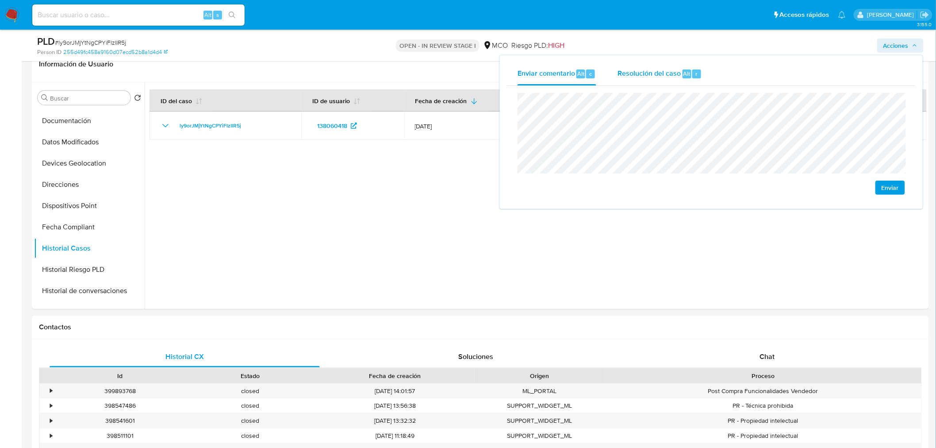
click at [652, 81] on div "Resolución del caso Alt r" at bounding box center [660, 73] width 85 height 23
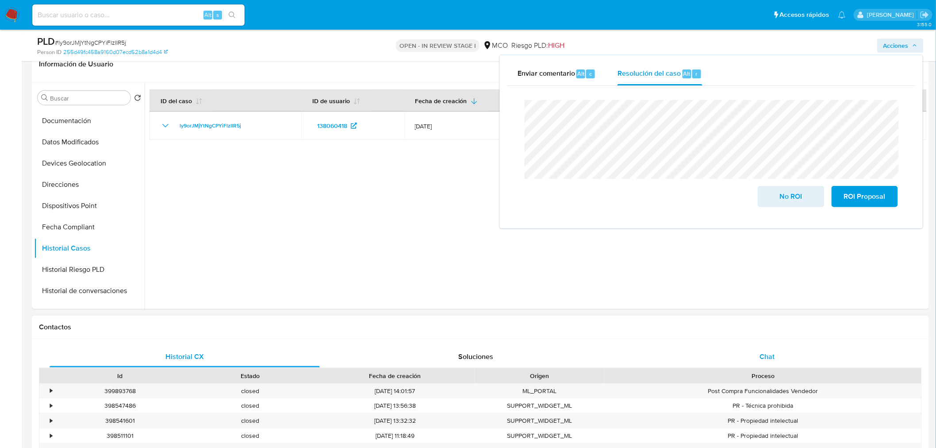
click at [784, 349] on div "Chat" at bounding box center [767, 356] width 270 height 21
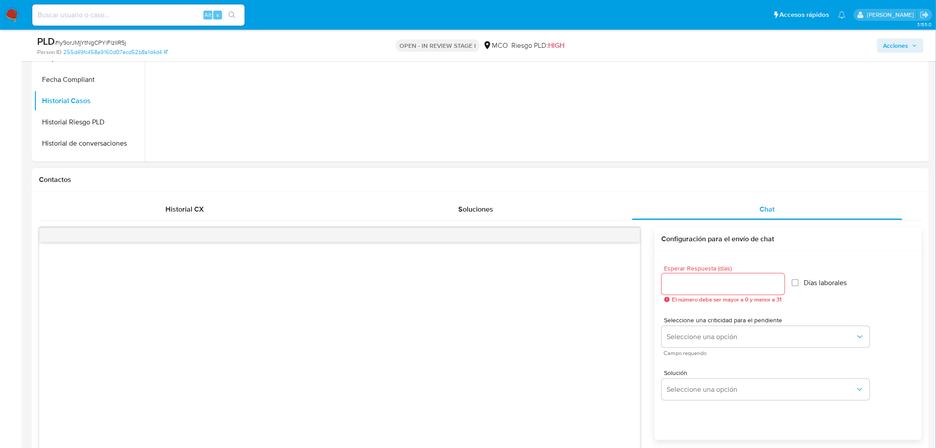
scroll to position [0, 0]
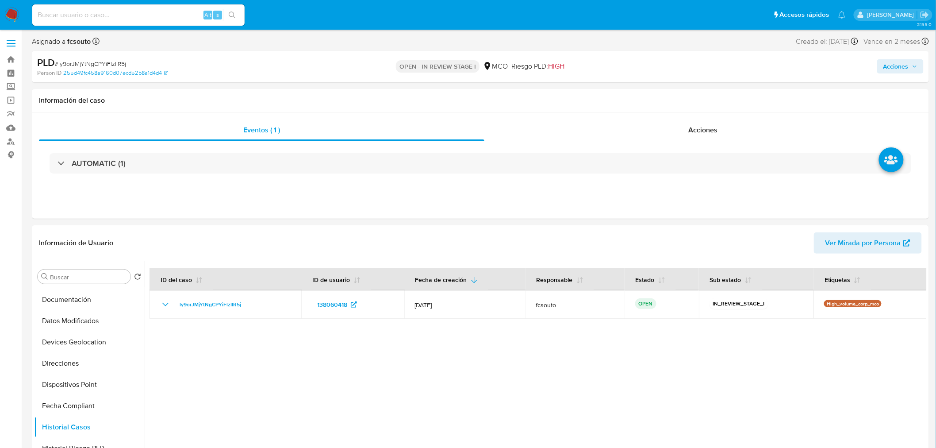
click at [900, 68] on span "Acciones" at bounding box center [896, 66] width 25 height 14
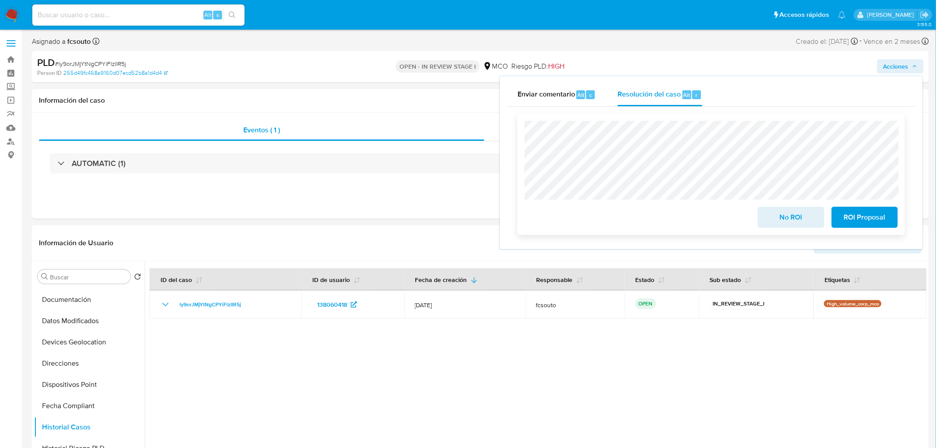
click at [802, 215] on span "No ROI" at bounding box center [791, 217] width 43 height 19
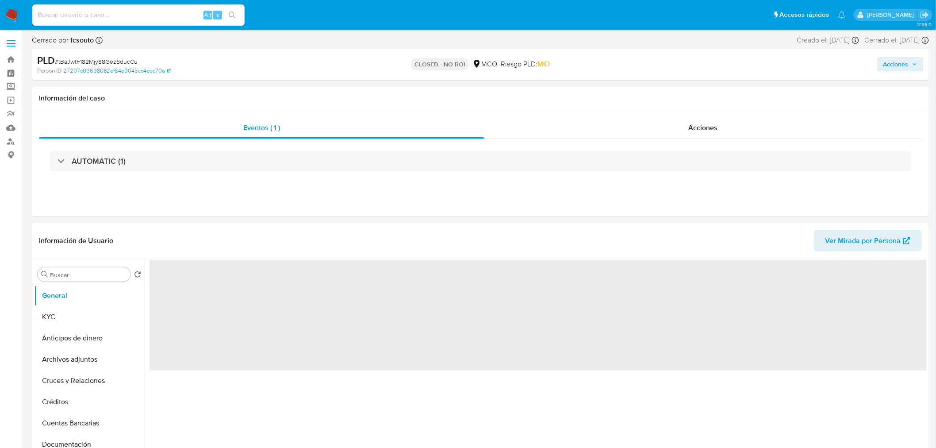
click at [897, 68] on span "Acciones" at bounding box center [896, 64] width 25 height 14
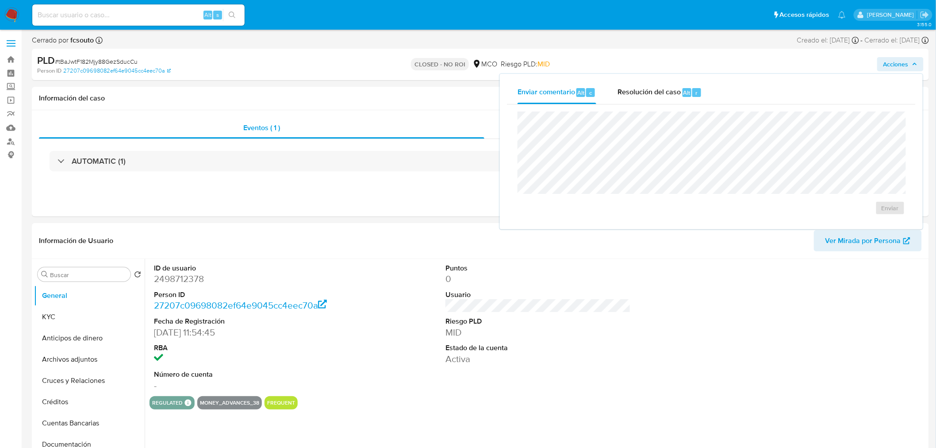
drag, startPoint x: 654, startPoint y: 98, endPoint x: 618, endPoint y: 104, distance: 35.9
click at [651, 100] on div "Resolución del caso Alt r" at bounding box center [660, 92] width 85 height 23
select select "10"
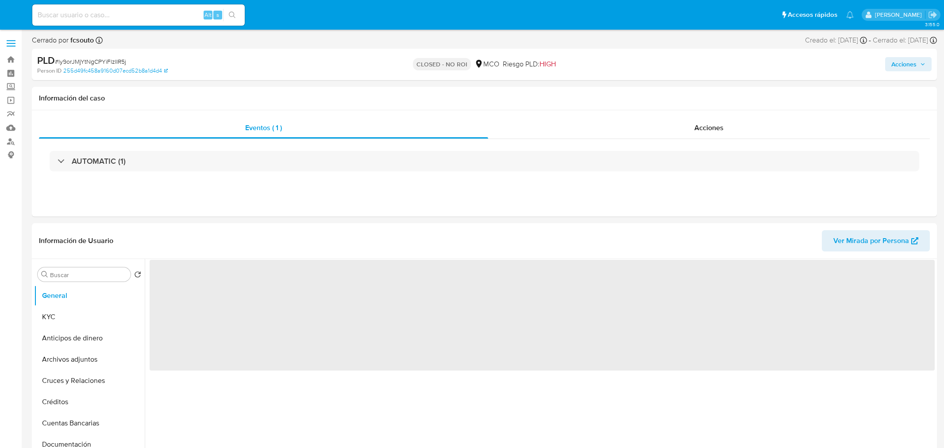
select select "10"
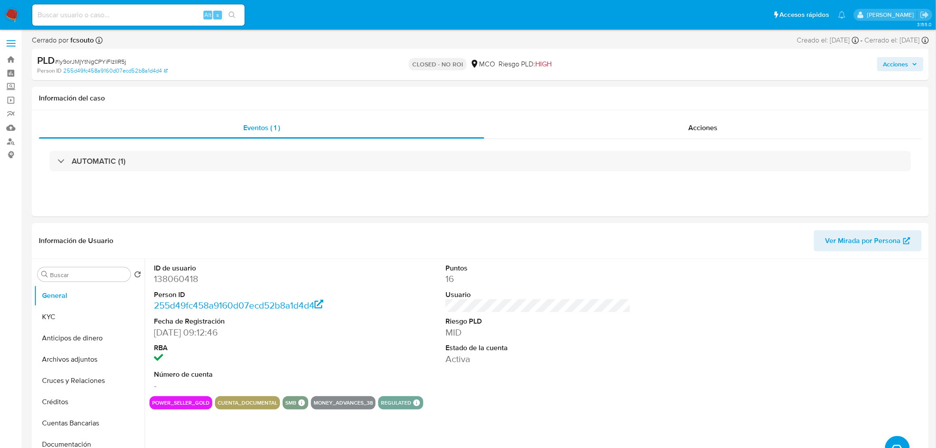
click at [901, 60] on span "Acciones" at bounding box center [896, 64] width 25 height 14
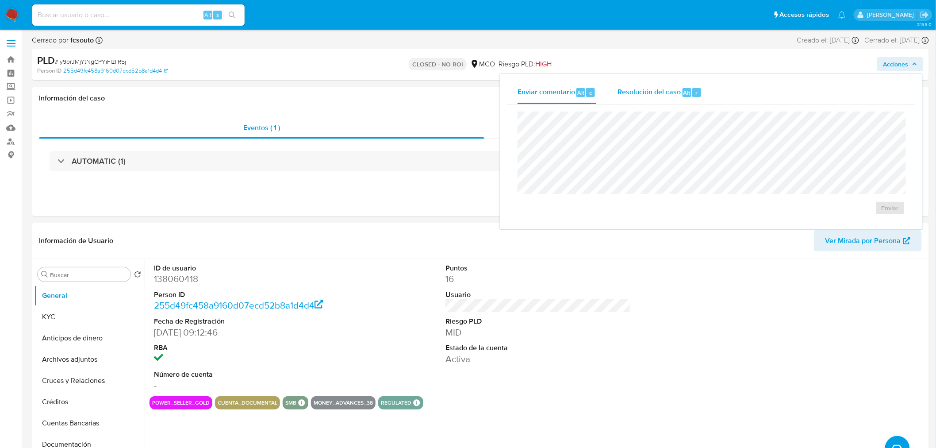
click at [674, 94] on span "Resolución del caso" at bounding box center [649, 92] width 63 height 10
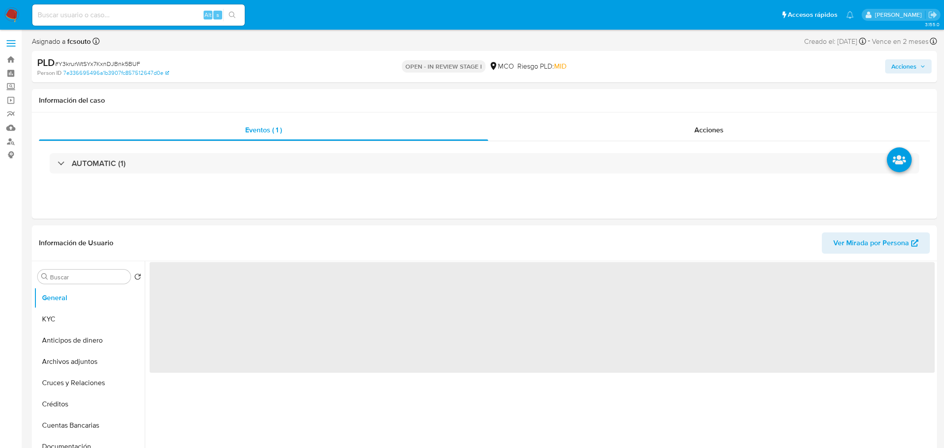
select select "10"
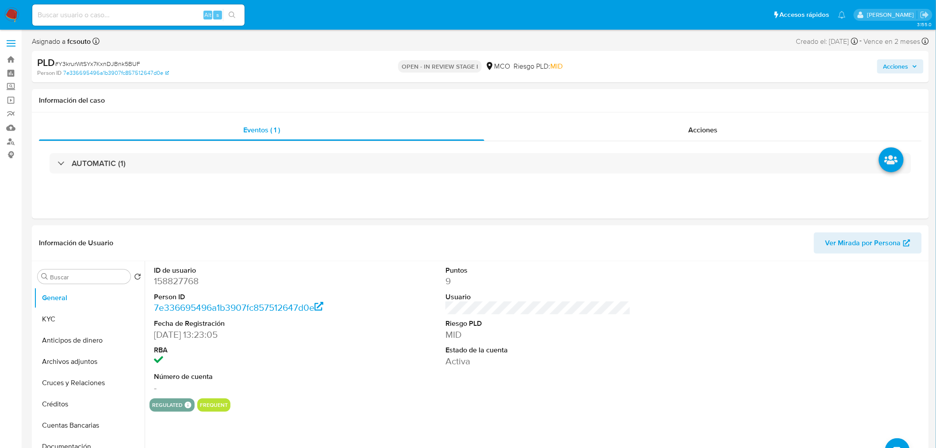
drag, startPoint x: 895, startPoint y: 66, endPoint x: 874, endPoint y: 67, distance: 20.8
click at [890, 67] on span "Acciones" at bounding box center [896, 66] width 25 height 14
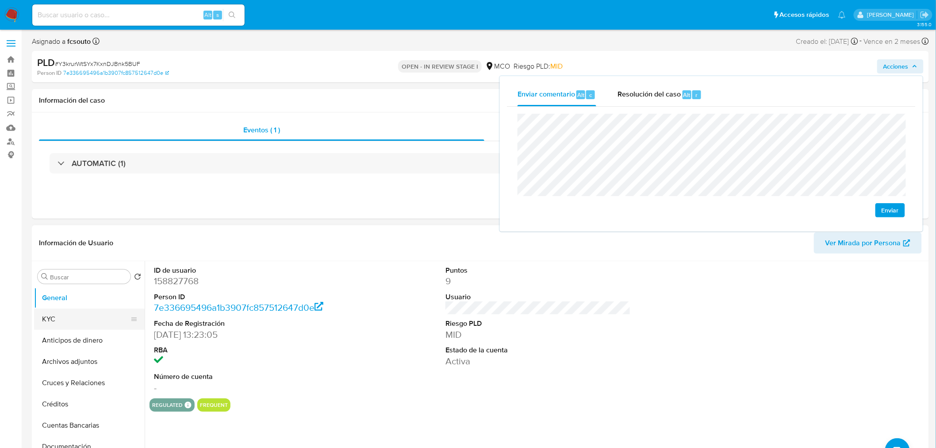
drag, startPoint x: 70, startPoint y: 316, endPoint x: 42, endPoint y: 310, distance: 28.5
click at [65, 316] on button "KYC" at bounding box center [86, 318] width 104 height 21
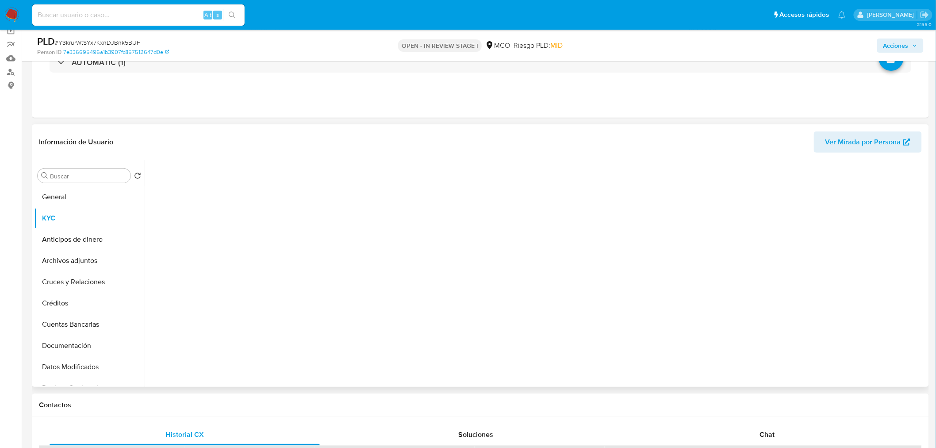
scroll to position [98, 0]
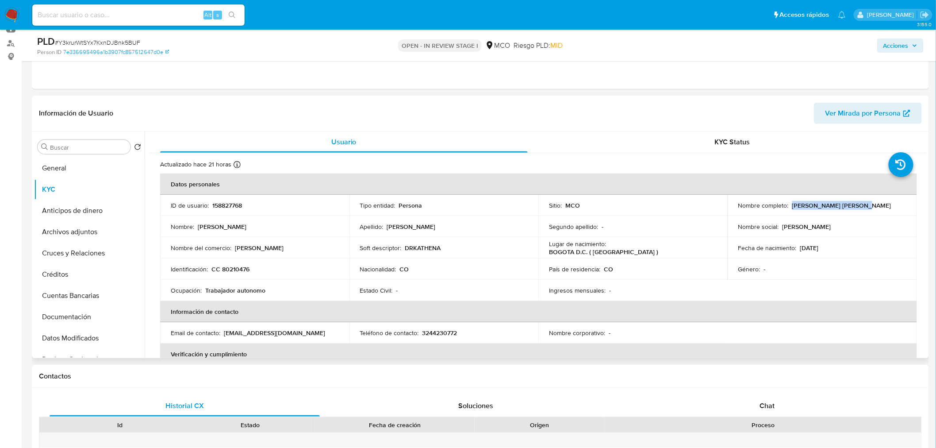
drag, startPoint x: 790, startPoint y: 204, endPoint x: 854, endPoint y: 208, distance: 63.8
click at [854, 208] on div "Nombre completo : [PERSON_NAME] [PERSON_NAME]" at bounding box center [823, 205] width 168 height 8
copy p "[PERSON_NAME] [PERSON_NAME]"
drag, startPoint x: 904, startPoint y: 50, endPoint x: 829, endPoint y: 82, distance: 81.7
click at [901, 52] on div "Acciones" at bounding box center [777, 45] width 293 height 21
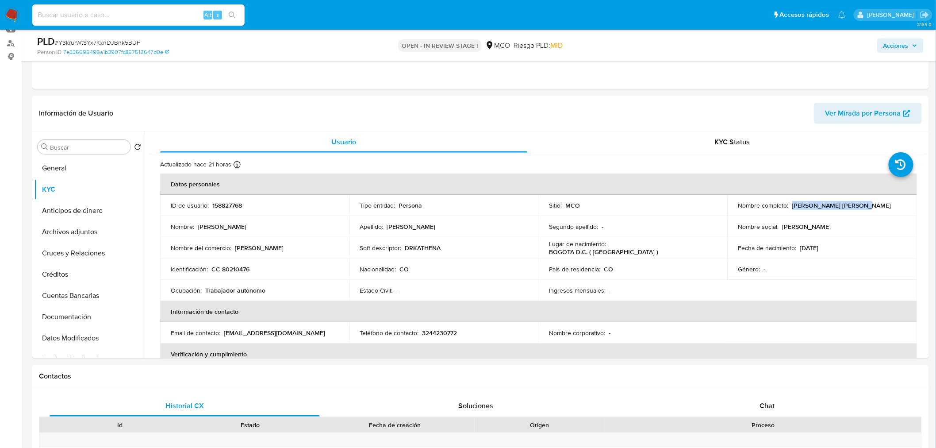
drag, startPoint x: 905, startPoint y: 45, endPoint x: 863, endPoint y: 49, distance: 42.3
click at [905, 45] on span "Acciones" at bounding box center [896, 45] width 25 height 14
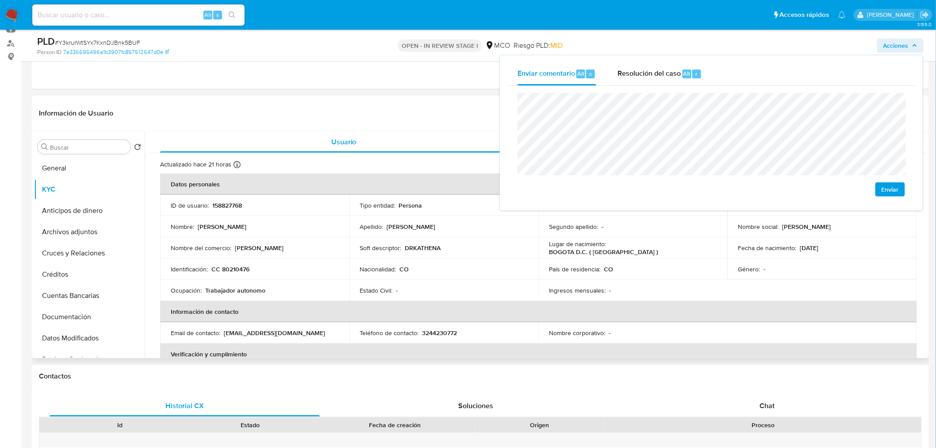
click at [232, 269] on p "CC 80210476" at bounding box center [231, 269] width 38 height 8
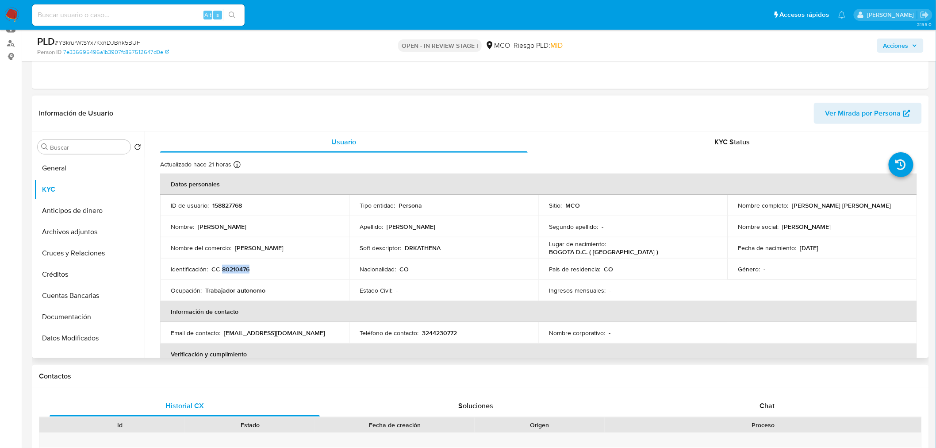
click at [232, 269] on p "CC 80210476" at bounding box center [231, 269] width 38 height 8
copy p "80210476"
drag, startPoint x: 910, startPoint y: 47, endPoint x: 735, endPoint y: 121, distance: 190.4
click at [898, 52] on div "Acciones" at bounding box center [777, 45] width 293 height 21
click at [909, 45] on span "Acciones" at bounding box center [896, 45] width 25 height 14
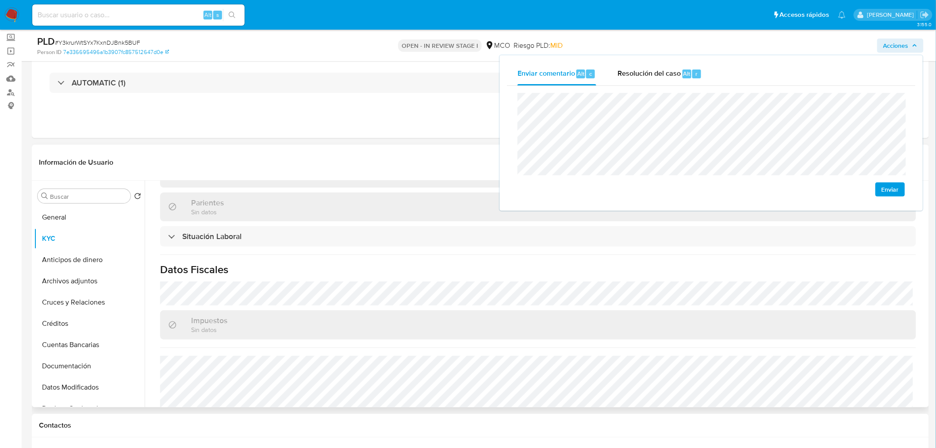
scroll to position [456, 0]
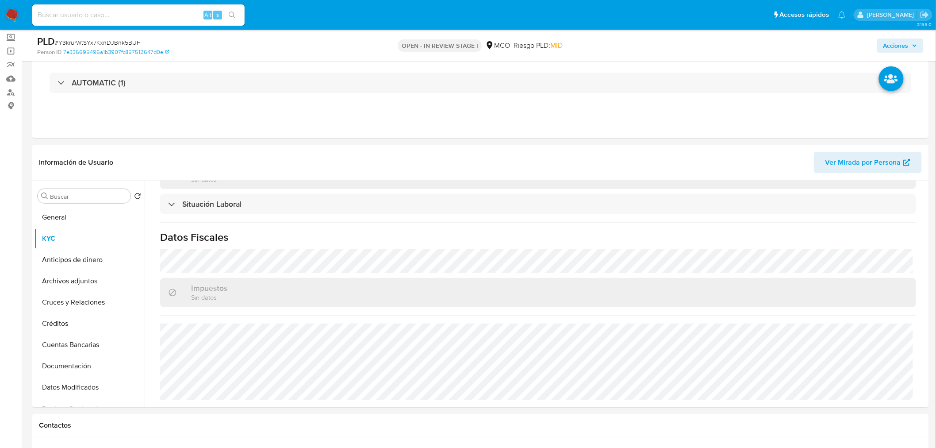
drag, startPoint x: 892, startPoint y: 46, endPoint x: 883, endPoint y: 51, distance: 10.3
click at [883, 51] on button "Acciones" at bounding box center [901, 45] width 46 height 14
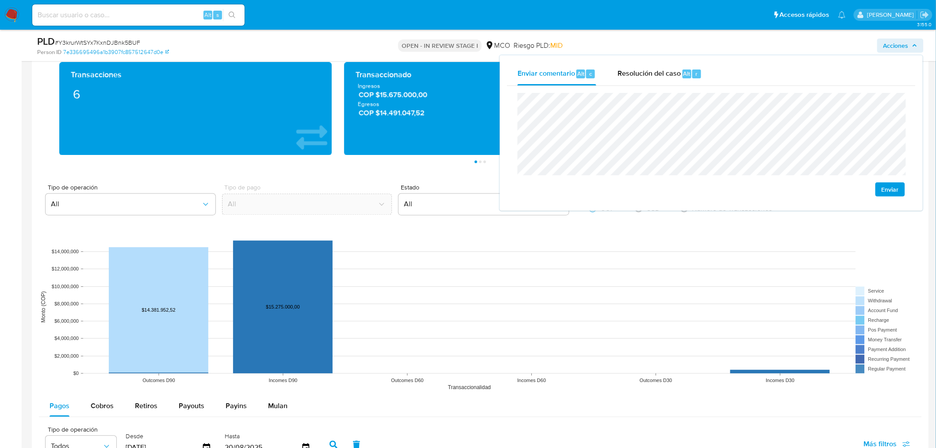
scroll to position [835, 0]
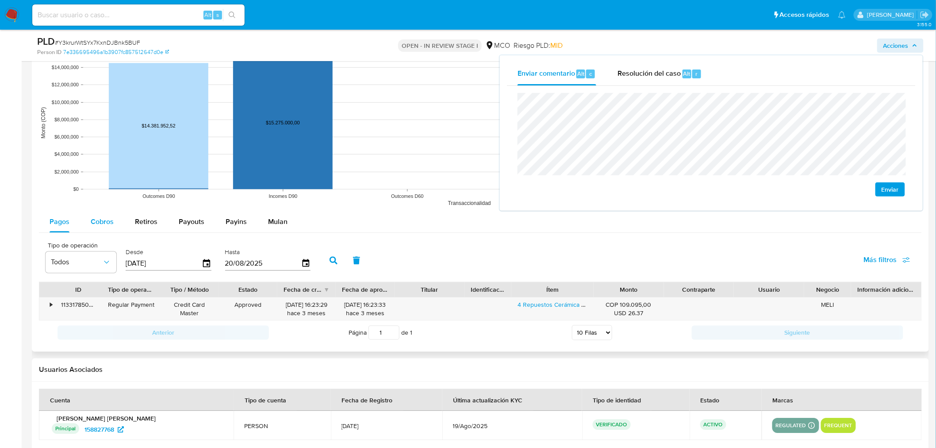
click at [83, 223] on button "Cobros" at bounding box center [102, 221] width 44 height 21
select select "10"
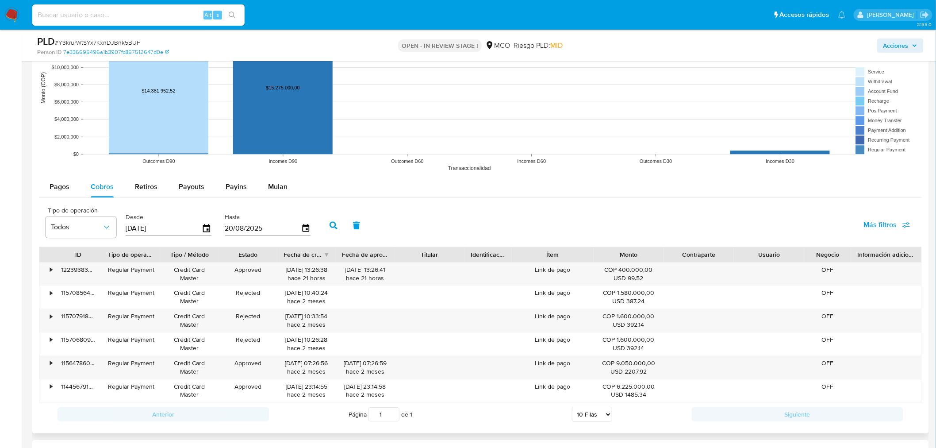
scroll to position [934, 0]
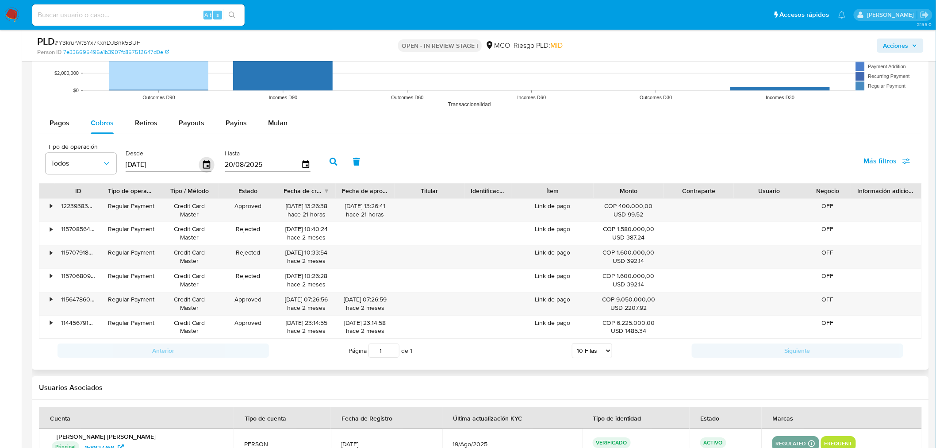
click at [208, 166] on icon "button" at bounding box center [206, 164] width 7 height 8
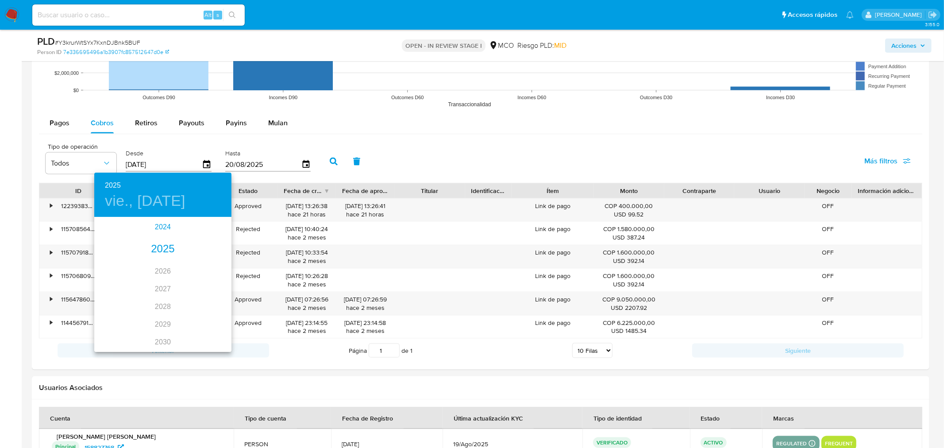
click at [158, 230] on div "2024" at bounding box center [162, 227] width 137 height 18
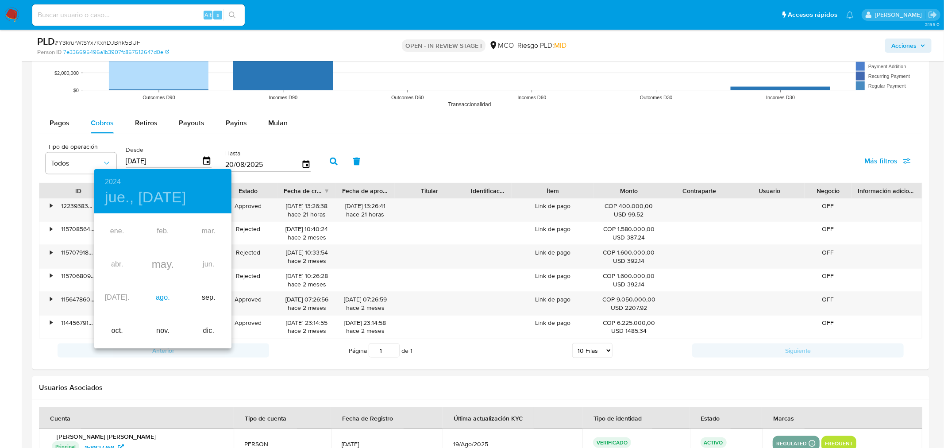
click at [167, 295] on div "ago." at bounding box center [163, 297] width 46 height 33
type input "23/08/2024"
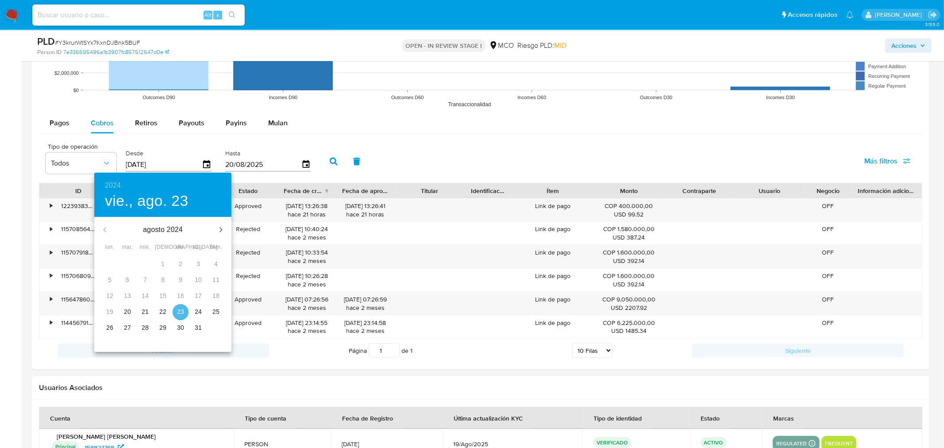
click at [183, 308] on p "23" at bounding box center [180, 311] width 7 height 9
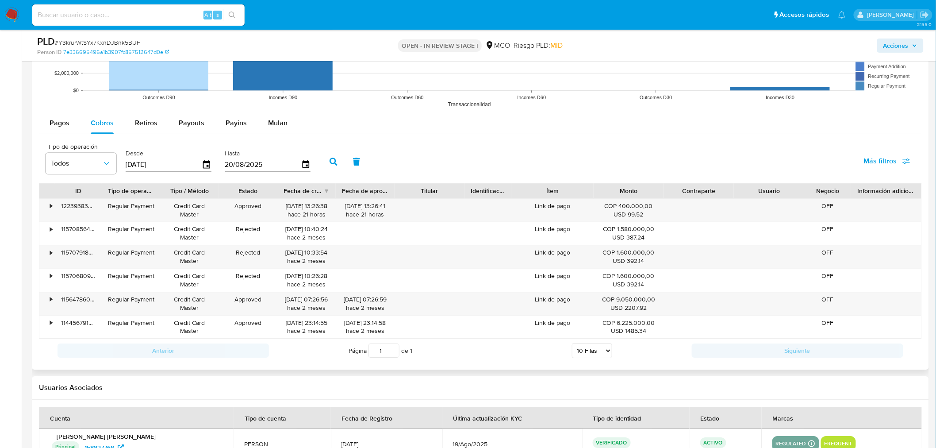
click at [337, 164] on button "button" at bounding box center [333, 161] width 23 height 21
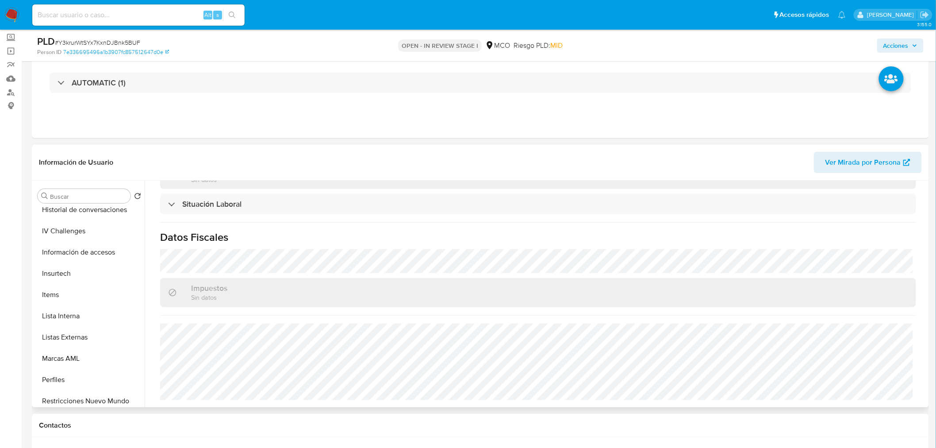
scroll to position [226, 0]
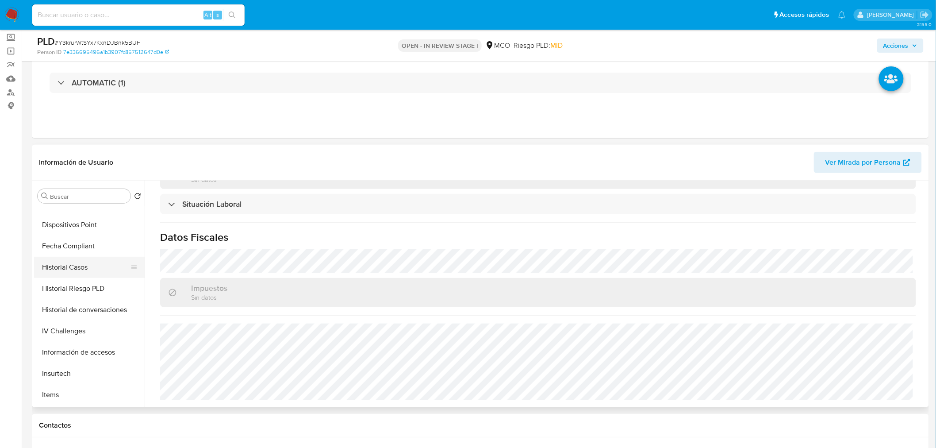
click at [87, 264] on button "Historial Casos" at bounding box center [86, 267] width 104 height 21
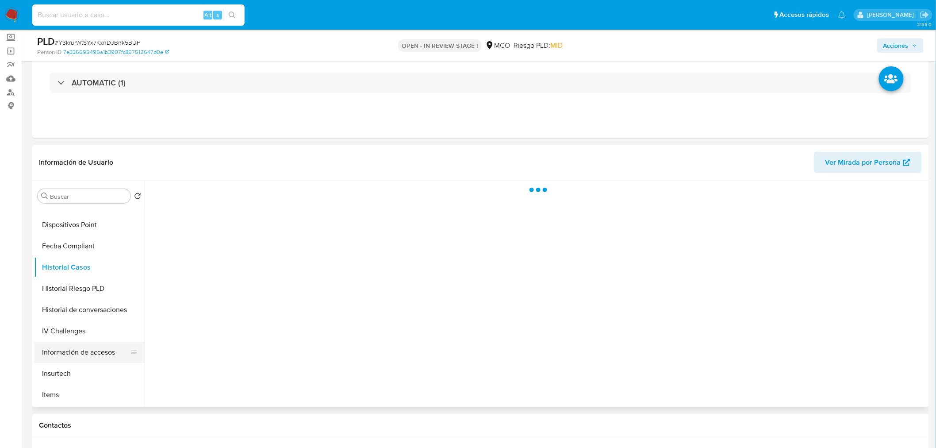
scroll to position [0, 0]
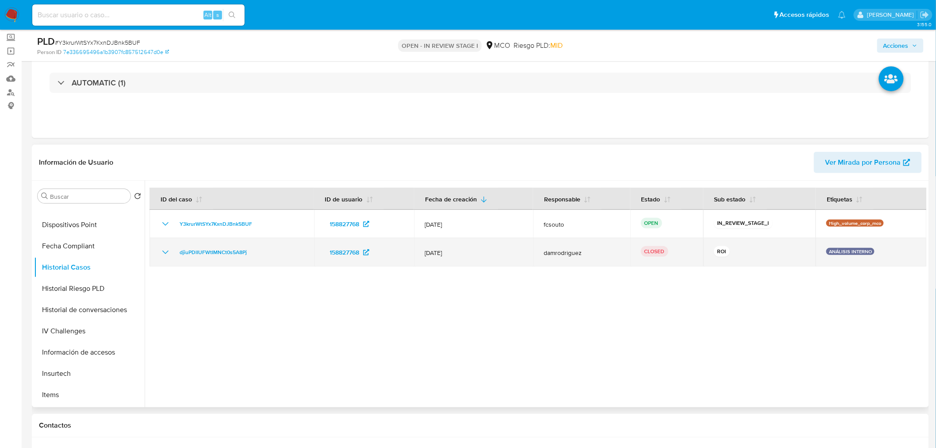
click at [166, 250] on icon "Mostrar/Ocultar" at bounding box center [165, 252] width 11 height 11
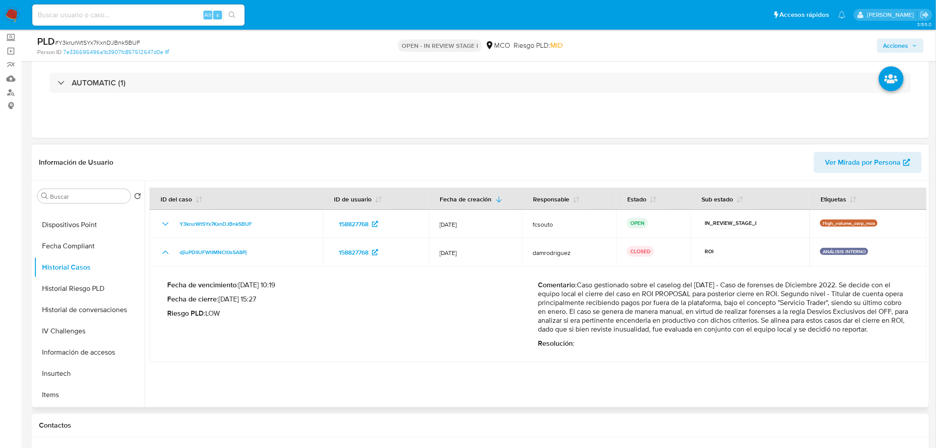
drag, startPoint x: 593, startPoint y: 313, endPoint x: 748, endPoint y: 322, distance: 155.2
click at [748, 322] on p "Comentario : Caso gestionado sobre el caselog del 10/03/2023 - Caso de forenses…" at bounding box center [724, 307] width 371 height 53
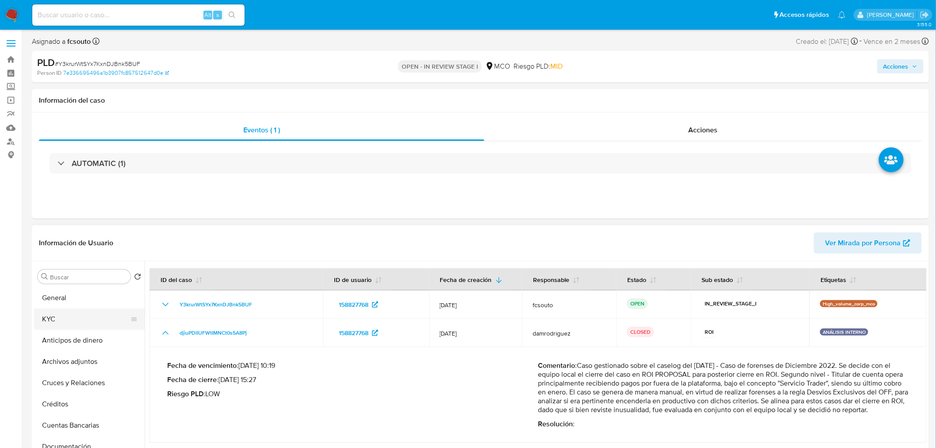
click at [81, 316] on button "KYC" at bounding box center [86, 318] width 104 height 21
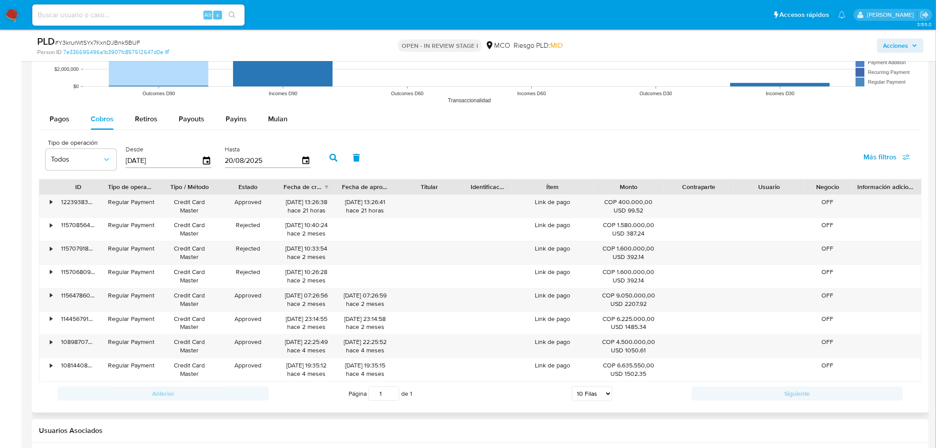
scroll to position [983, 0]
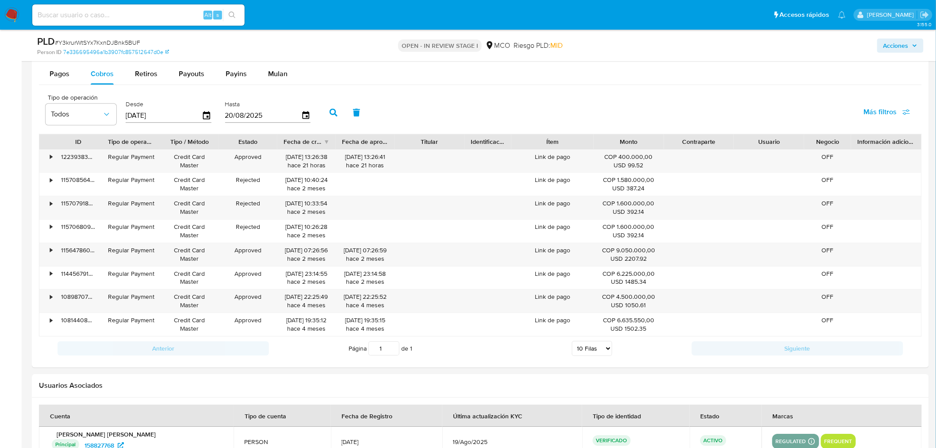
click at [896, 41] on span "Acciones" at bounding box center [896, 45] width 25 height 14
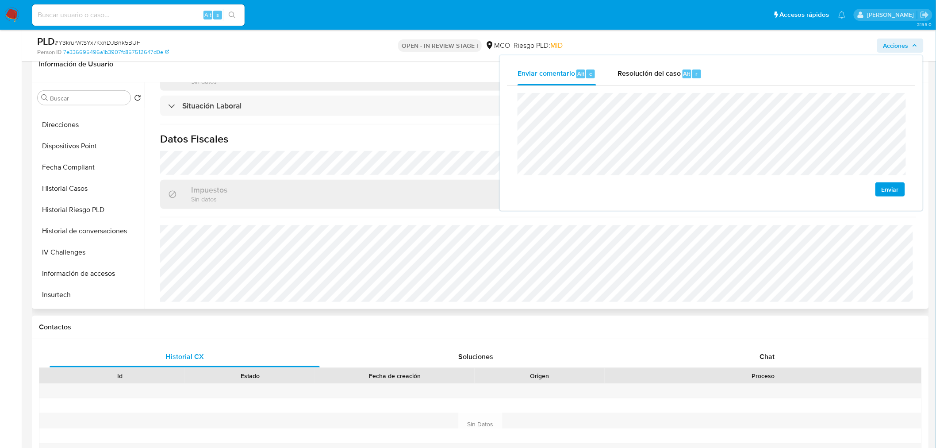
scroll to position [373, 0]
click at [82, 260] on button "Restricciones Nuevo Mundo" at bounding box center [86, 255] width 104 height 21
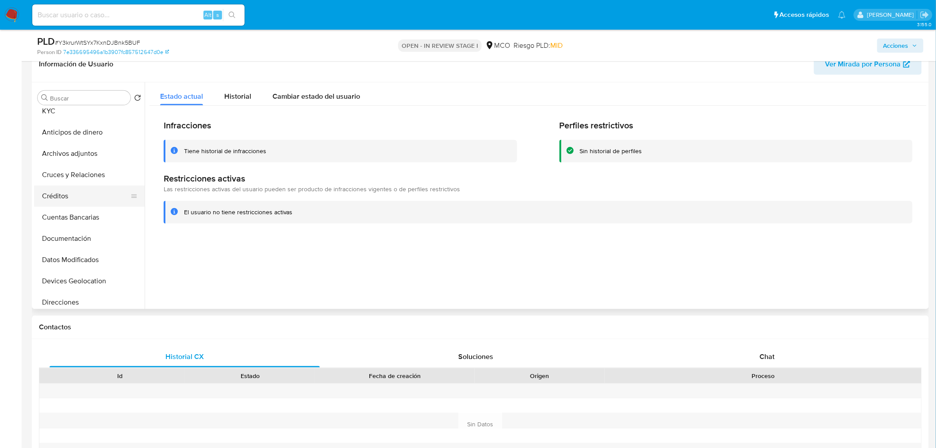
scroll to position [0, 0]
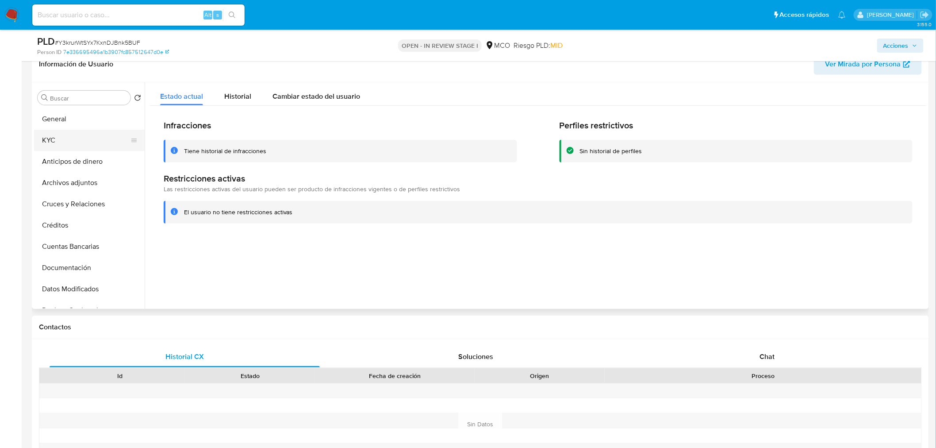
click at [61, 134] on button "KYC" at bounding box center [86, 140] width 104 height 21
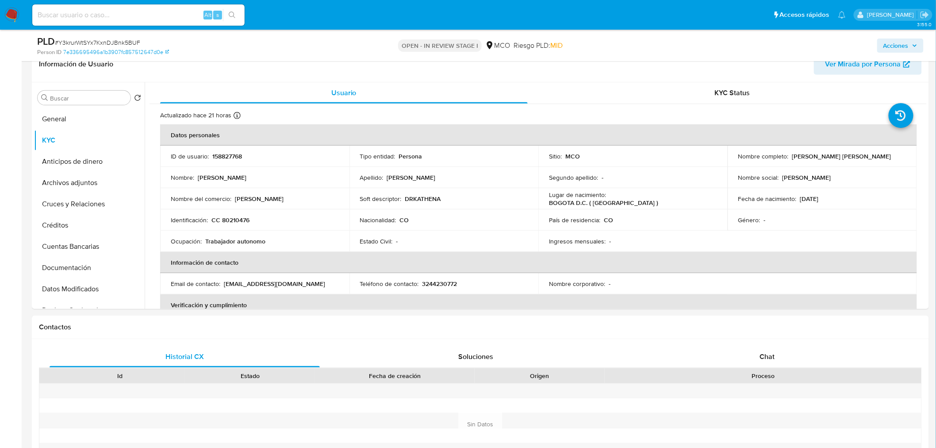
drag, startPoint x: 904, startPoint y: 42, endPoint x: 878, endPoint y: 51, distance: 28.3
click at [904, 42] on span "Acciones" at bounding box center [896, 45] width 25 height 14
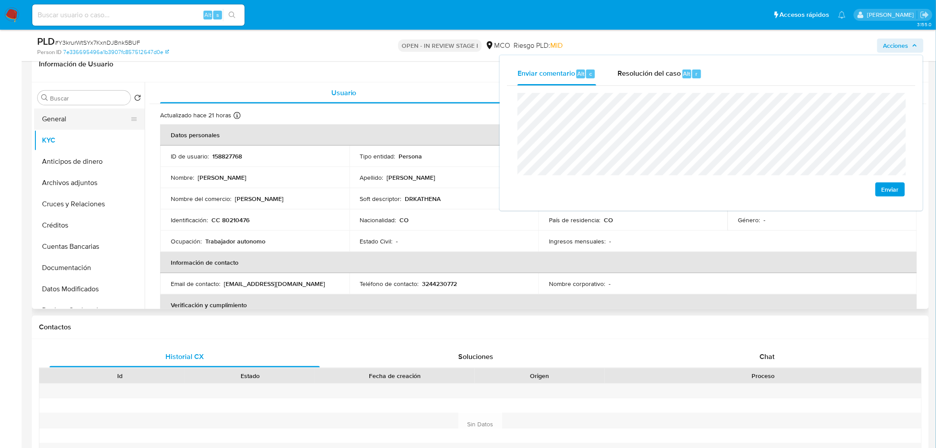
click at [62, 121] on button "General" at bounding box center [86, 118] width 104 height 21
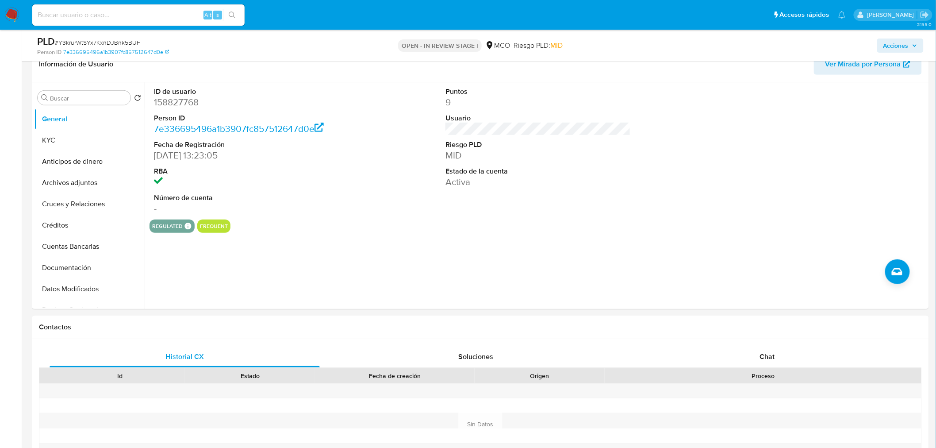
click at [917, 47] on icon "button" at bounding box center [914, 45] width 5 height 5
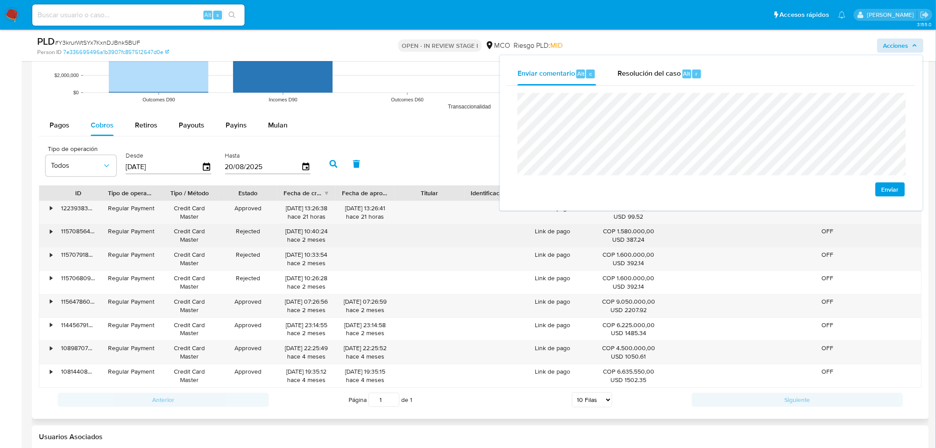
scroll to position [934, 0]
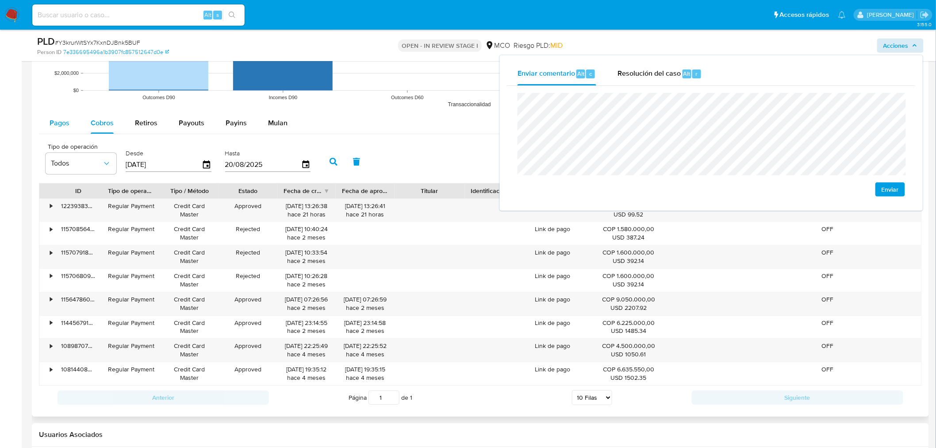
click at [50, 127] on button "Pagos" at bounding box center [59, 122] width 41 height 21
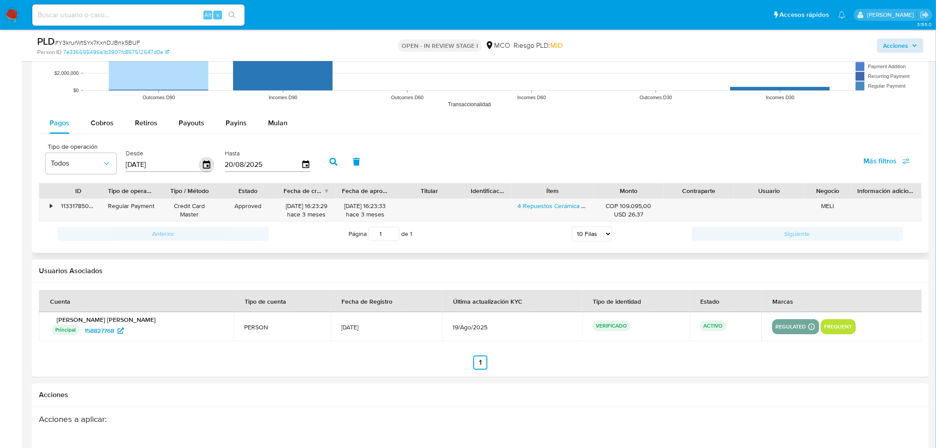
click at [207, 163] on icon "button" at bounding box center [206, 164] width 7 height 8
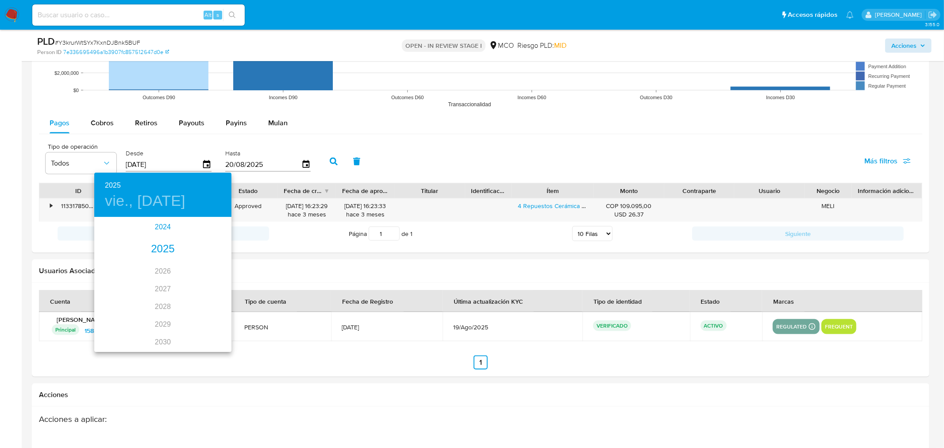
click at [159, 229] on div "2024" at bounding box center [162, 227] width 137 height 18
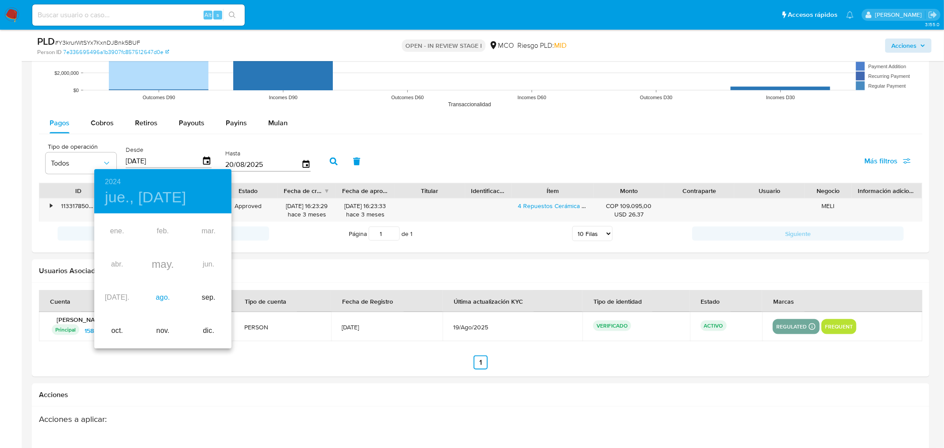
click at [162, 301] on div "ago." at bounding box center [163, 297] width 46 height 33
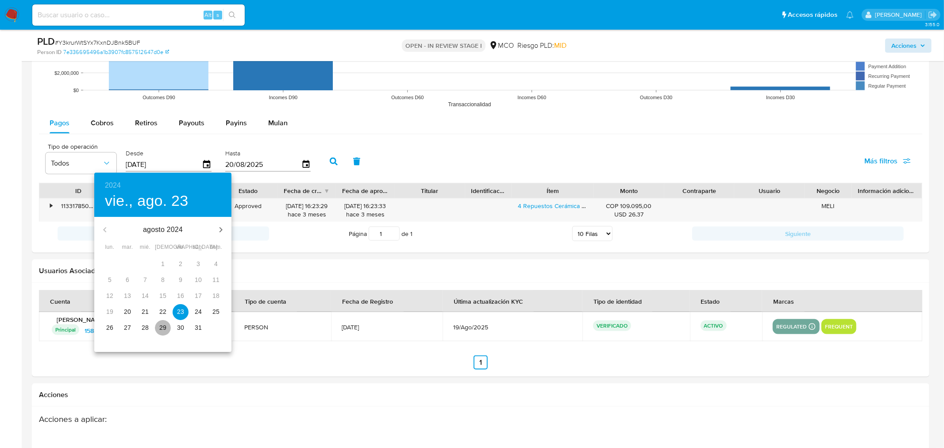
click at [165, 324] on p "29" at bounding box center [162, 327] width 7 height 9
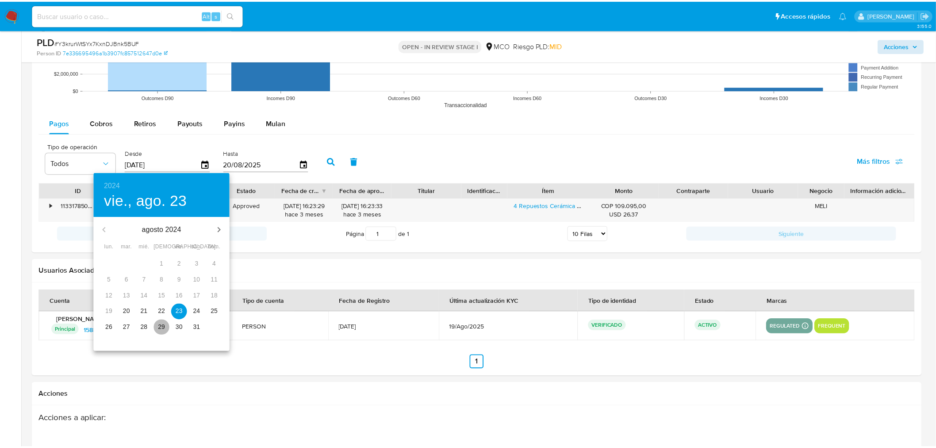
type input "29/08/2024"
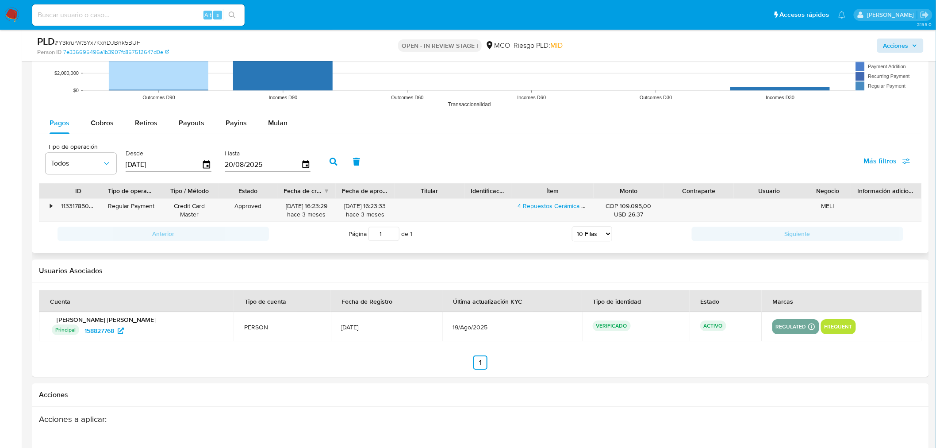
click at [330, 160] on icon "button" at bounding box center [334, 162] width 8 height 8
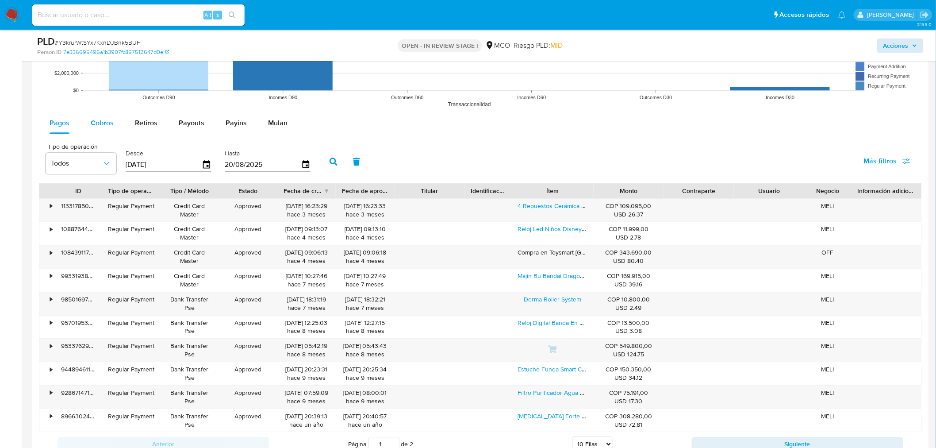
click at [96, 131] on div "Cobros" at bounding box center [102, 122] width 23 height 21
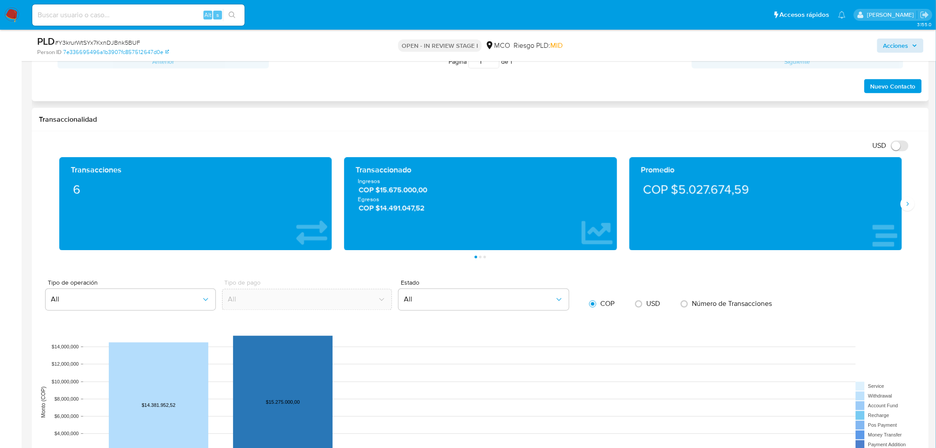
scroll to position [344, 0]
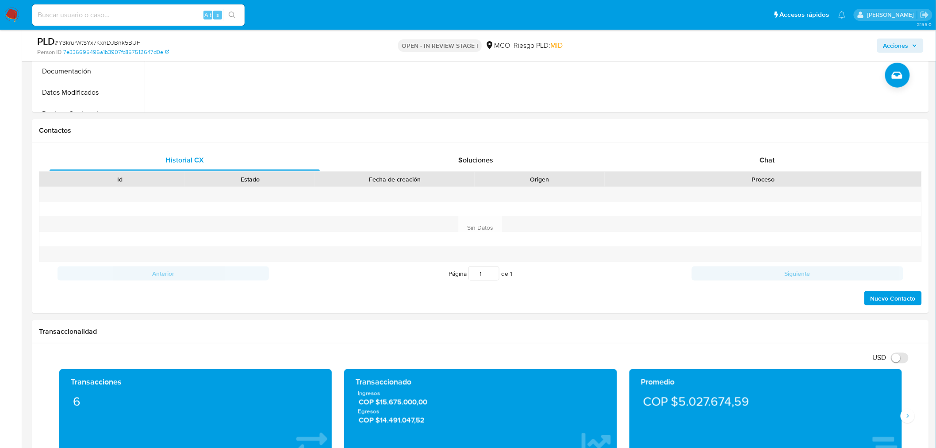
click at [897, 43] on span "Acciones" at bounding box center [896, 45] width 25 height 14
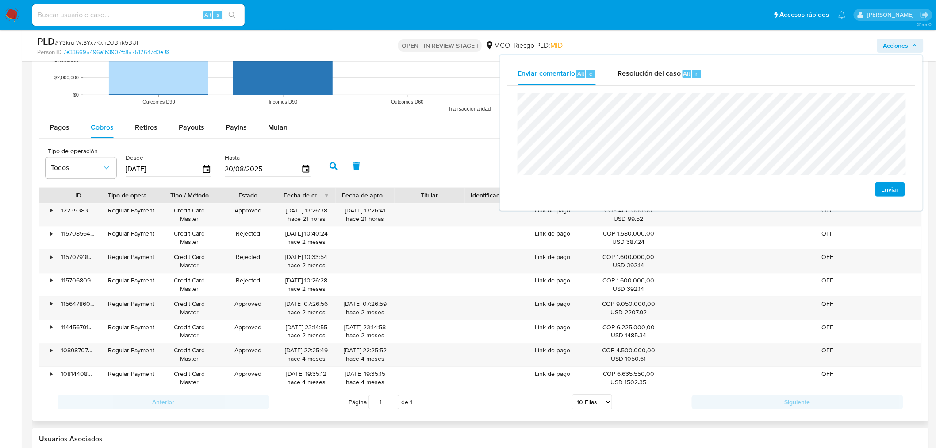
scroll to position [934, 0]
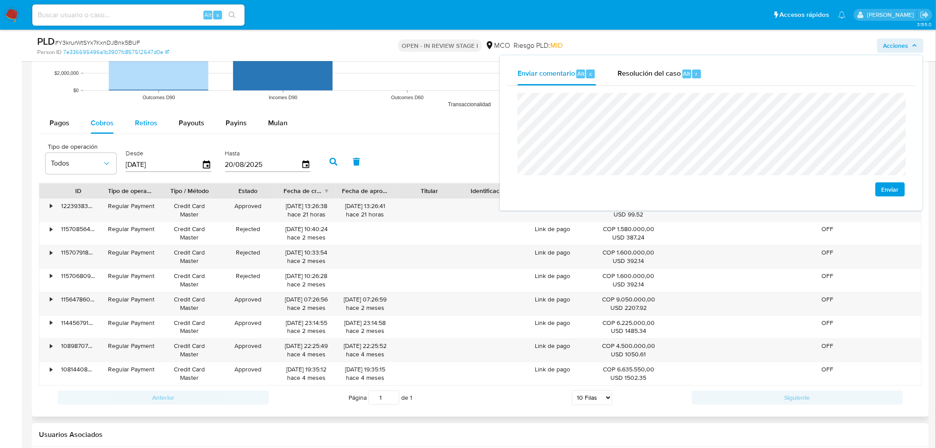
click at [139, 122] on span "Retiros" at bounding box center [146, 123] width 23 height 10
select select "10"
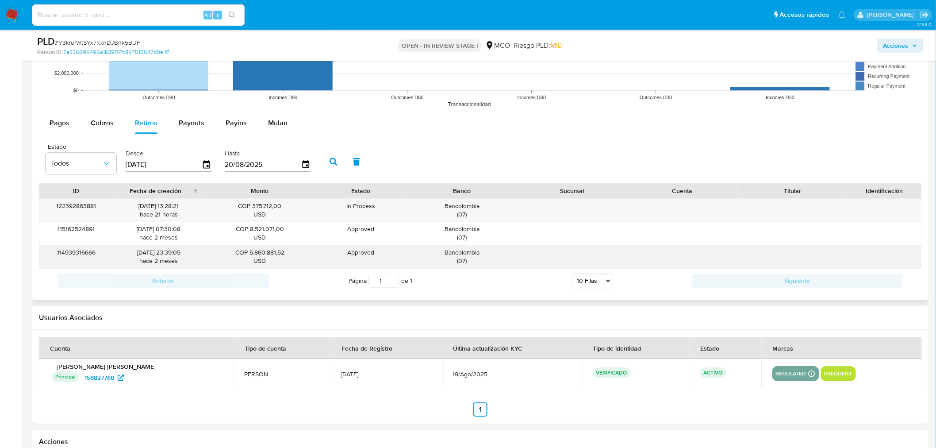
click at [489, 258] on div "Bancolombia ( 07 )" at bounding box center [462, 256] width 98 height 17
click at [468, 254] on div "Bancolombia ( 07 )" at bounding box center [462, 256] width 98 height 17
drag, startPoint x: 905, startPoint y: 47, endPoint x: 887, endPoint y: 52, distance: 18.7
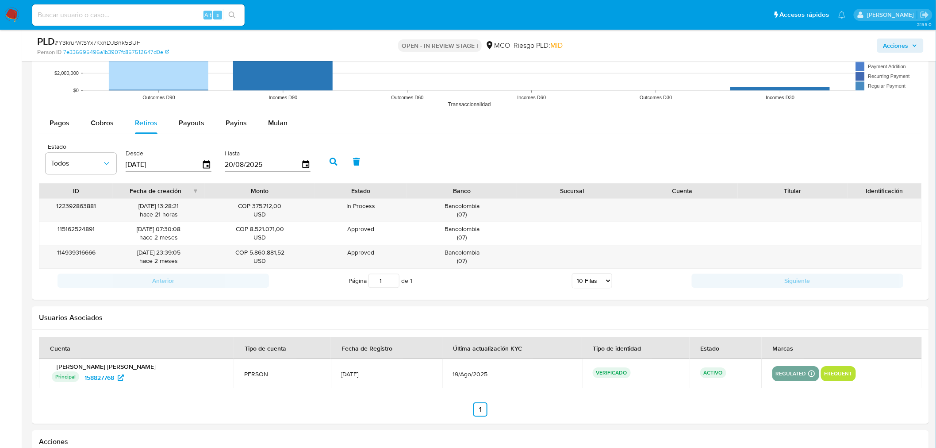
click at [899, 50] on span "Acciones" at bounding box center [896, 45] width 25 height 14
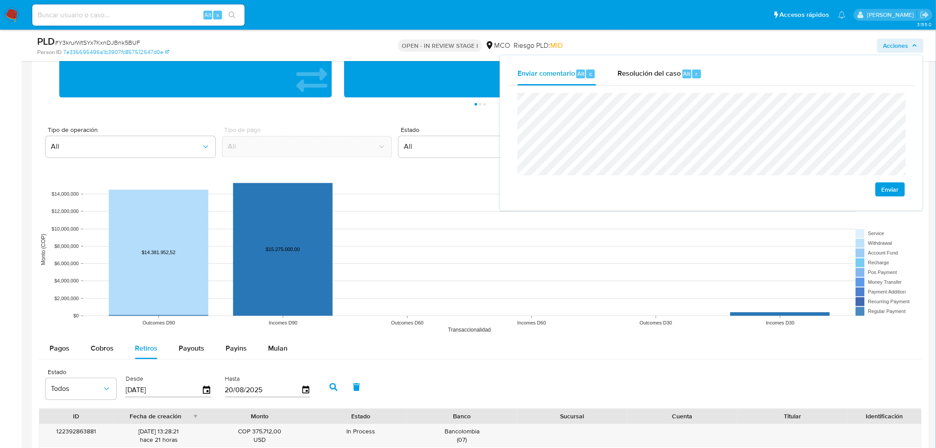
scroll to position [835, 0]
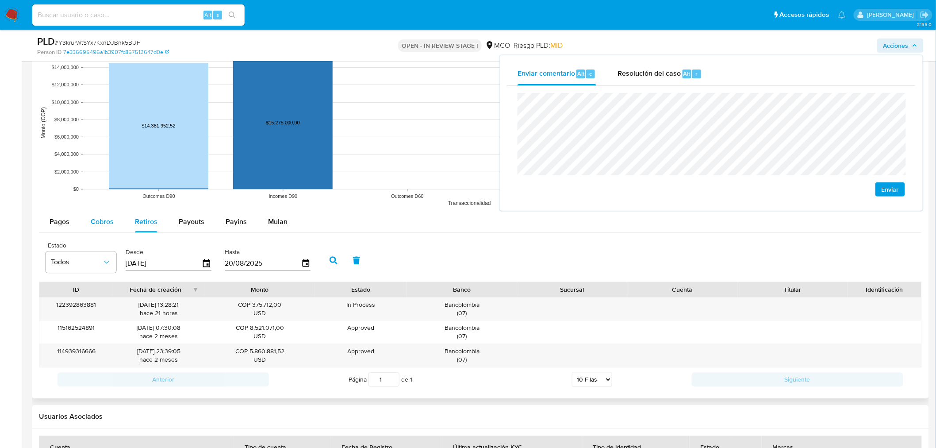
click at [107, 228] on div "Cobros" at bounding box center [102, 221] width 23 height 21
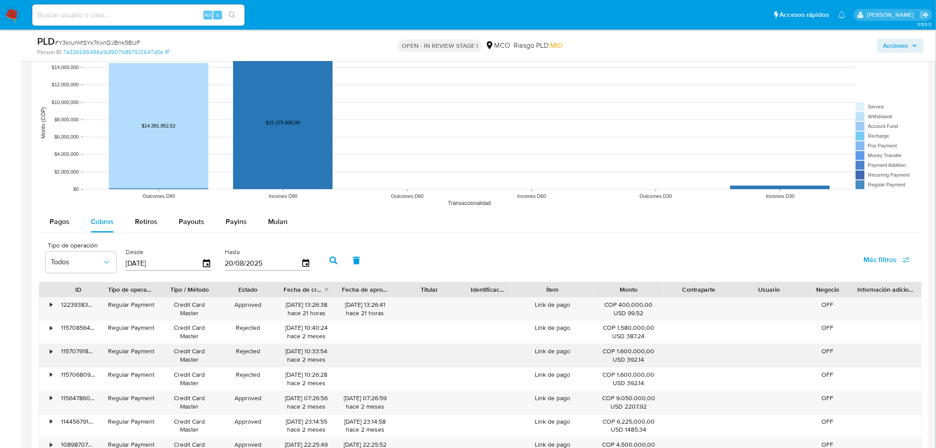
scroll to position [885, 0]
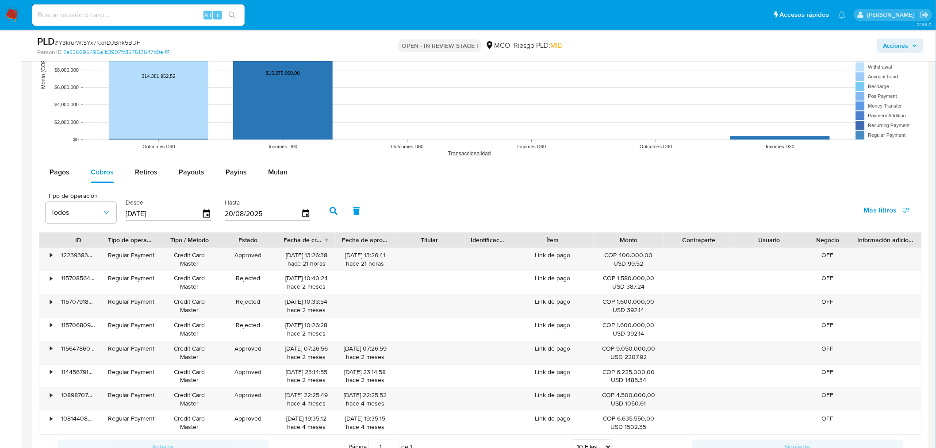
click at [912, 49] on span "Acciones" at bounding box center [901, 45] width 34 height 12
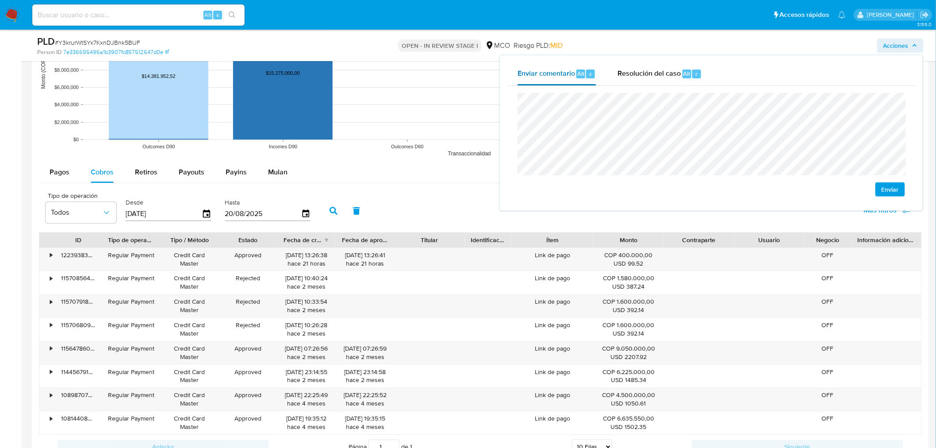
click at [515, 84] on div "Enviar comentario Alt c Resolución del caso Alt r Enviar" at bounding box center [711, 132] width 409 height 141
click at [636, 72] on span "Resolución del caso" at bounding box center [649, 73] width 63 height 10
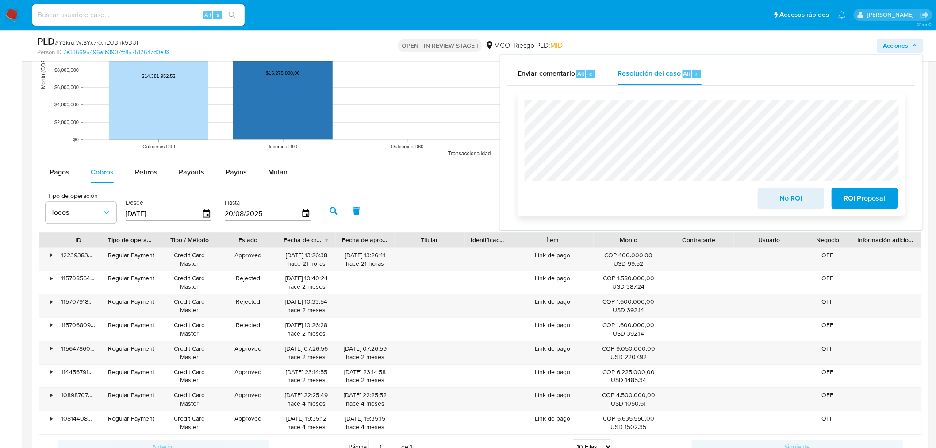
click at [783, 197] on span "No ROI" at bounding box center [791, 198] width 43 height 19
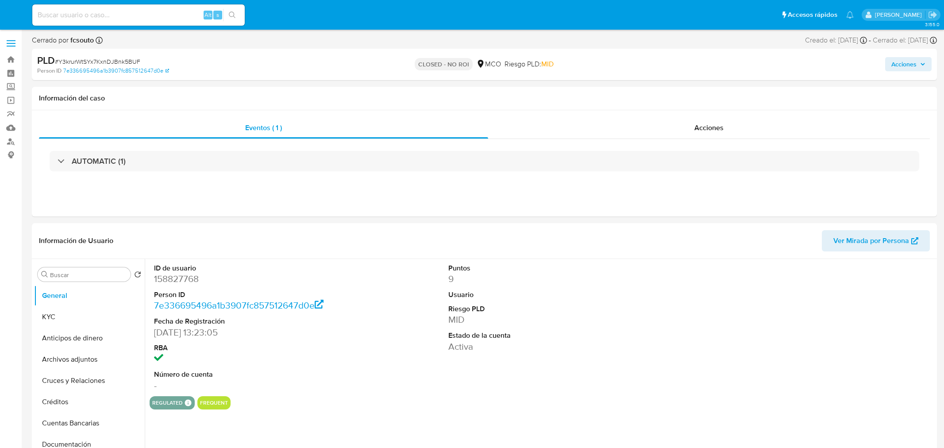
select select "10"
click at [891, 64] on span "Acciones" at bounding box center [896, 64] width 25 height 14
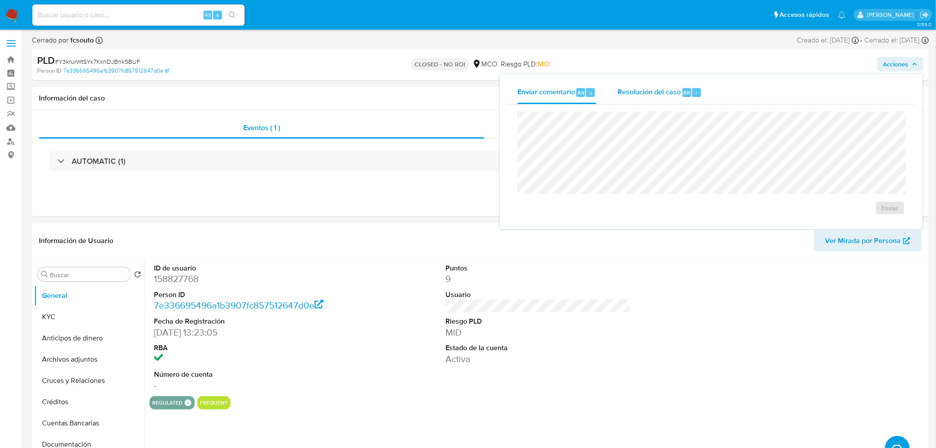
drag, startPoint x: 643, startPoint y: 102, endPoint x: 609, endPoint y: 109, distance: 35.3
click at [643, 103] on div "Resolución del caso Alt r" at bounding box center [660, 92] width 85 height 23
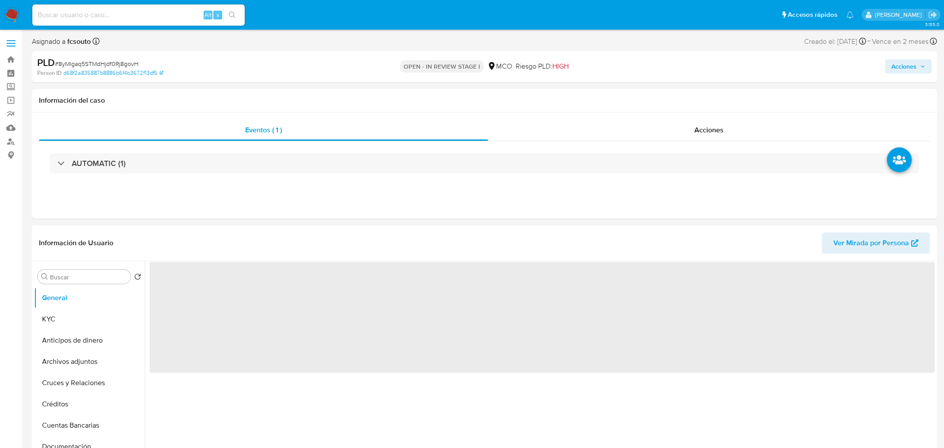
select select "10"
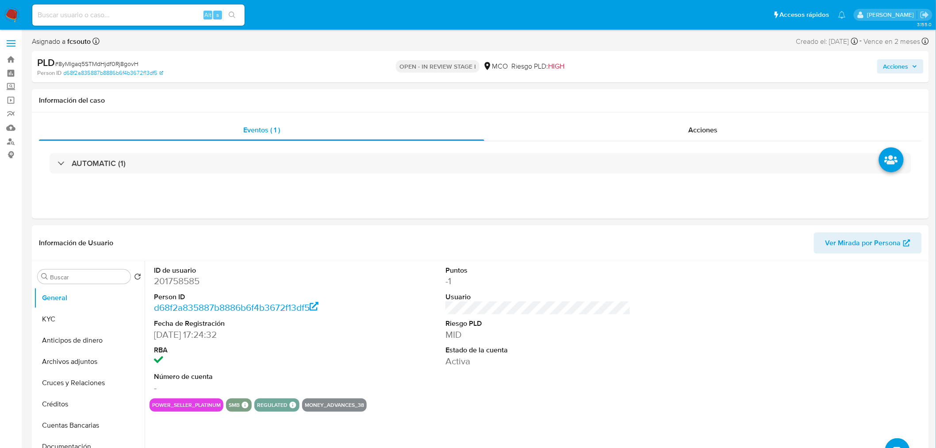
click at [913, 67] on icon "button" at bounding box center [914, 66] width 5 height 5
click at [915, 60] on span "Acciones" at bounding box center [901, 66] width 34 height 12
click at [633, 98] on span "Resolución del caso" at bounding box center [649, 94] width 63 height 10
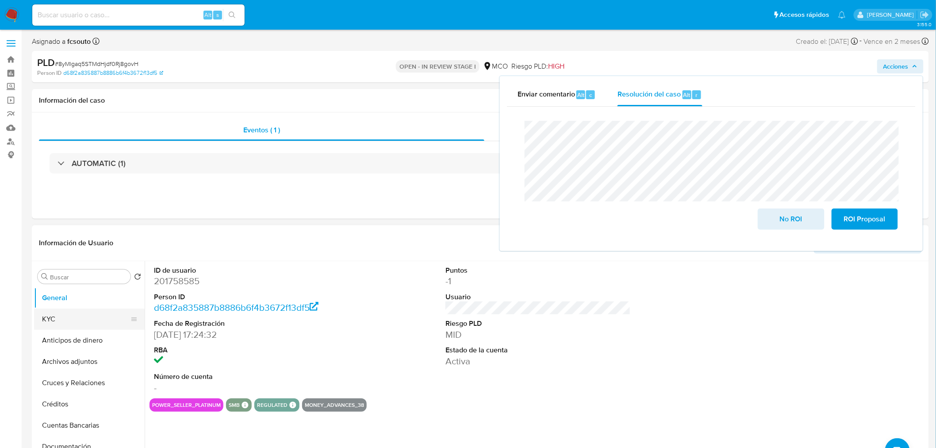
click at [82, 320] on button "KYC" at bounding box center [86, 318] width 104 height 21
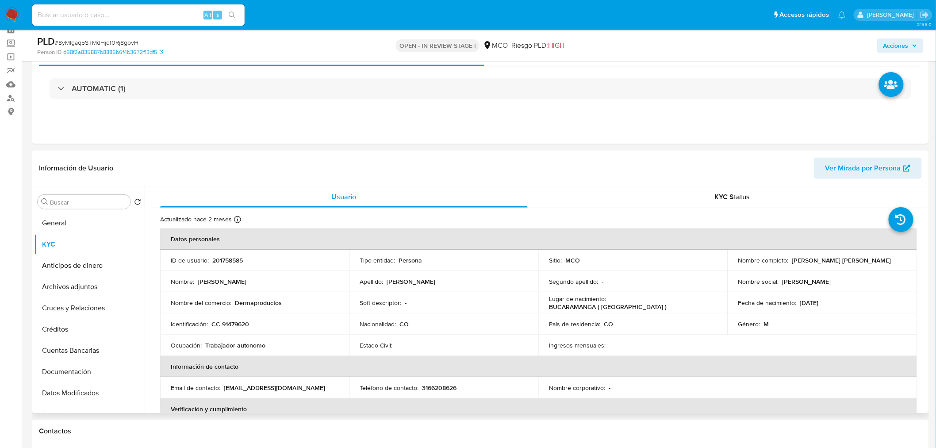
scroll to position [98, 0]
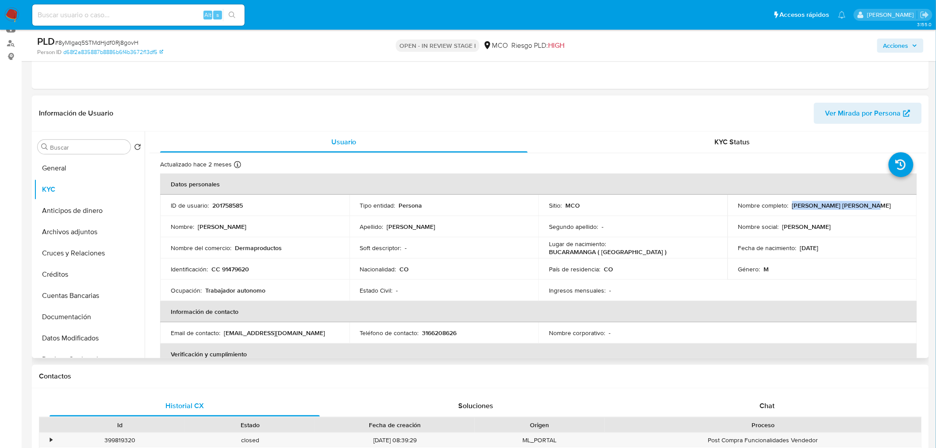
drag, startPoint x: 791, startPoint y: 206, endPoint x: 859, endPoint y: 205, distance: 68.6
click at [859, 205] on p "[PERSON_NAME] [PERSON_NAME]" at bounding box center [842, 205] width 99 height 8
copy p "[PERSON_NAME] [PERSON_NAME]"
click at [912, 48] on span "Acciones" at bounding box center [901, 45] width 34 height 12
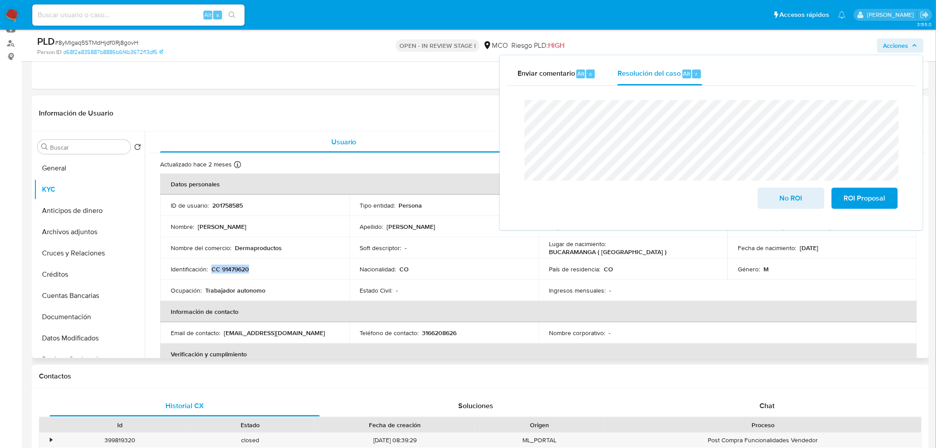
drag, startPoint x: 255, startPoint y: 269, endPoint x: 213, endPoint y: 265, distance: 42.7
click at [213, 265] on div "Identificación : CC 91479620" at bounding box center [255, 269] width 168 height 8
copy p "CC 91479620"
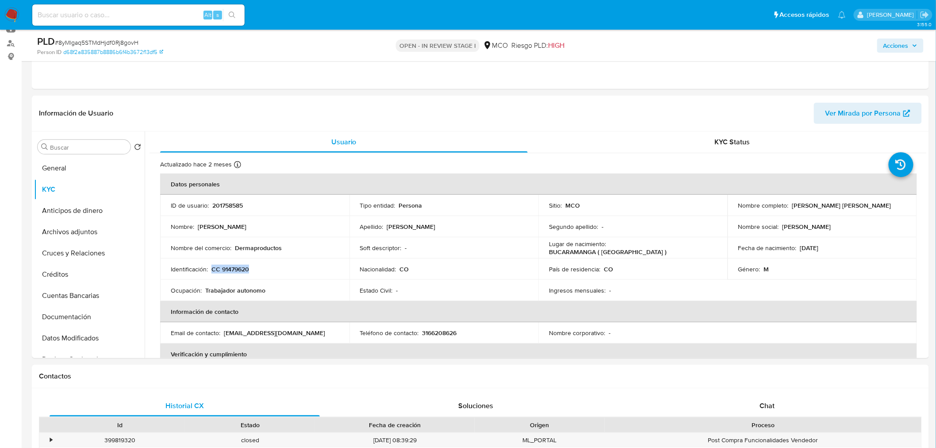
click at [894, 46] on span "Acciones" at bounding box center [896, 45] width 25 height 14
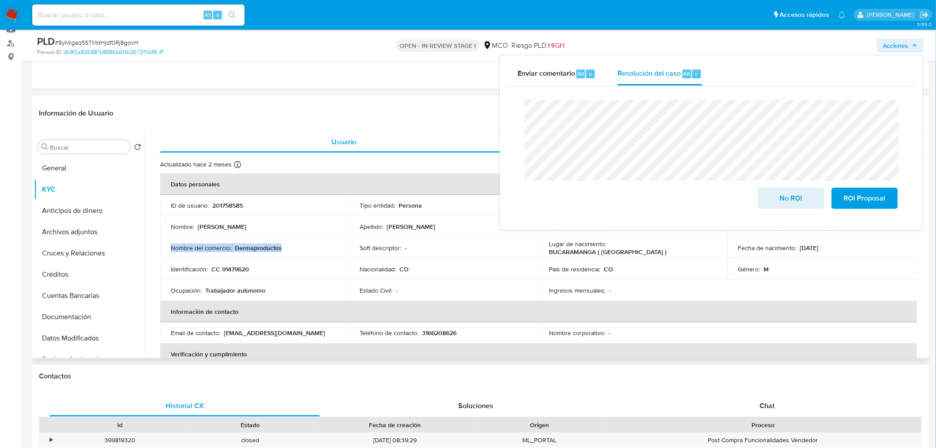
drag, startPoint x: 260, startPoint y: 250, endPoint x: 169, endPoint y: 244, distance: 90.9
click at [169, 244] on td "Nombre del comercio : Dermaproductos" at bounding box center [254, 247] width 189 height 21
copy div "Nombre del comercio : Dermaproductos"
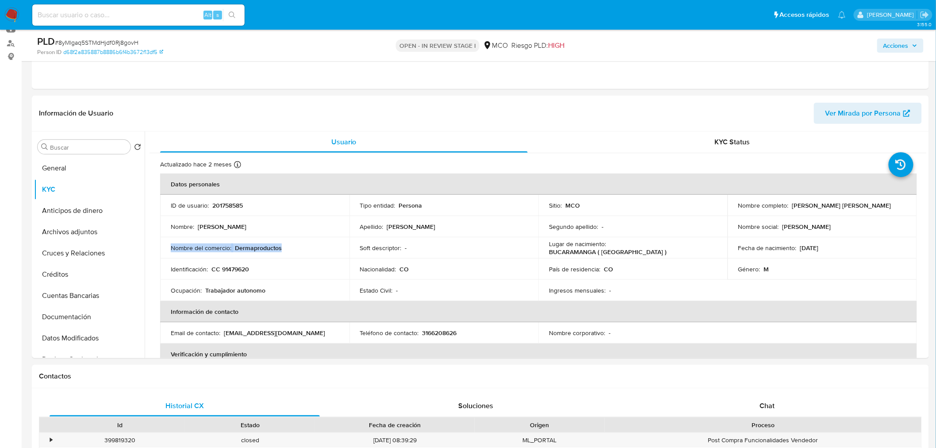
drag, startPoint x: 898, startPoint y: 41, endPoint x: 888, endPoint y: 47, distance: 12.2
click at [893, 45] on span "Acciones" at bounding box center [896, 45] width 25 height 14
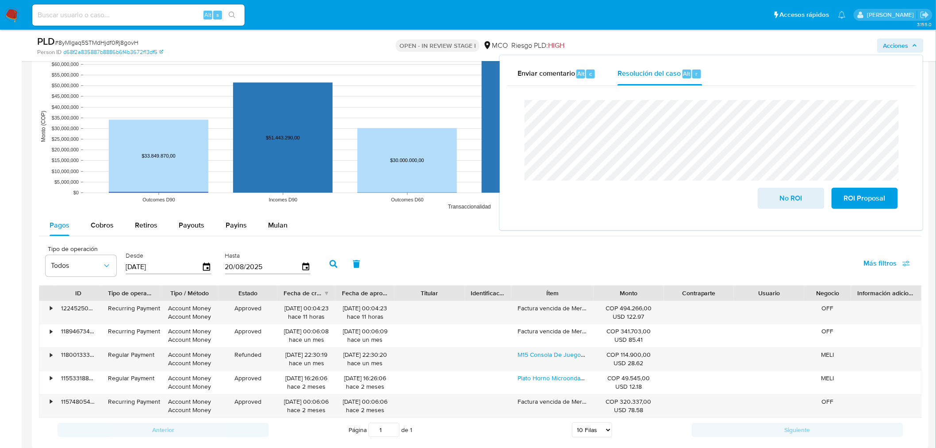
scroll to position [835, 0]
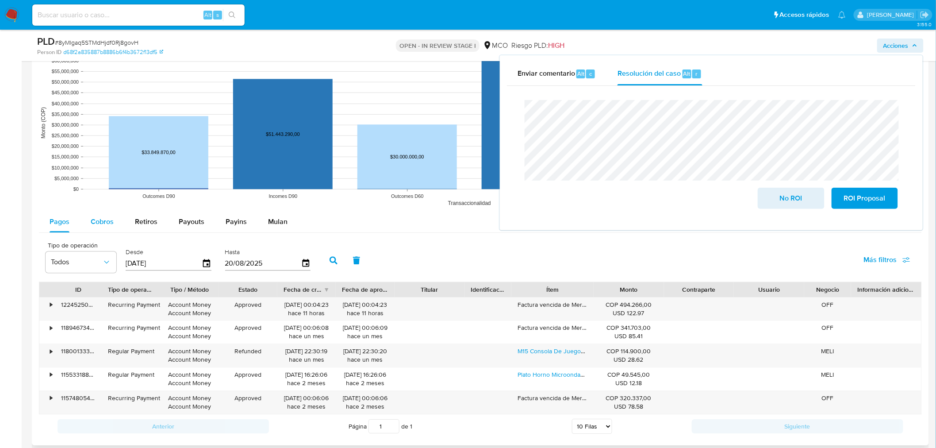
click at [99, 227] on span "Cobros" at bounding box center [102, 221] width 23 height 10
select select "10"
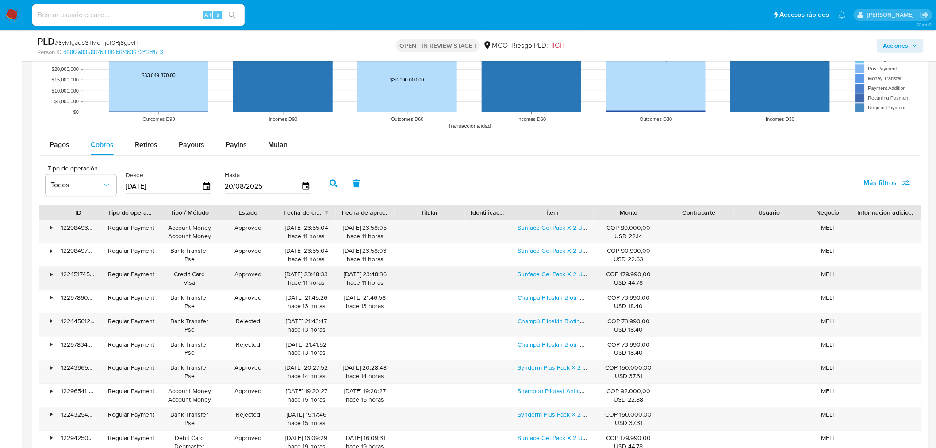
scroll to position [934, 0]
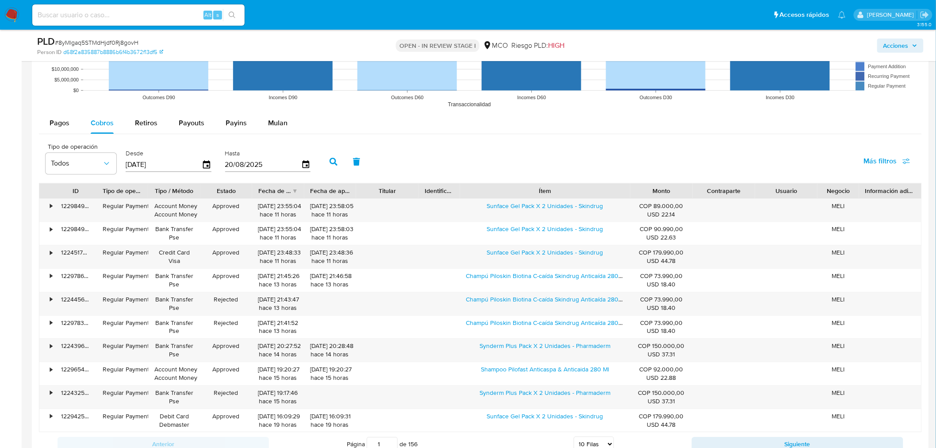
drag, startPoint x: 600, startPoint y: 192, endPoint x: 688, endPoint y: 199, distance: 88.8
click at [688, 198] on div "ID Tipo de operación Tipo / Método Estado Fecha de creación Fecha de aprobación…" at bounding box center [480, 190] width 882 height 15
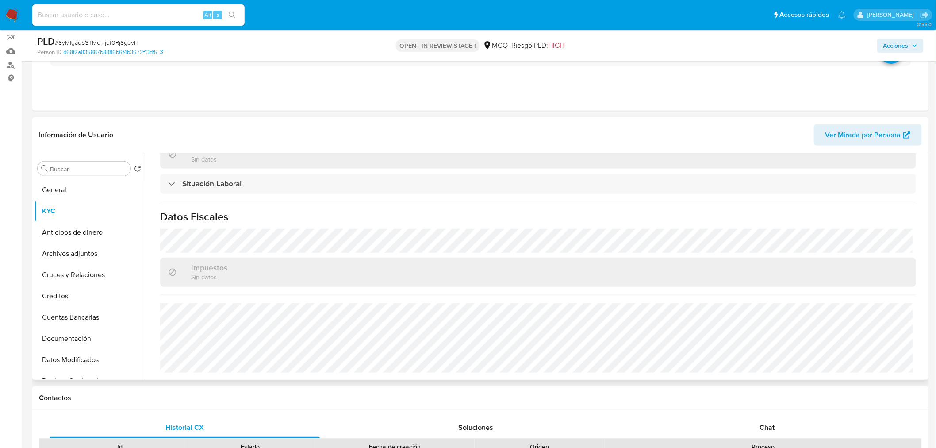
scroll to position [98, 0]
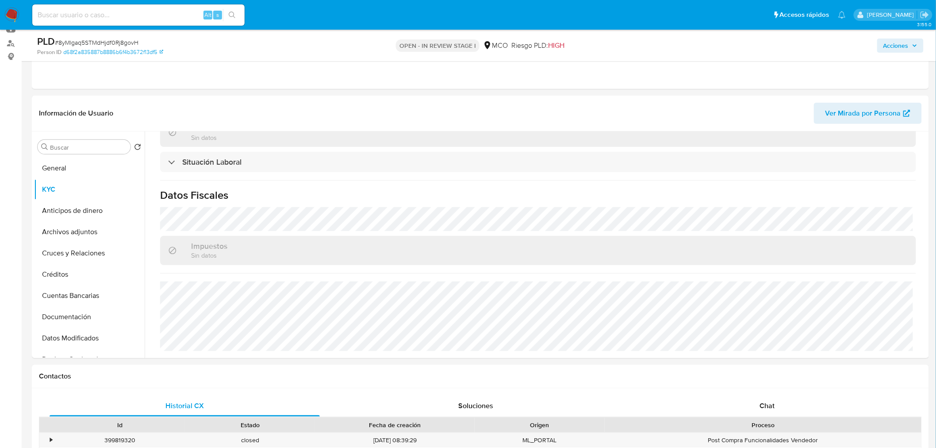
click at [903, 47] on span "Acciones" at bounding box center [896, 45] width 25 height 14
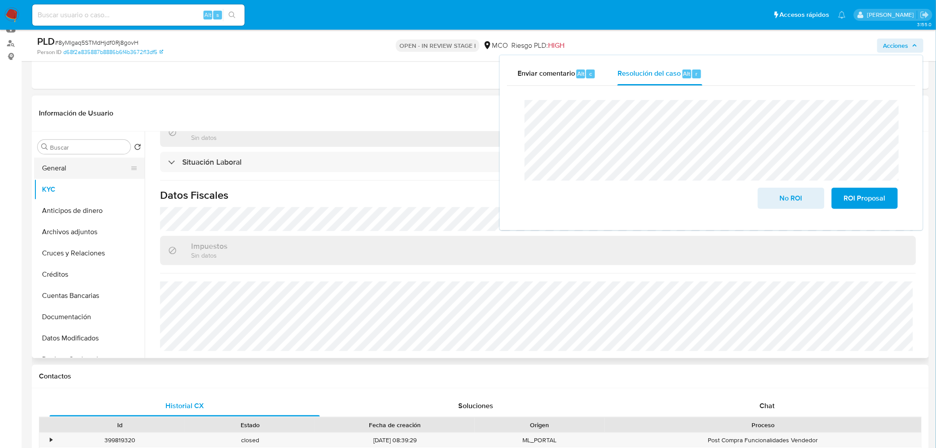
click at [74, 166] on button "General" at bounding box center [86, 168] width 104 height 21
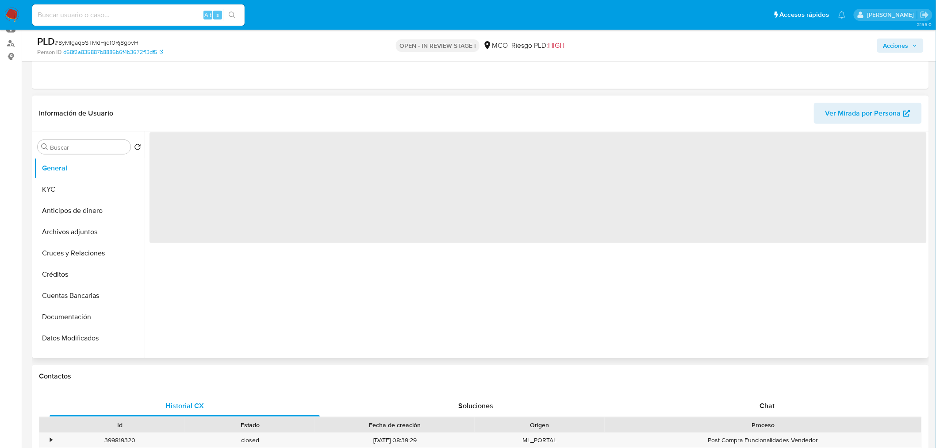
scroll to position [0, 0]
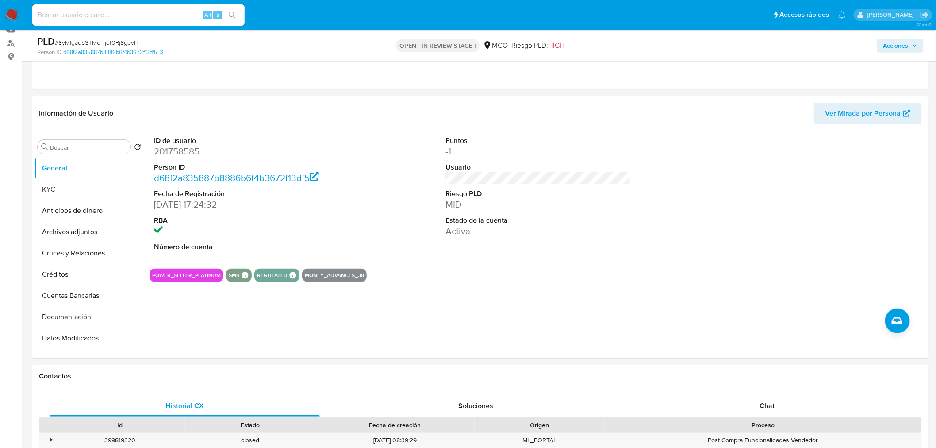
drag, startPoint x: 912, startPoint y: 44, endPoint x: 896, endPoint y: 50, distance: 16.7
click at [911, 44] on span "Acciones" at bounding box center [901, 45] width 34 height 12
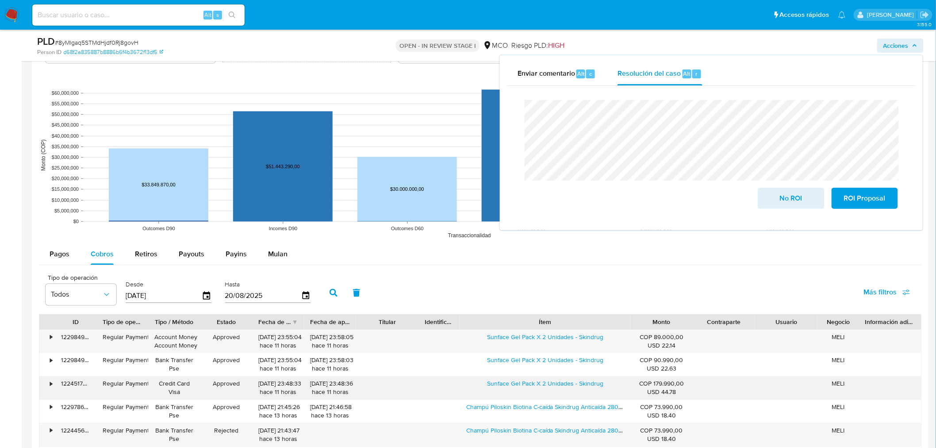
scroll to position [835, 0]
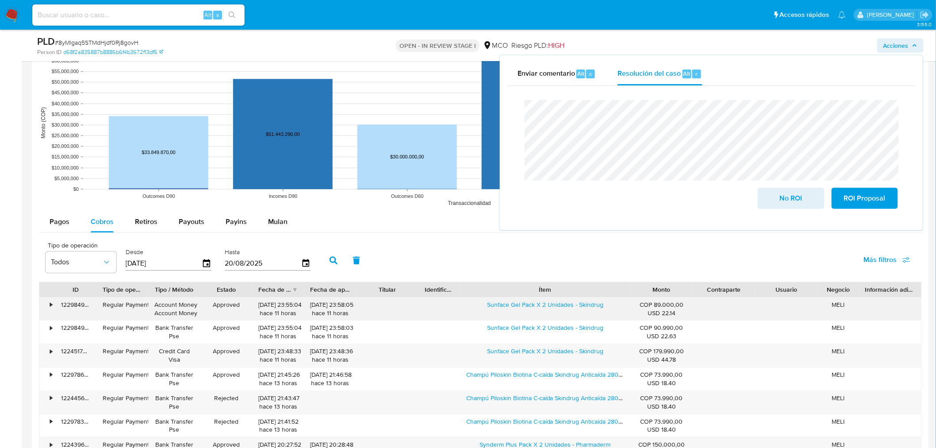
drag, startPoint x: 483, startPoint y: 308, endPoint x: 573, endPoint y: 310, distance: 89.9
click at [573, 310] on div "Sunface Gel Pack X 2 Unidades - Skindrug" at bounding box center [545, 308] width 170 height 23
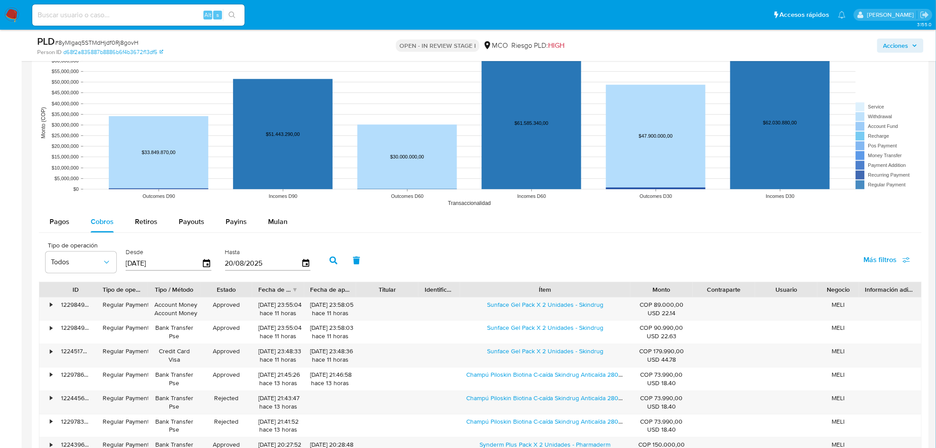
click at [905, 45] on span "Acciones" at bounding box center [896, 45] width 25 height 14
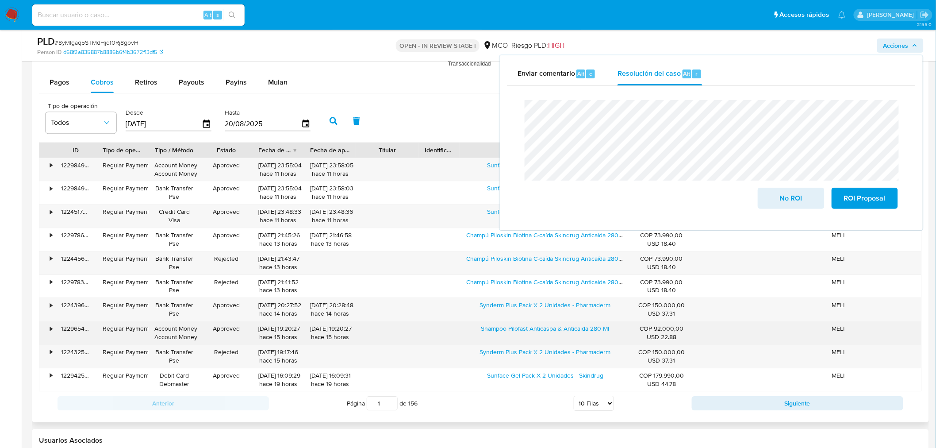
scroll to position [983, 0]
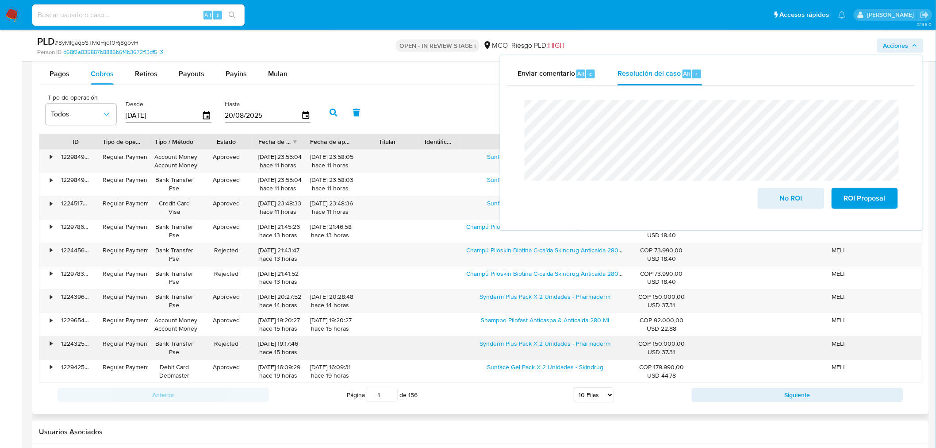
drag, startPoint x: 474, startPoint y: 348, endPoint x: 571, endPoint y: 355, distance: 97.2
click at [571, 355] on div "Synderm Plus Pack X 2 Unidades - Pharmaderm" at bounding box center [545, 347] width 170 height 23
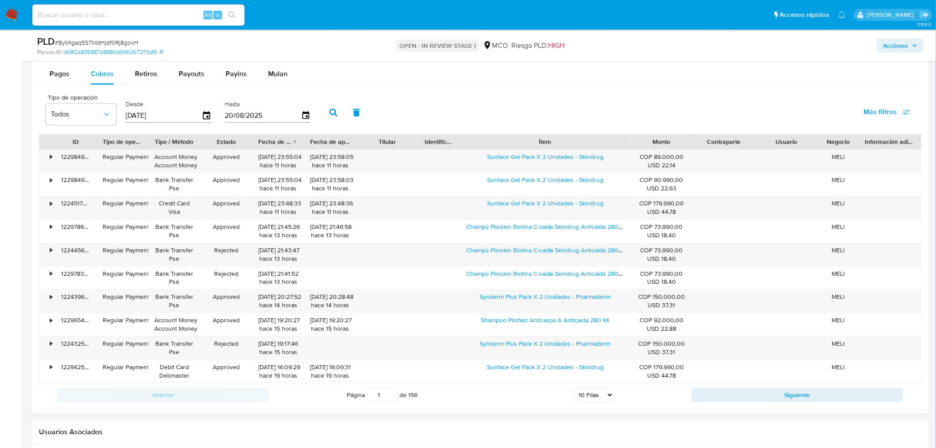
drag, startPoint x: 906, startPoint y: 46, endPoint x: 892, endPoint y: 52, distance: 14.9
click at [905, 46] on span "Acciones" at bounding box center [896, 45] width 25 height 14
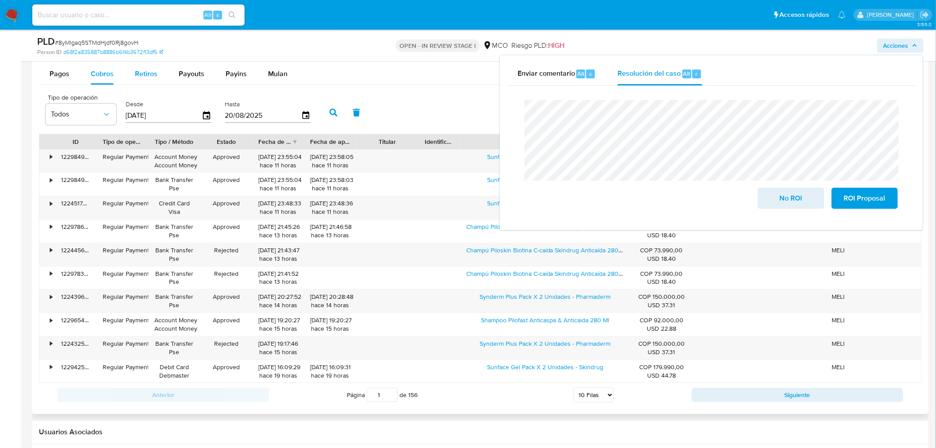
click at [133, 76] on button "Retiros" at bounding box center [146, 73] width 44 height 21
select select "10"
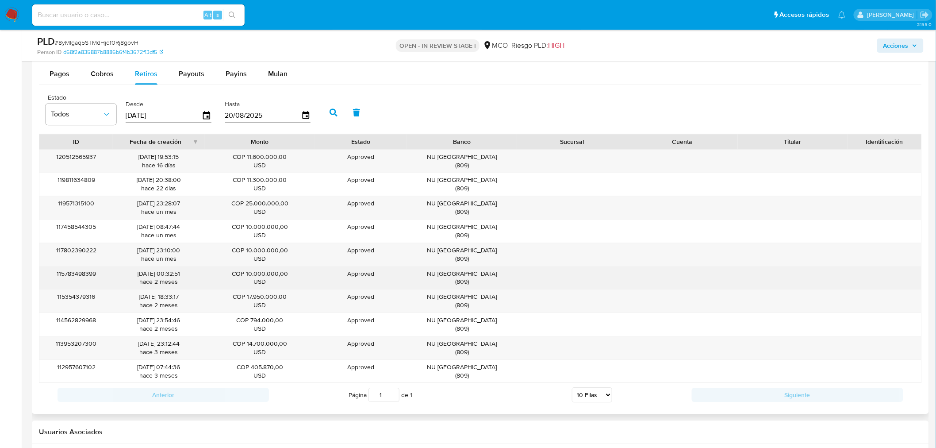
click at [461, 276] on div "NU Colombia ( 809 )" at bounding box center [462, 277] width 98 height 17
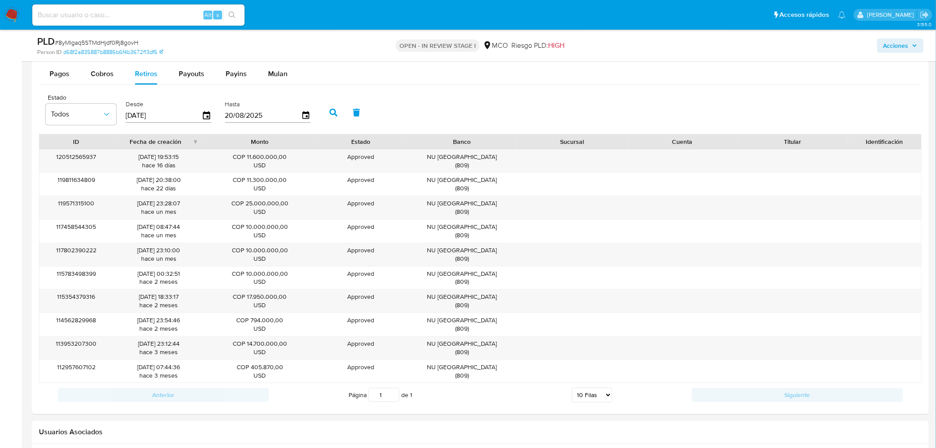
click at [897, 39] on span "Acciones" at bounding box center [896, 45] width 25 height 14
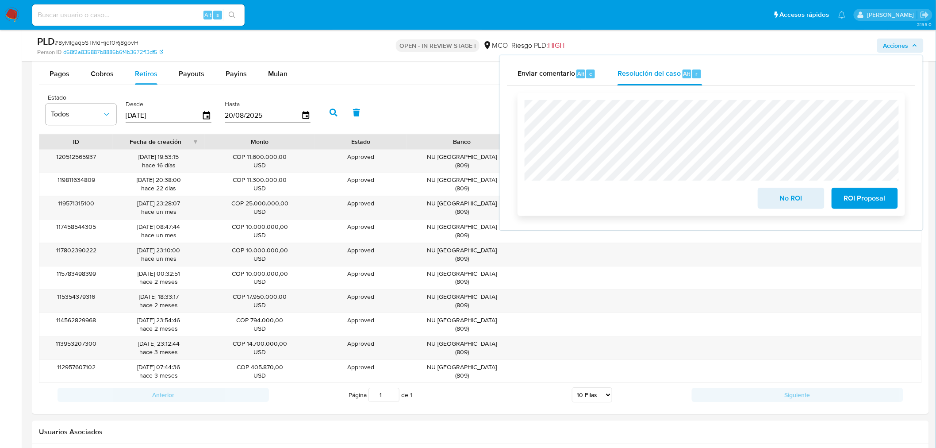
click at [769, 203] on button "No ROI" at bounding box center [791, 198] width 66 height 21
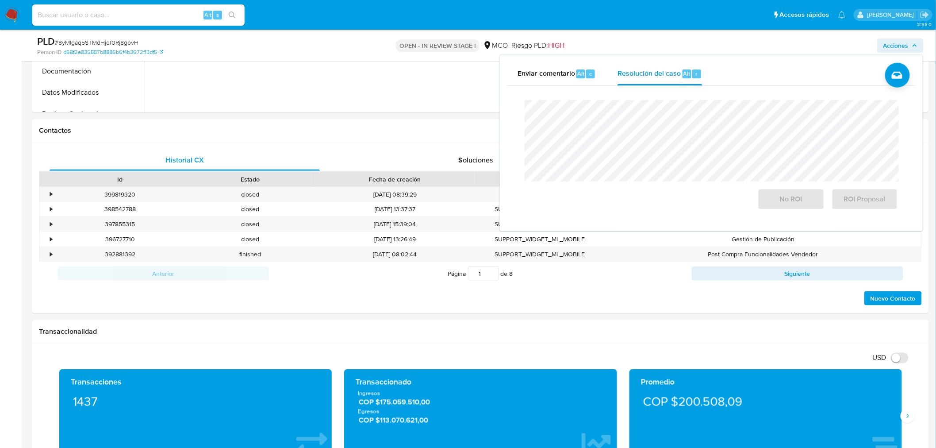
scroll to position [332, 0]
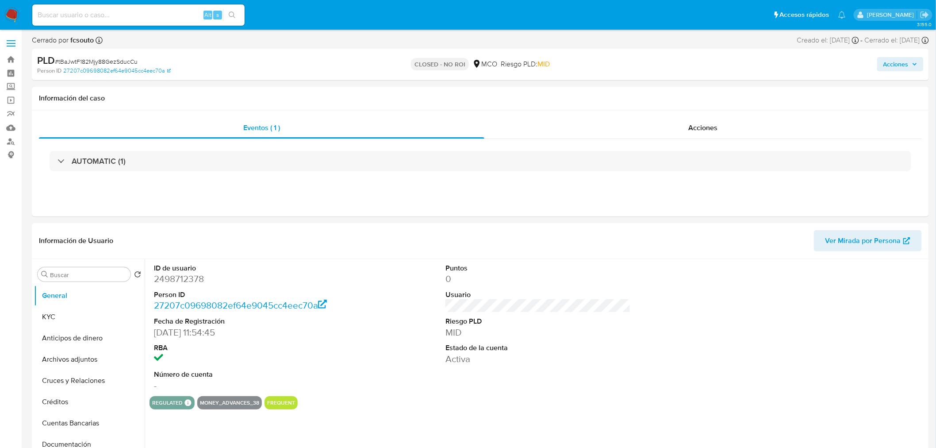
select select "10"
click at [904, 67] on span "Acciones" at bounding box center [896, 64] width 25 height 14
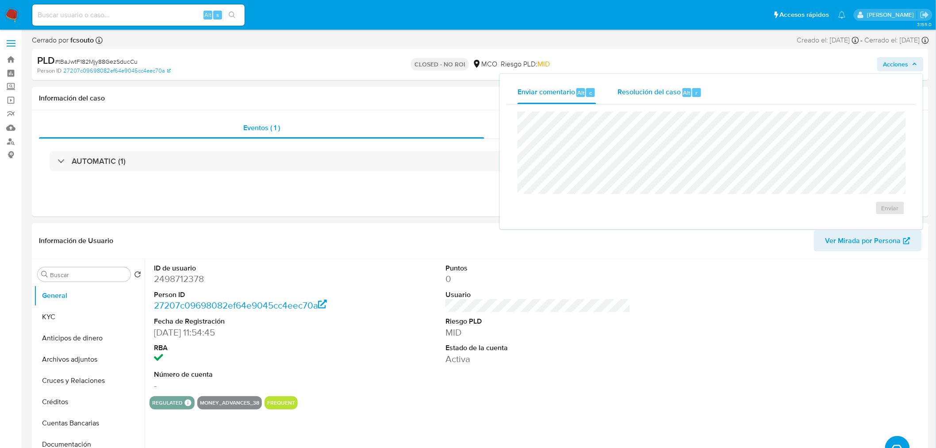
click at [693, 91] on div "r" at bounding box center [697, 92] width 9 height 9
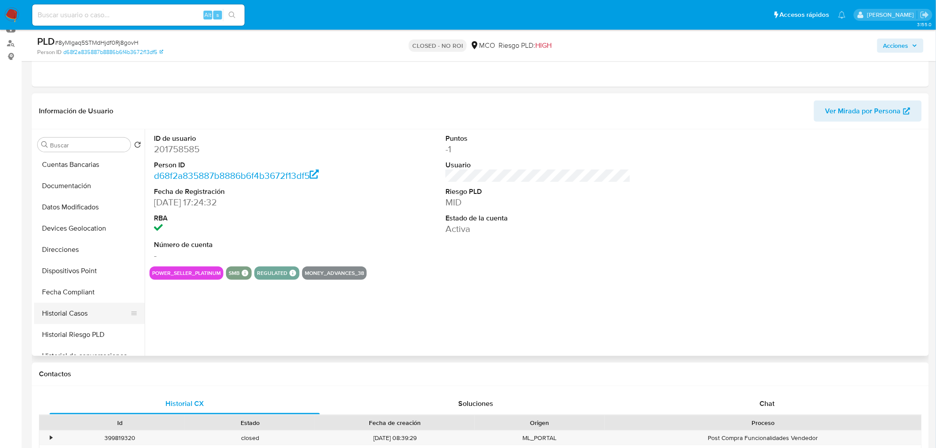
scroll to position [196, 0]
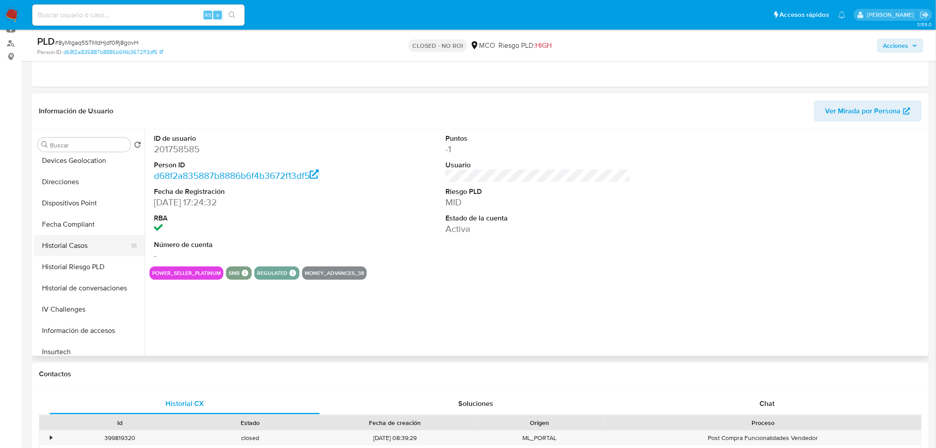
select select "10"
click at [85, 246] on button "Historial Casos" at bounding box center [86, 245] width 104 height 21
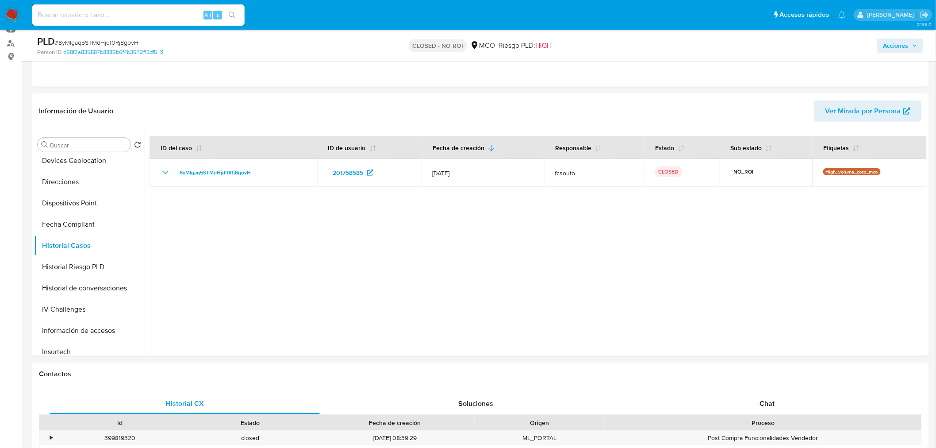
click at [916, 43] on icon "button" at bounding box center [914, 45] width 5 height 5
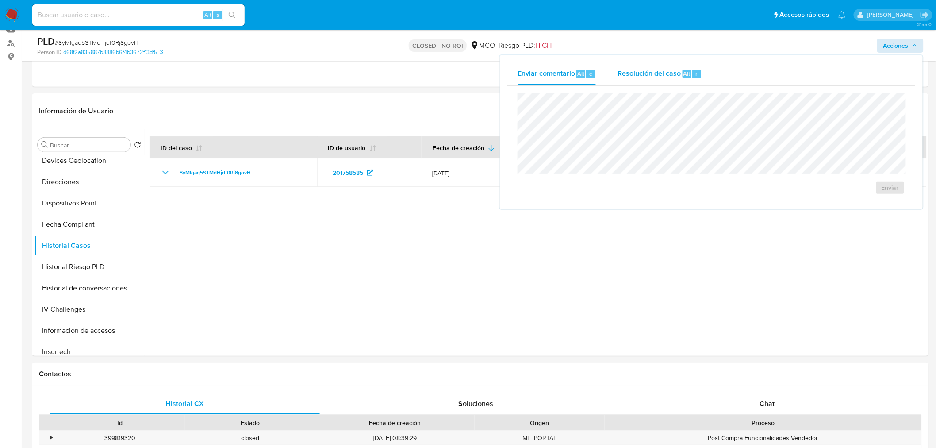
drag, startPoint x: 635, startPoint y: 72, endPoint x: 516, endPoint y: 121, distance: 129.2
click at [631, 73] on span "Resolución del caso" at bounding box center [649, 73] width 63 height 10
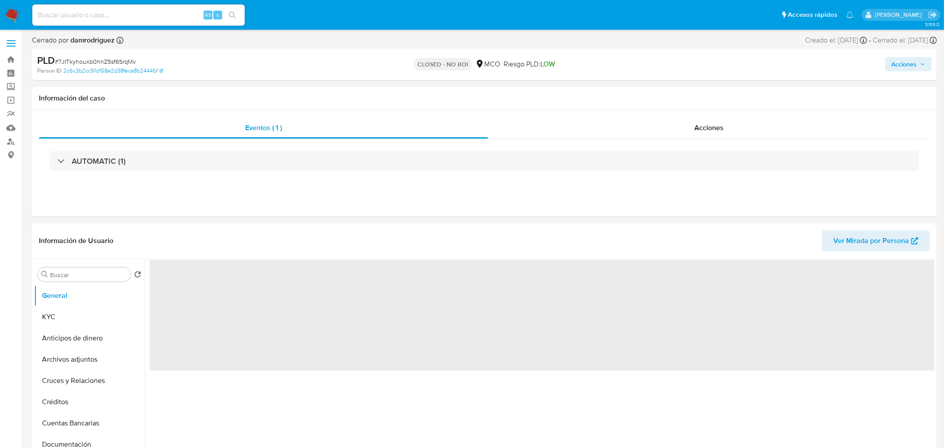
select select "10"
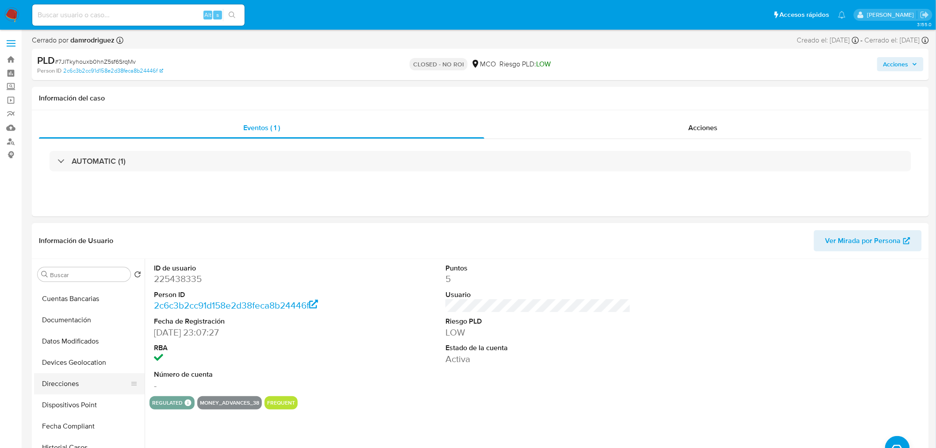
scroll to position [146, 0]
click at [102, 423] on button "Historial Casos" at bounding box center [86, 425] width 104 height 21
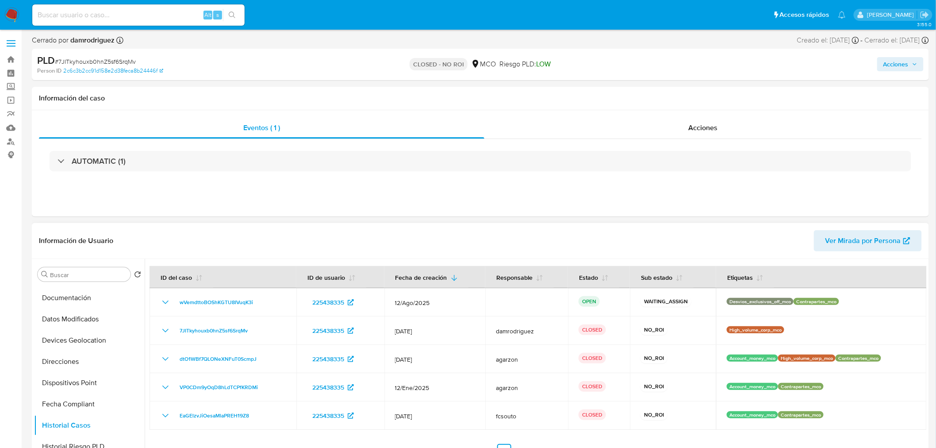
scroll to position [49, 0]
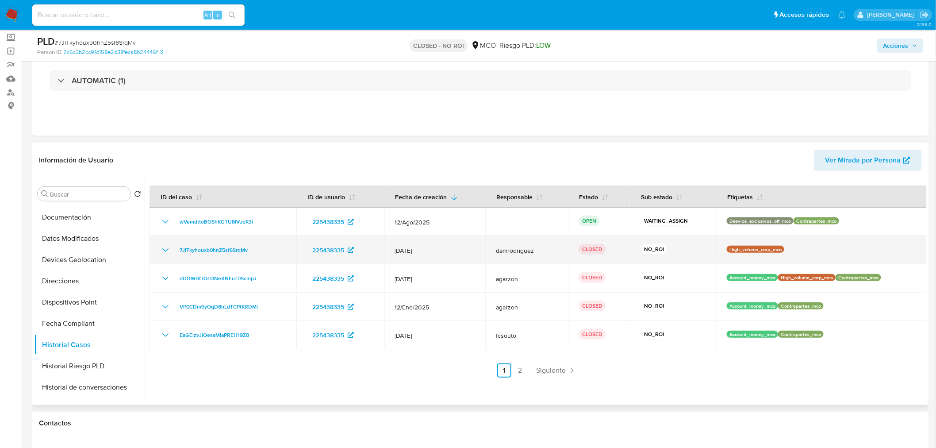
click at [166, 252] on icon "Mostrar/Ocultar" at bounding box center [165, 250] width 11 height 11
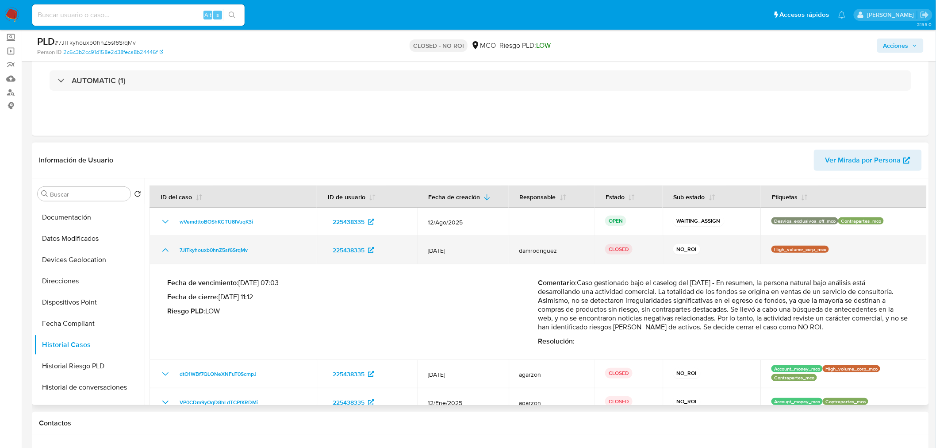
click at [166, 252] on icon "Mostrar/Ocultar" at bounding box center [165, 250] width 11 height 11
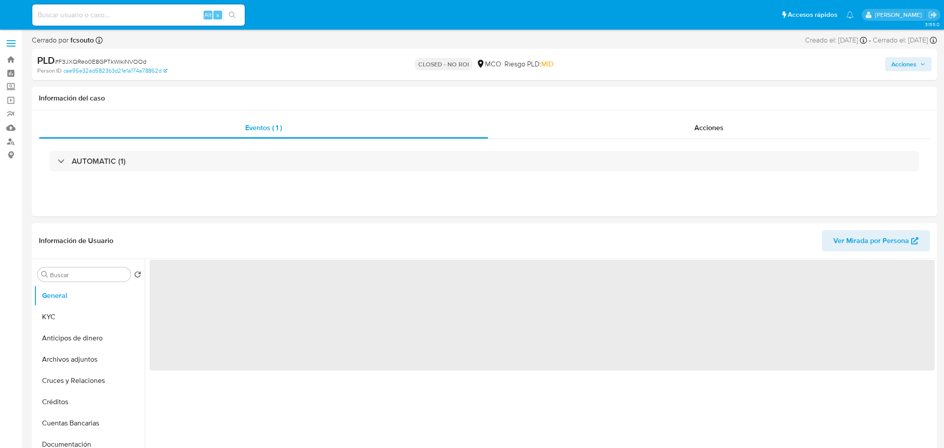
select select "10"
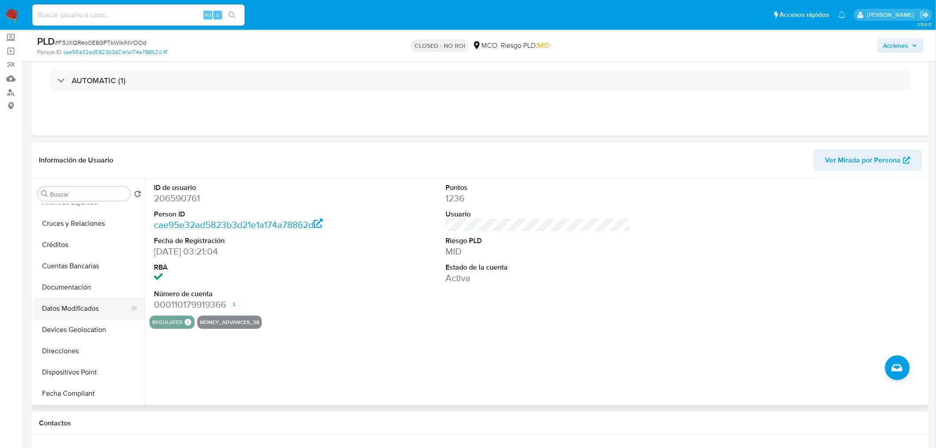
scroll to position [98, 0]
click at [95, 390] on button "Historial Casos" at bounding box center [86, 392] width 104 height 21
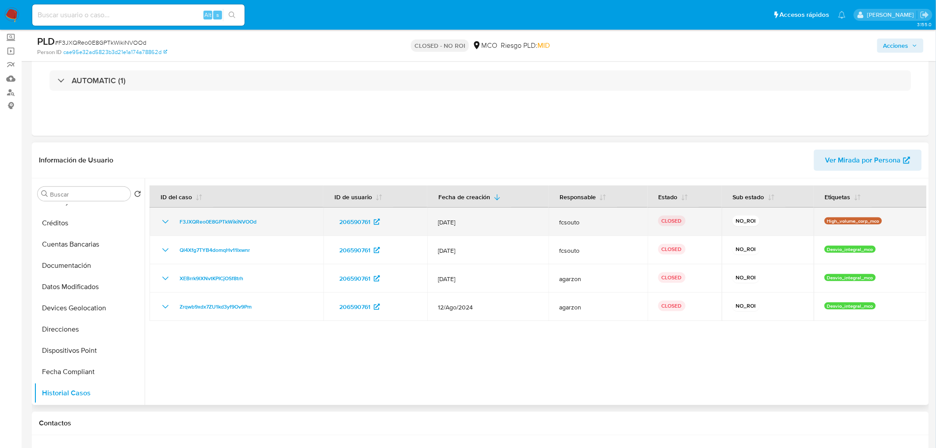
click at [160, 223] on icon "Mostrar/Ocultar" at bounding box center [165, 221] width 11 height 11
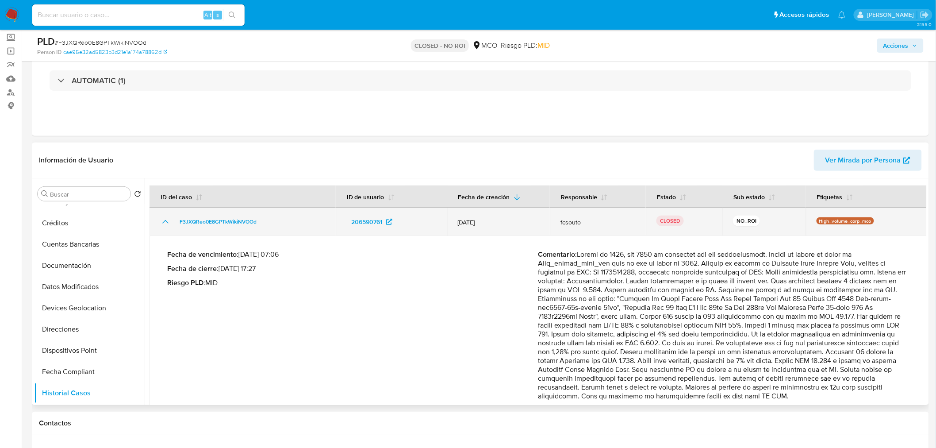
click at [161, 223] on icon "Mostrar/Ocultar" at bounding box center [165, 221] width 11 height 11
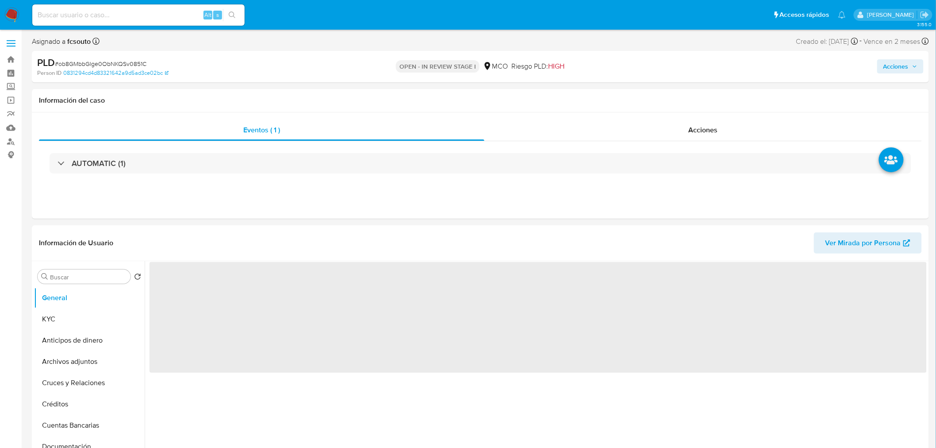
select select "10"
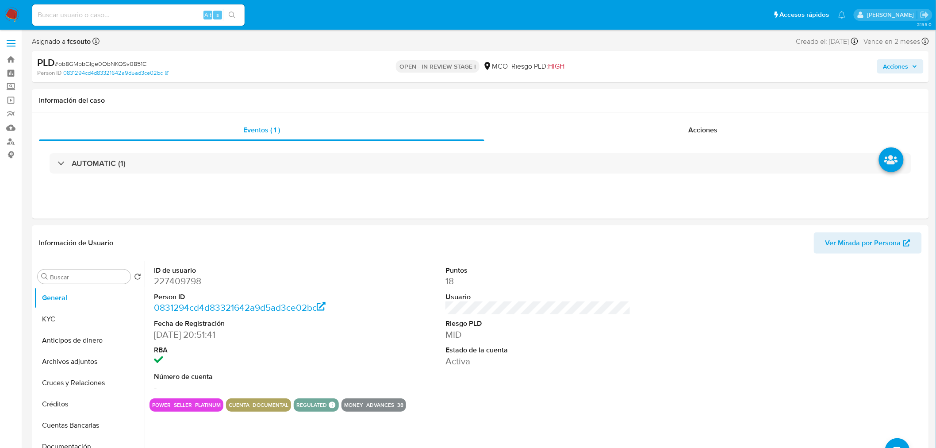
click at [912, 63] on span "Acciones" at bounding box center [901, 66] width 34 height 12
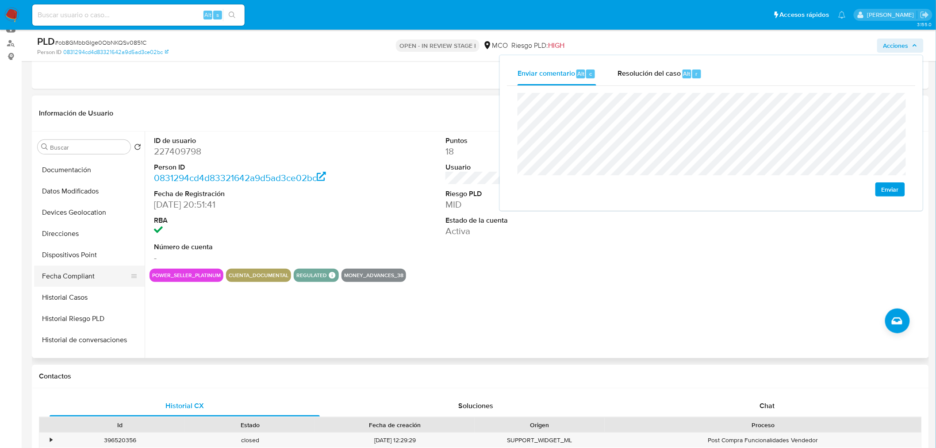
scroll to position [196, 0]
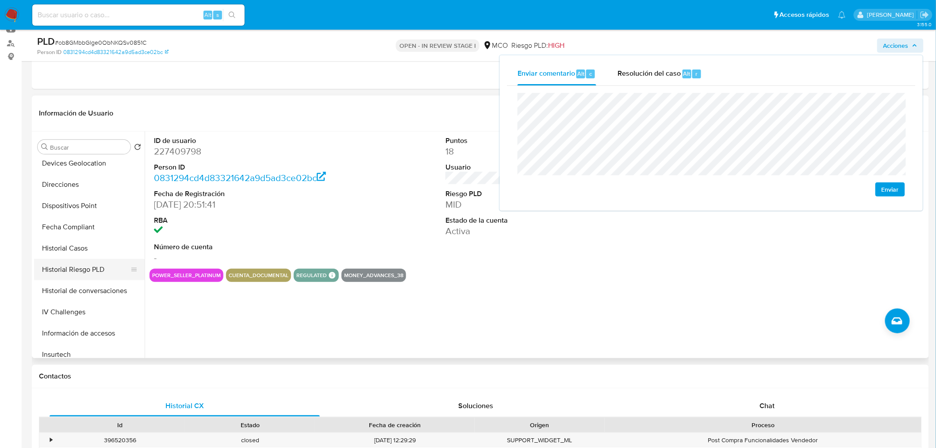
click at [74, 259] on button "Historial Riesgo PLD" at bounding box center [86, 269] width 104 height 21
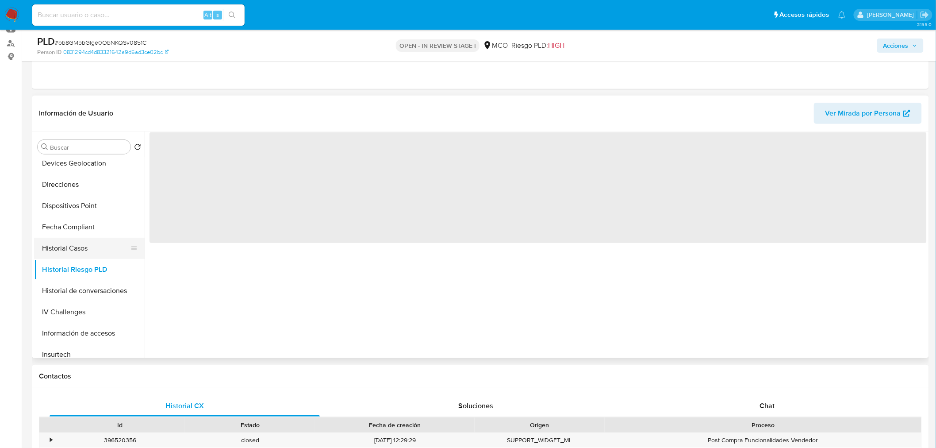
click at [65, 253] on button "Historial Casos" at bounding box center [86, 248] width 104 height 21
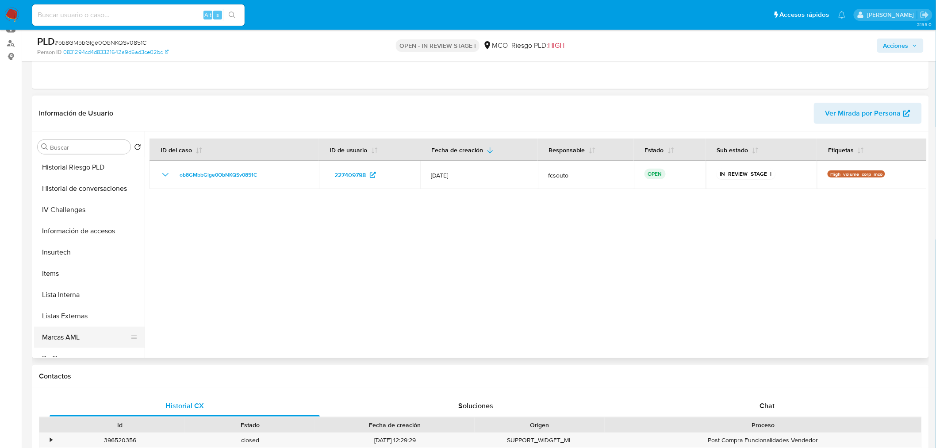
scroll to position [374, 0]
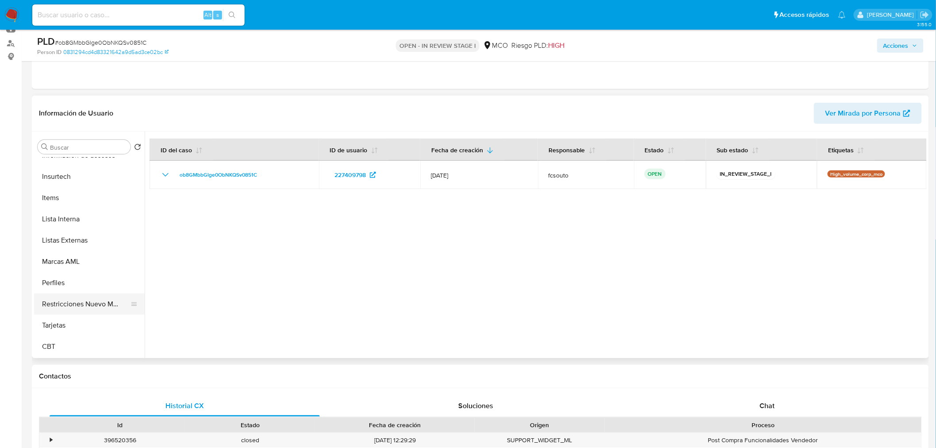
click at [88, 308] on button "Restricciones Nuevo Mundo" at bounding box center [86, 303] width 104 height 21
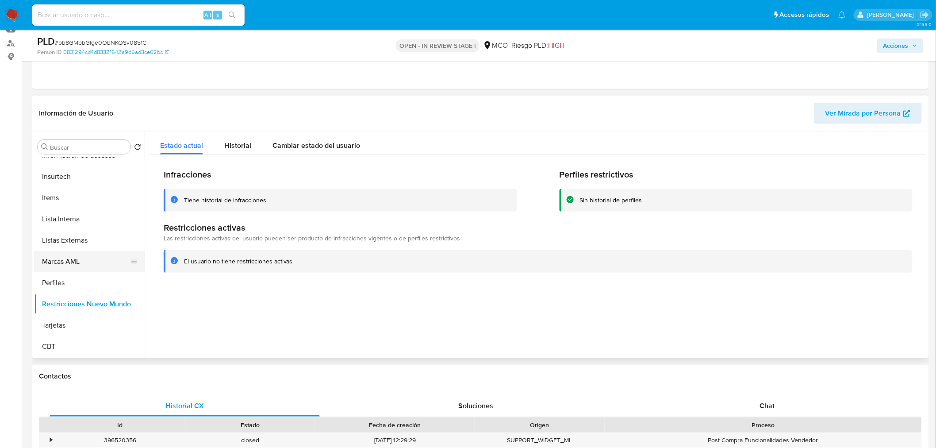
scroll to position [0, 0]
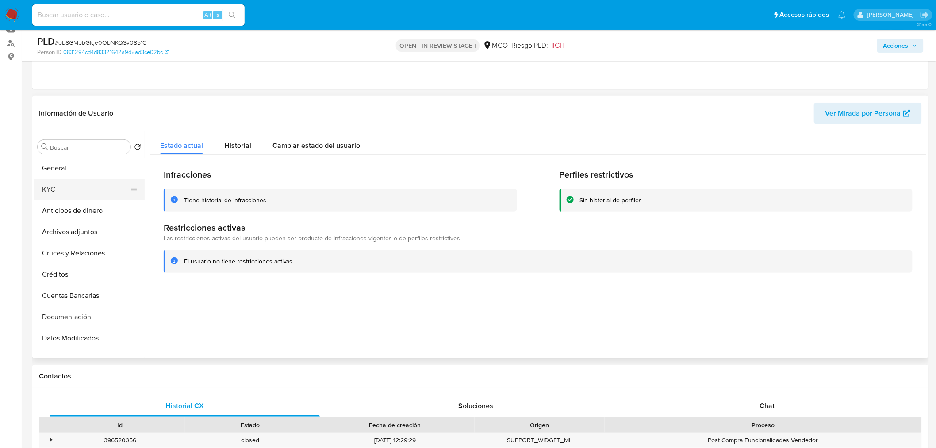
click at [58, 191] on button "KYC" at bounding box center [86, 189] width 104 height 21
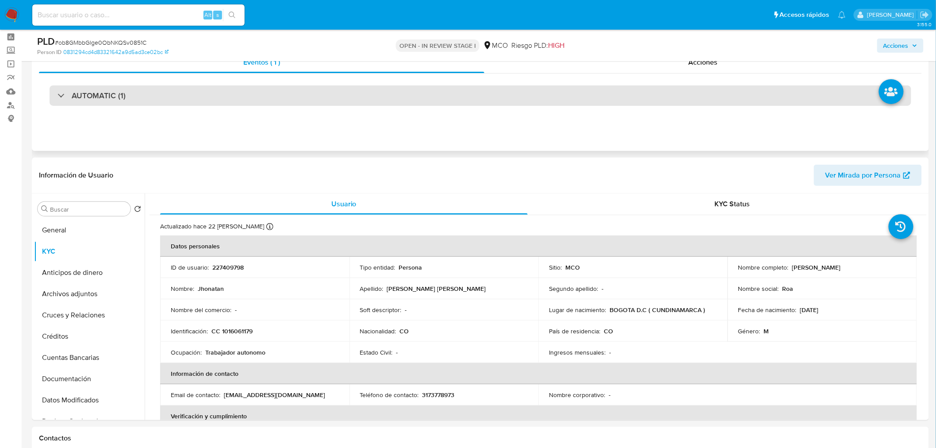
scroll to position [98, 0]
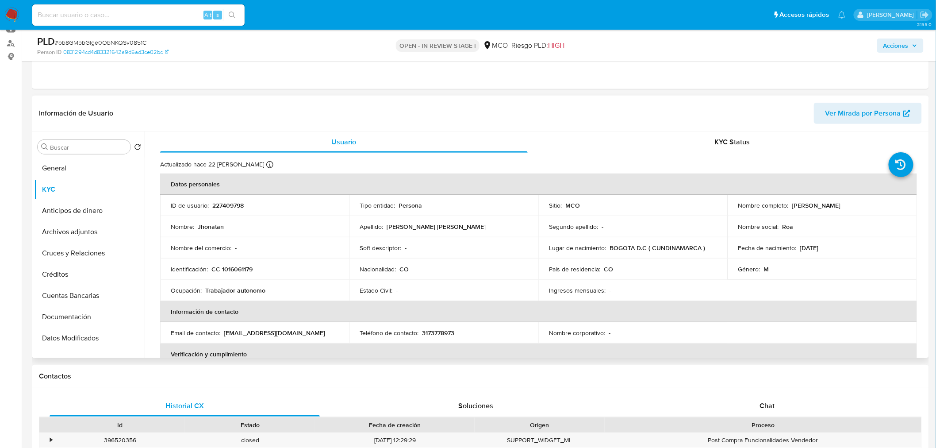
drag, startPoint x: 790, startPoint y: 204, endPoint x: 853, endPoint y: 207, distance: 62.5
click at [853, 207] on div "Nombre completo : Jhonatan Roa Guevara" at bounding box center [823, 205] width 168 height 8
copy p "Jhonatan Roa Guevara"
click at [909, 46] on span "Acciones" at bounding box center [896, 45] width 25 height 14
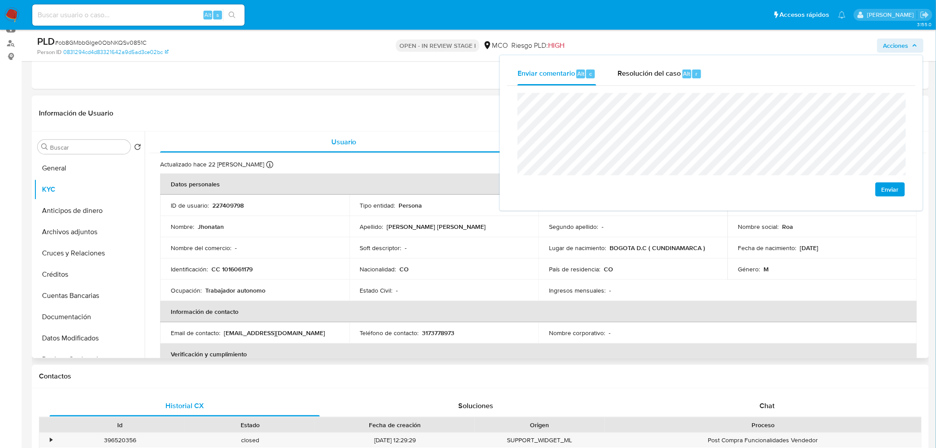
click at [251, 268] on p "CC 1016061179" at bounding box center [232, 269] width 41 height 8
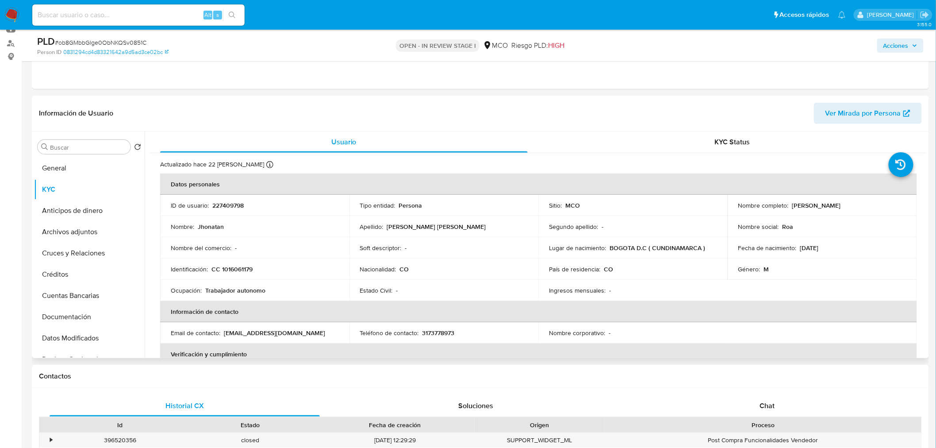
click at [251, 268] on p "CC 1016061179" at bounding box center [232, 269] width 41 height 8
click at [248, 267] on p "CC 1016061179" at bounding box center [232, 269] width 41 height 8
copy p "1016061179"
drag, startPoint x: 903, startPoint y: 47, endPoint x: 884, endPoint y: 52, distance: 19.6
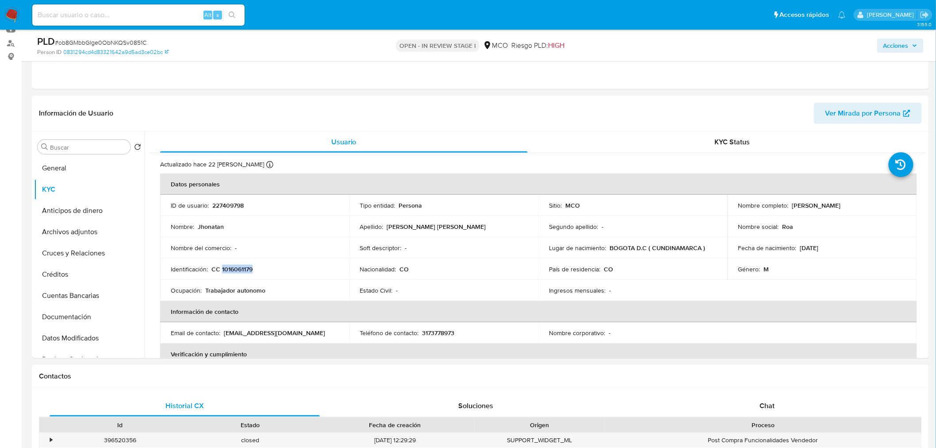
click at [896, 50] on span "Acciones" at bounding box center [896, 45] width 25 height 14
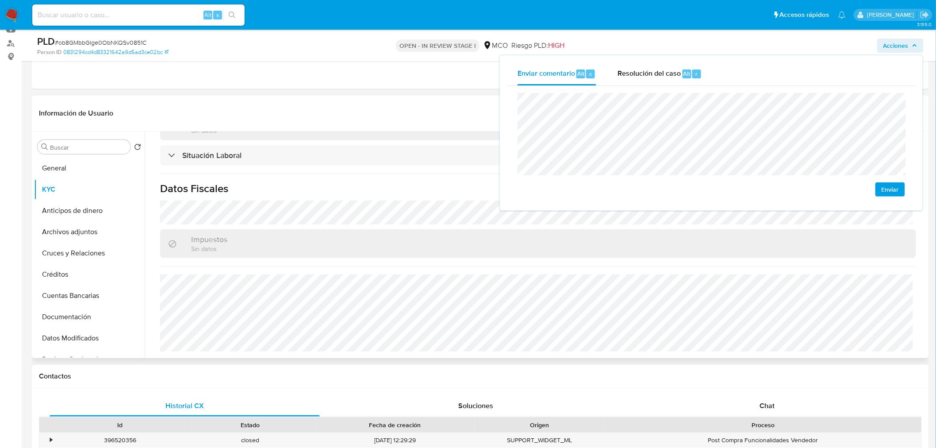
scroll to position [448, 0]
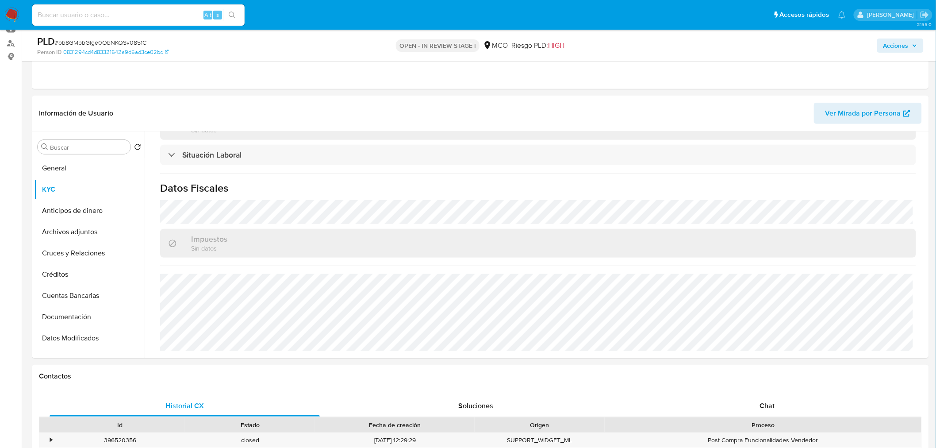
drag, startPoint x: 884, startPoint y: 45, endPoint x: 877, endPoint y: 50, distance: 8.6
click at [885, 46] on span "Acciones" at bounding box center [896, 45] width 25 height 14
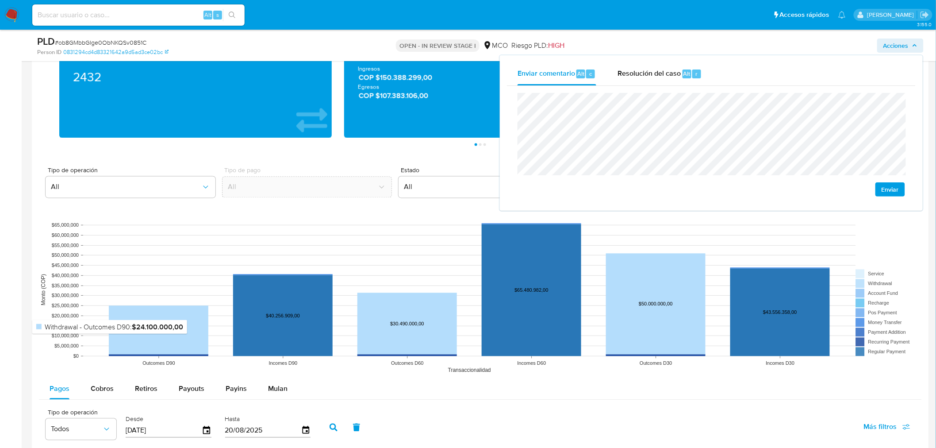
scroll to position [786, 0]
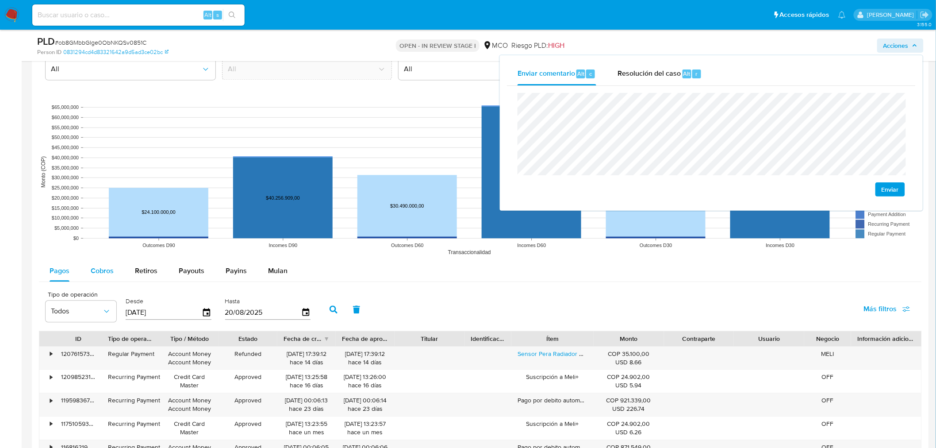
click at [100, 270] on span "Cobros" at bounding box center [102, 271] width 23 height 10
select select "10"
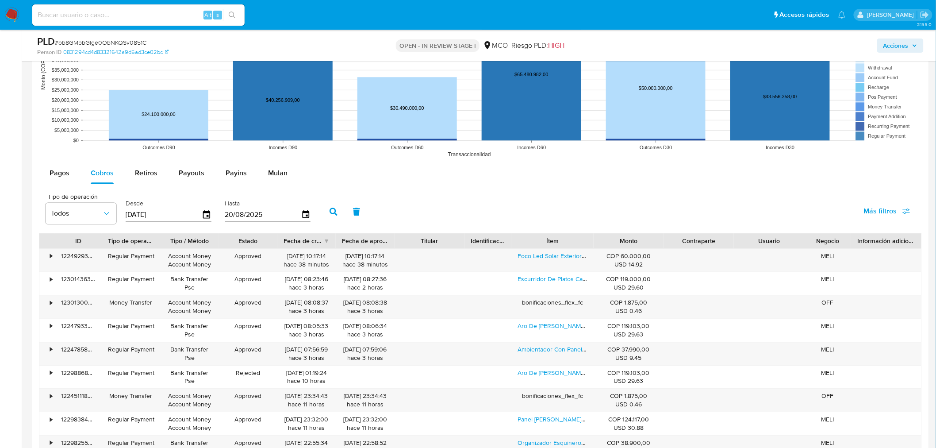
scroll to position [885, 0]
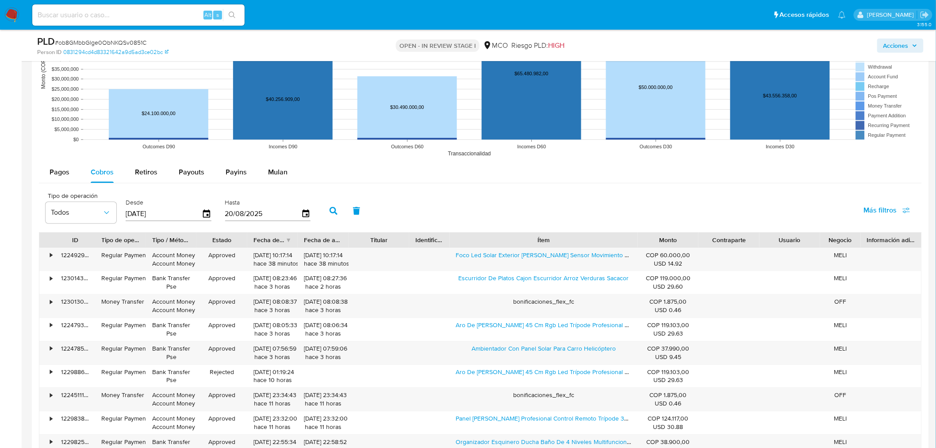
drag, startPoint x: 597, startPoint y: 242, endPoint x: 704, endPoint y: 248, distance: 106.4
click at [704, 247] on div "ID Tipo de operación Tipo / Método Estado Fecha de creación Fecha de aprobación…" at bounding box center [480, 239] width 882 height 15
click at [901, 37] on div "Acciones" at bounding box center [777, 45] width 293 height 21
click at [894, 47] on span "Acciones" at bounding box center [896, 45] width 25 height 14
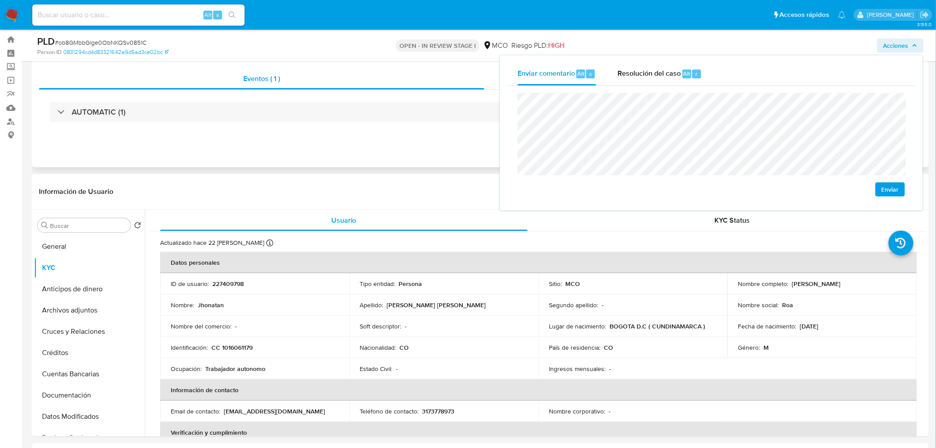
scroll to position [0, 0]
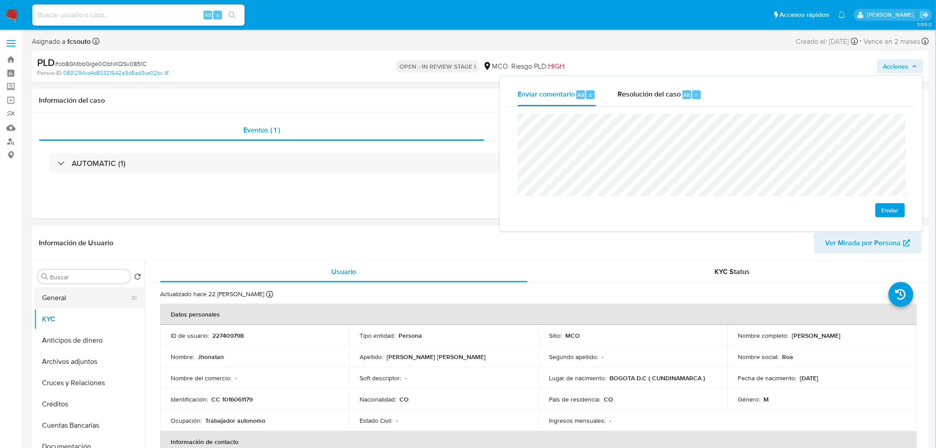
click at [86, 303] on button "General" at bounding box center [86, 297] width 104 height 21
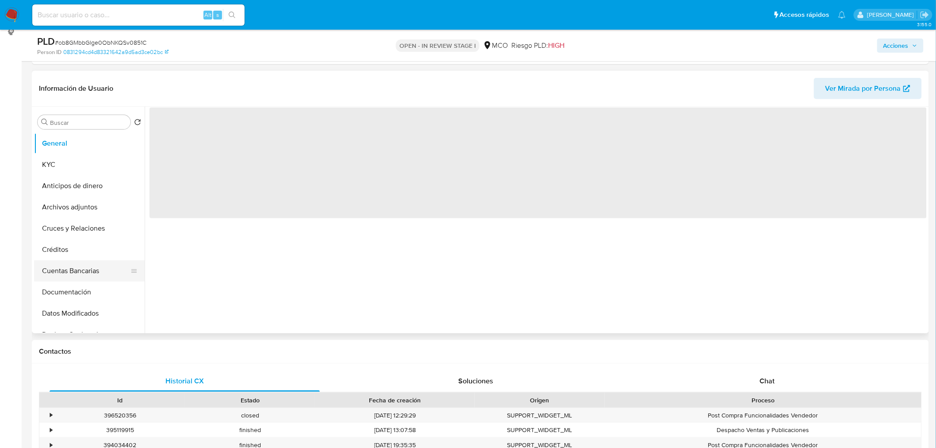
scroll to position [147, 0]
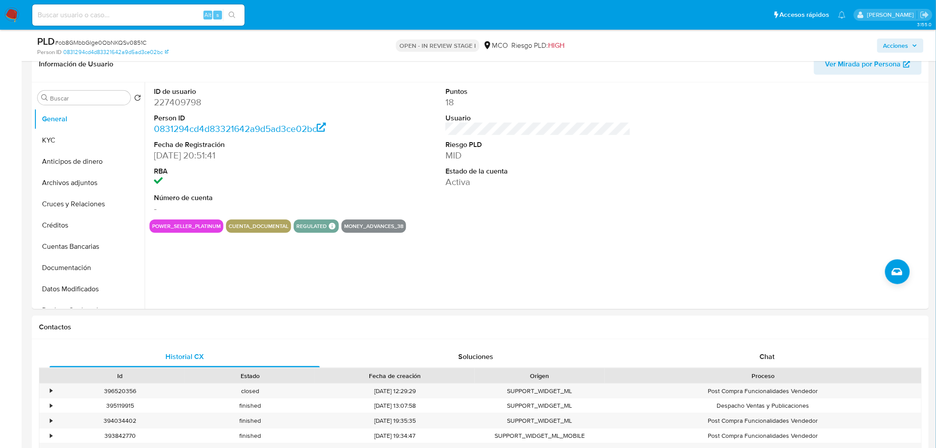
click at [912, 41] on span "Acciones" at bounding box center [901, 45] width 34 height 12
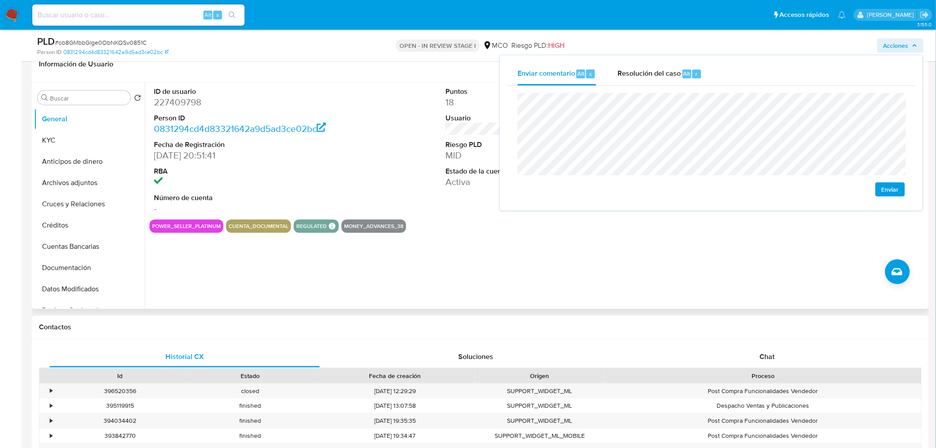
scroll to position [49, 0]
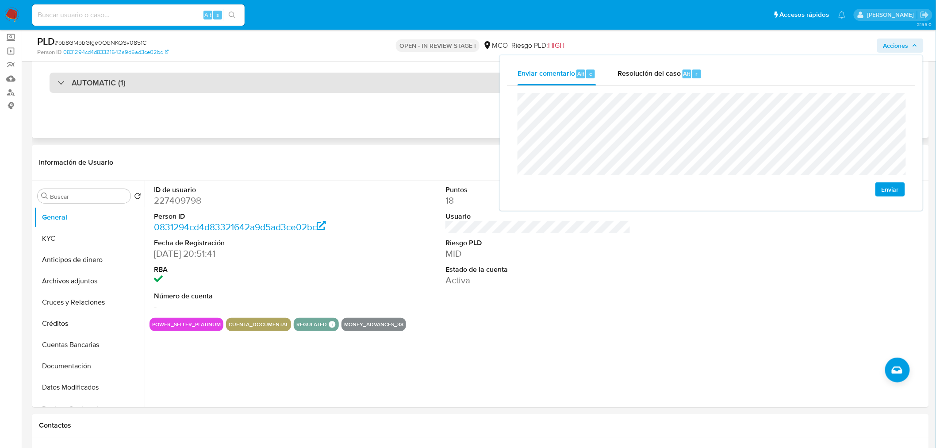
click at [169, 80] on div "AUTOMATIC (1)" at bounding box center [481, 83] width 862 height 20
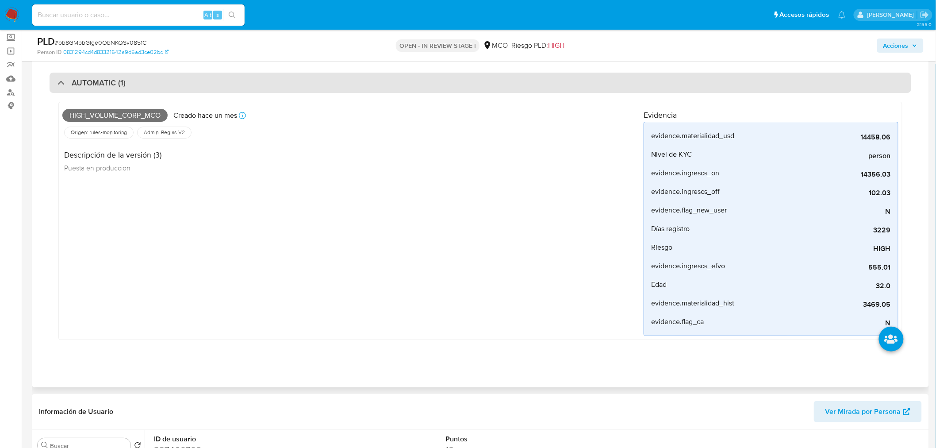
click at [169, 80] on div "AUTOMATIC (1)" at bounding box center [481, 83] width 862 height 20
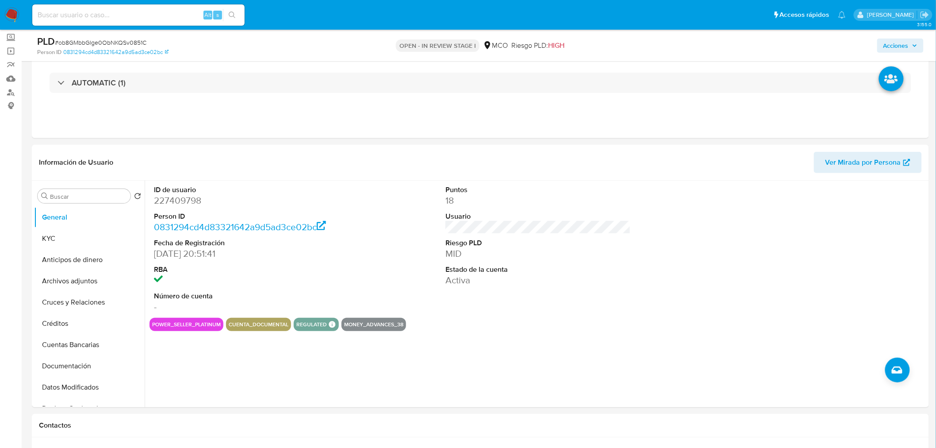
click at [890, 46] on span "Acciones" at bounding box center [896, 45] width 25 height 14
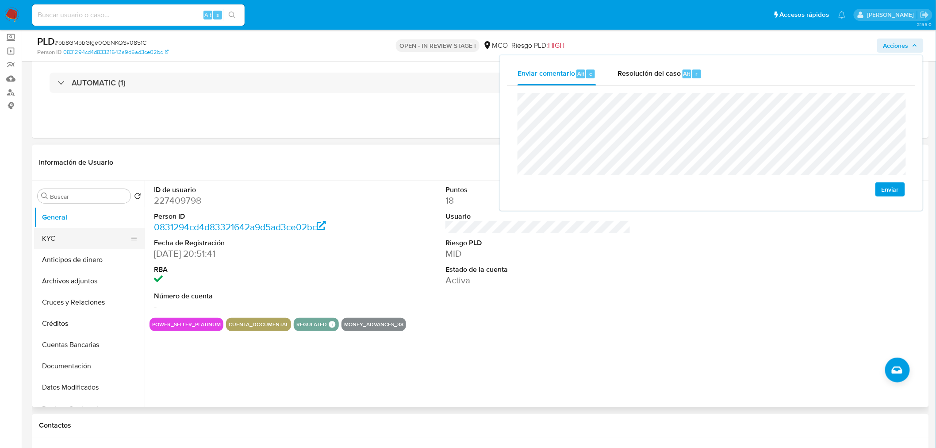
click at [69, 236] on button "KYC" at bounding box center [86, 238] width 104 height 21
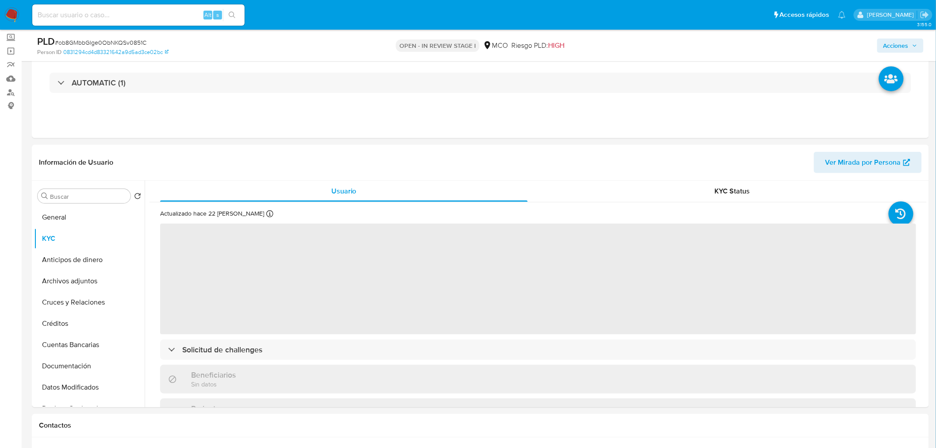
click at [895, 44] on span "Acciones" at bounding box center [896, 45] width 25 height 14
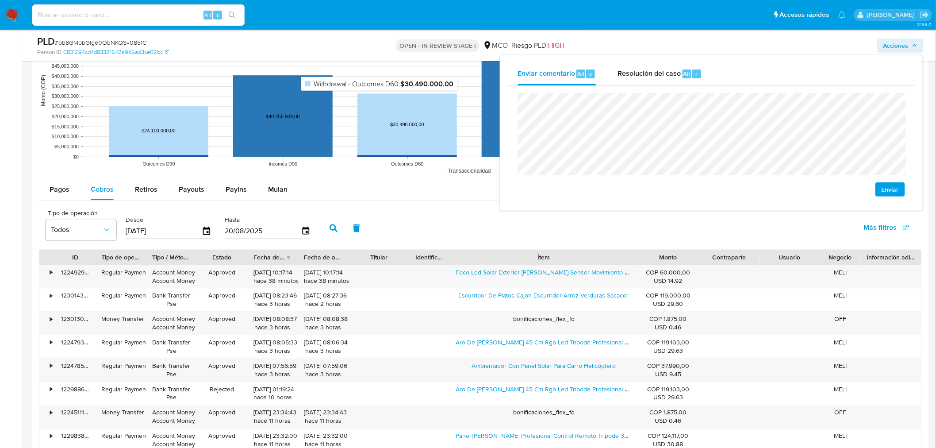
scroll to position [885, 0]
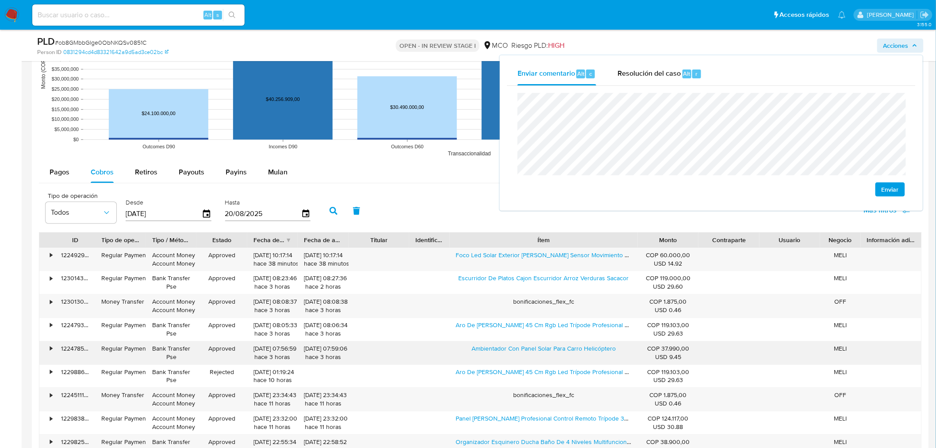
drag, startPoint x: 465, startPoint y: 351, endPoint x: 617, endPoint y: 358, distance: 152.4
click at [617, 358] on div "Ambientador Con Panel Solar Para Carro Helicóptero" at bounding box center [544, 352] width 188 height 23
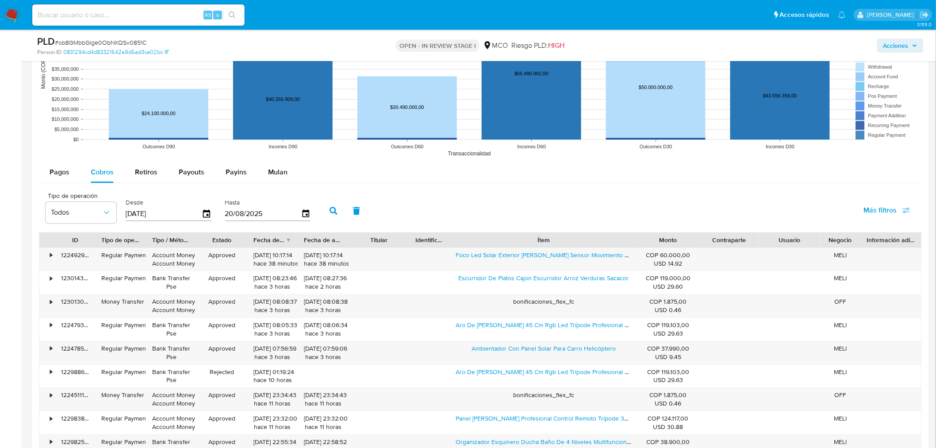
drag, startPoint x: 892, startPoint y: 40, endPoint x: 882, endPoint y: 46, distance: 11.3
click at [892, 40] on span "Acciones" at bounding box center [896, 45] width 25 height 14
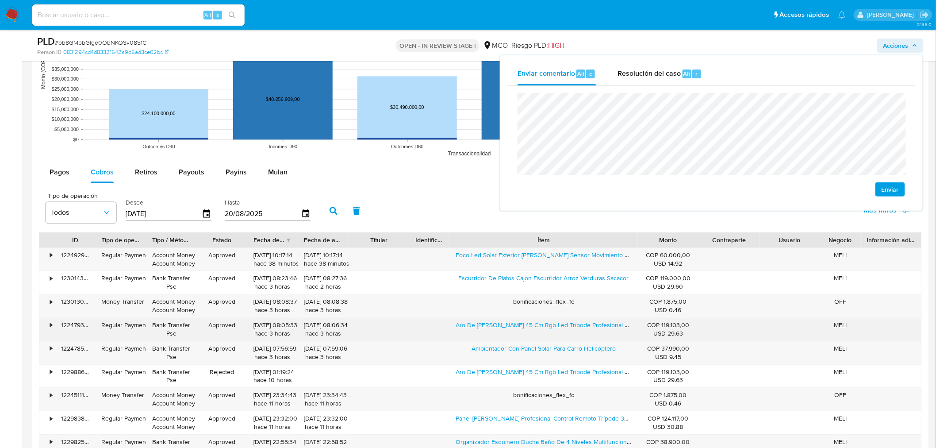
drag, startPoint x: 455, startPoint y: 331, endPoint x: 552, endPoint y: 334, distance: 97.0
click at [552, 334] on div "Aro De Luz 45 Cm Rgb Led Trípode Profesional Control Remoto Color De La Estruct…" at bounding box center [544, 329] width 188 height 23
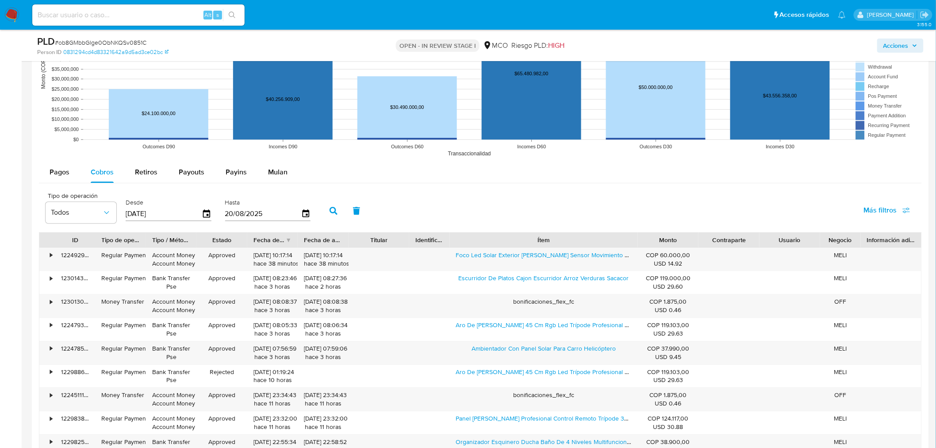
click at [901, 45] on span "Acciones" at bounding box center [896, 45] width 25 height 14
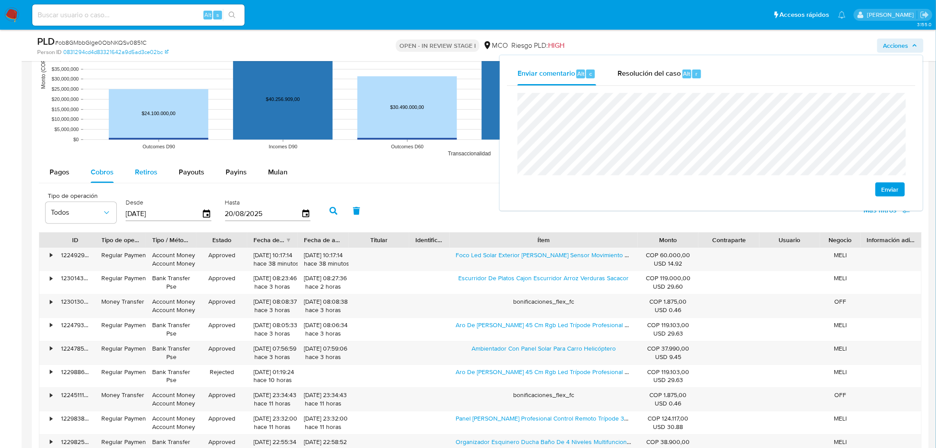
click at [151, 175] on span "Retiros" at bounding box center [146, 172] width 23 height 10
select select "10"
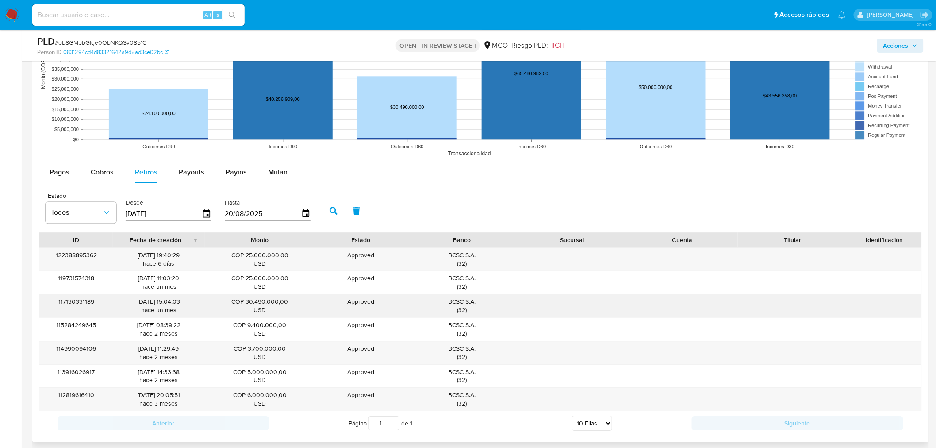
click at [462, 301] on div "BCSC S.A. ( 32 )" at bounding box center [462, 305] width 98 height 17
click at [895, 50] on span "Acciones" at bounding box center [896, 45] width 25 height 14
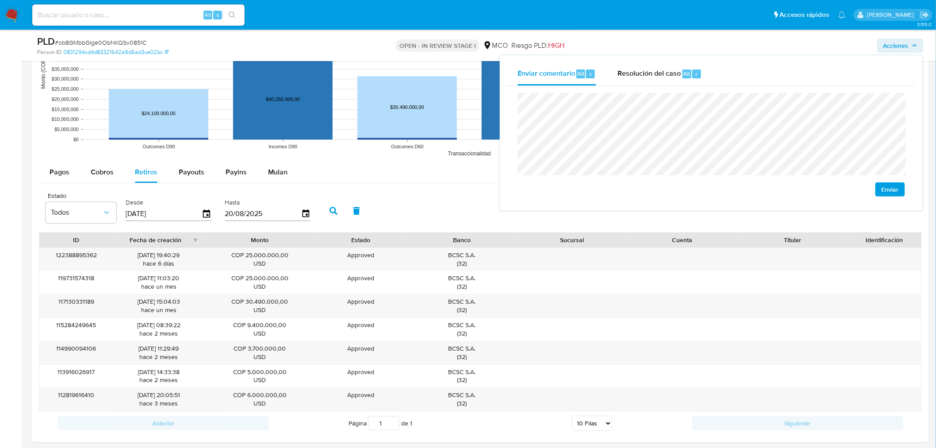
click at [512, 90] on div "Enviar" at bounding box center [711, 145] width 409 height 118
click at [643, 83] on div "Resolución del caso Alt r" at bounding box center [660, 73] width 85 height 23
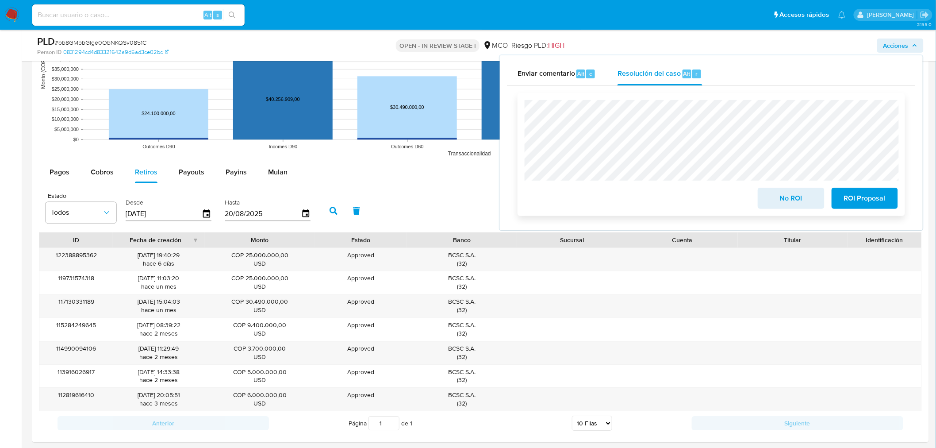
drag, startPoint x: 788, startPoint y: 204, endPoint x: 769, endPoint y: 196, distance: 21.0
click at [788, 205] on span "No ROI" at bounding box center [791, 198] width 43 height 19
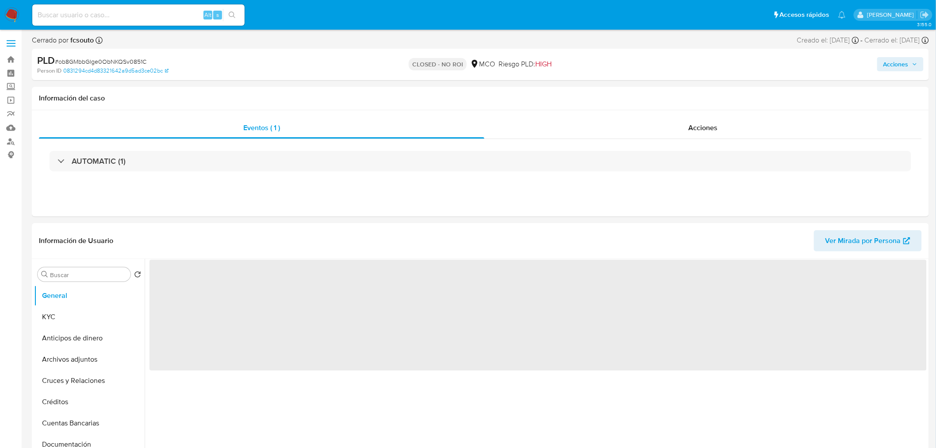
select select "10"
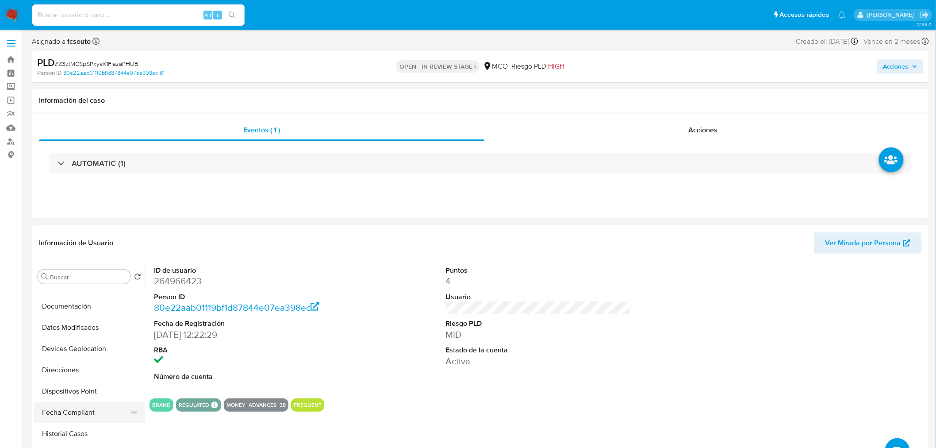
scroll to position [196, 0]
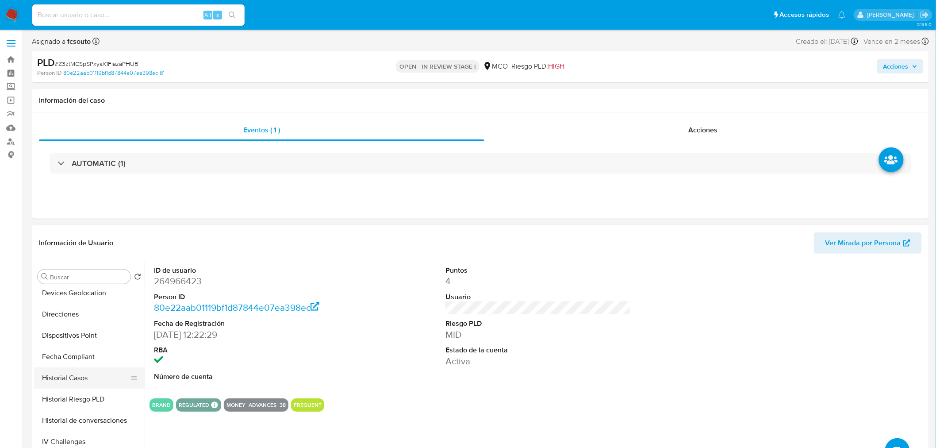
drag, startPoint x: 89, startPoint y: 380, endPoint x: 50, endPoint y: 377, distance: 39.1
click at [89, 380] on button "Historial Casos" at bounding box center [86, 377] width 104 height 21
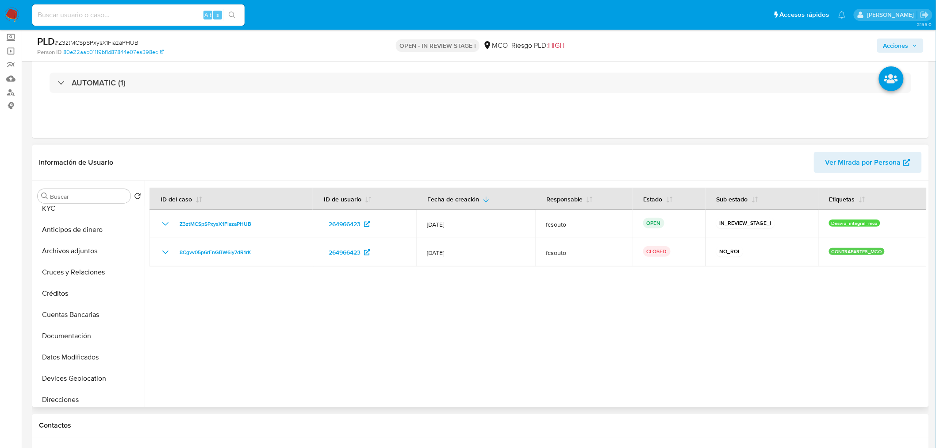
scroll to position [0, 0]
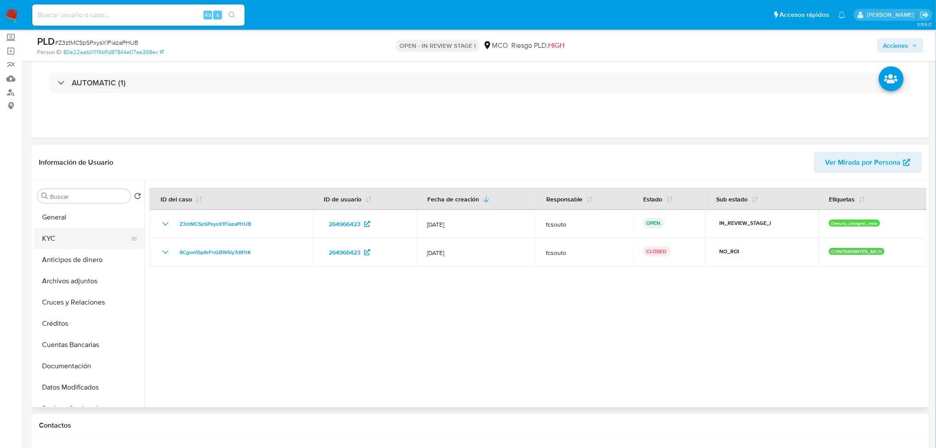
click at [81, 235] on button "KYC" at bounding box center [86, 238] width 104 height 21
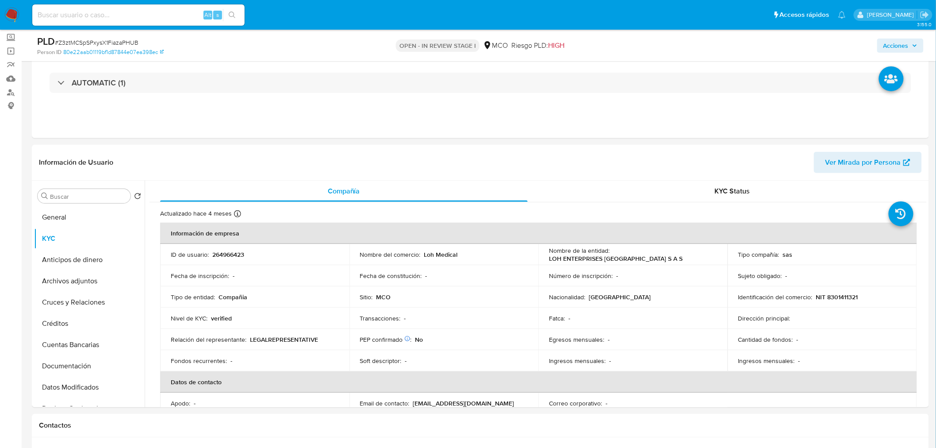
click at [888, 44] on span "Acciones" at bounding box center [896, 45] width 25 height 14
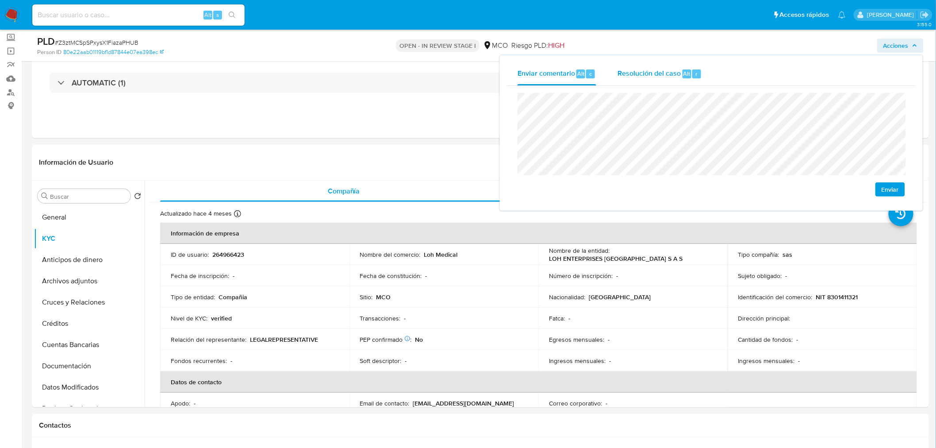
click at [631, 83] on div "Resolución del caso Alt r" at bounding box center [660, 73] width 85 height 23
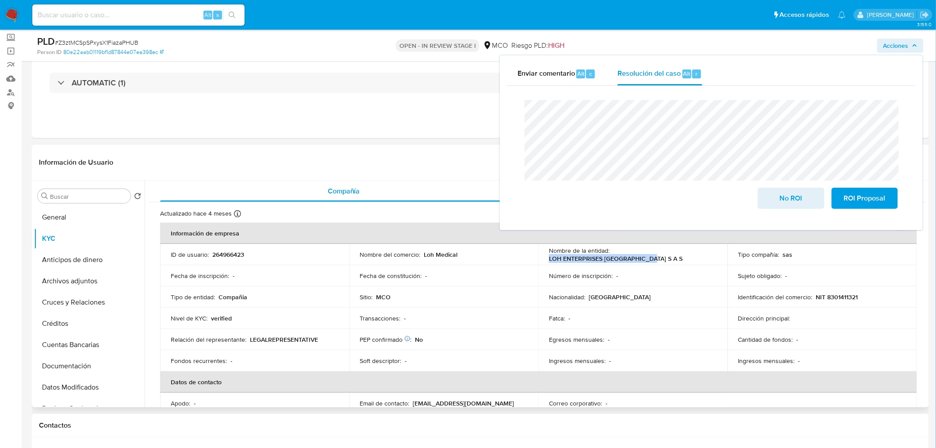
drag, startPoint x: 660, startPoint y: 259, endPoint x: 548, endPoint y: 259, distance: 112.4
click at [549, 259] on div "Nombre de la entidad : LOH ENTERPRISES COLOMBIA S A S" at bounding box center [633, 254] width 168 height 16
copy p "LOH ENTERPRISES [GEOGRAPHIC_DATA] S A S"
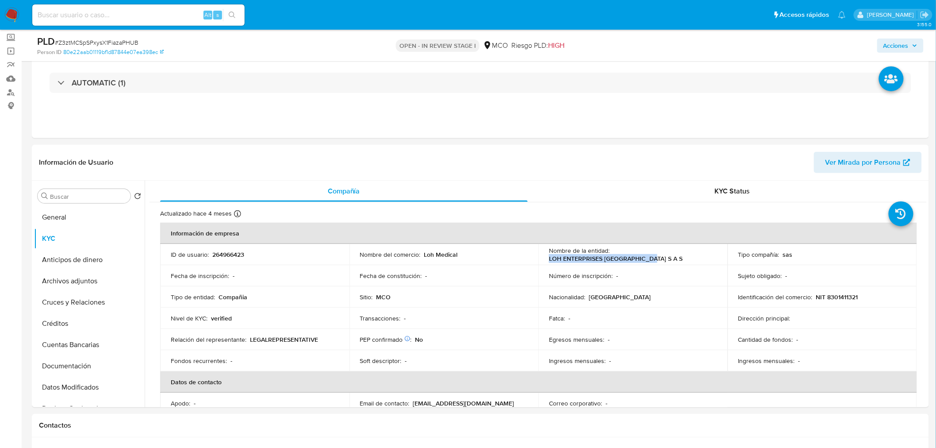
click at [901, 43] on span "Acciones" at bounding box center [896, 45] width 25 height 14
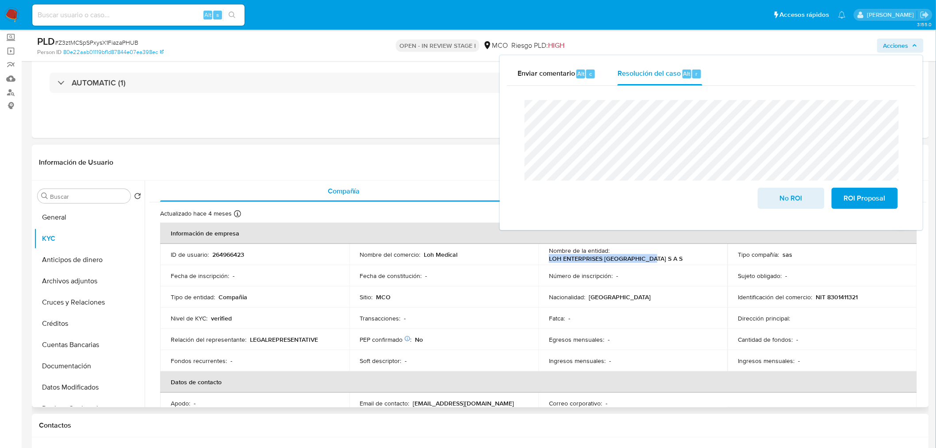
drag, startPoint x: 546, startPoint y: 260, endPoint x: 657, endPoint y: 258, distance: 111.1
click at [657, 258] on td "Nombre de la entidad : LOH ENTERPRISES COLOMBIA S A S" at bounding box center [633, 254] width 189 height 21
copy p "LOH ENTERPRISES [GEOGRAPHIC_DATA] S A S"
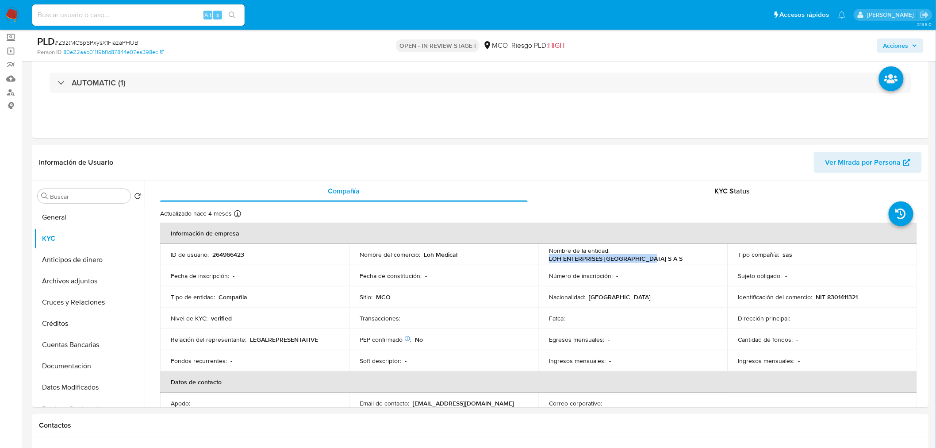
click at [888, 48] on span "Acciones" at bounding box center [896, 45] width 25 height 14
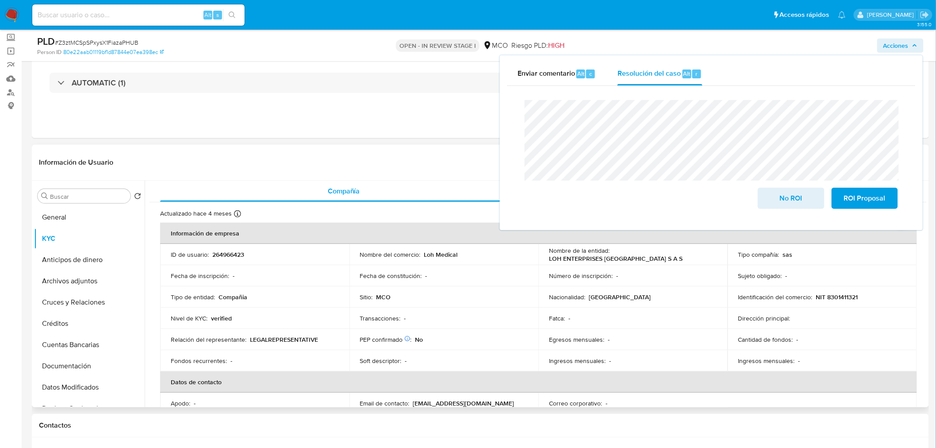
click at [843, 295] on p "NIT 8301411321" at bounding box center [837, 297] width 42 height 8
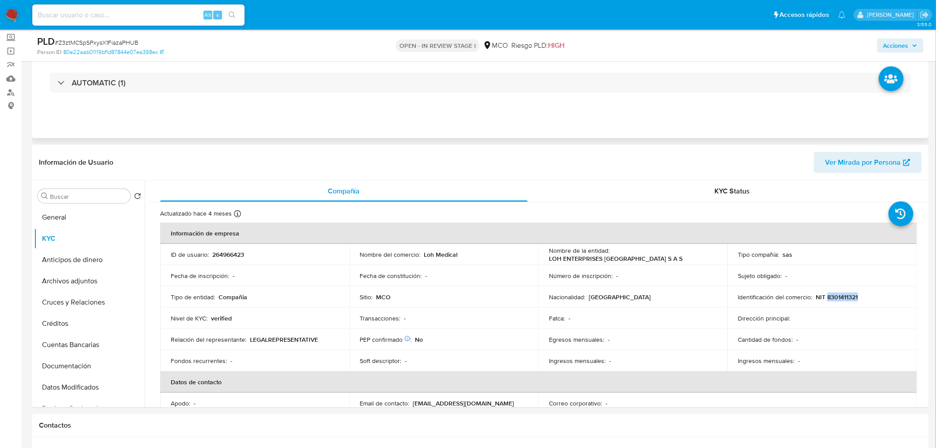
copy p "8301411321"
drag, startPoint x: 897, startPoint y: 43, endPoint x: 886, endPoint y: 50, distance: 12.2
click at [897, 44] on span "Acciones" at bounding box center [896, 45] width 25 height 14
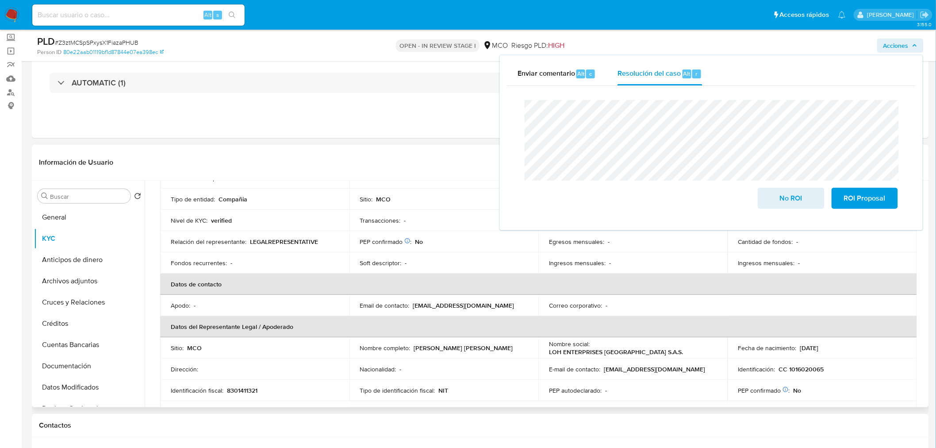
scroll to position [98, 0]
click at [465, 350] on p "Juan Diego Muñoz Barbosa" at bounding box center [463, 347] width 99 height 8
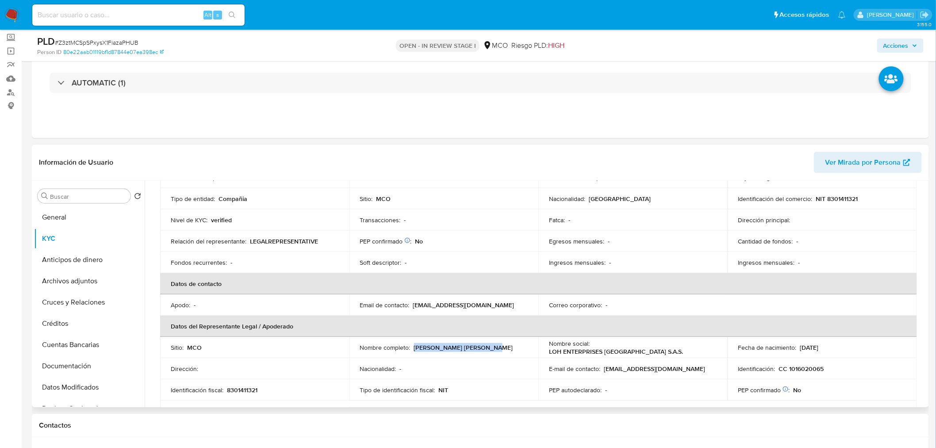
drag, startPoint x: 483, startPoint y: 348, endPoint x: 412, endPoint y: 347, distance: 70.8
click at [412, 347] on div "Nombre completo : Juan Diego Muñoz Barbosa" at bounding box center [444, 347] width 168 height 8
copy p "Juan Diego Muñoz Barbosa"
click at [917, 47] on icon "button" at bounding box center [914, 45] width 5 height 5
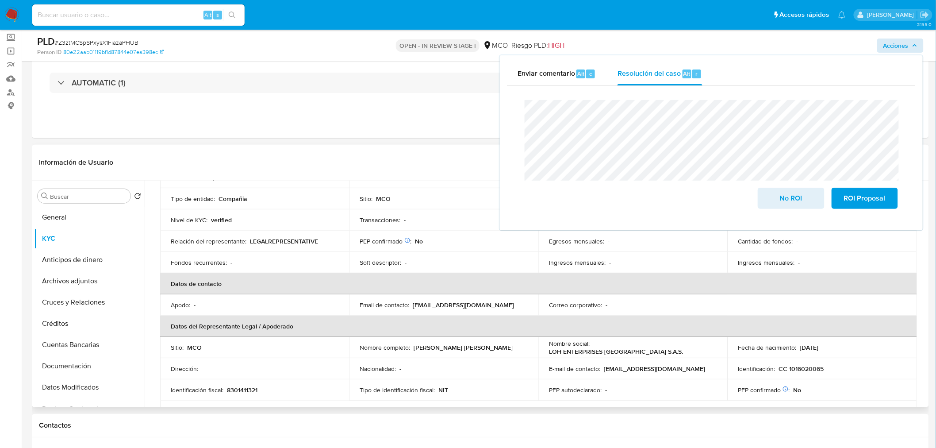
click at [818, 369] on p "CC 1016020065" at bounding box center [801, 369] width 45 height 8
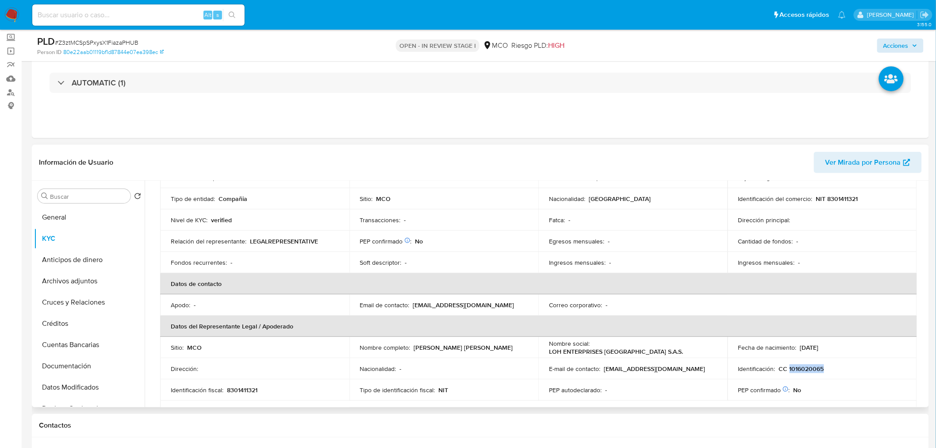
drag, startPoint x: 818, startPoint y: 369, endPoint x: 825, endPoint y: 282, distance: 87.1
click at [817, 369] on p "CC 1016020065" at bounding box center [801, 369] width 45 height 8
copy p "1016020065"
click at [904, 52] on div "Acciones" at bounding box center [777, 45] width 293 height 21
click at [912, 46] on span "Acciones" at bounding box center [901, 45] width 34 height 12
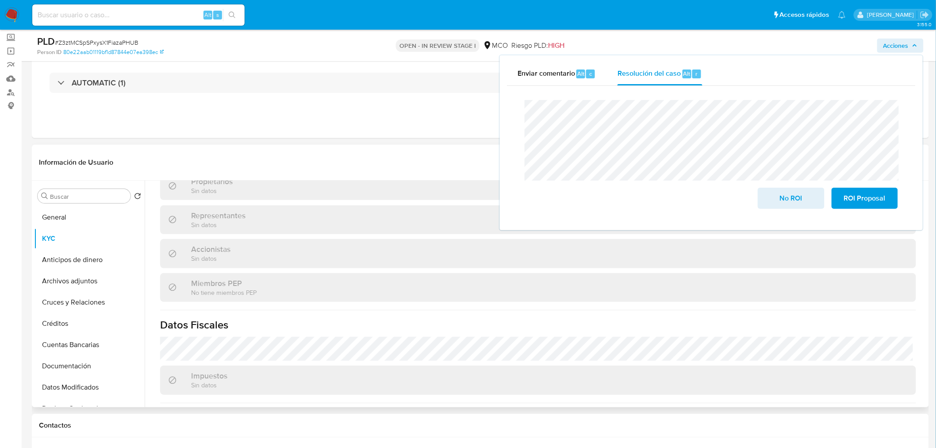
scroll to position [572, 0]
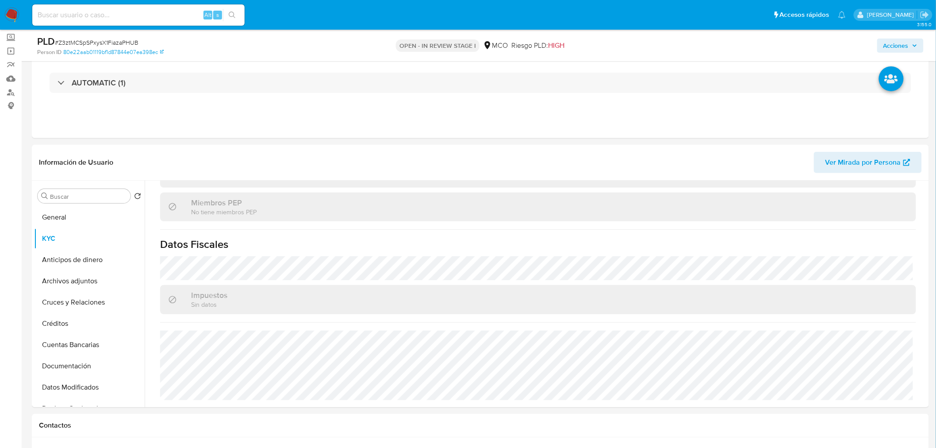
click at [892, 45] on span "Acciones" at bounding box center [896, 45] width 25 height 14
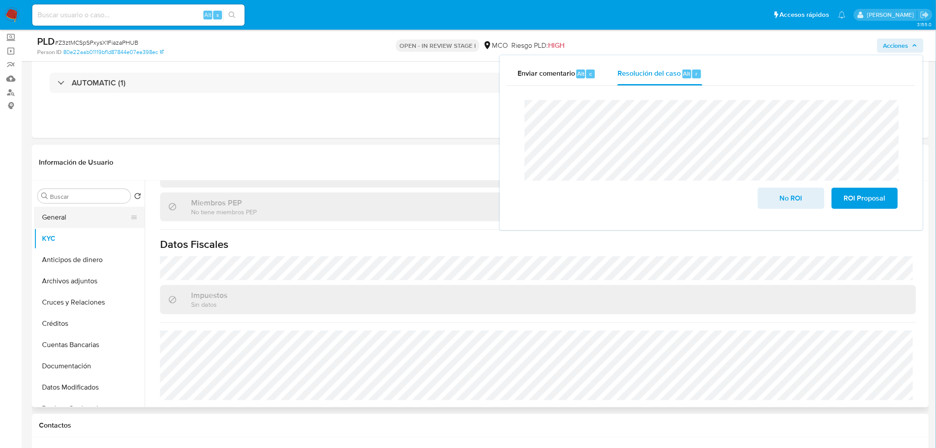
click at [64, 215] on button "General" at bounding box center [86, 217] width 104 height 21
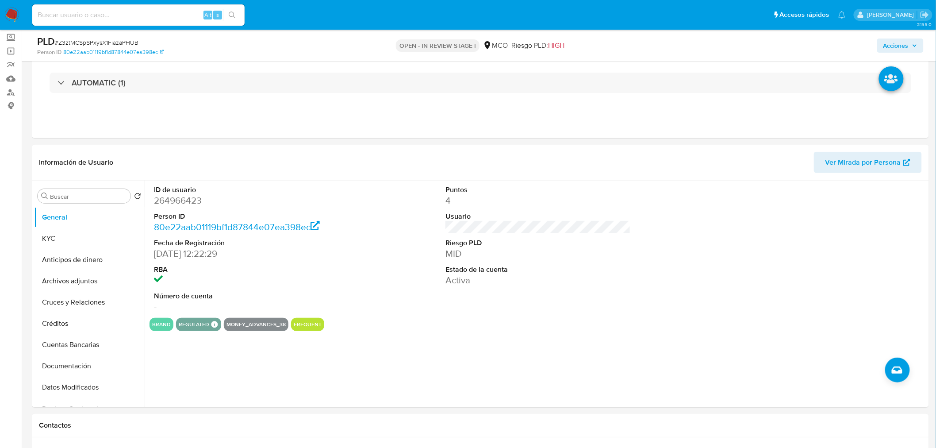
click at [912, 43] on span "Acciones" at bounding box center [901, 45] width 34 height 12
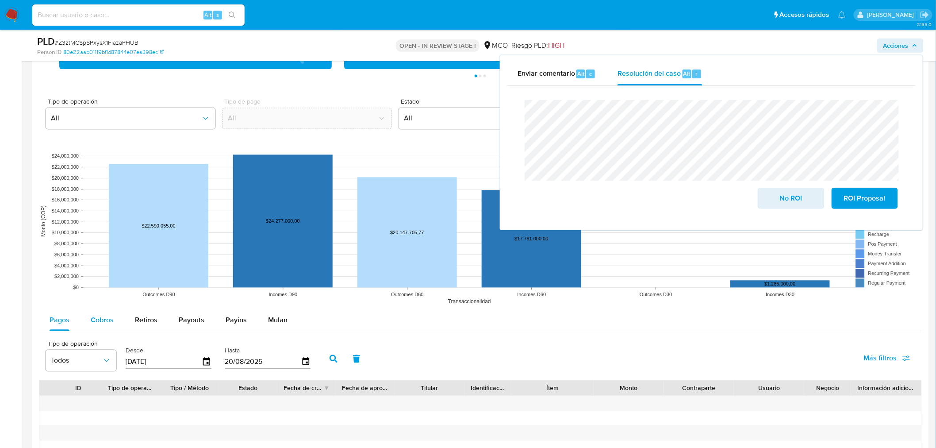
click at [101, 320] on span "Cobros" at bounding box center [102, 320] width 23 height 10
select select "10"
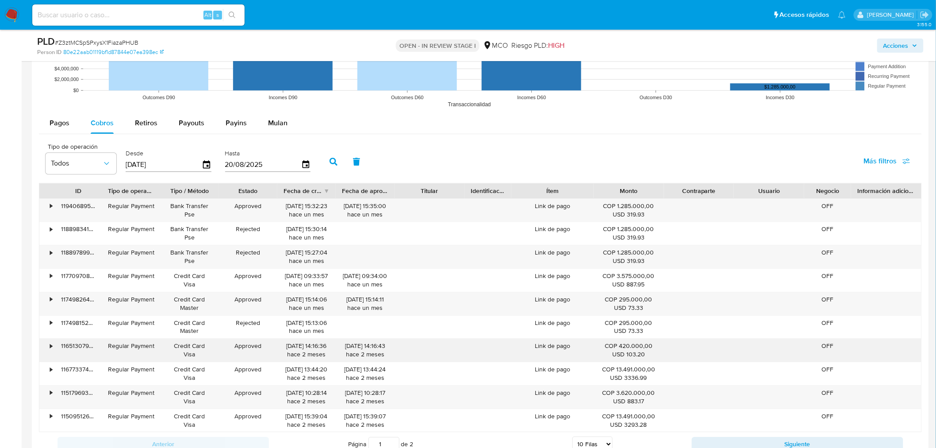
scroll to position [983, 0]
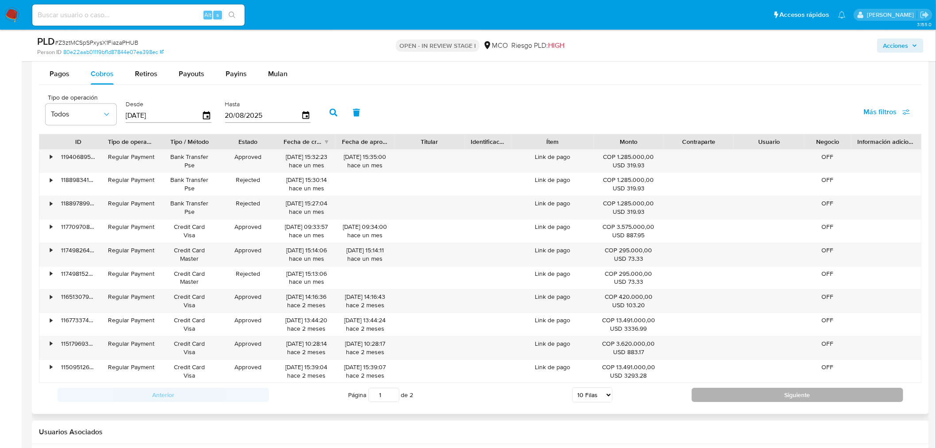
click at [720, 392] on button "Siguiente" at bounding box center [798, 395] width 212 height 14
type input "2"
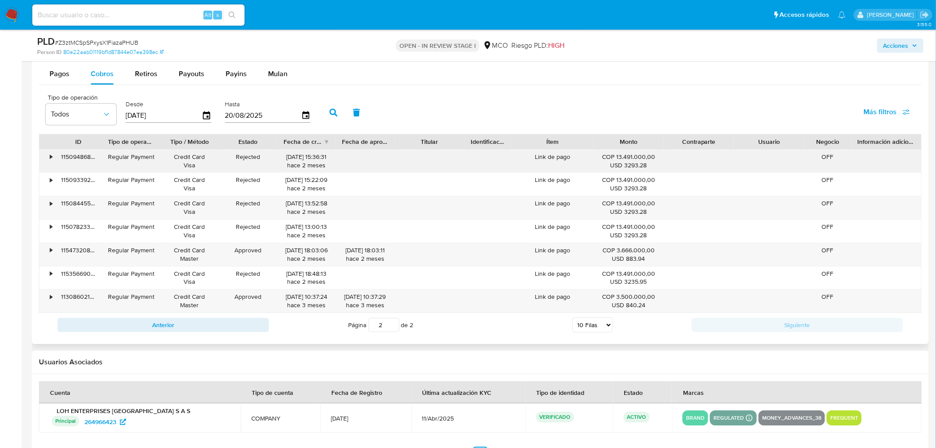
click at [557, 161] on div "Link de pago" at bounding box center [553, 161] width 82 height 23
drag, startPoint x: 904, startPoint y: 42, endPoint x: 884, endPoint y: 51, distance: 21.6
click at [899, 45] on span "Acciones" at bounding box center [896, 45] width 25 height 14
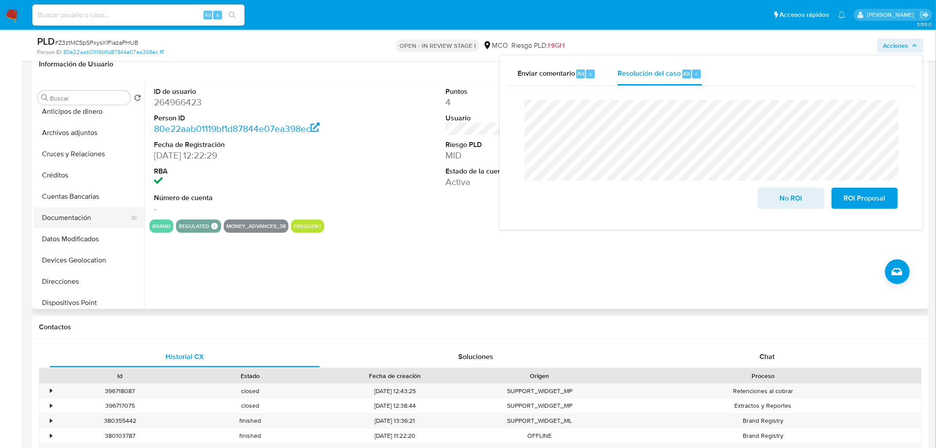
scroll to position [98, 0]
click at [93, 306] on button "Historial Casos" at bounding box center [86, 296] width 104 height 21
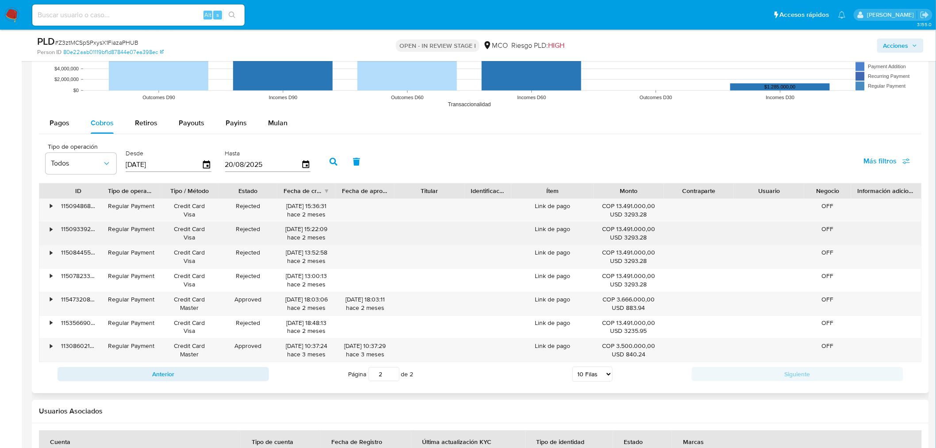
scroll to position [885, 0]
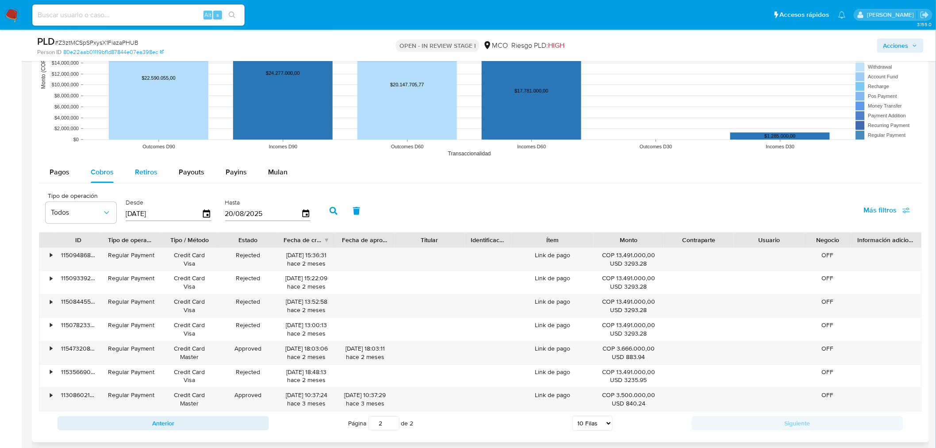
click at [139, 175] on span "Retiros" at bounding box center [146, 172] width 23 height 10
select select "10"
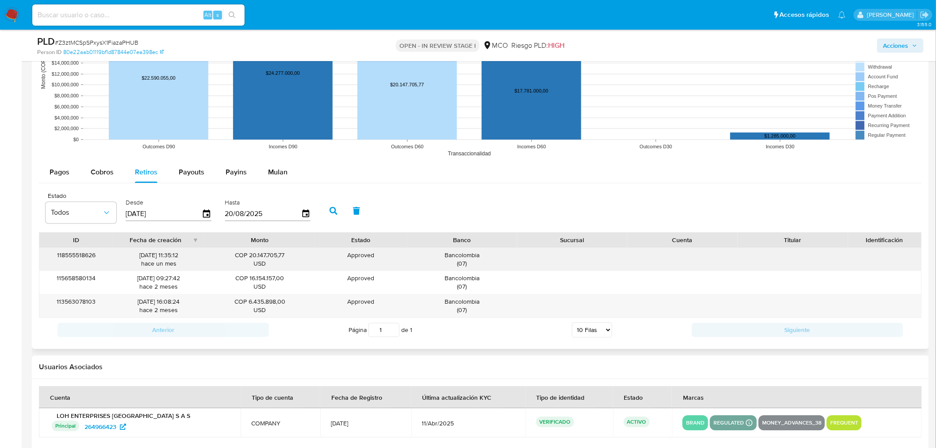
click at [462, 256] on div "Bancolombia ( 07 )" at bounding box center [462, 259] width 98 height 17
click at [894, 48] on span "Acciones" at bounding box center [896, 45] width 25 height 14
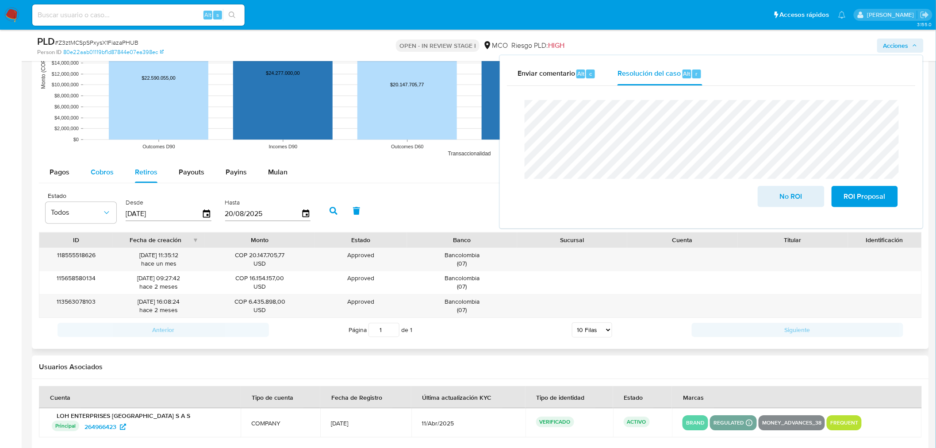
click at [98, 175] on span "Cobros" at bounding box center [102, 172] width 23 height 10
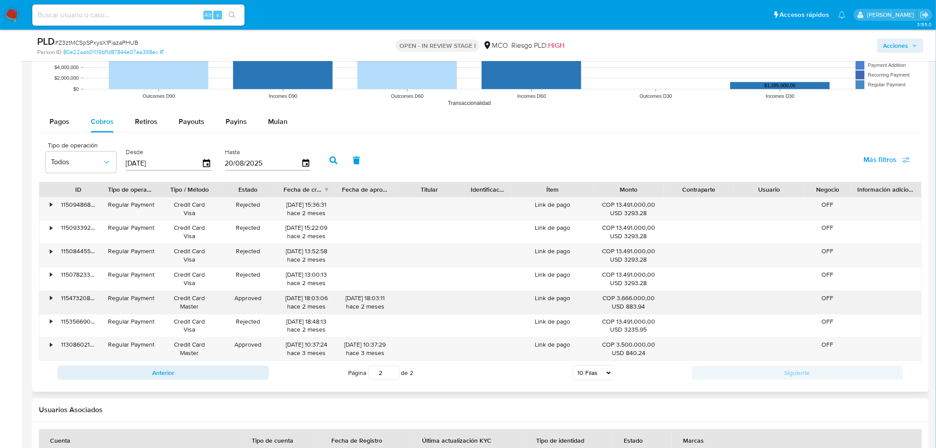
scroll to position [983, 0]
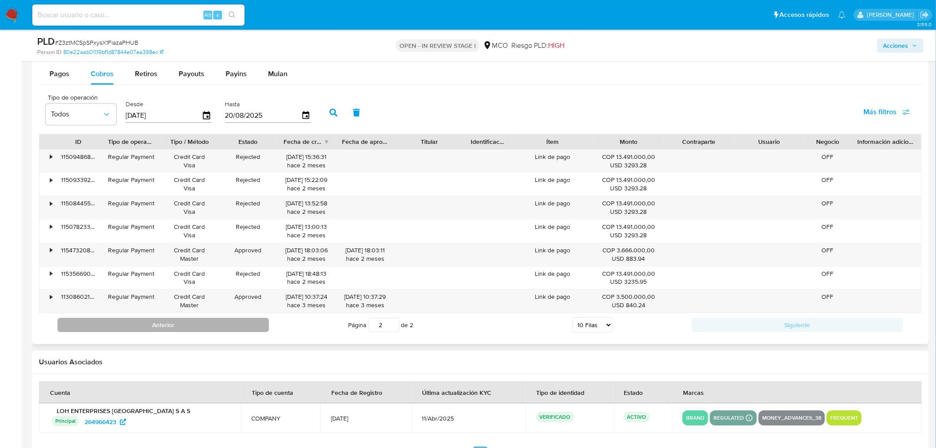
click at [240, 322] on button "Anterior" at bounding box center [164, 325] width 212 height 14
type input "1"
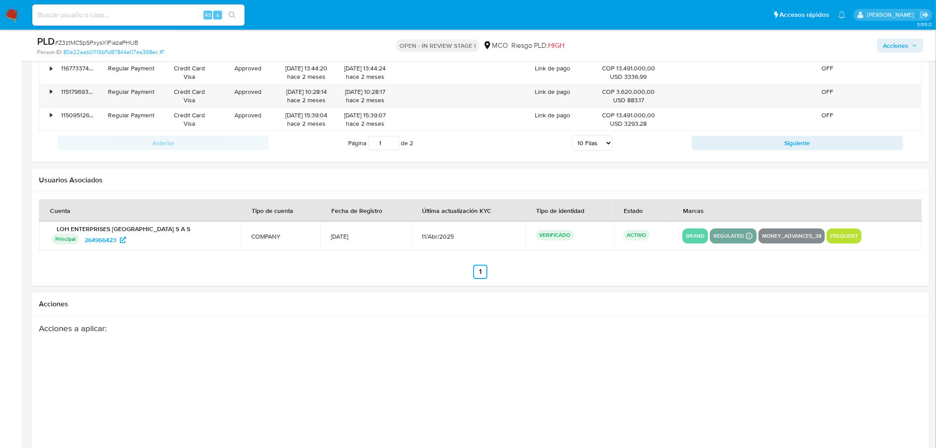
scroll to position [1278, 0]
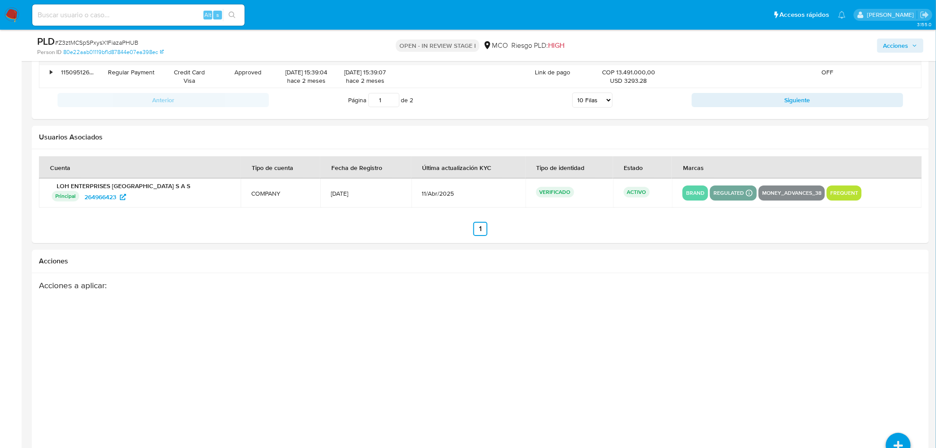
click at [898, 43] on span "Acciones" at bounding box center [896, 45] width 25 height 14
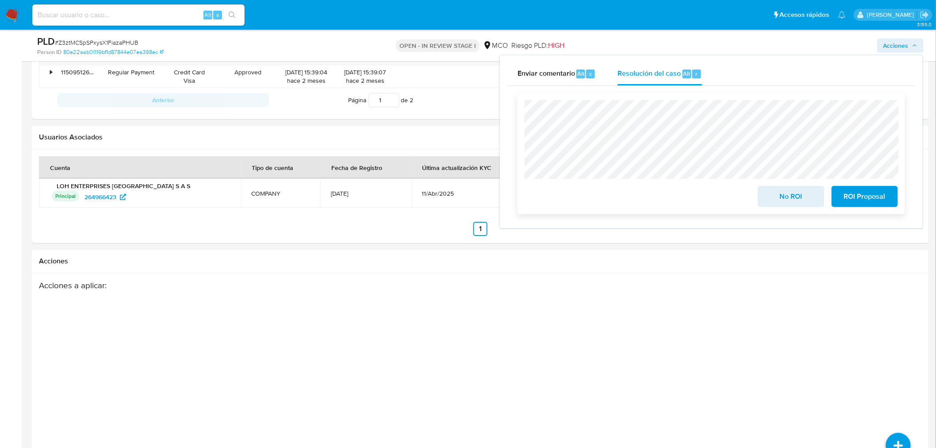
click at [785, 197] on span "No ROI" at bounding box center [791, 196] width 43 height 19
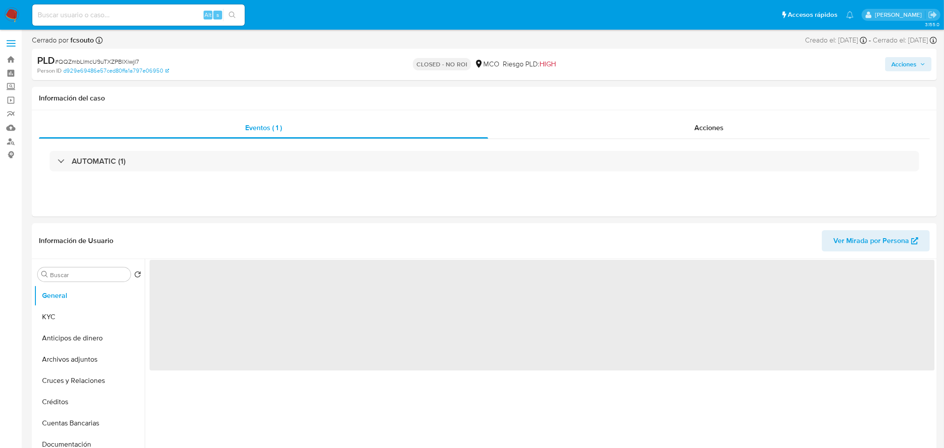
select select "10"
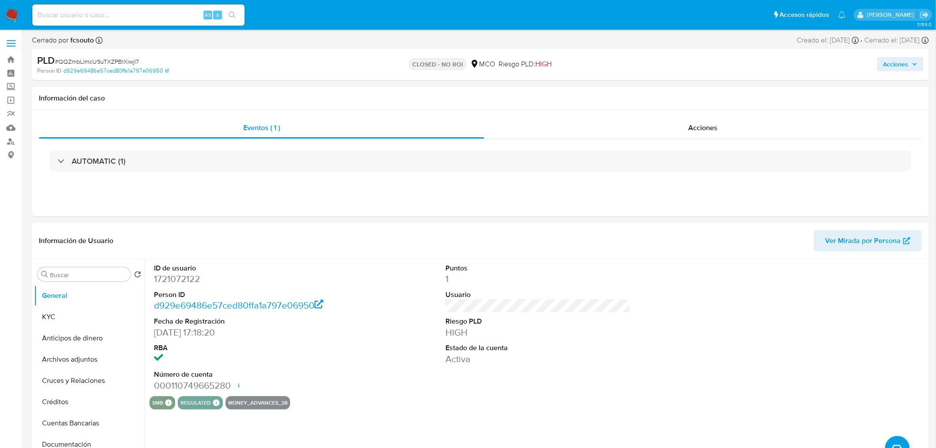
drag, startPoint x: 886, startPoint y: 61, endPoint x: 828, endPoint y: 72, distance: 59.1
click at [886, 62] on span "Acciones" at bounding box center [896, 64] width 25 height 14
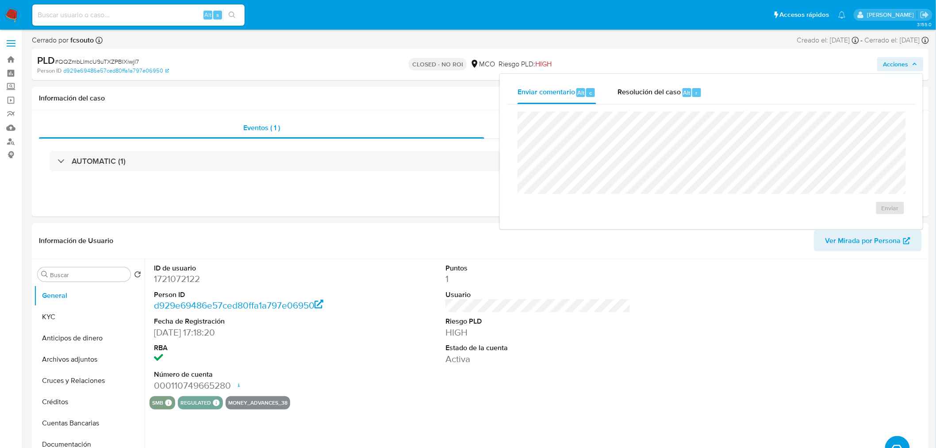
drag, startPoint x: 644, startPoint y: 93, endPoint x: 512, endPoint y: 142, distance: 140.7
click at [643, 94] on span "Resolución del caso" at bounding box center [649, 92] width 63 height 10
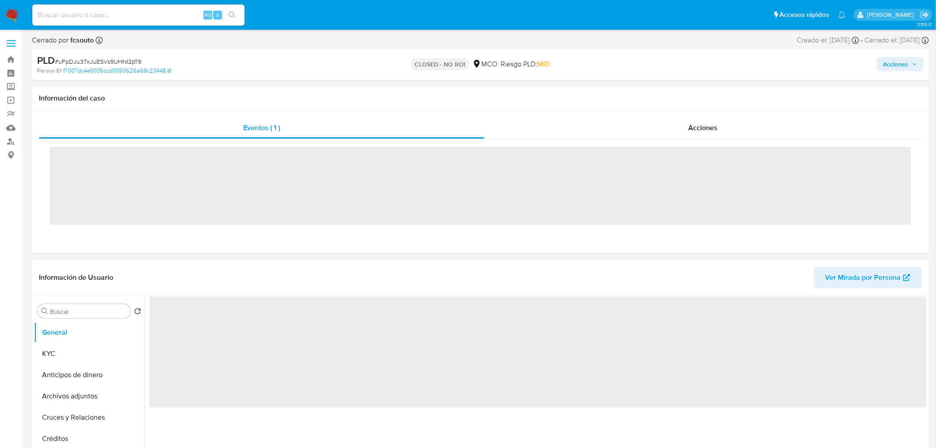
click at [901, 57] on span "Acciones" at bounding box center [896, 64] width 25 height 14
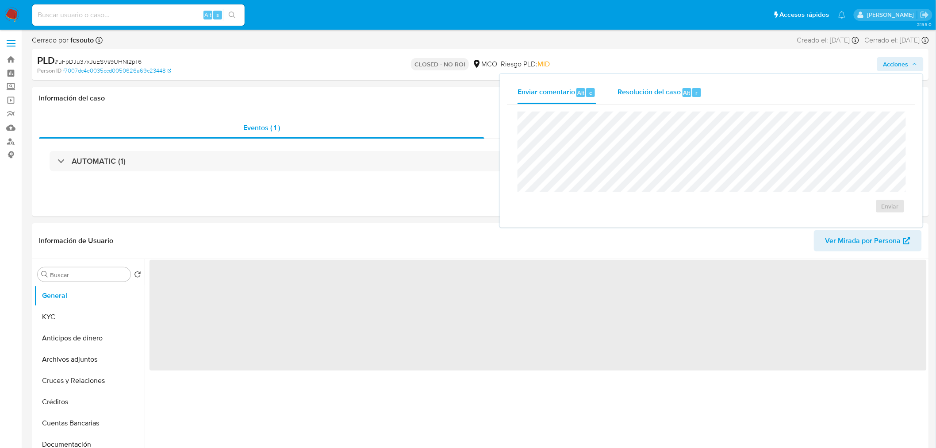
click at [675, 91] on span "Resolución del caso" at bounding box center [649, 92] width 63 height 10
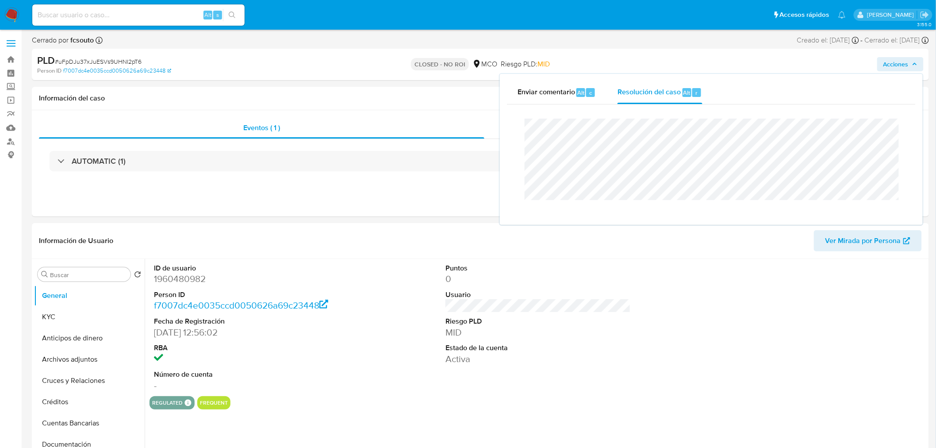
select select "10"
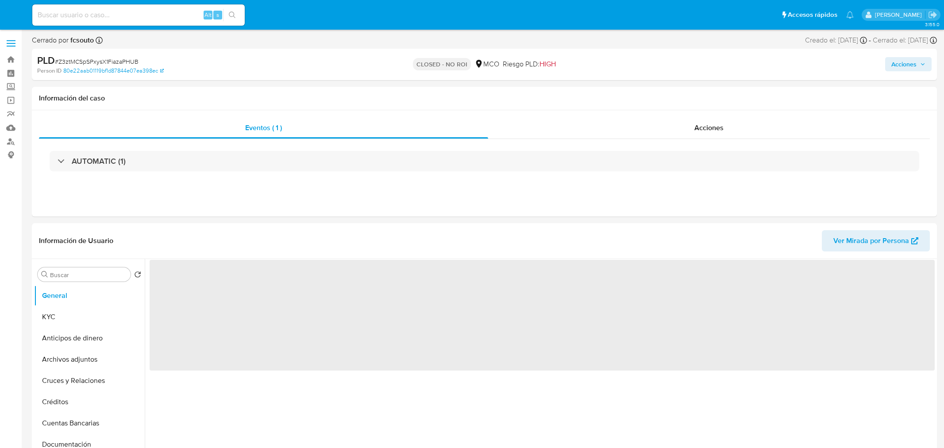
select select "10"
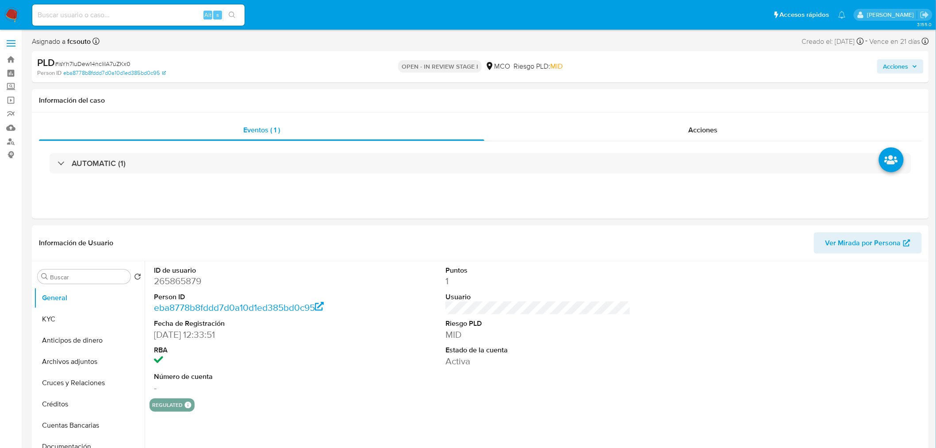
select select "10"
drag, startPoint x: 912, startPoint y: 63, endPoint x: 906, endPoint y: 65, distance: 6.6
click at [909, 65] on span "Acciones" at bounding box center [901, 66] width 34 height 12
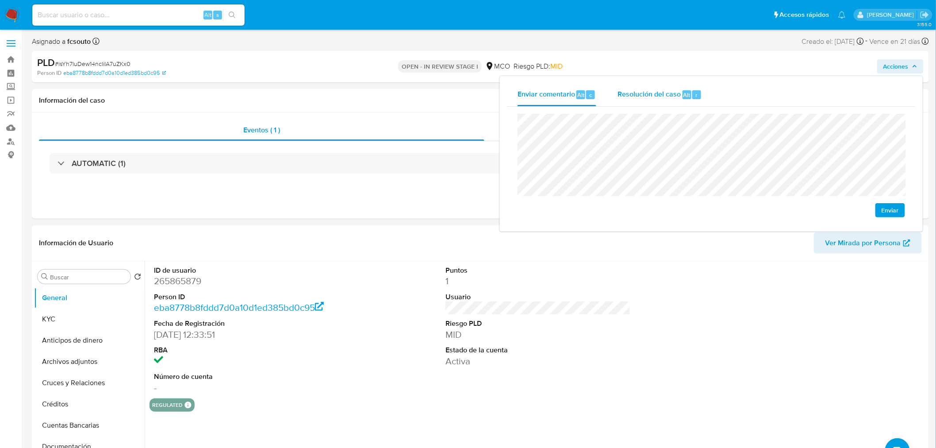
click at [665, 96] on span "Resolución del caso" at bounding box center [649, 94] width 63 height 10
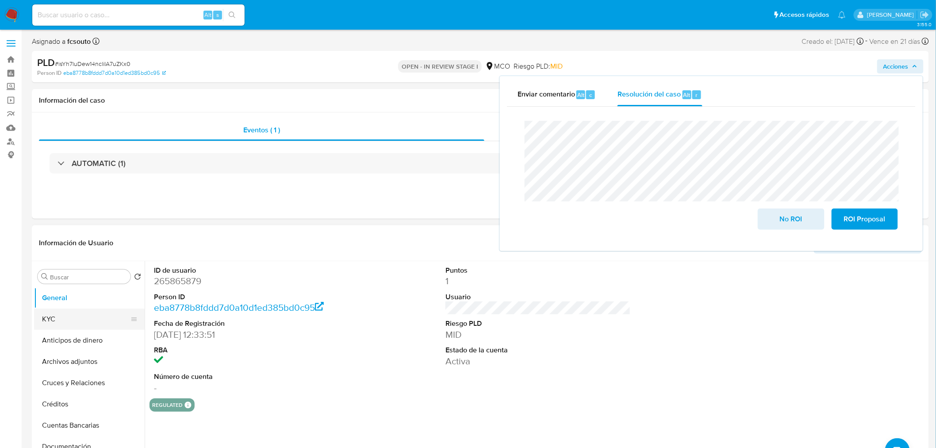
click at [52, 324] on button "KYC" at bounding box center [86, 318] width 104 height 21
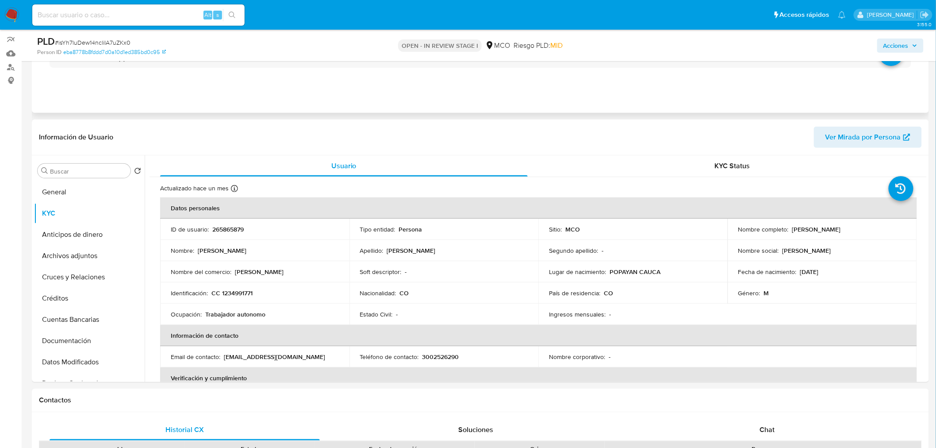
scroll to position [98, 0]
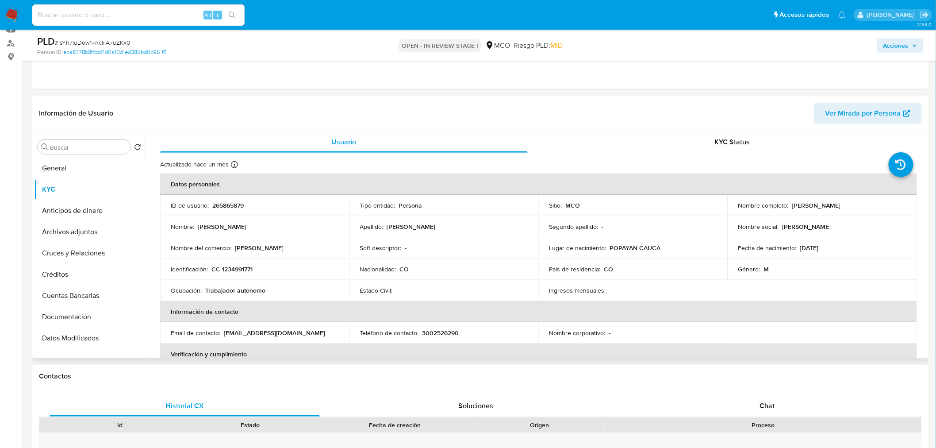
drag, startPoint x: 790, startPoint y: 206, endPoint x: 865, endPoint y: 203, distance: 74.9
click at [865, 203] on div "Nombre completo : Andres Julian Vargas Baca" at bounding box center [823, 205] width 168 height 8
copy p "Andres Julian Vargas Baca"
click at [909, 45] on span "Acciones" at bounding box center [896, 45] width 25 height 14
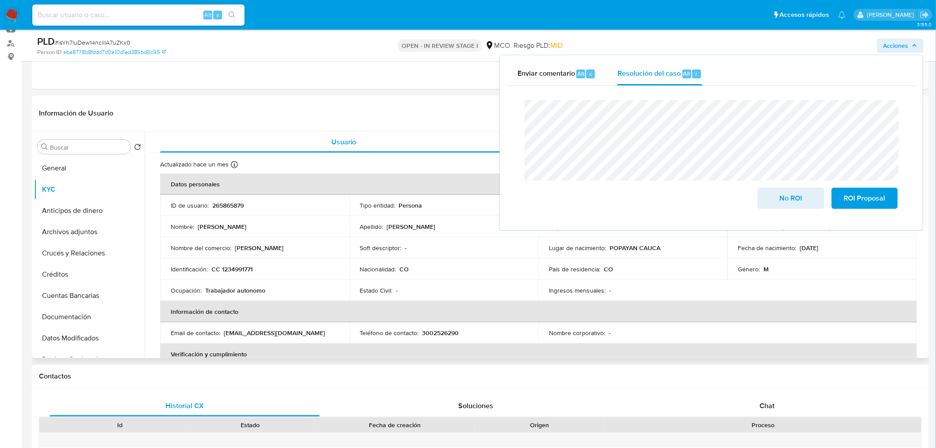
click at [242, 271] on p "CC 1234991771" at bounding box center [232, 269] width 41 height 8
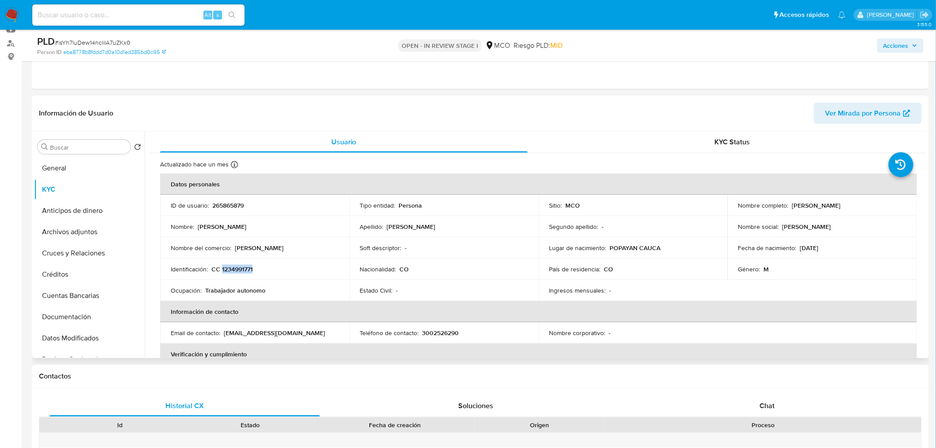
copy p "1234991771"
click at [897, 47] on span "Acciones" at bounding box center [896, 45] width 25 height 14
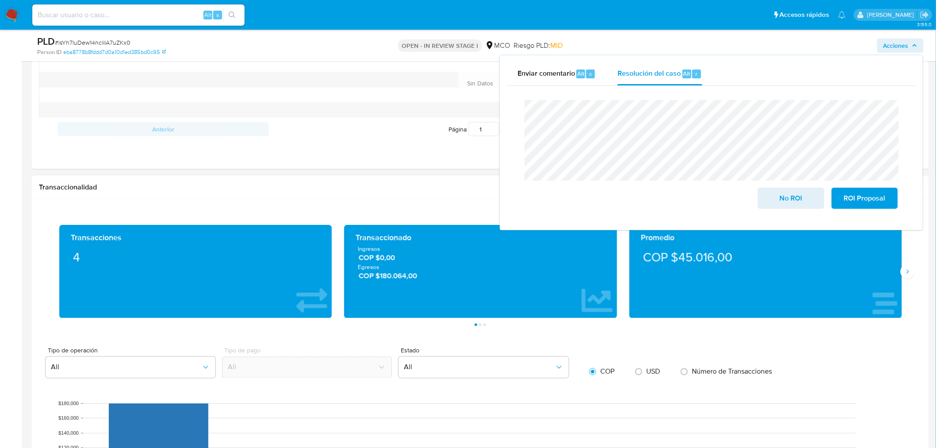
scroll to position [786, 0]
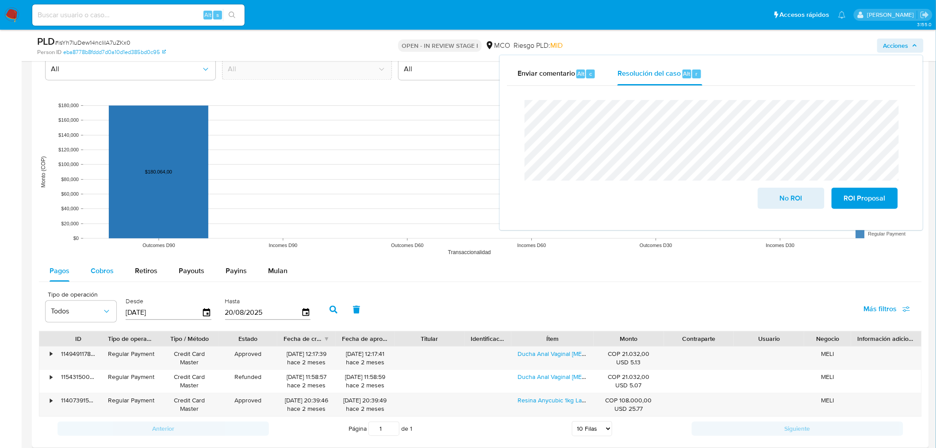
click at [96, 270] on span "Cobros" at bounding box center [102, 271] width 23 height 10
select select "10"
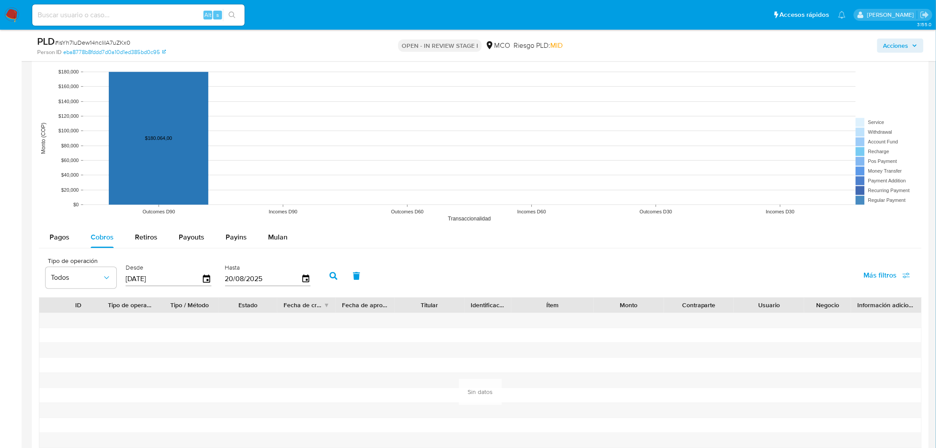
scroll to position [835, 0]
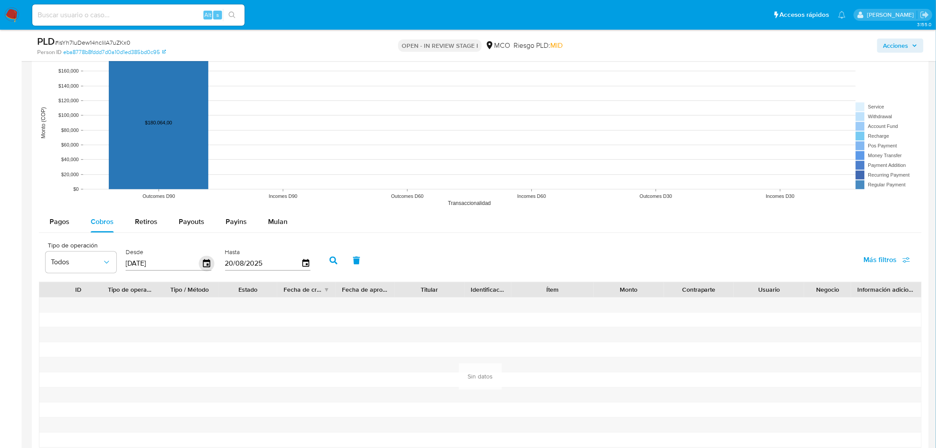
click at [207, 264] on icon "button" at bounding box center [206, 263] width 15 height 15
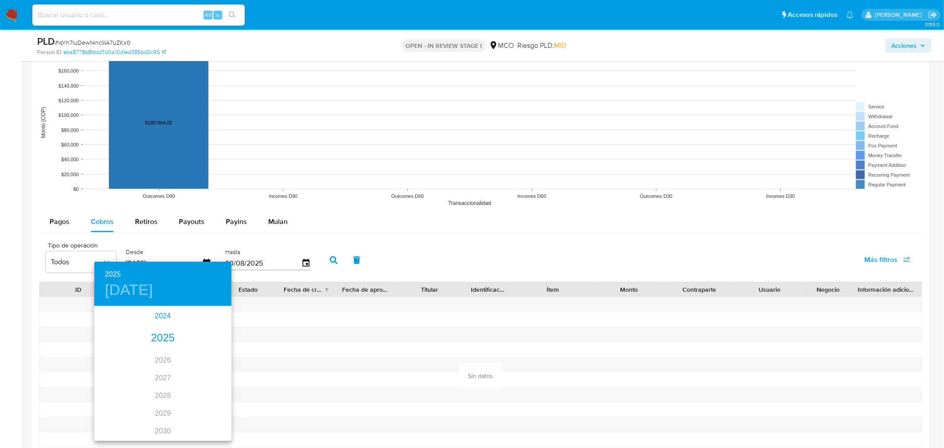
click at [161, 323] on div "2024" at bounding box center [162, 316] width 137 height 18
click at [166, 385] on div "ago." at bounding box center [163, 389] width 46 height 33
type input "23/08/2024"
click at [182, 396] on p "23" at bounding box center [180, 400] width 7 height 9
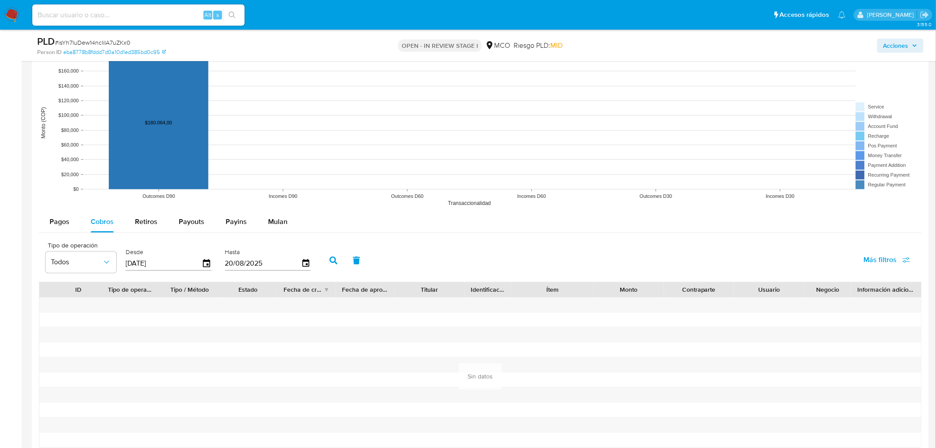
click at [330, 260] on icon "button" at bounding box center [334, 260] width 8 height 8
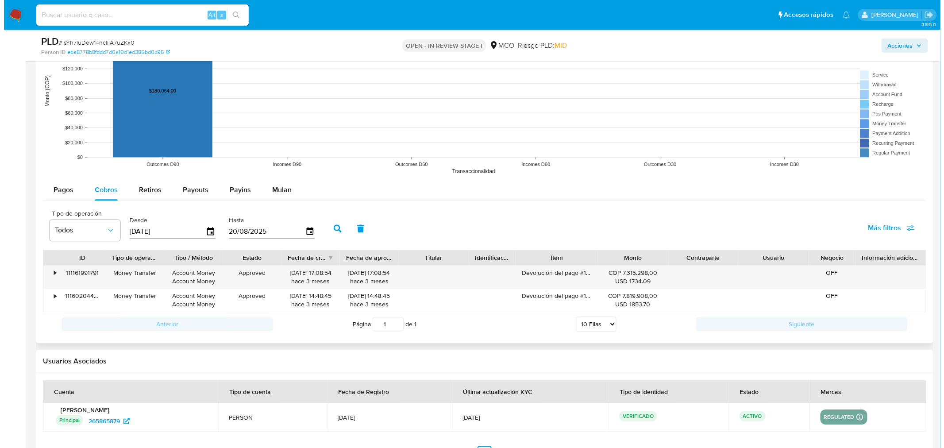
scroll to position [885, 0]
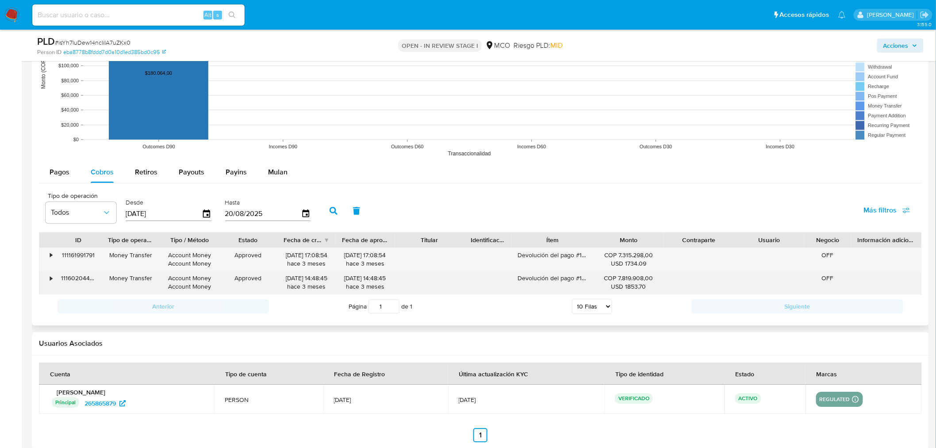
drag, startPoint x: 518, startPoint y: 258, endPoint x: 554, endPoint y: 275, distance: 39.4
click at [554, 275] on div "• 111161991791 Money Transfer Account Money Account Money Approved 14/05/2025 1…" at bounding box center [480, 270] width 883 height 47
click at [554, 275] on div "Devolución del pago #111593921890 - Nevecón SxS InstaView DID - 635 lts - GS66S…" at bounding box center [553, 282] width 82 height 23
click at [554, 277] on div "Devolución del pago #111593921890 - Nevecón SxS InstaView DID - 635 lts - GS66S…" at bounding box center [553, 282] width 82 height 23
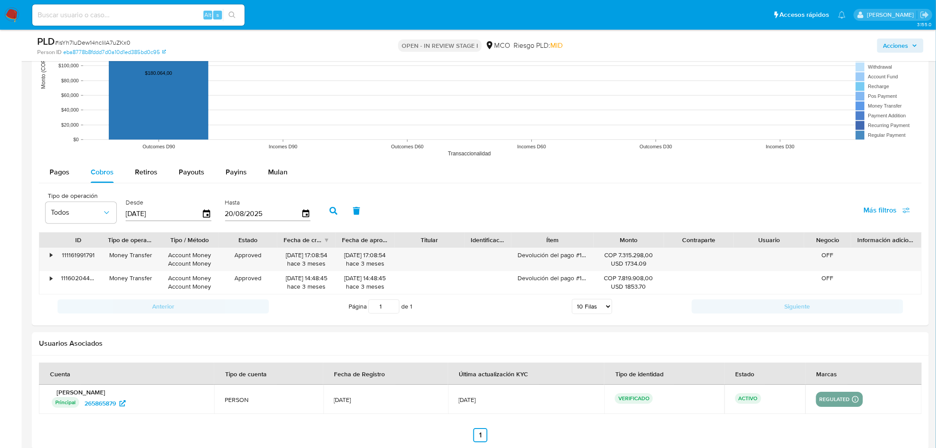
click at [900, 42] on span "Acciones" at bounding box center [896, 45] width 25 height 14
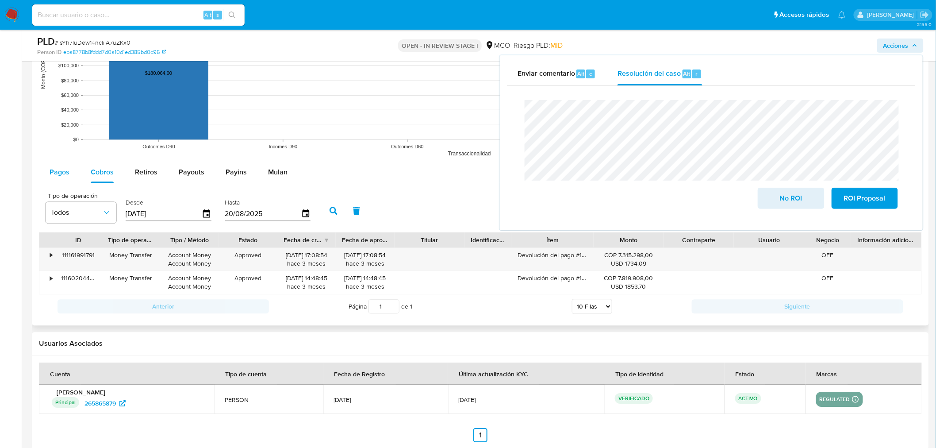
click at [48, 166] on button "Pagos" at bounding box center [59, 172] width 41 height 21
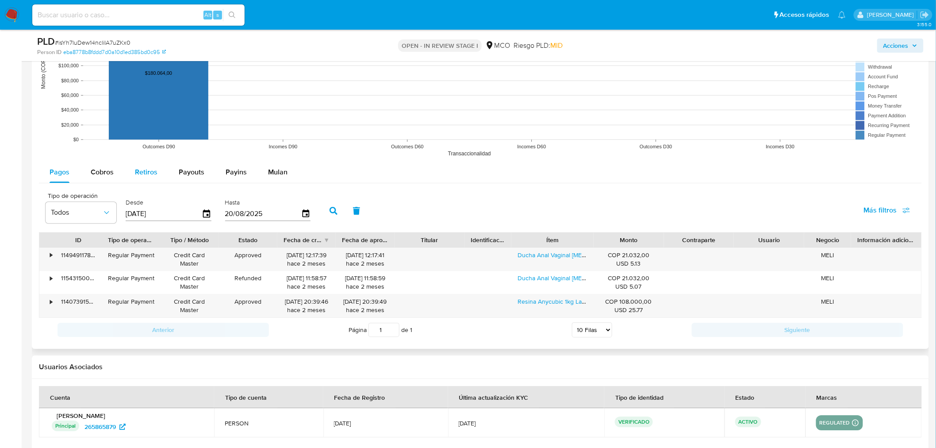
click at [150, 169] on span "Retiros" at bounding box center [146, 172] width 23 height 10
select select "10"
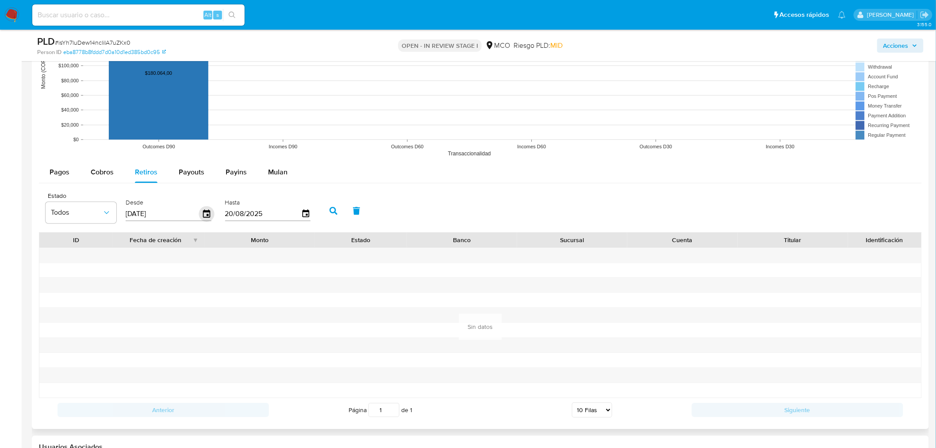
click at [205, 215] on icon "button" at bounding box center [206, 213] width 7 height 8
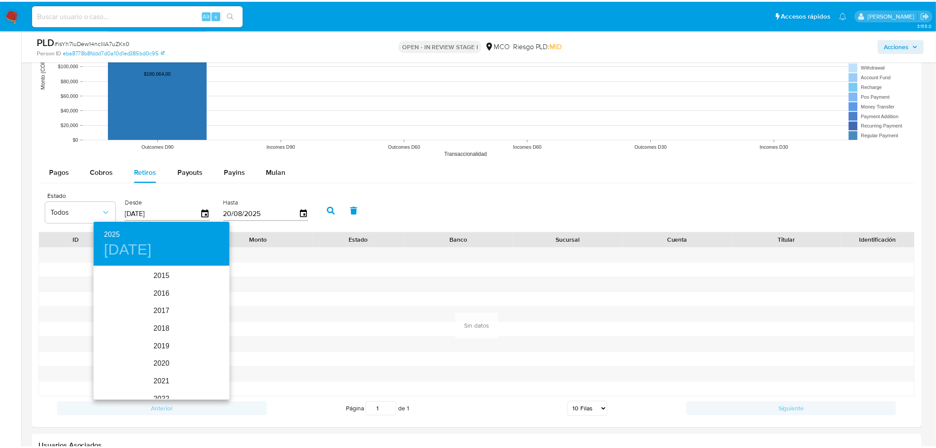
scroll to position [124, 0]
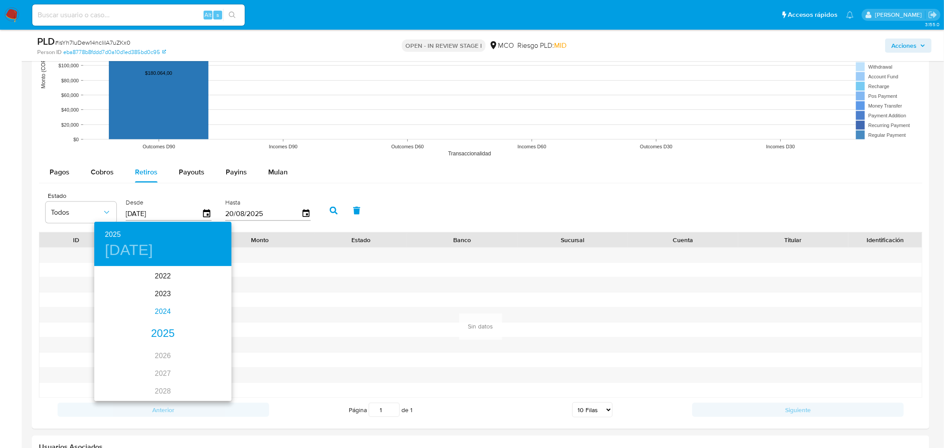
click at [165, 311] on div "2024" at bounding box center [162, 312] width 137 height 18
click at [169, 357] on div "ago." at bounding box center [163, 350] width 46 height 33
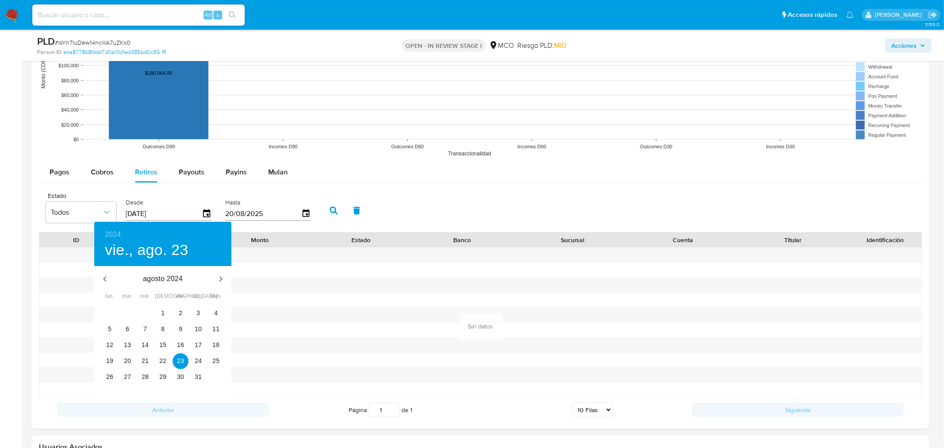
type input "23/08/2024"
click at [182, 361] on p "23" at bounding box center [180, 360] width 7 height 9
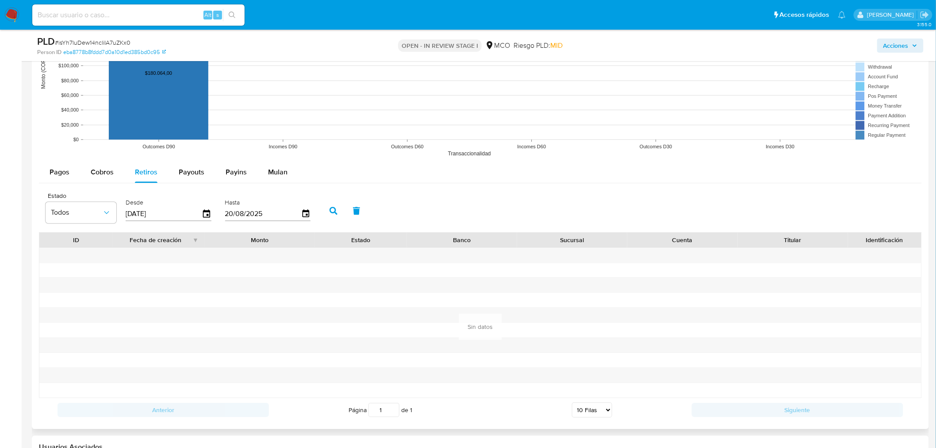
click at [330, 209] on icon "button" at bounding box center [334, 211] width 8 height 8
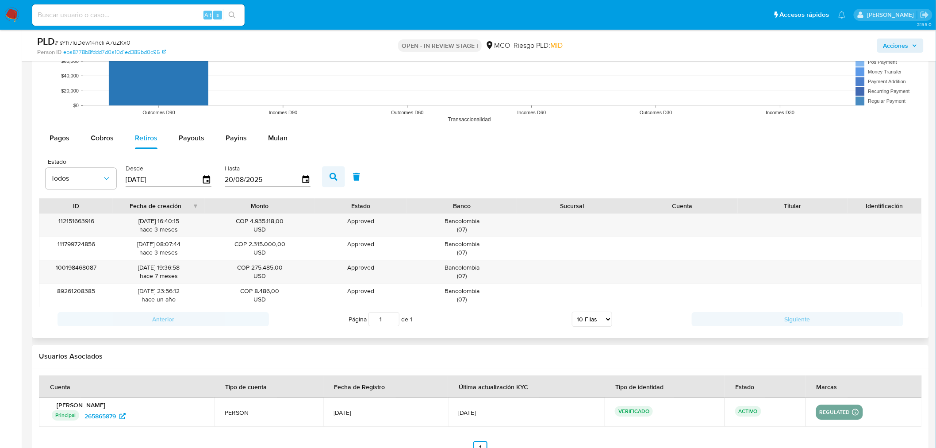
scroll to position [934, 0]
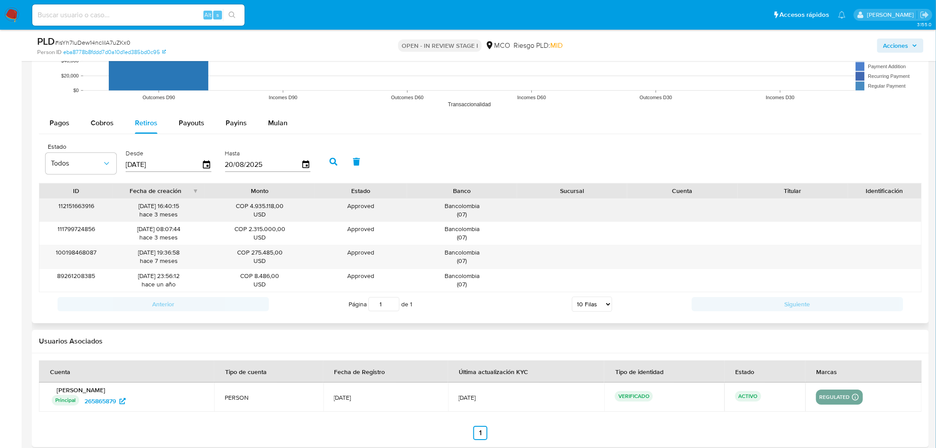
click at [472, 210] on div "Bancolombia ( 07 )" at bounding box center [462, 210] width 98 height 17
click at [893, 47] on span "Acciones" at bounding box center [896, 45] width 25 height 14
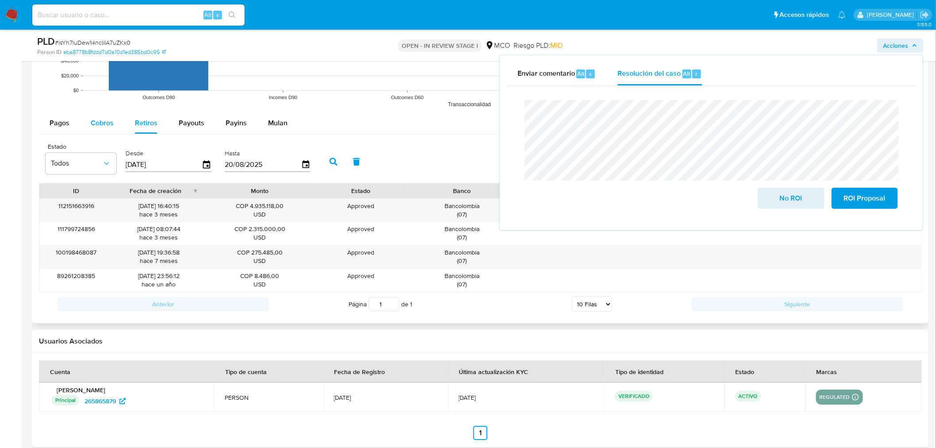
click at [111, 126] on span "Cobros" at bounding box center [102, 123] width 23 height 10
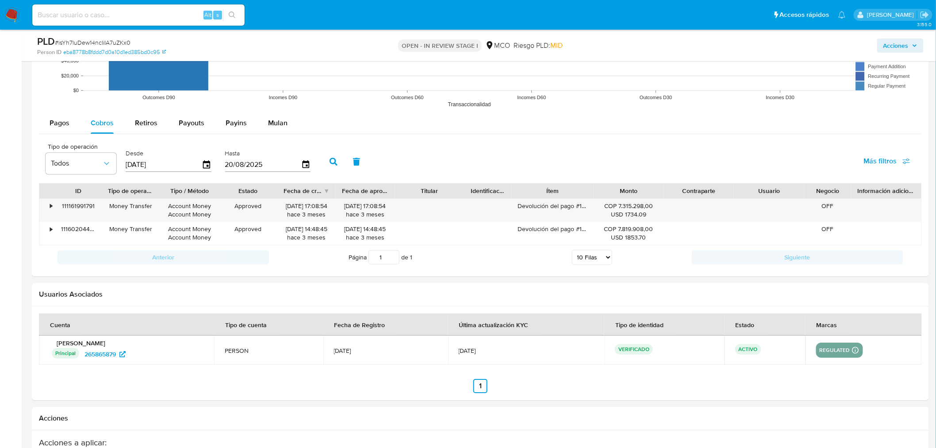
drag, startPoint x: 896, startPoint y: 47, endPoint x: 892, endPoint y: 50, distance: 4.7
click at [896, 47] on span "Acciones" at bounding box center [896, 45] width 25 height 14
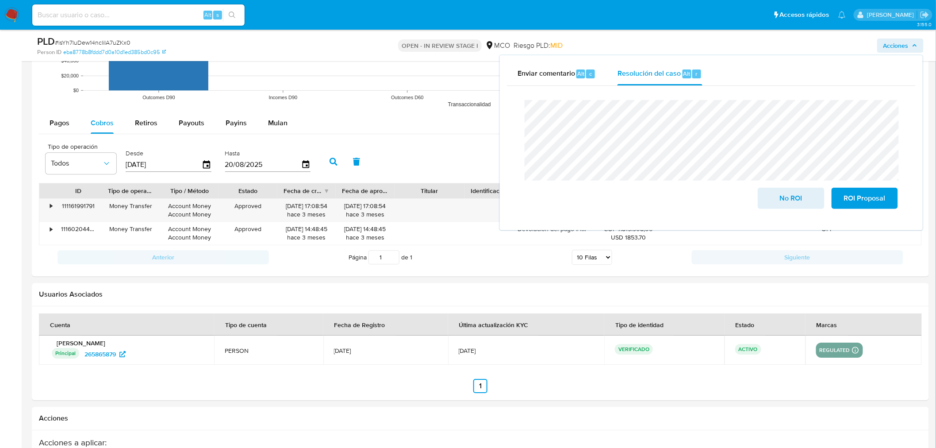
scroll to position [885, 0]
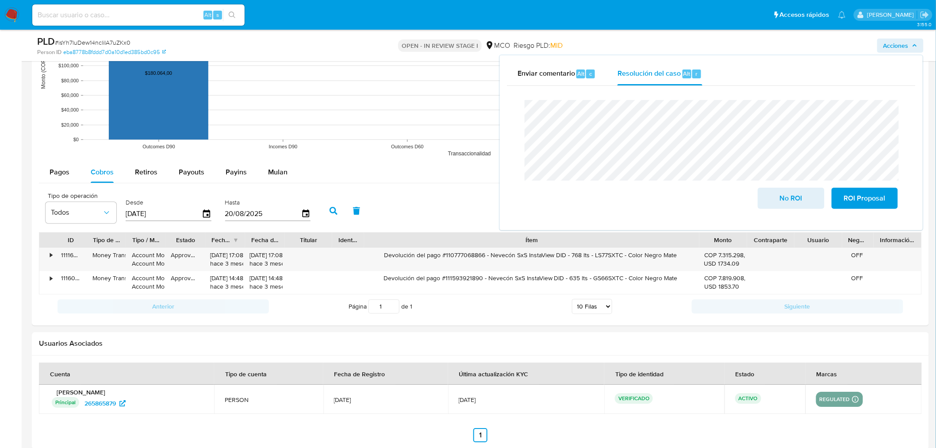
drag, startPoint x: 592, startPoint y: 242, endPoint x: 853, endPoint y: 218, distance: 261.8
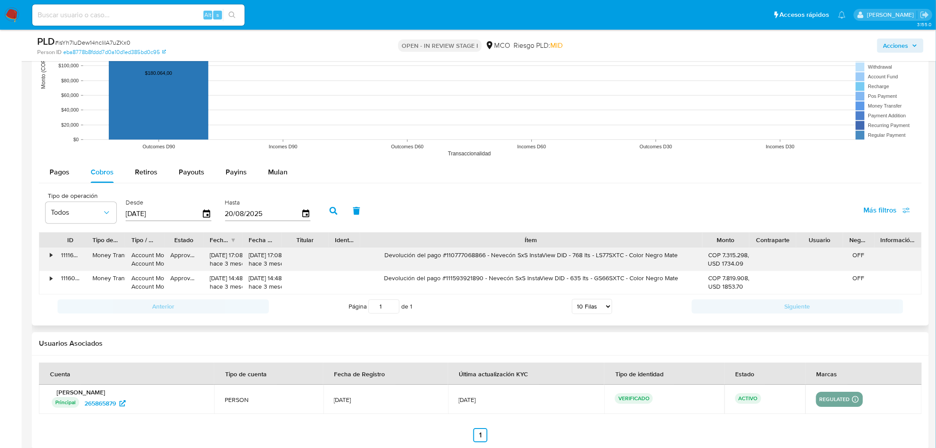
drag, startPoint x: 689, startPoint y: 254, endPoint x: 552, endPoint y: 262, distance: 137.4
click at [552, 262] on div "Devolución del pago #110777068866 - Nevecón SxS InstaView DID - 768 lts - LS77S…" at bounding box center [531, 259] width 343 height 23
click at [552, 257] on div "Devolución del pago #110777068866 - Nevecón SxS InstaView DID - 768 lts - LS77S…" at bounding box center [531, 259] width 343 height 23
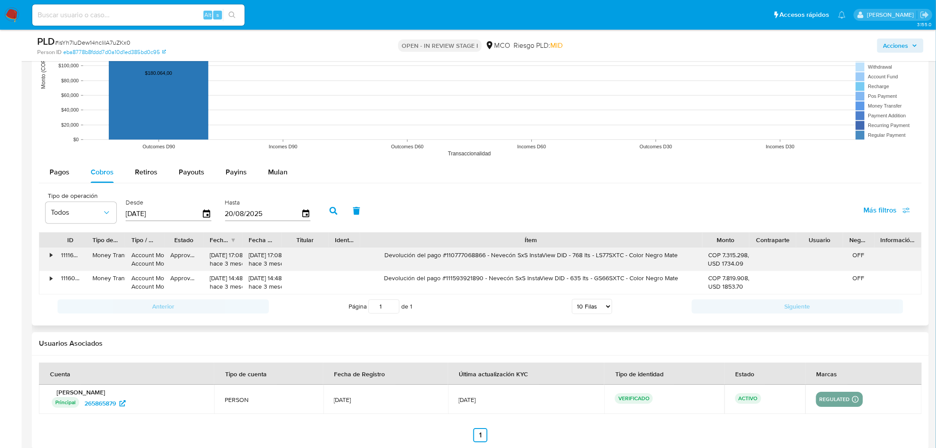
click at [552, 257] on div "Devolución del pago #110777068866 - Nevecón SxS InstaView DID - 768 lts - LS77S…" at bounding box center [531, 259] width 343 height 23
click at [912, 49] on span "Acciones" at bounding box center [901, 45] width 34 height 12
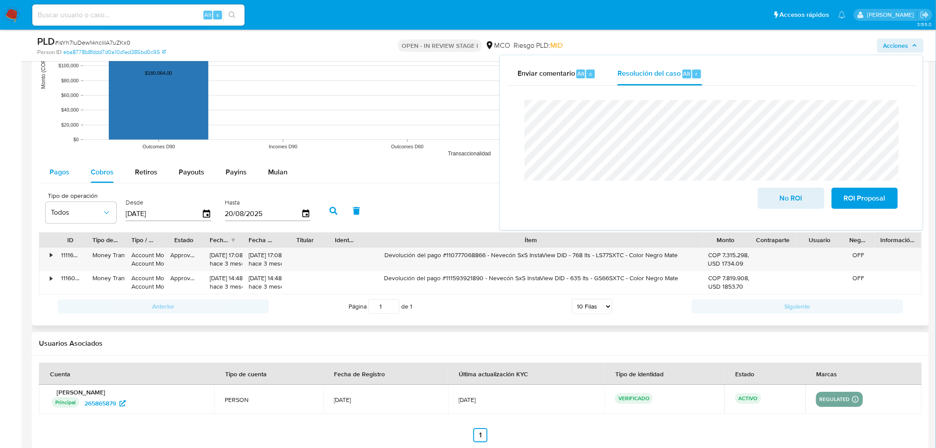
click at [65, 166] on div "Pagos" at bounding box center [60, 172] width 20 height 21
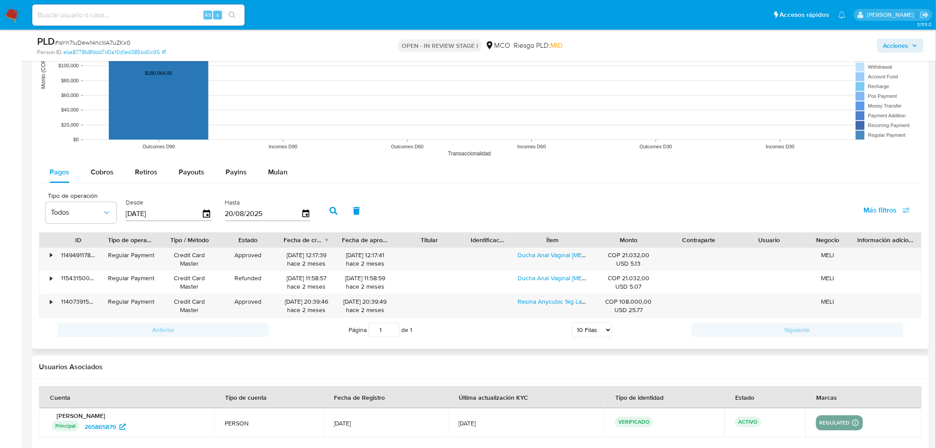
click at [197, 213] on input "[DATE]" at bounding box center [164, 214] width 76 height 14
click at [203, 217] on icon "button" at bounding box center [206, 213] width 15 height 15
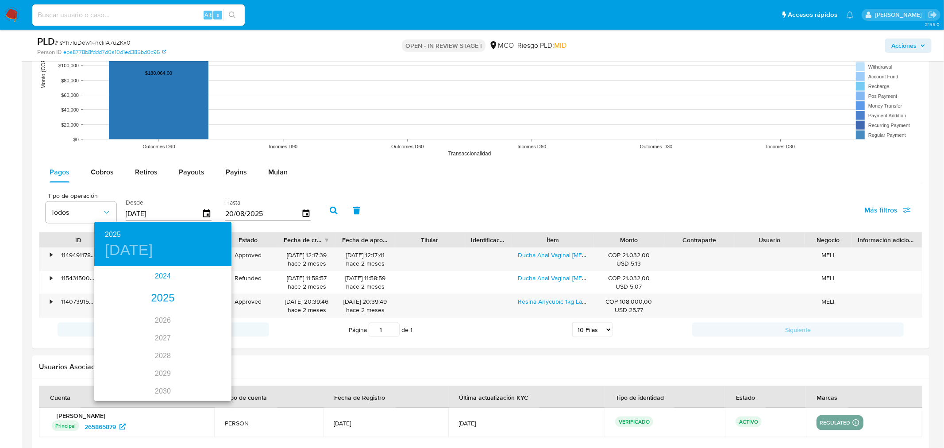
click at [160, 277] on div "2024" at bounding box center [162, 276] width 137 height 18
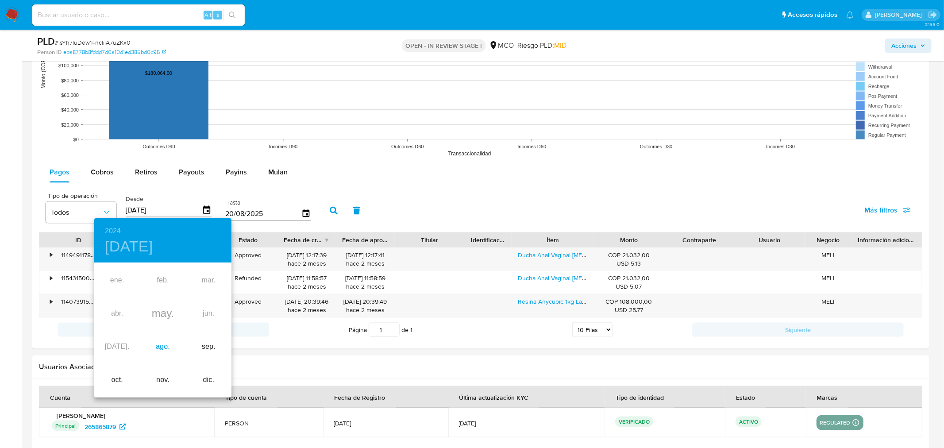
click at [162, 344] on div "ago." at bounding box center [163, 346] width 46 height 33
type input "[DATE]"
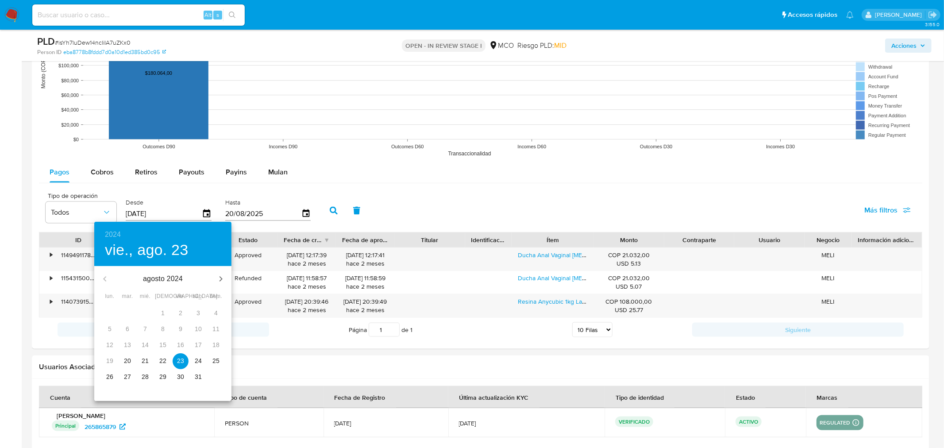
click at [181, 362] on p "23" at bounding box center [180, 360] width 7 height 9
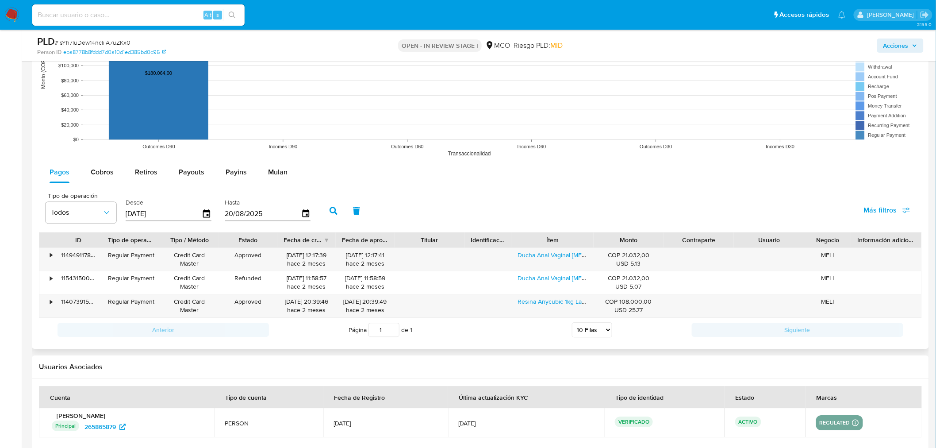
click at [323, 208] on button "button" at bounding box center [333, 210] width 23 height 21
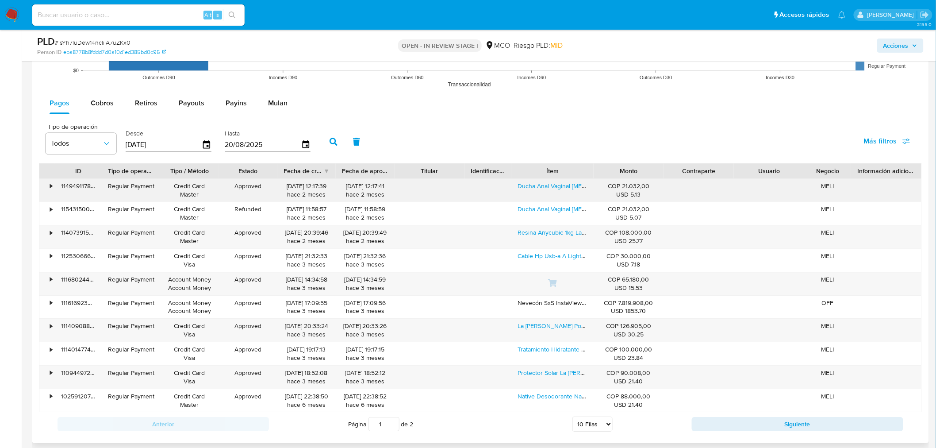
scroll to position [934, 0]
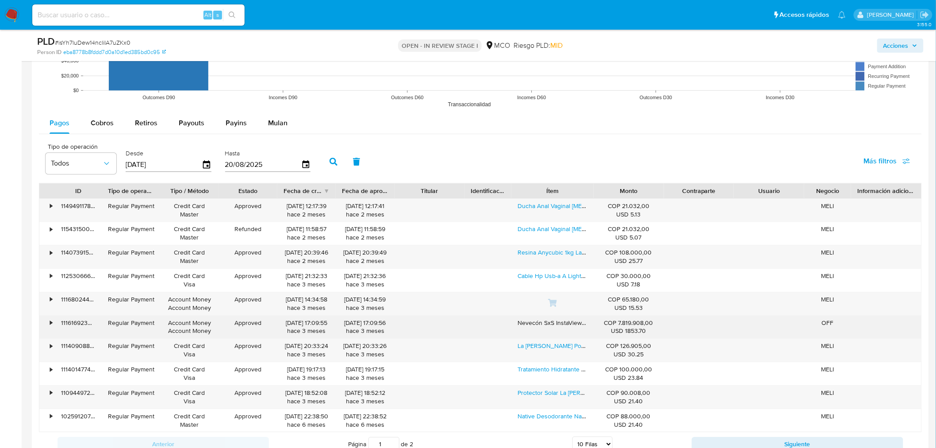
drag, startPoint x: 545, startPoint y: 325, endPoint x: 592, endPoint y: 327, distance: 46.9
click at [592, 327] on div "Nevecón SxS InstaView DID - 635 lts - GS66SXTC - Color Negro Mate" at bounding box center [553, 327] width 82 height 23
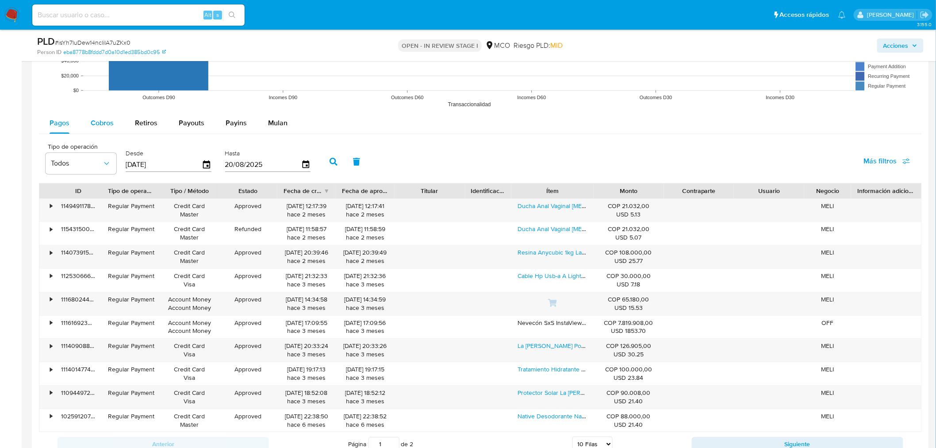
click at [98, 127] on span "Cobros" at bounding box center [102, 123] width 23 height 10
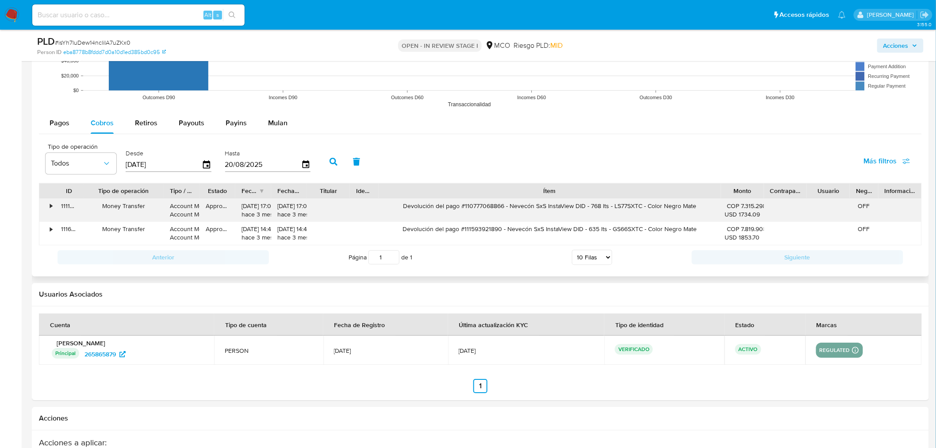
drag, startPoint x: 121, startPoint y: 191, endPoint x: 162, endPoint y: 202, distance: 42.7
click at [162, 202] on div "ID Tipo de operación Tipo / Método Estado Fecha de creación Fecha de aprobación…" at bounding box center [480, 214] width 883 height 63
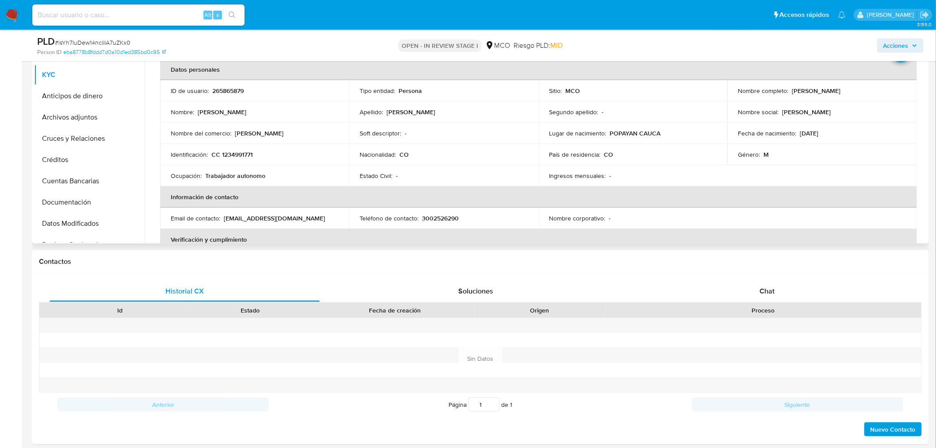
scroll to position [0, 0]
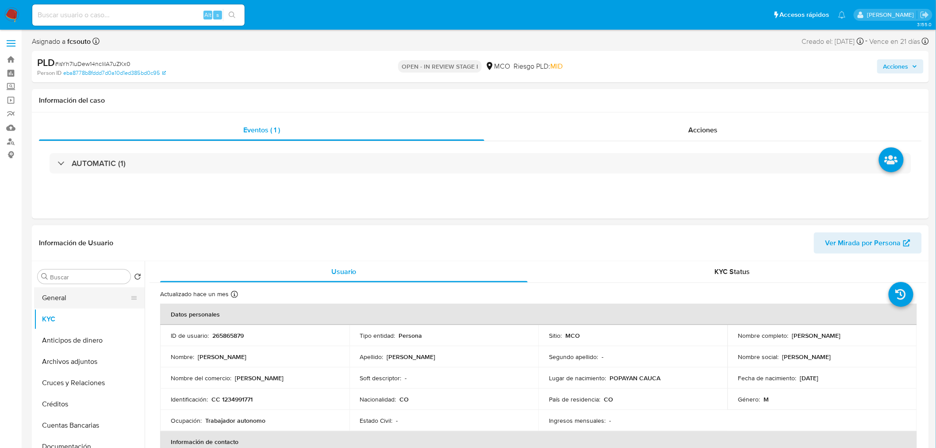
click at [85, 304] on button "General" at bounding box center [86, 297] width 104 height 21
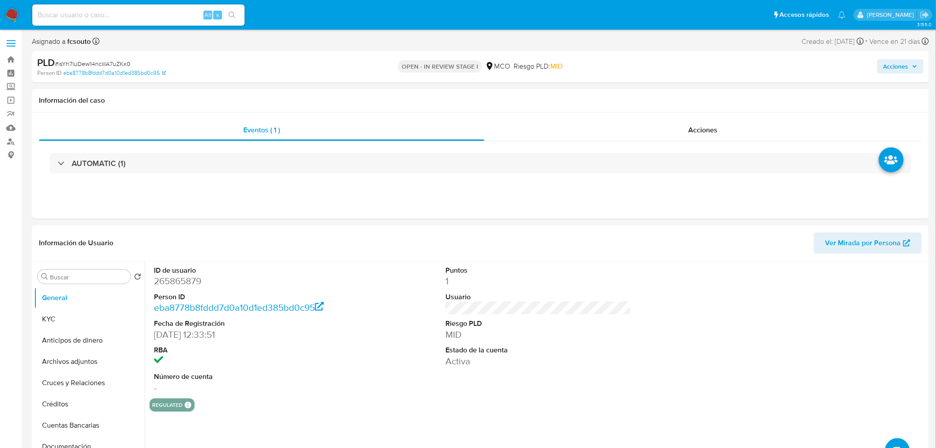
click at [918, 68] on icon "button" at bounding box center [914, 66] width 5 height 5
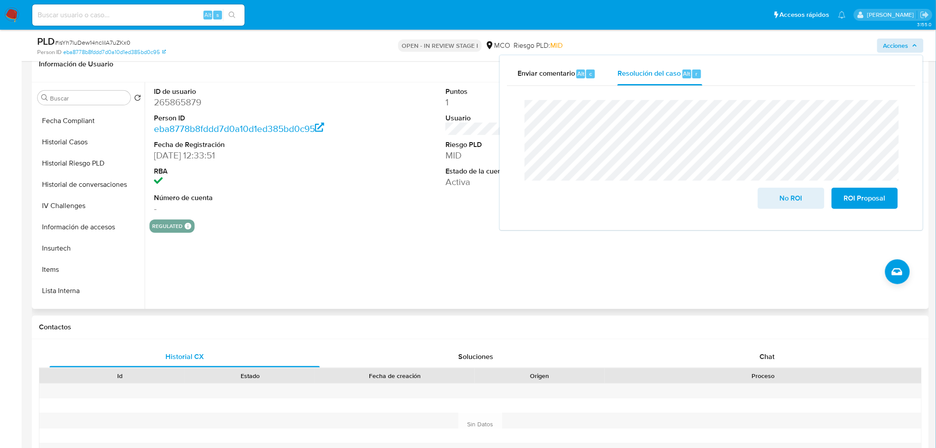
scroll to position [374, 0]
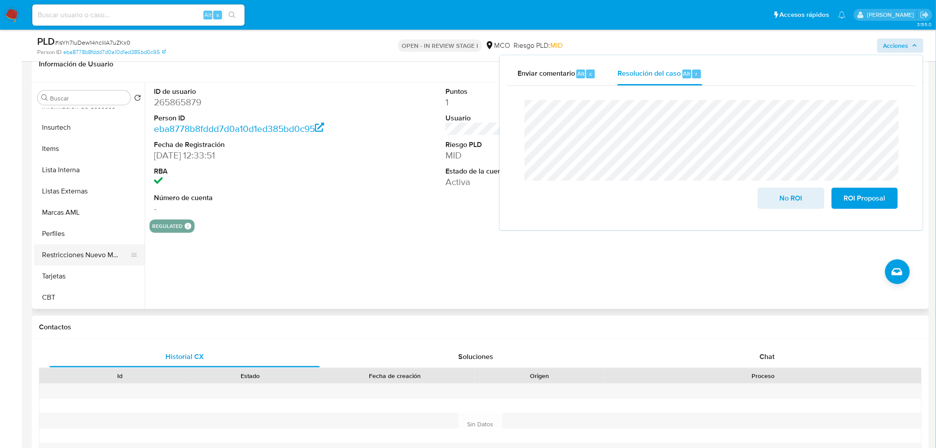
click at [94, 248] on button "Restricciones Nuevo Mundo" at bounding box center [86, 254] width 104 height 21
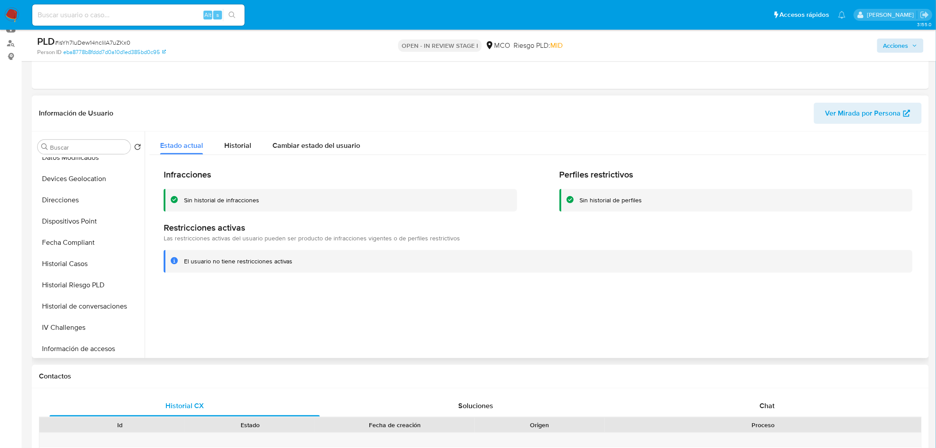
scroll to position [0, 0]
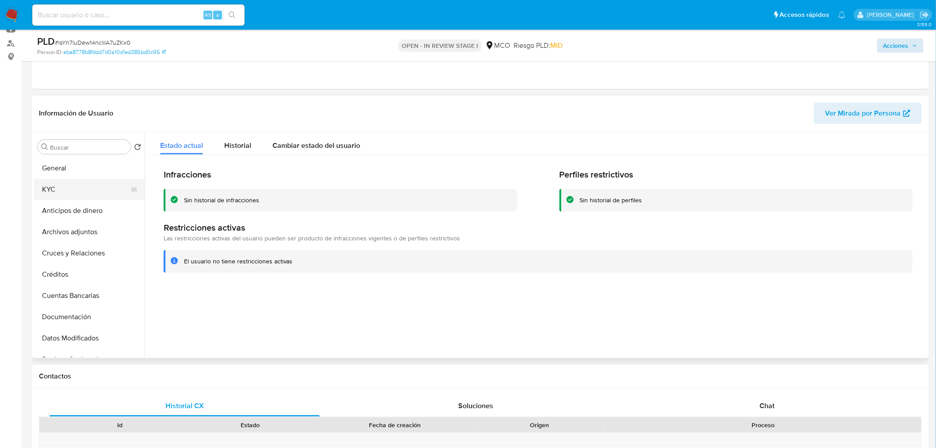
click at [63, 193] on button "KYC" at bounding box center [86, 189] width 104 height 21
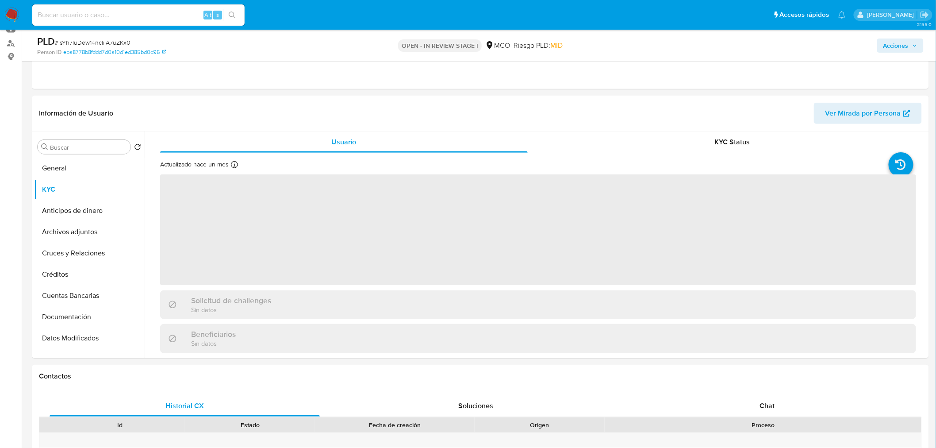
click at [913, 45] on icon "button" at bounding box center [914, 45] width 5 height 5
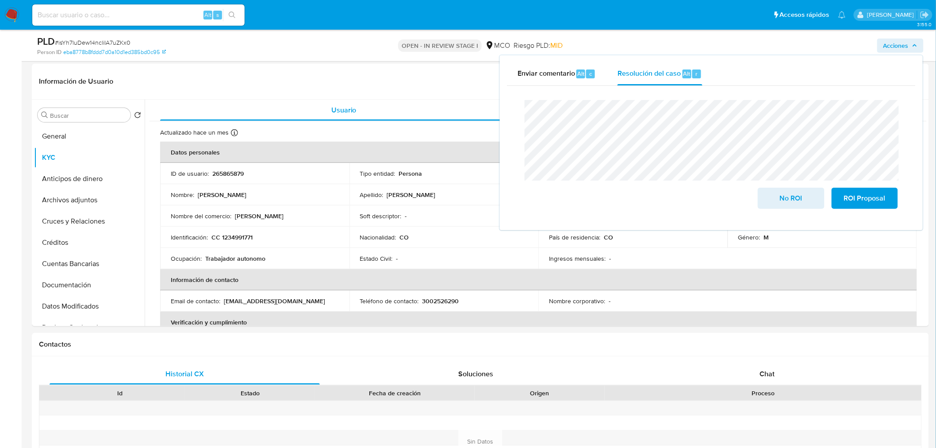
scroll to position [147, 0]
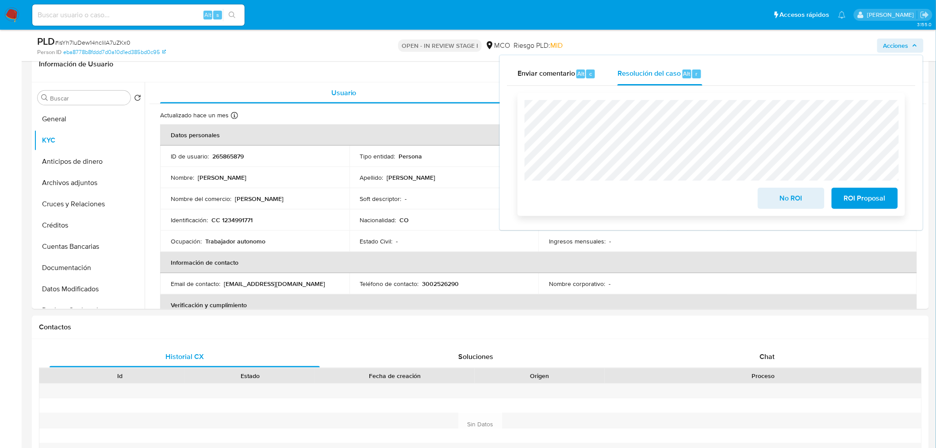
click at [793, 204] on span "No ROI" at bounding box center [791, 198] width 43 height 19
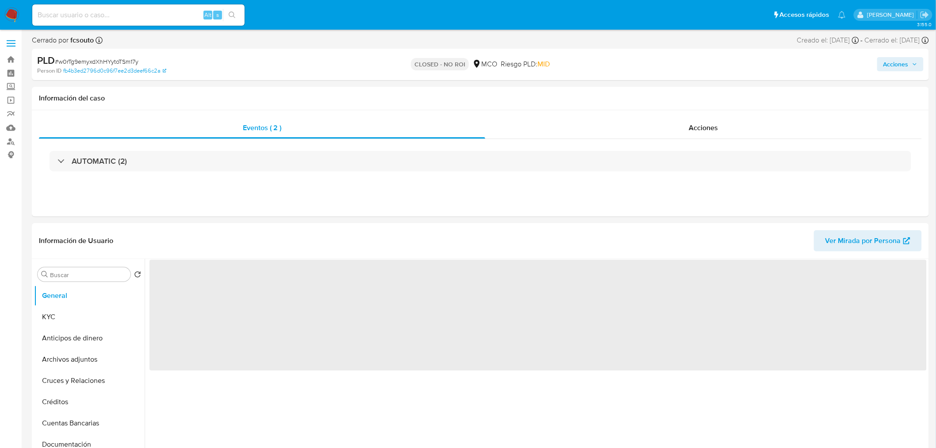
click at [900, 66] on span "Acciones" at bounding box center [896, 64] width 25 height 14
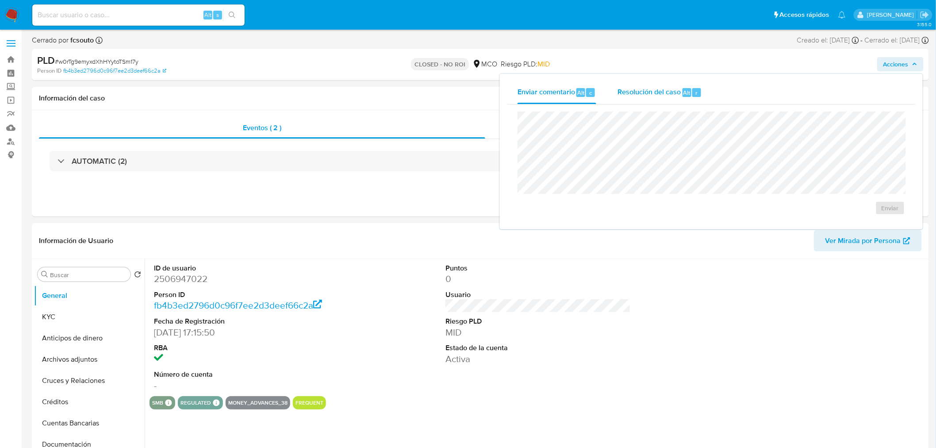
click at [669, 88] on span "Resolución del caso" at bounding box center [649, 92] width 63 height 10
select select "10"
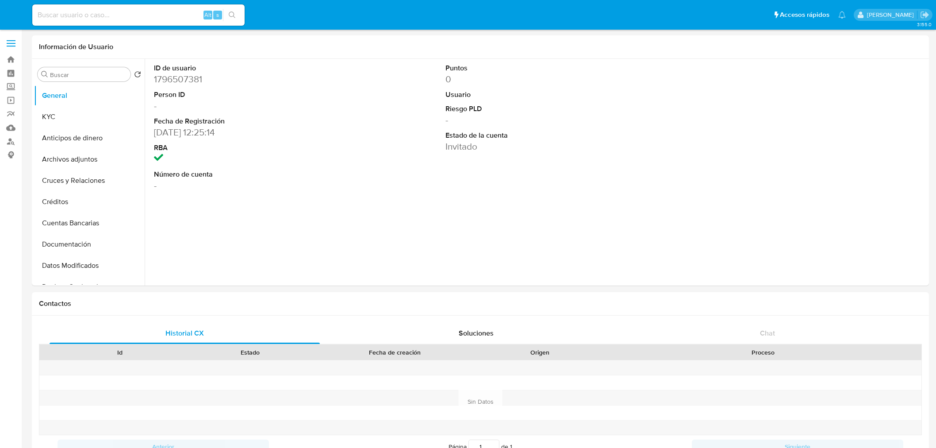
select select "10"
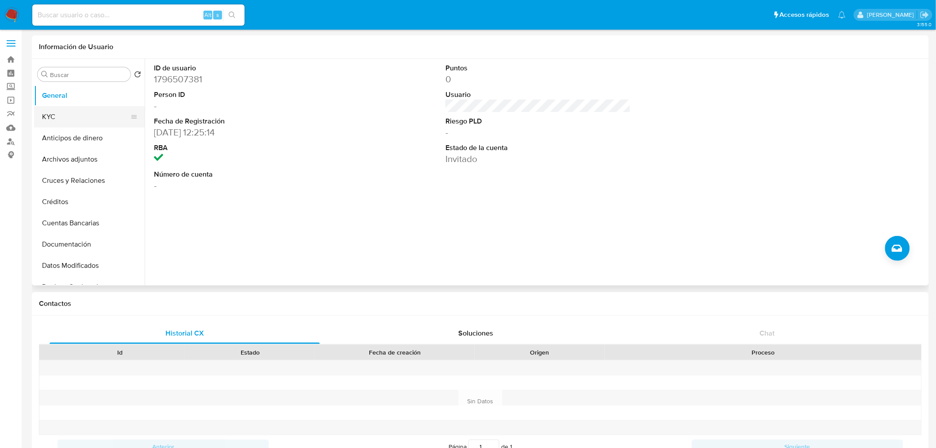
click at [67, 112] on button "KYC" at bounding box center [86, 116] width 104 height 21
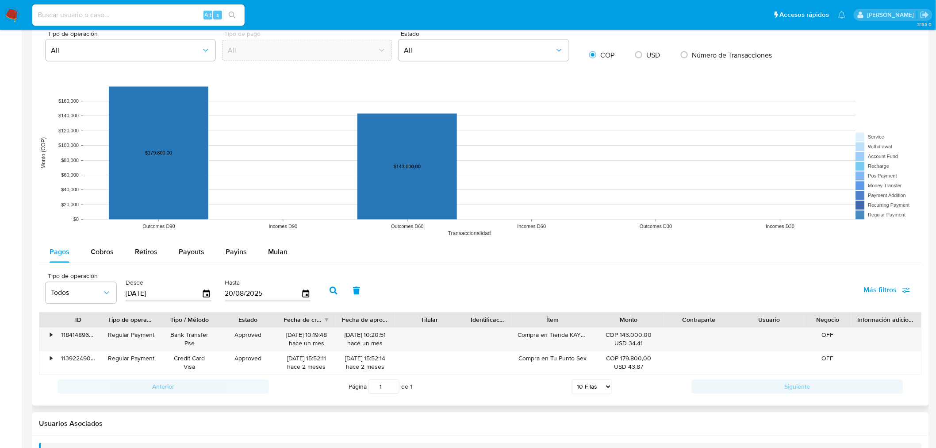
scroll to position [651, 0]
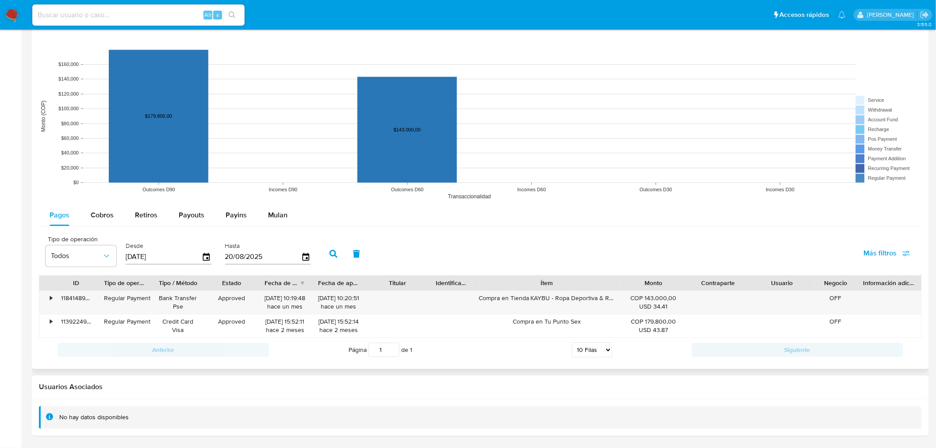
drag, startPoint x: 590, startPoint y: 284, endPoint x: 657, endPoint y: 288, distance: 67.4
click at [657, 288] on div "ID Tipo de operación Tipo / Método Estado Fecha de creación Fecha de aprobación…" at bounding box center [480, 283] width 882 height 15
click at [106, 216] on span "Cobros" at bounding box center [102, 215] width 23 height 10
select select "10"
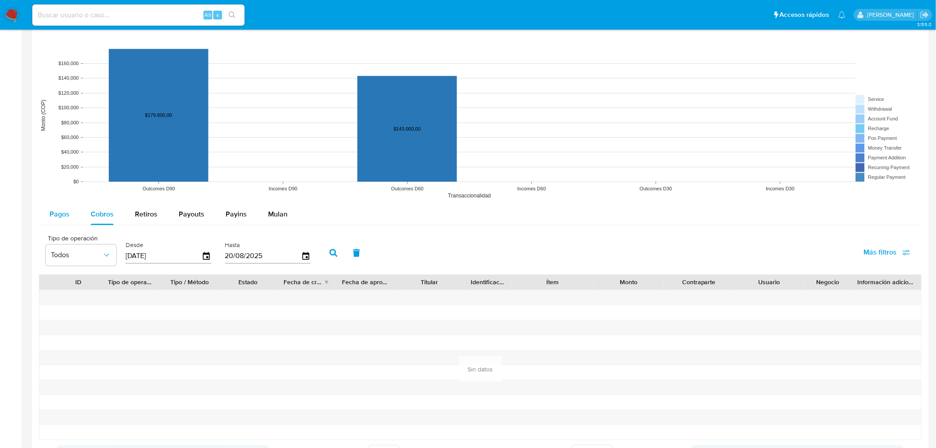
click at [73, 221] on button "Pagos" at bounding box center [59, 214] width 41 height 21
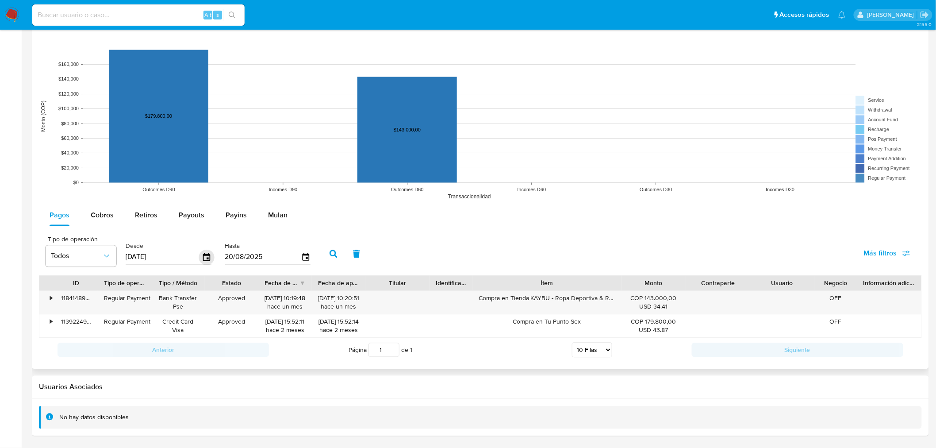
click at [207, 254] on icon "button" at bounding box center [206, 257] width 7 height 8
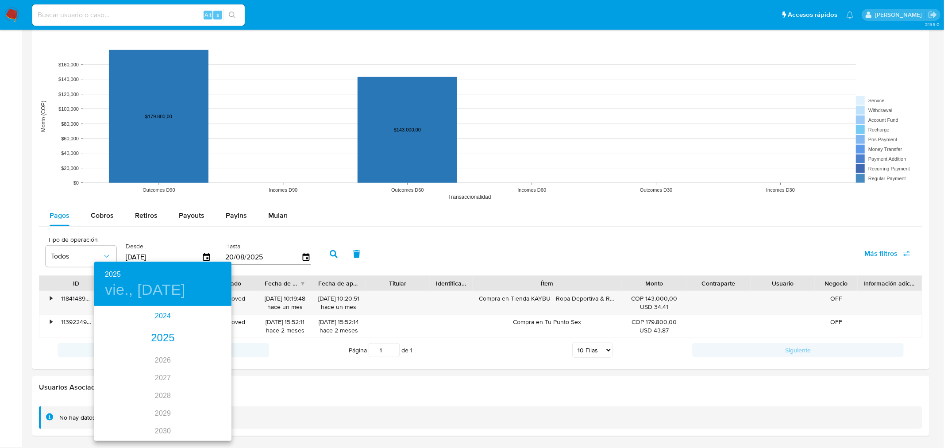
click at [155, 313] on div "2024" at bounding box center [162, 316] width 137 height 18
click at [158, 387] on div "ago." at bounding box center [163, 389] width 46 height 33
type input "23/08/2024"
click at [182, 395] on button "23" at bounding box center [181, 401] width 16 height 16
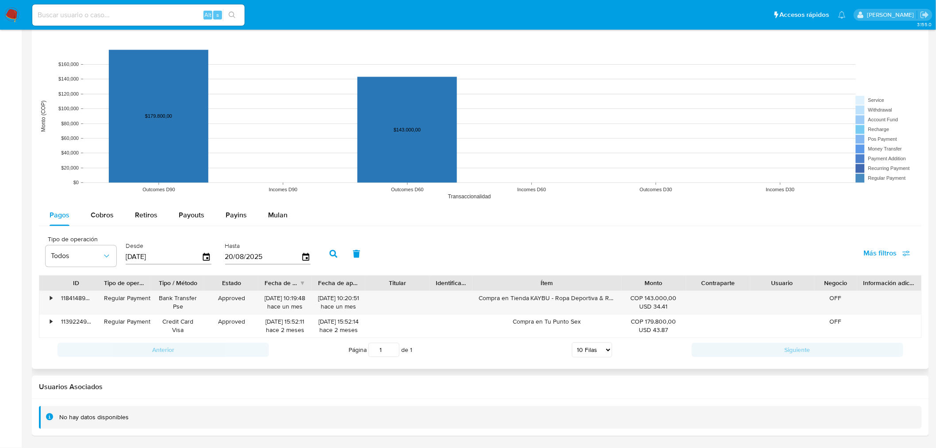
click at [323, 251] on button "button" at bounding box center [333, 253] width 23 height 21
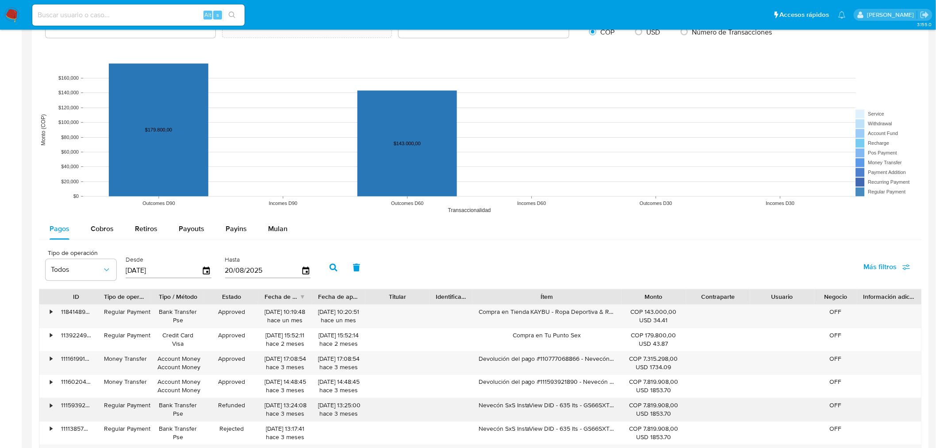
scroll to position [798, 0]
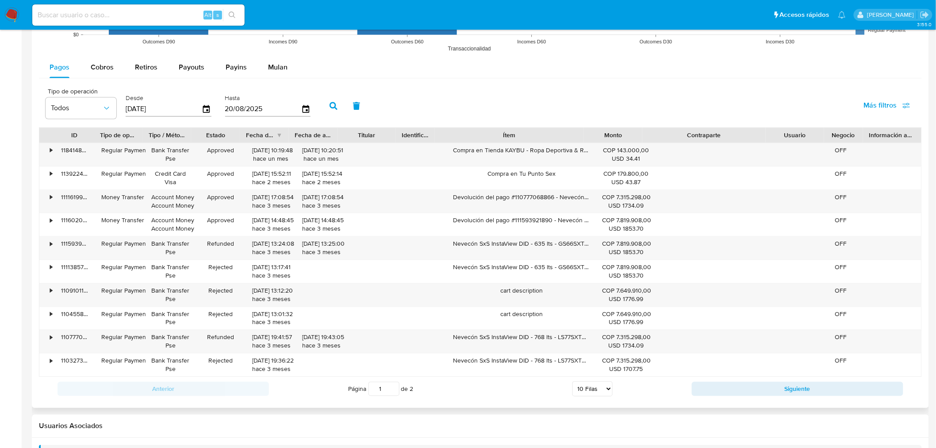
drag, startPoint x: 757, startPoint y: 138, endPoint x: 848, endPoint y: 143, distance: 91.8
click at [848, 142] on div "ID Tipo de operación Tipo / Método Estado Fecha de creación Fecha de aprobación…" at bounding box center [480, 134] width 882 height 15
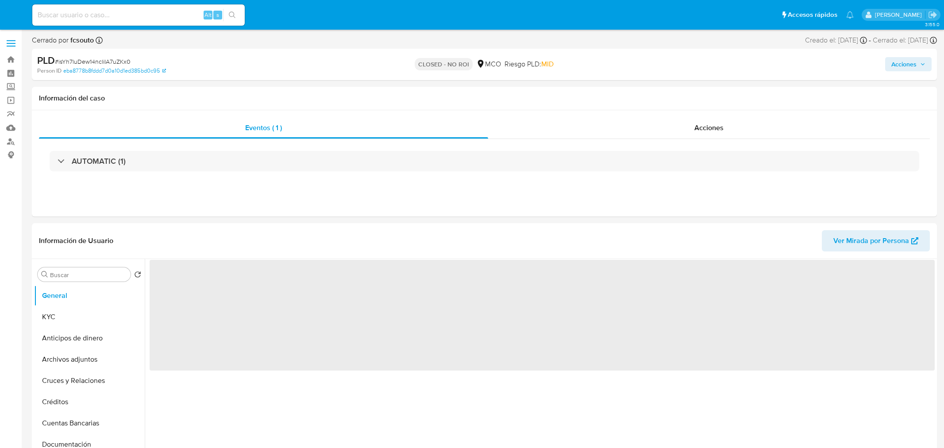
select select "10"
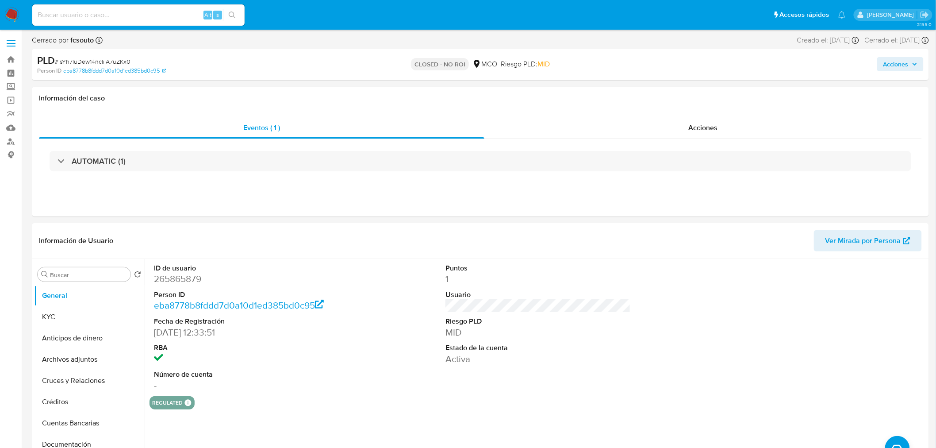
click at [911, 60] on span "Acciones" at bounding box center [901, 64] width 34 height 12
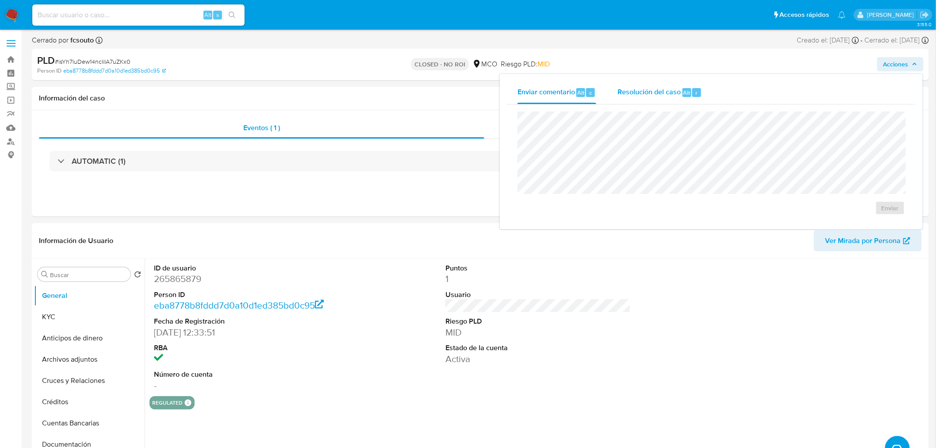
click at [641, 90] on span "Resolución del caso" at bounding box center [649, 92] width 63 height 10
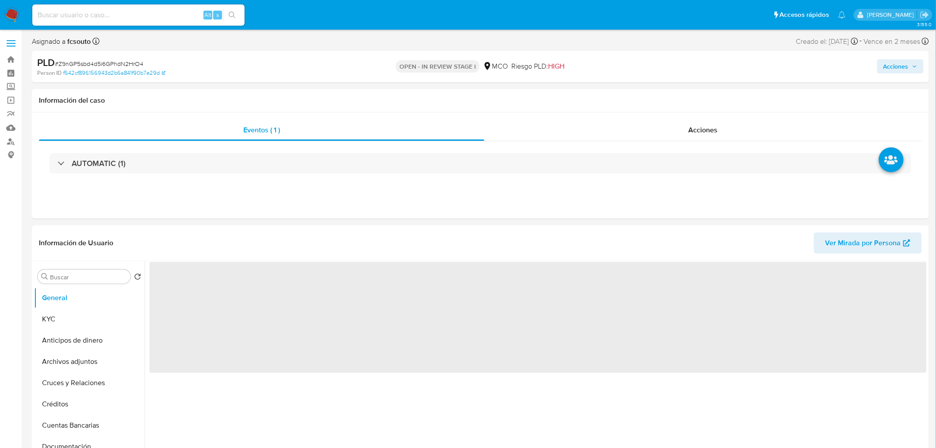
select select "10"
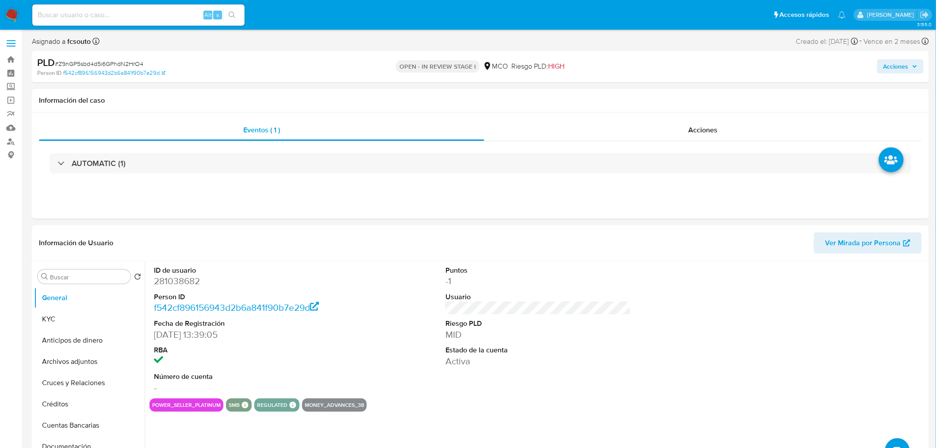
click at [905, 64] on span "Acciones" at bounding box center [896, 66] width 25 height 14
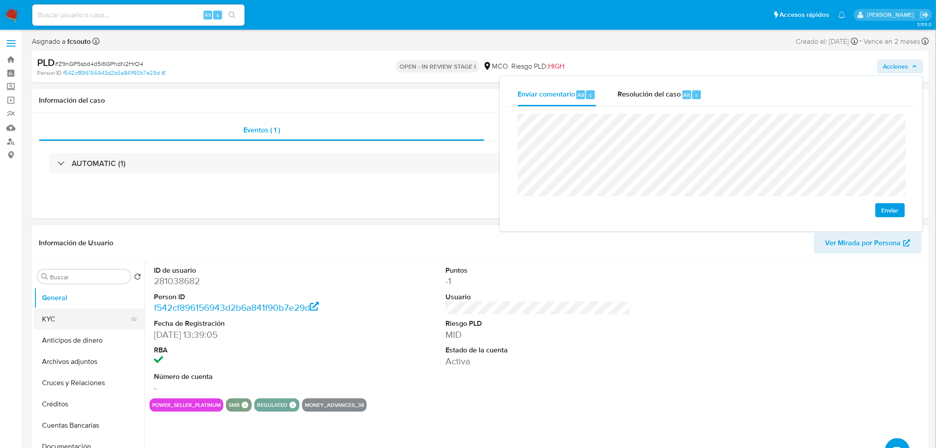
click at [95, 317] on button "KYC" at bounding box center [86, 318] width 104 height 21
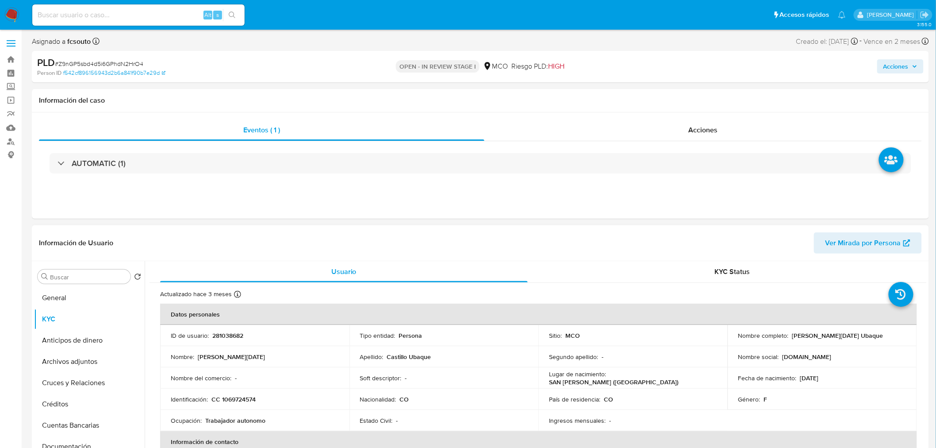
scroll to position [49, 0]
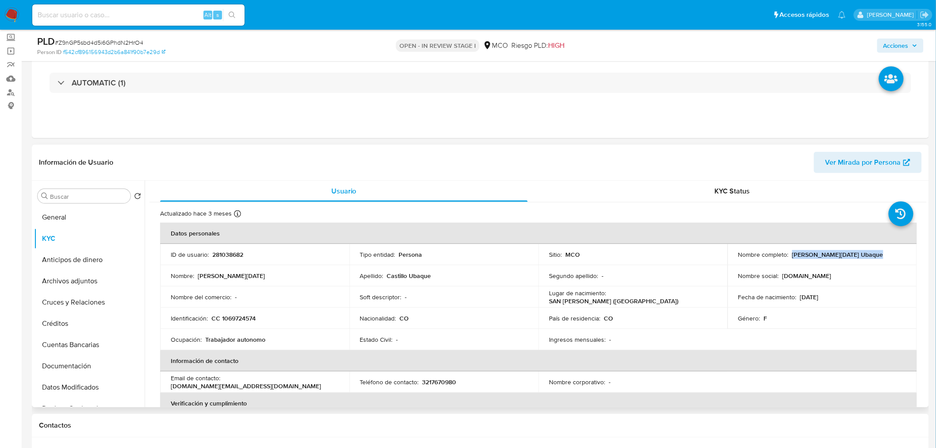
drag, startPoint x: 790, startPoint y: 254, endPoint x: 870, endPoint y: 258, distance: 79.3
click at [870, 258] on div "Nombre completo : Sara Lucia Castillo Ubaque" at bounding box center [823, 254] width 168 height 8
copy p "[PERSON_NAME][DATE] Ubaque"
drag, startPoint x: 894, startPoint y: 42, endPoint x: 863, endPoint y: 50, distance: 31.4
click at [892, 42] on span "Acciones" at bounding box center [896, 45] width 25 height 14
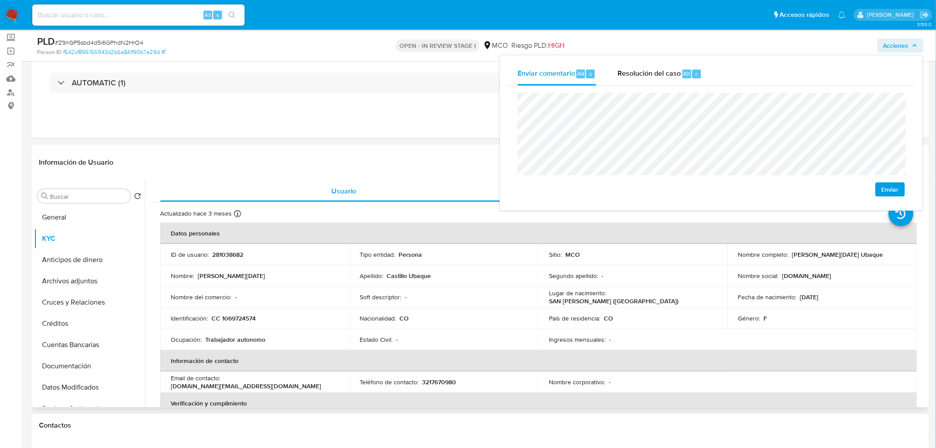
click at [249, 315] on p "CC 1069724574" at bounding box center [234, 318] width 44 height 8
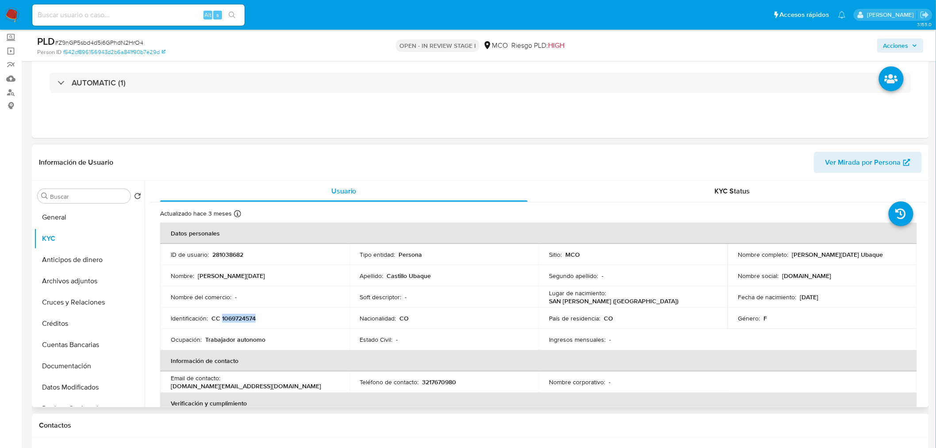
click at [249, 315] on p "CC 1069724574" at bounding box center [234, 318] width 44 height 8
copy p "1069724574"
drag, startPoint x: 905, startPoint y: 41, endPoint x: 888, endPoint y: 50, distance: 19.8
click at [905, 41] on span "Acciones" at bounding box center [896, 45] width 25 height 14
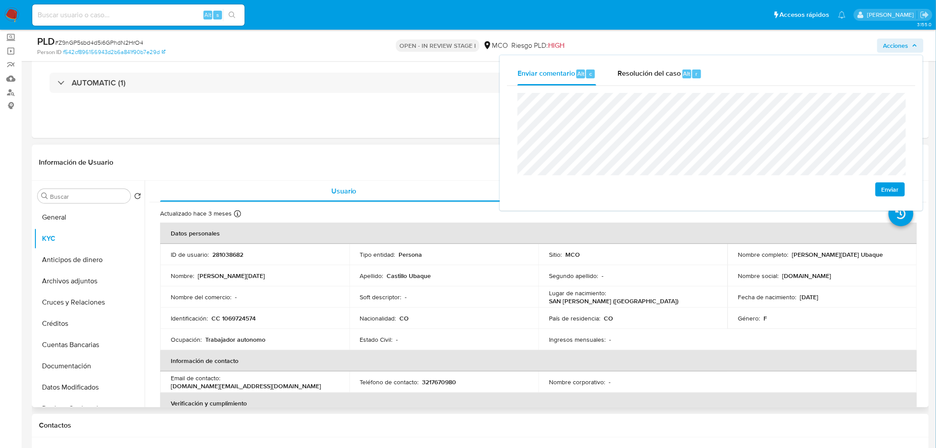
drag, startPoint x: 833, startPoint y: 275, endPoint x: 736, endPoint y: 276, distance: 96.9
click at [739, 276] on div "Nombre social : sarisquis31.sc" at bounding box center [823, 276] width 168 height 8
copy div "Nombre social : sarisquis31.sc"
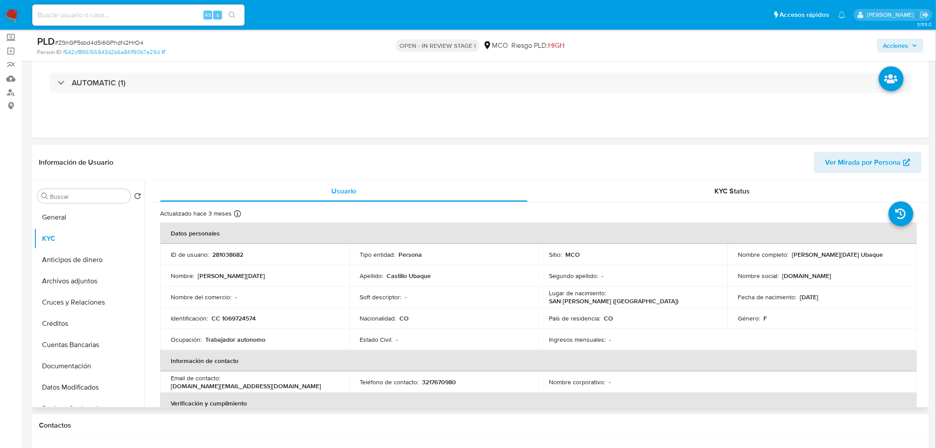
drag, startPoint x: 424, startPoint y: 294, endPoint x: 420, endPoint y: 297, distance: 4.7
click at [423, 295] on div "Soft descriptor : -" at bounding box center [444, 297] width 168 height 8
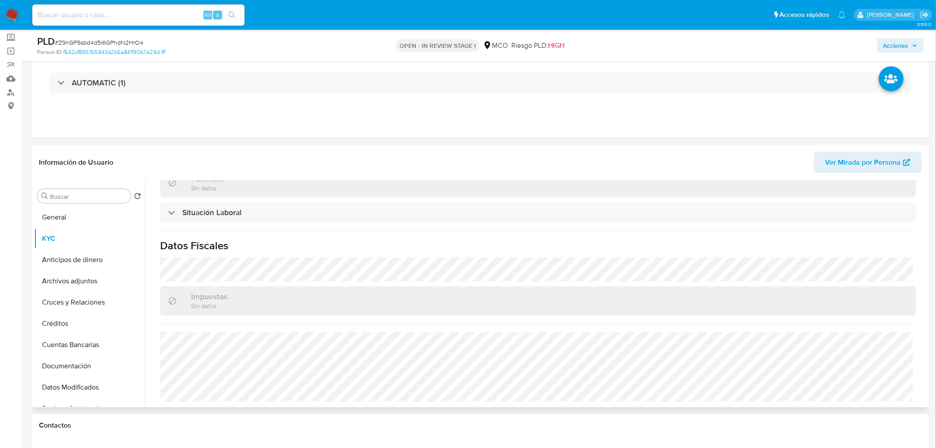
scroll to position [449, 0]
click at [901, 42] on span "Acciones" at bounding box center [896, 45] width 25 height 14
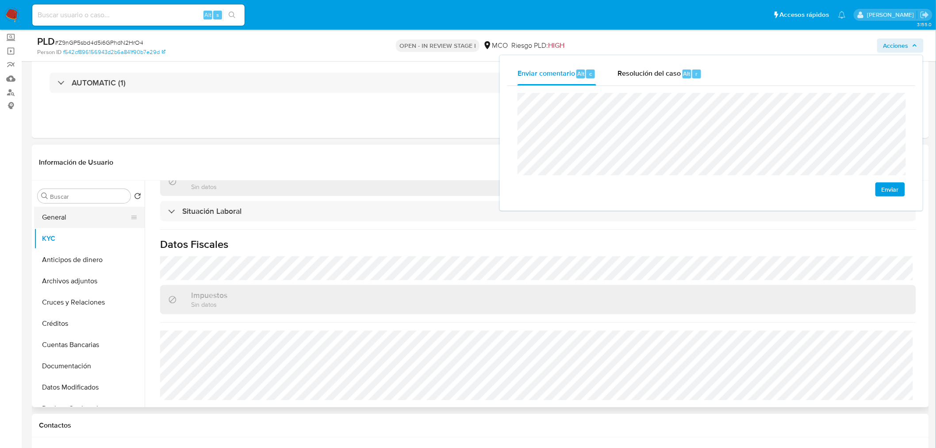
click at [81, 219] on button "General" at bounding box center [86, 217] width 104 height 21
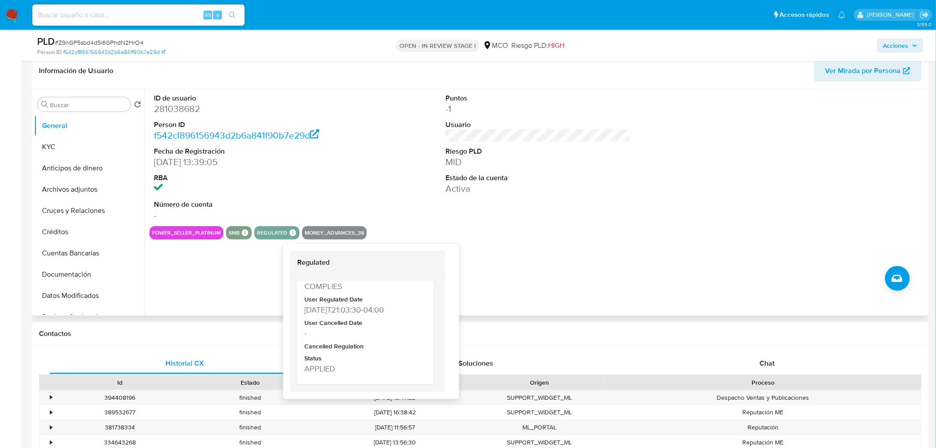
scroll to position [147, 0]
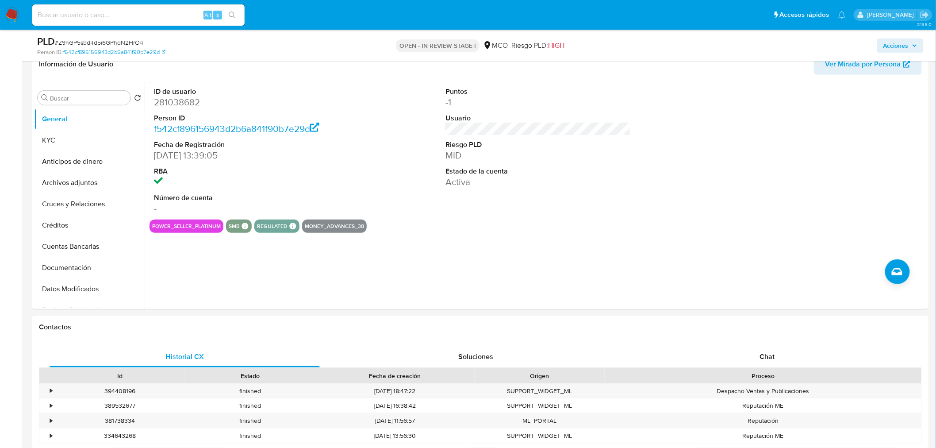
click at [912, 46] on span "Acciones" at bounding box center [901, 45] width 34 height 12
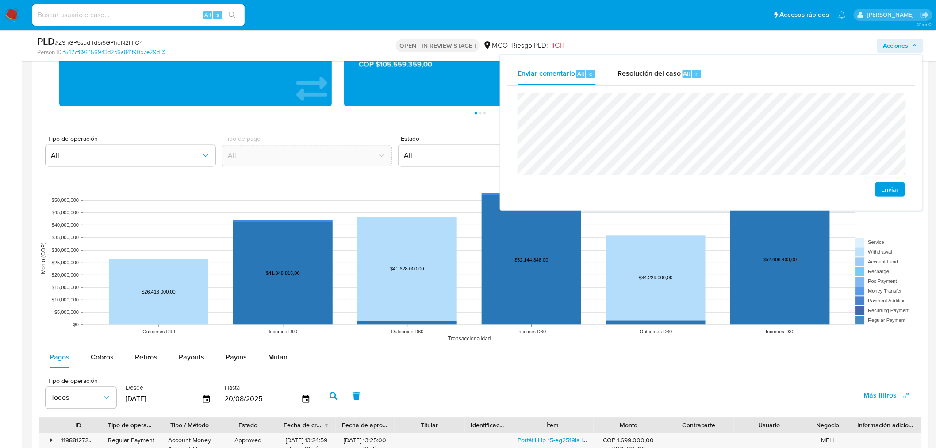
scroll to position [737, 0]
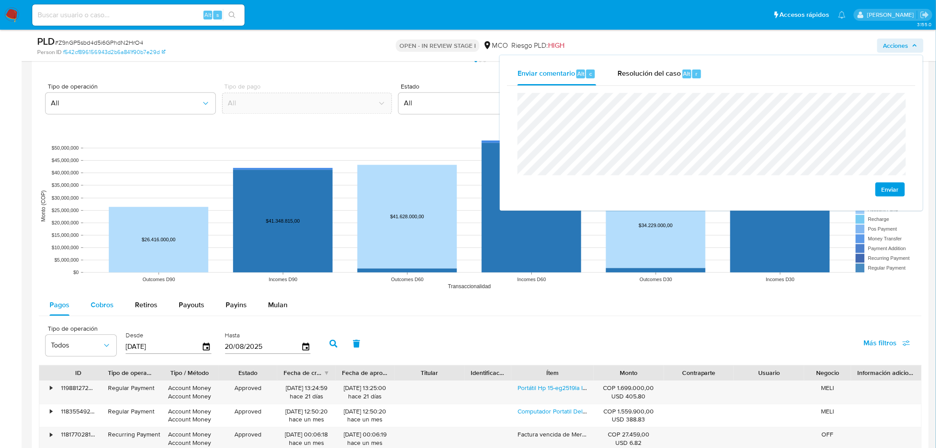
click at [108, 310] on div "Cobros" at bounding box center [102, 304] width 23 height 21
select select "10"
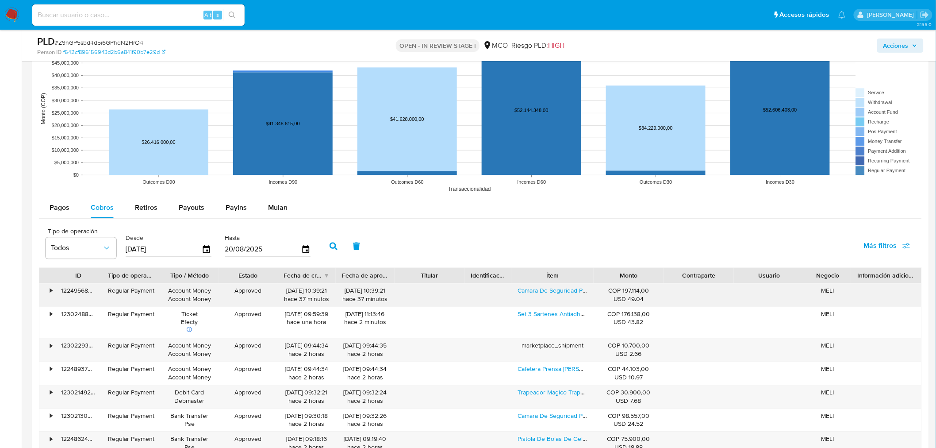
scroll to position [835, 0]
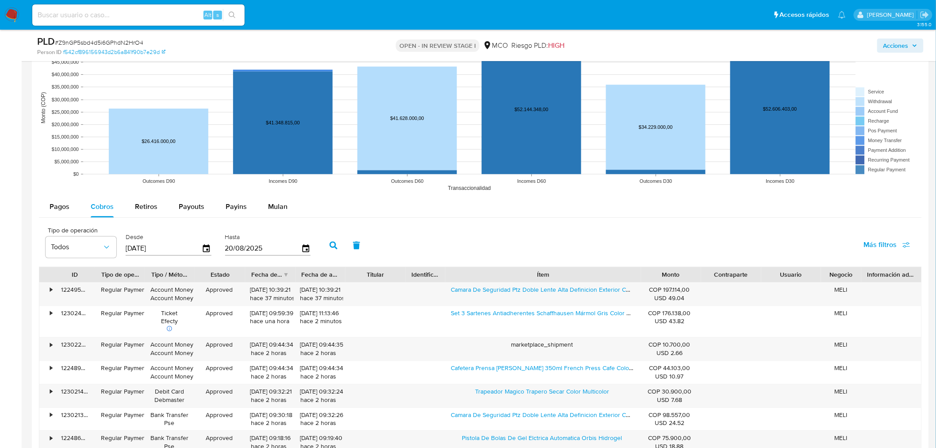
drag, startPoint x: 591, startPoint y: 275, endPoint x: 702, endPoint y: 275, distance: 111.1
click at [705, 275] on div "ID Tipo de operación Tipo / Método Estado Fecha de creación Fecha de aprobación…" at bounding box center [480, 274] width 882 height 15
drag, startPoint x: 446, startPoint y: 296, endPoint x: 556, endPoint y: 298, distance: 110.2
click at [556, 298] on div "Camara De Seguridad Ptz Doble Lente Alta Definicion Exterior Color Gris Oscuro" at bounding box center [543, 293] width 196 height 23
drag, startPoint x: 913, startPoint y: 46, endPoint x: 905, endPoint y: 50, distance: 9.5
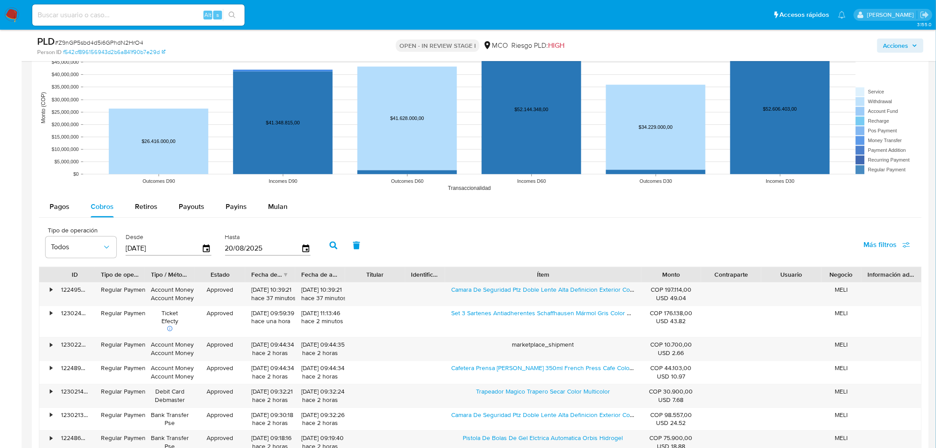
click at [913, 46] on icon "button" at bounding box center [914, 45] width 5 height 5
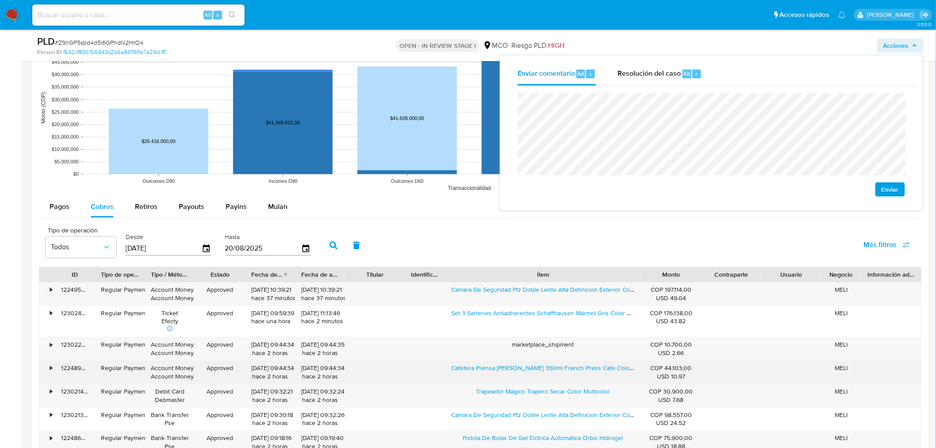
scroll to position [885, 0]
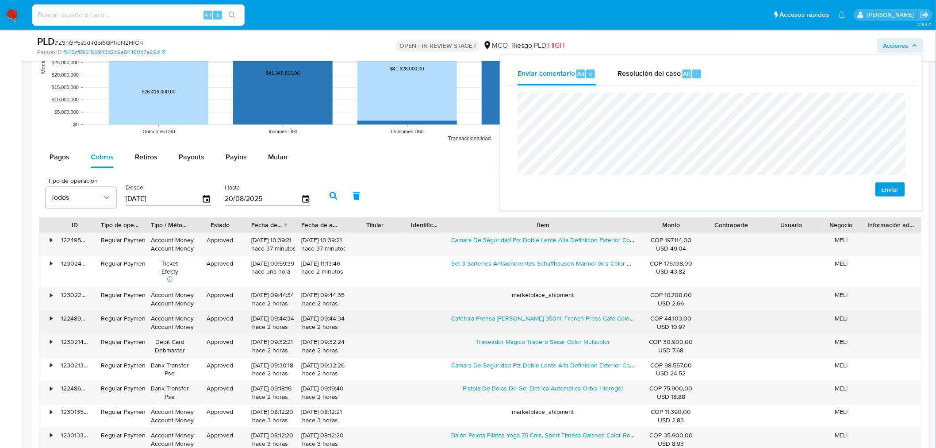
drag, startPoint x: 447, startPoint y: 325, endPoint x: 616, endPoint y: 305, distance: 170.2
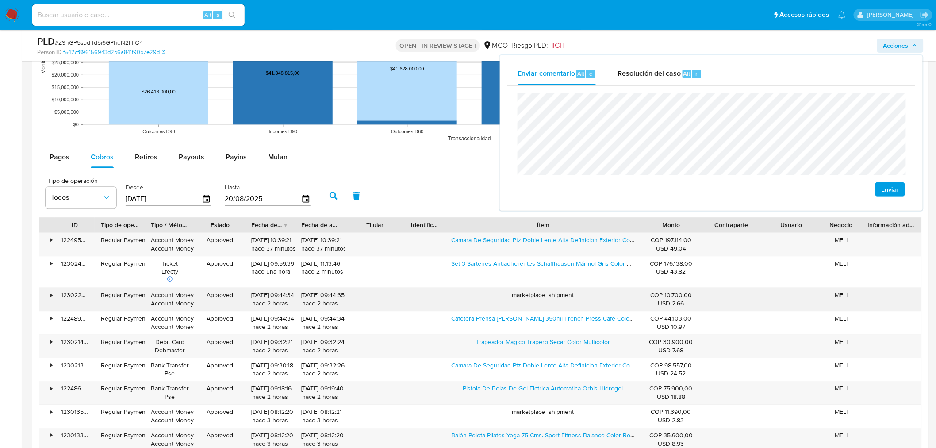
click at [558, 325] on div "Cafetera Prensa Francesa Vidrio 350ml French Press Cafe Colo Color Negro / Cm-0…" at bounding box center [543, 322] width 196 height 23
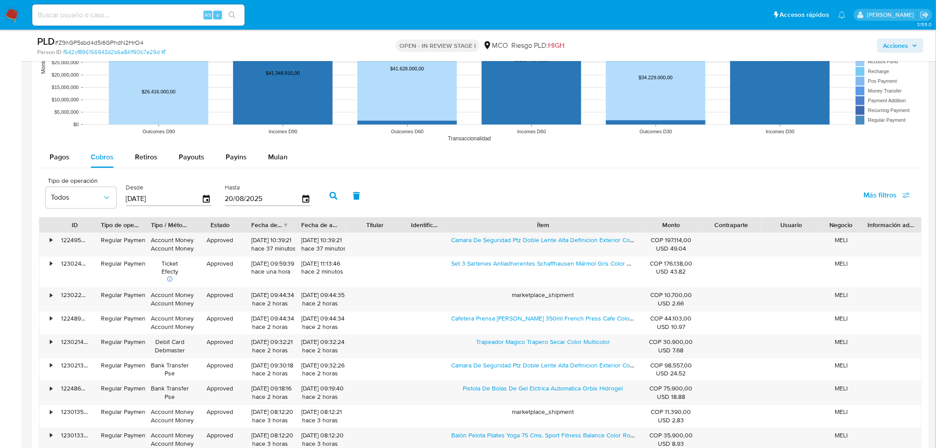
drag, startPoint x: 901, startPoint y: 47, endPoint x: 894, endPoint y: 51, distance: 7.4
click at [898, 49] on span "Acciones" at bounding box center [896, 45] width 25 height 14
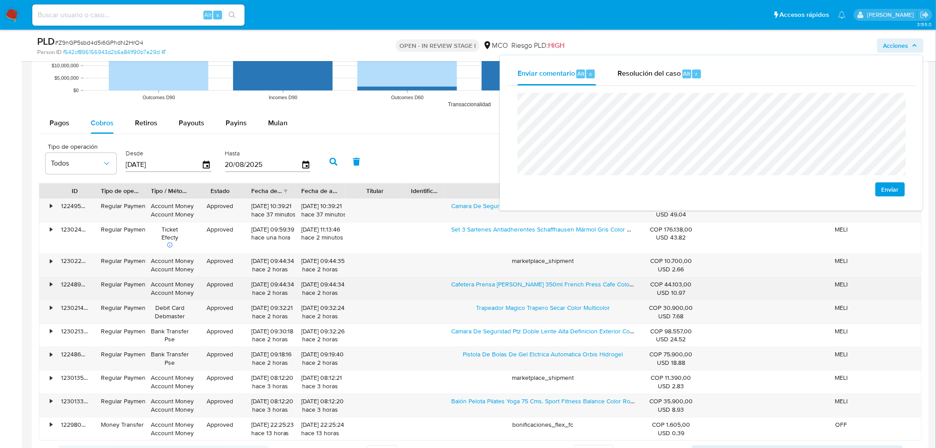
scroll to position [934, 0]
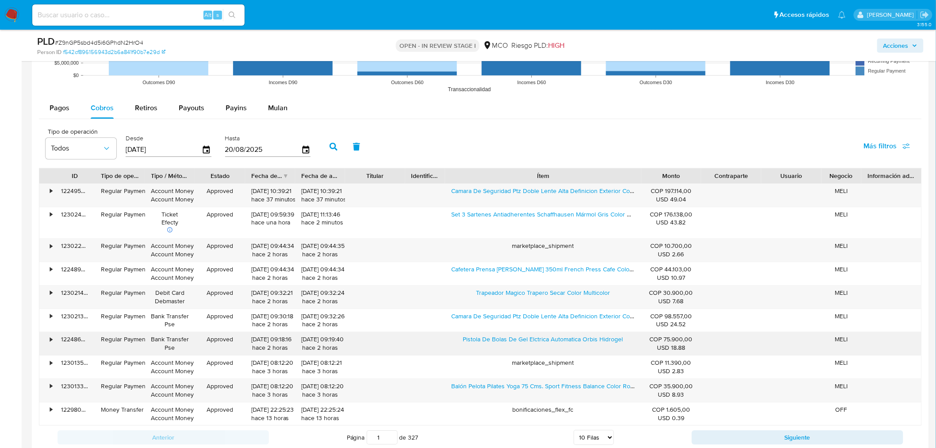
drag, startPoint x: 461, startPoint y: 341, endPoint x: 533, endPoint y: 350, distance: 73.1
click at [533, 350] on div "Pistola De Bolas De Gel Elctrica Automatica Orbis Hidrogel" at bounding box center [543, 343] width 196 height 23
drag, startPoint x: 456, startPoint y: 296, endPoint x: 565, endPoint y: 297, distance: 108.9
click at [565, 297] on div "Trapeador Magico Trapero Secar Color Multicolor" at bounding box center [543, 296] width 196 height 23
drag, startPoint x: 905, startPoint y: 47, endPoint x: 896, endPoint y: 52, distance: 10.5
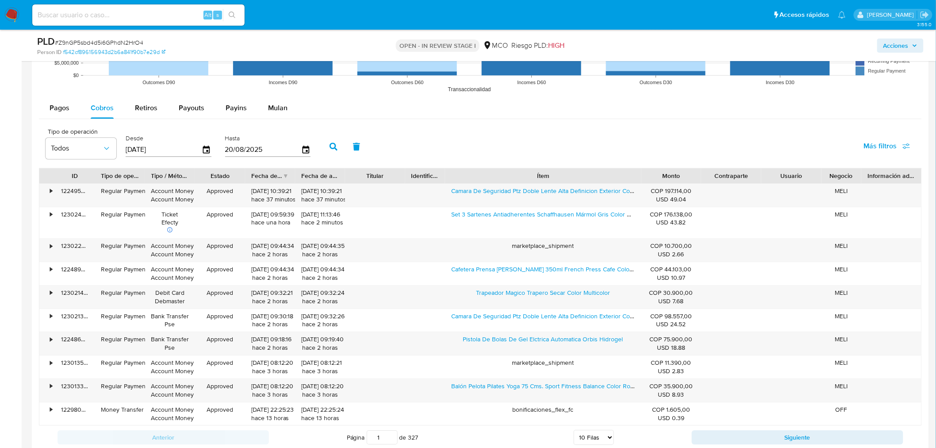
click at [904, 47] on span "Acciones" at bounding box center [896, 45] width 25 height 14
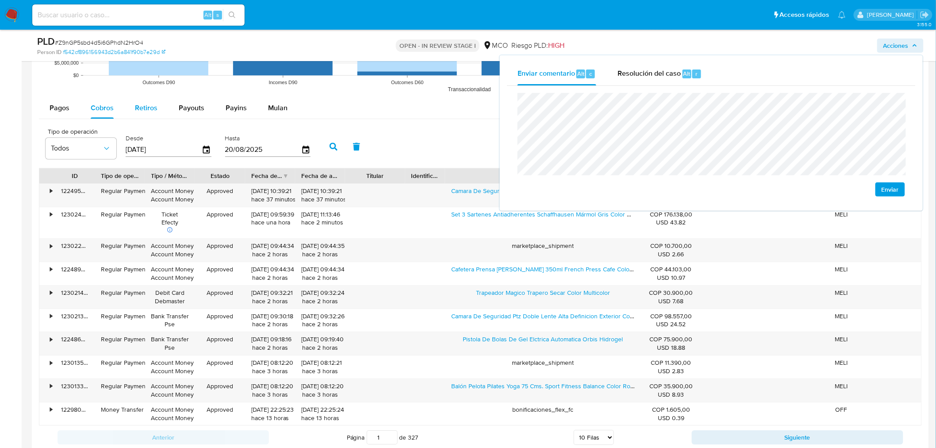
drag, startPoint x: 156, startPoint y: 103, endPoint x: 149, endPoint y: 109, distance: 8.8
click at [152, 107] on span "Retiros" at bounding box center [146, 108] width 23 height 10
select select "10"
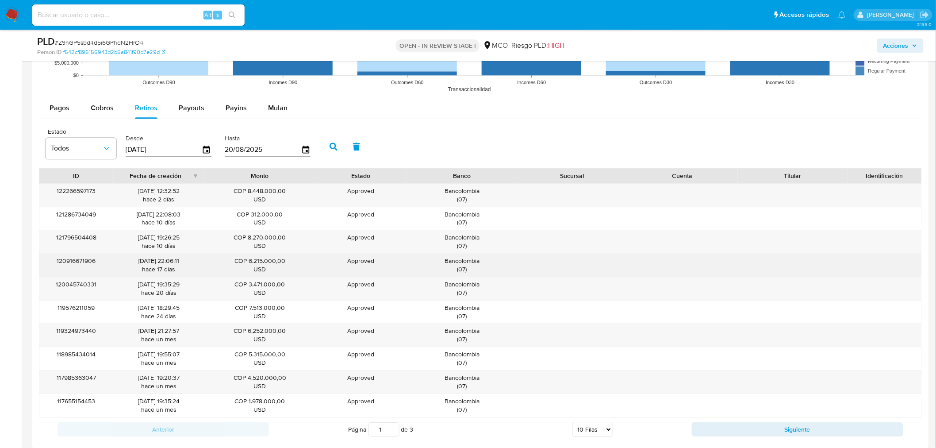
click at [471, 264] on div "Bancolombia ( 07 )" at bounding box center [462, 265] width 98 height 17
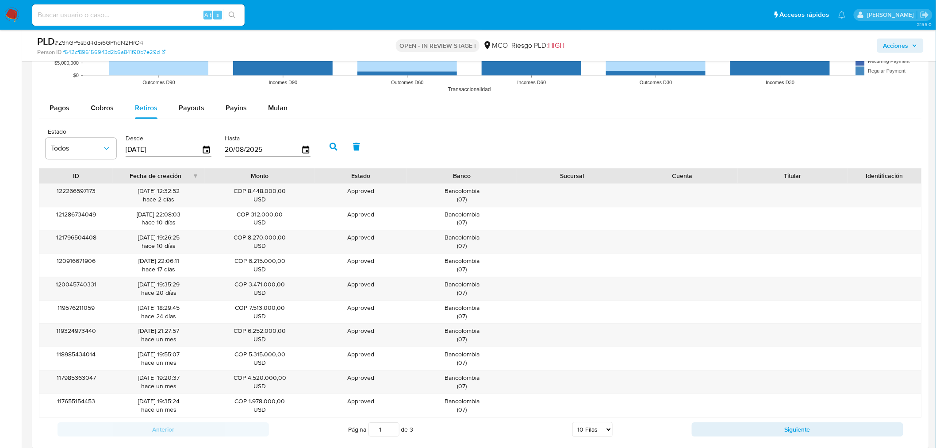
drag, startPoint x: 899, startPoint y: 41, endPoint x: 884, endPoint y: 50, distance: 17.7
click at [899, 42] on span "Acciones" at bounding box center [896, 45] width 25 height 14
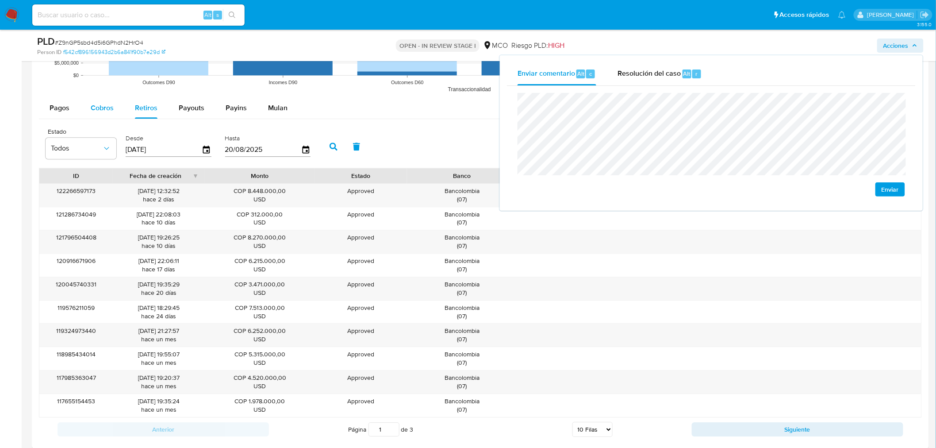
click at [104, 110] on span "Cobros" at bounding box center [102, 108] width 23 height 10
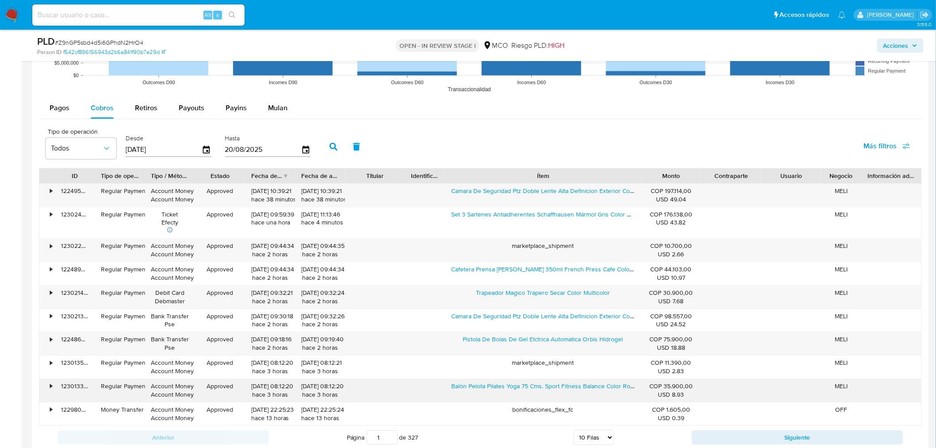
scroll to position [983, 0]
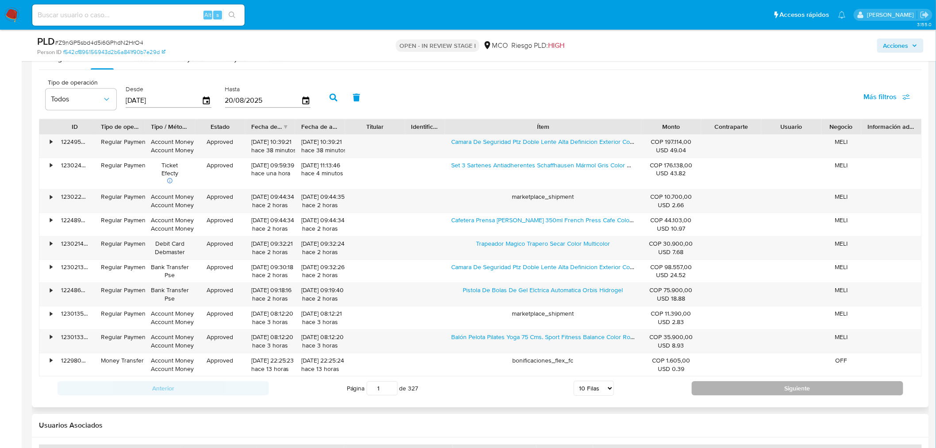
click at [709, 385] on button "Siguiente" at bounding box center [798, 388] width 212 height 14
type input "2"
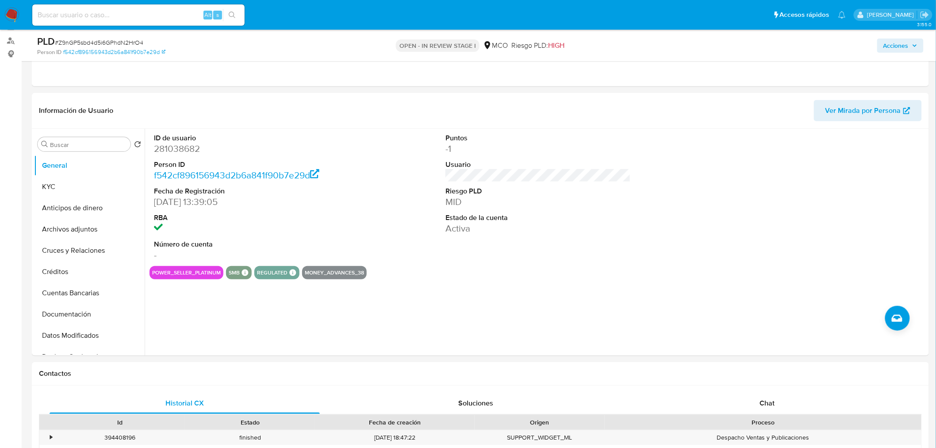
scroll to position [0, 0]
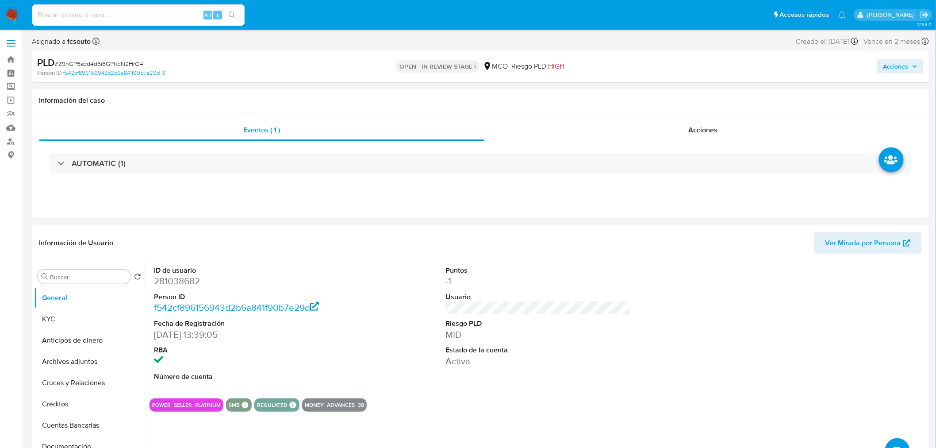
drag, startPoint x: 910, startPoint y: 66, endPoint x: 852, endPoint y: 71, distance: 57.7
click at [909, 66] on span "Acciones" at bounding box center [901, 66] width 34 height 12
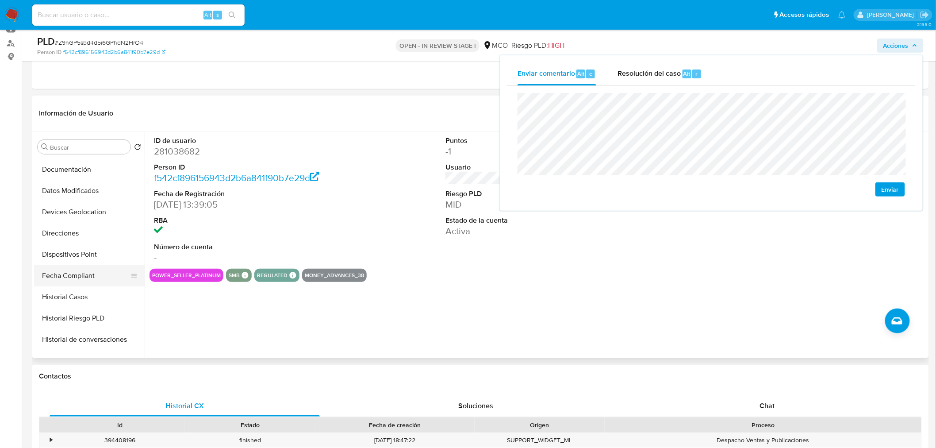
scroll to position [196, 0]
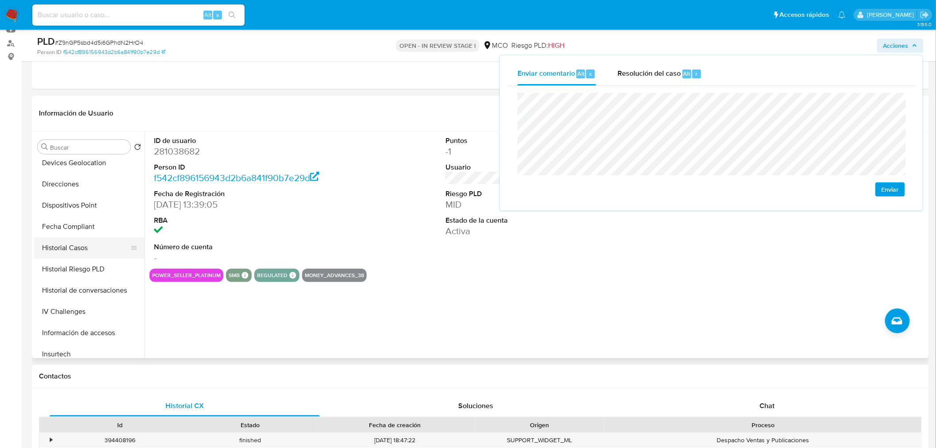
click at [76, 251] on button "Historial Casos" at bounding box center [86, 247] width 104 height 21
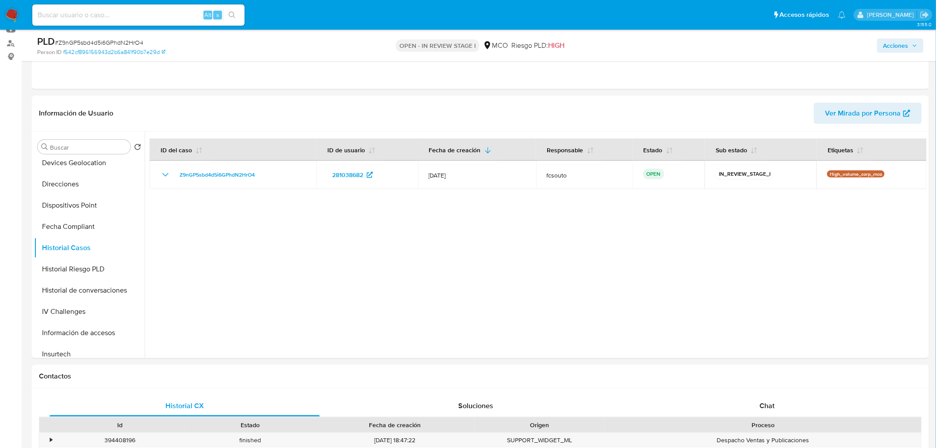
click at [900, 48] on span "Acciones" at bounding box center [896, 45] width 25 height 14
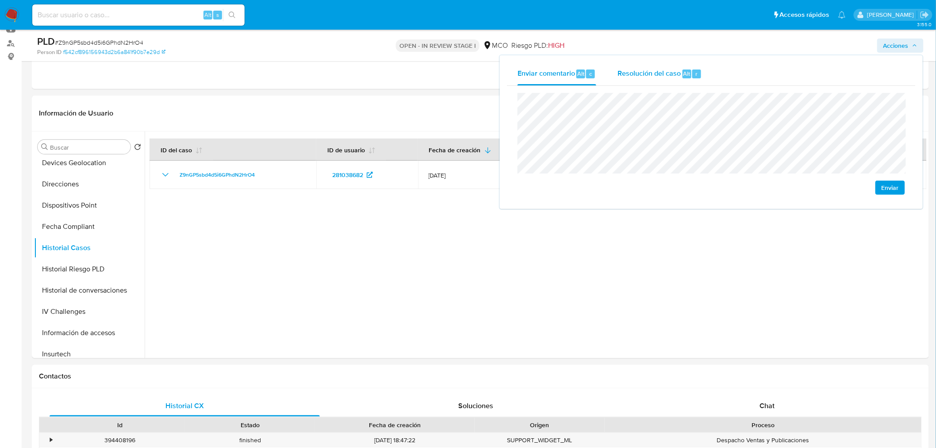
click at [647, 69] on span "Resolución del caso" at bounding box center [649, 73] width 63 height 10
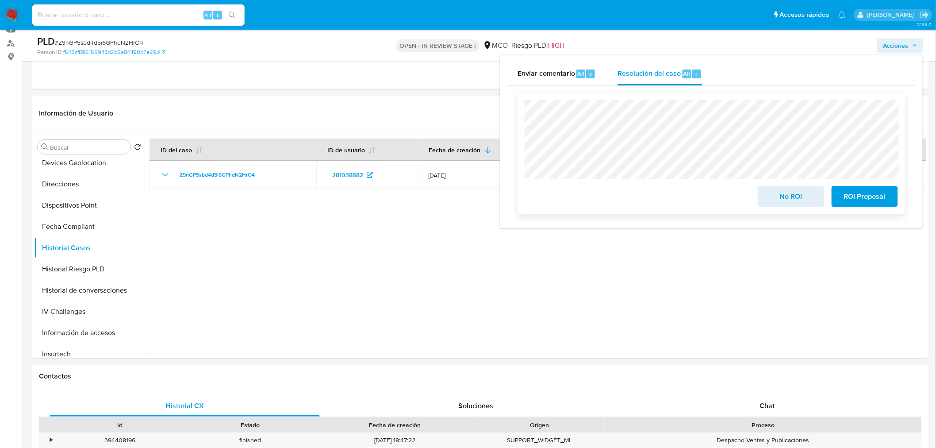
drag, startPoint x: 775, startPoint y: 197, endPoint x: 751, endPoint y: 185, distance: 27.3
click at [774, 197] on span "No ROI" at bounding box center [791, 196] width 43 height 19
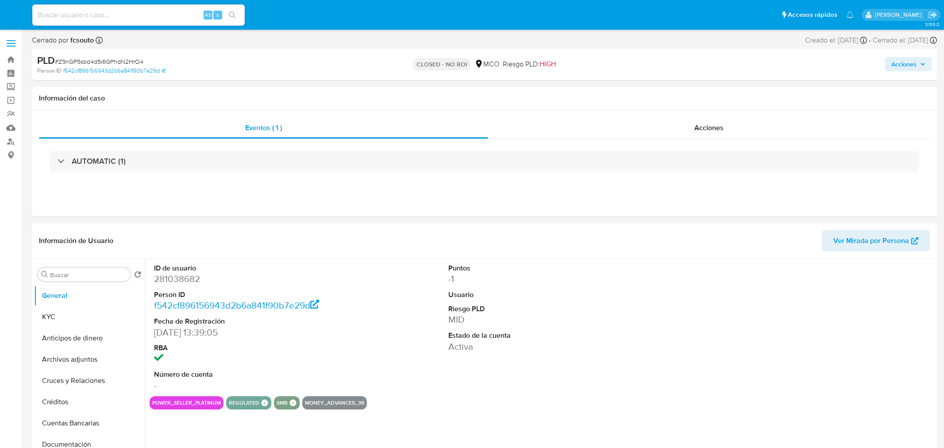
select select "10"
